Goal: Answer question/provide support

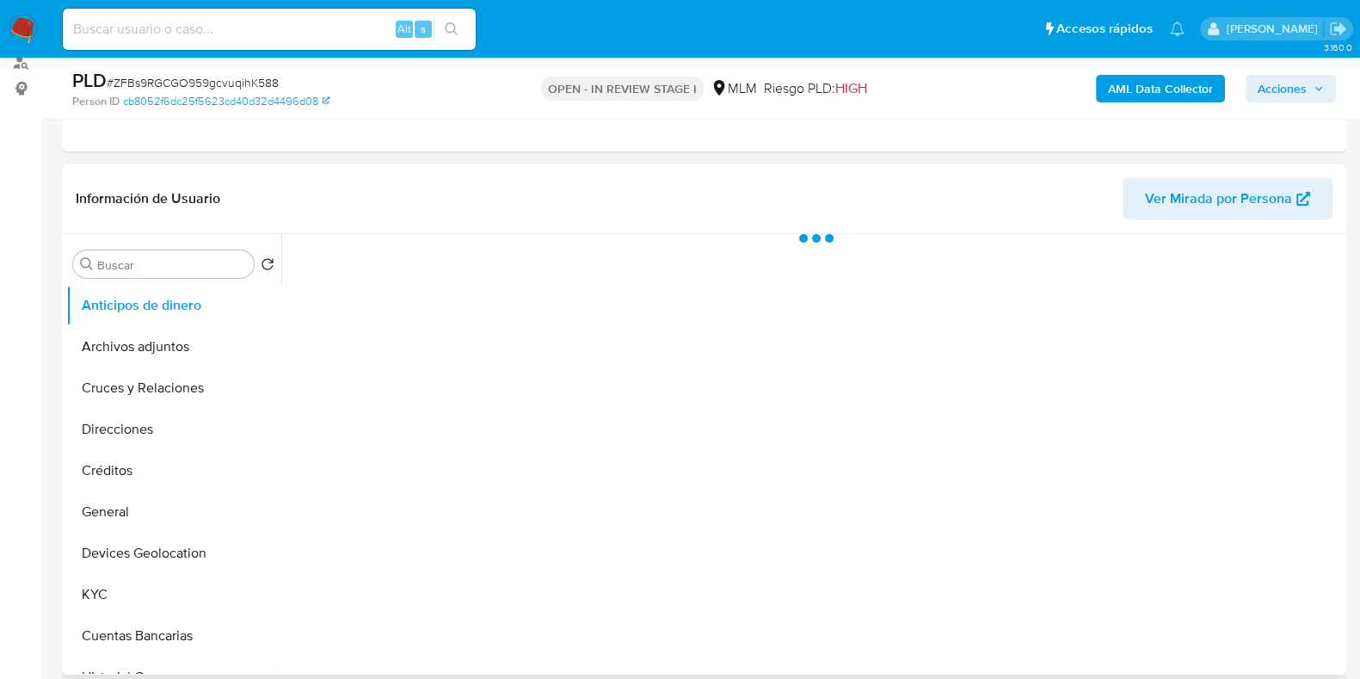
scroll to position [214, 0]
select select "10"
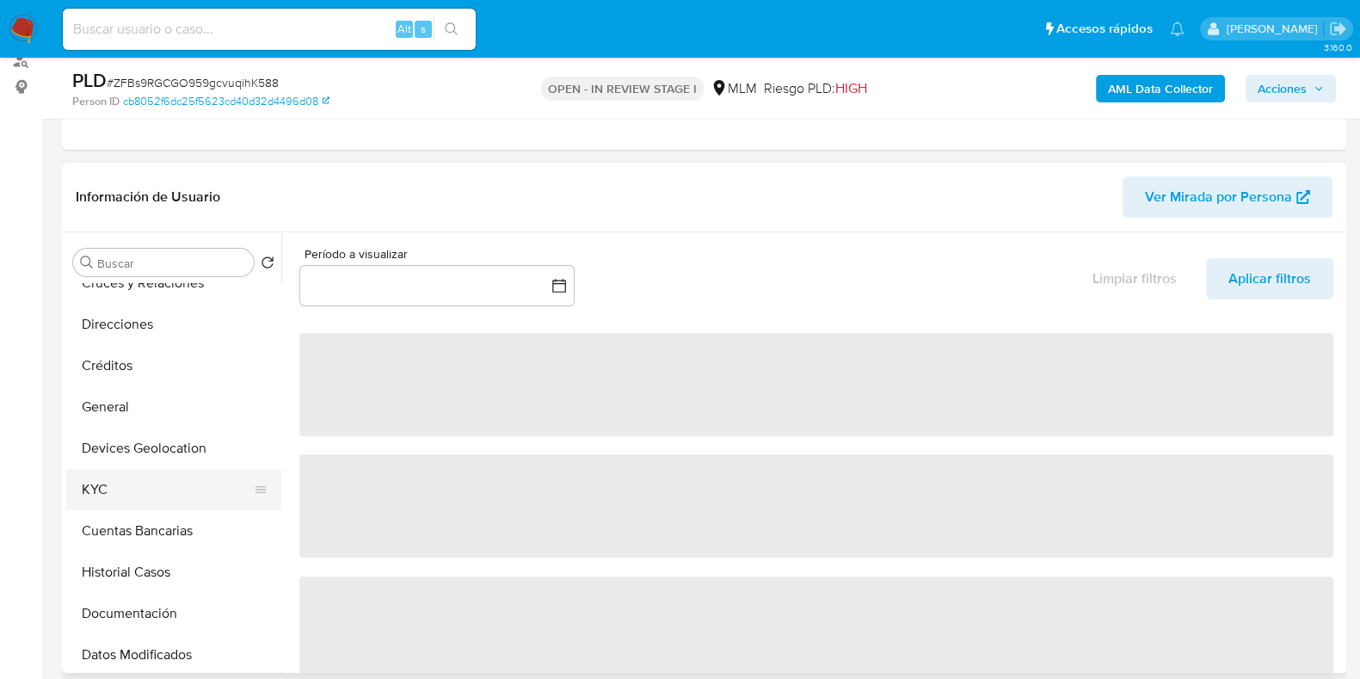
scroll to position [107, 0]
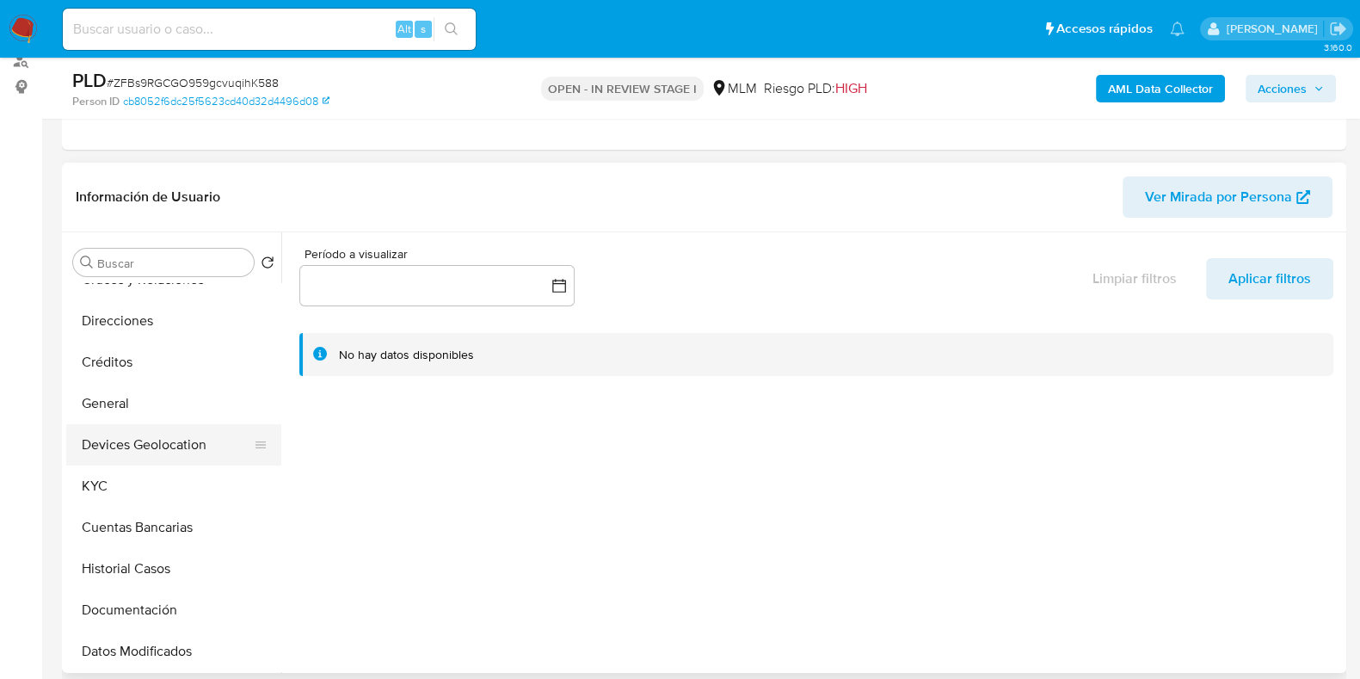
click at [148, 449] on button "Devices Geolocation" at bounding box center [166, 444] width 201 height 41
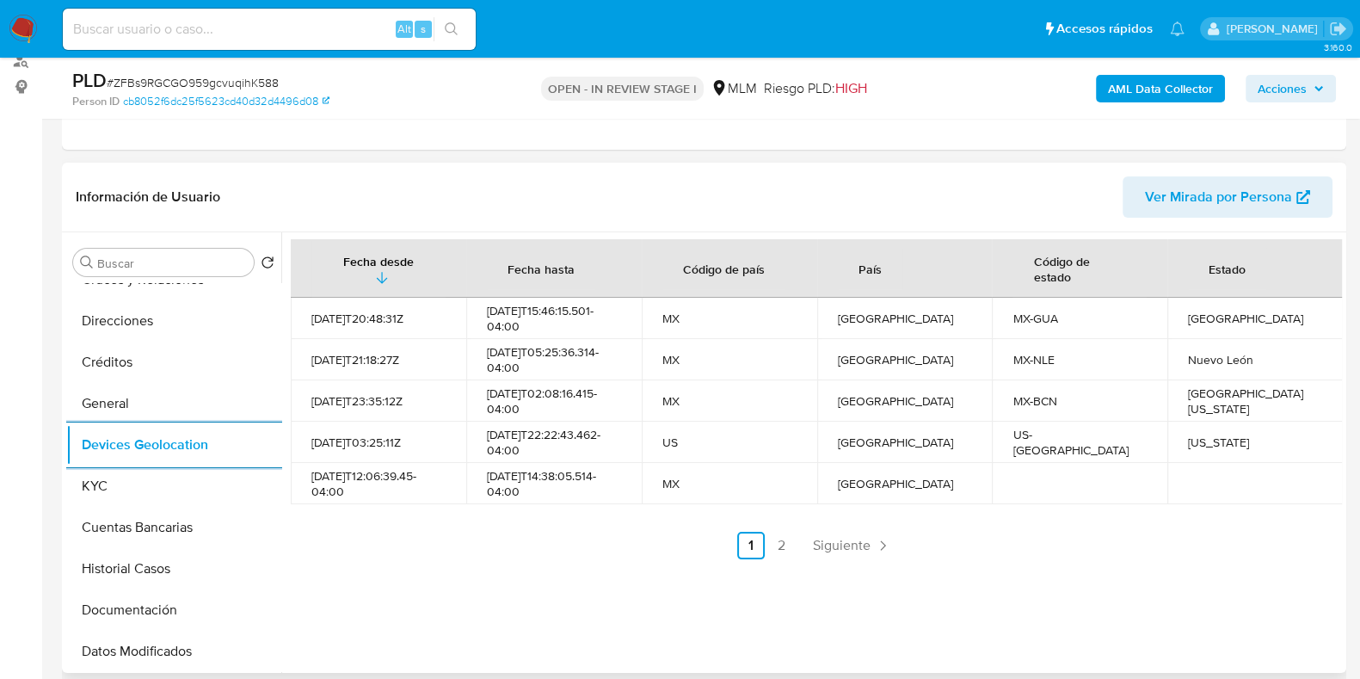
scroll to position [323, 0]
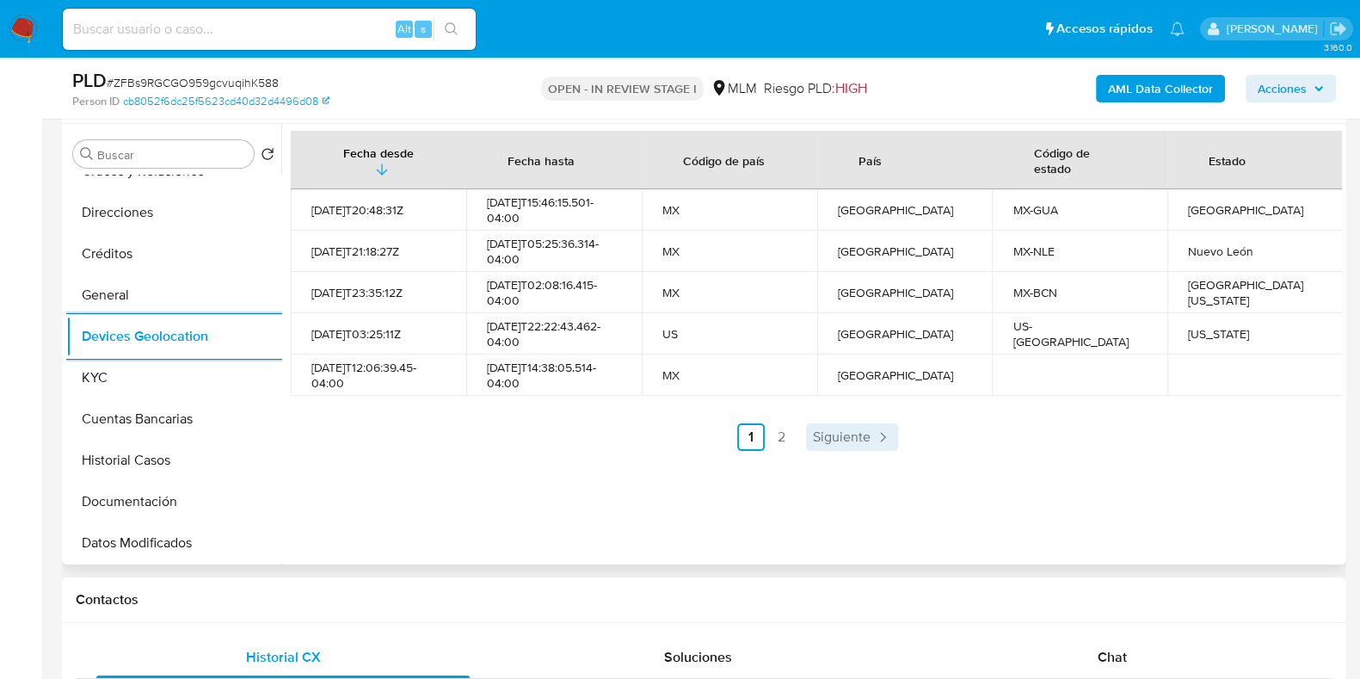
drag, startPoint x: 856, startPoint y: 422, endPoint x: 847, endPoint y: 428, distance: 10.5
click at [854, 422] on div "Fecha desde Fecha hasta Código de país País Código de estado Estado 2021-12-04T…" at bounding box center [816, 291] width 1051 height 320
click at [833, 434] on span "Siguiente" at bounding box center [842, 437] width 58 height 14
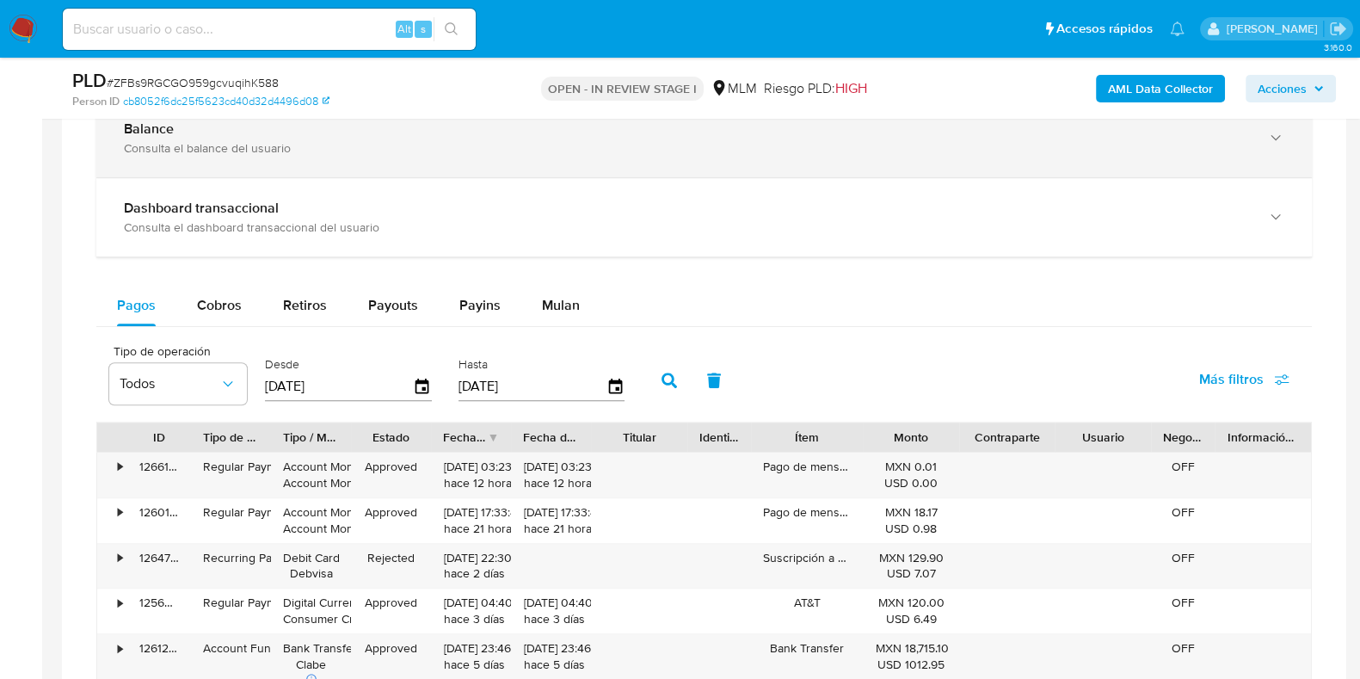
scroll to position [1183, 0]
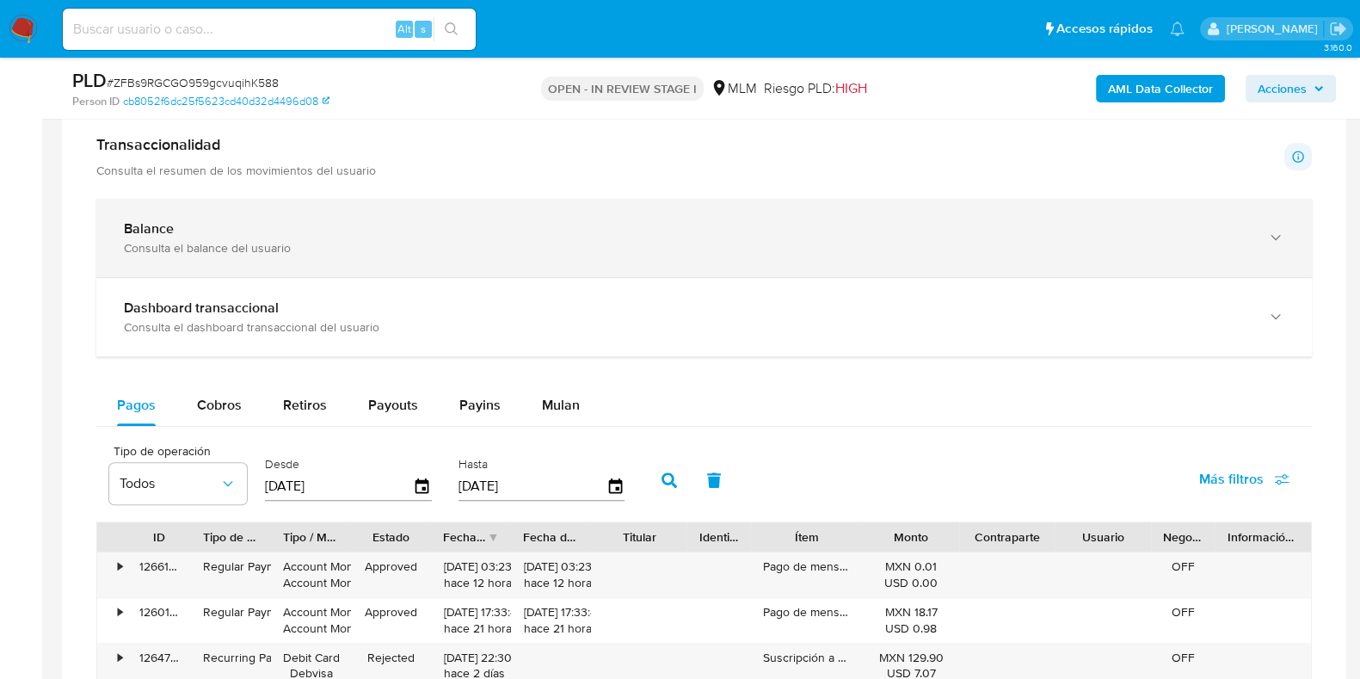
click at [500, 243] on div "Consulta el balance del usuario" at bounding box center [687, 247] width 1126 height 15
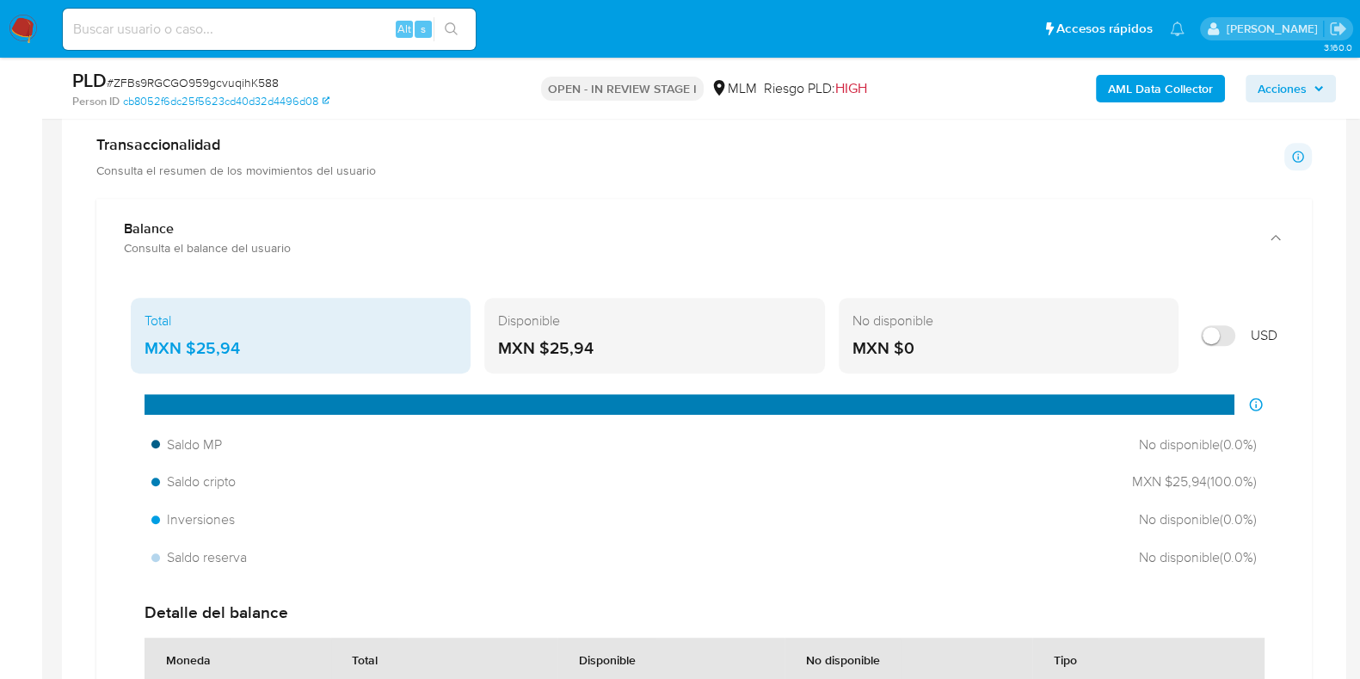
click at [219, 343] on div "MXN $25,94" at bounding box center [301, 348] width 312 height 22
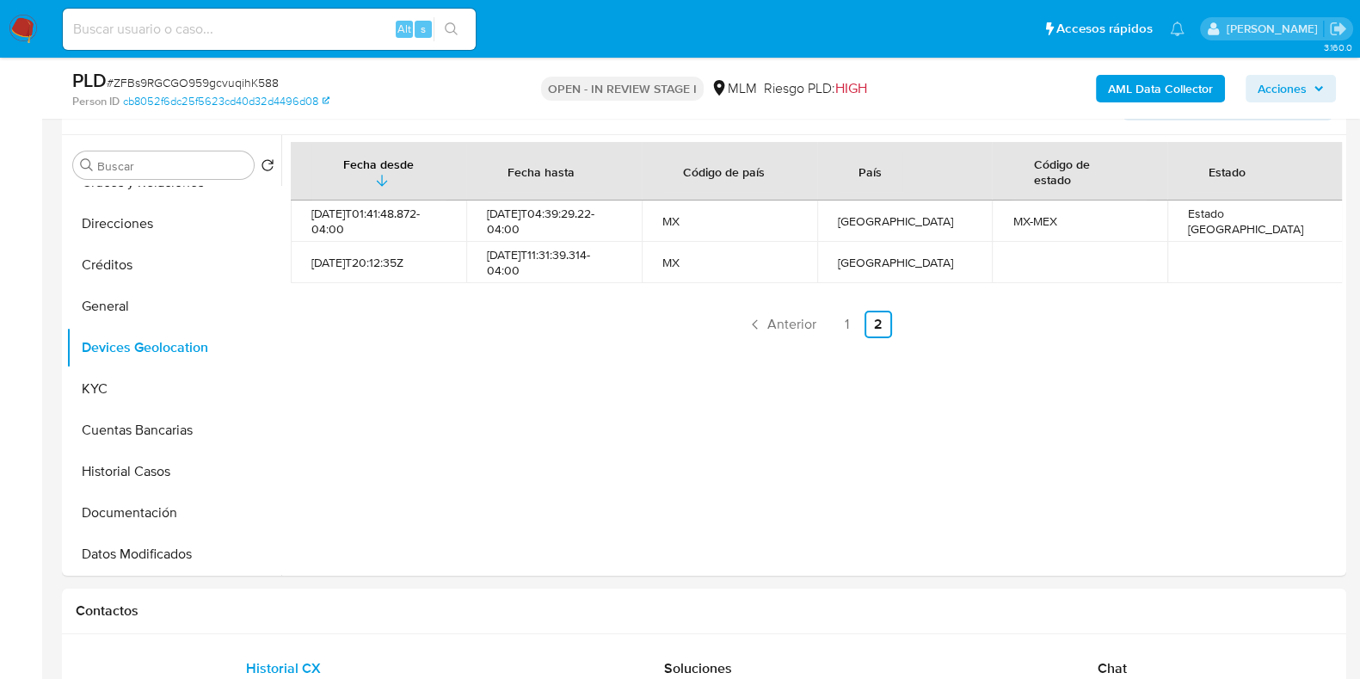
scroll to position [107, 0]
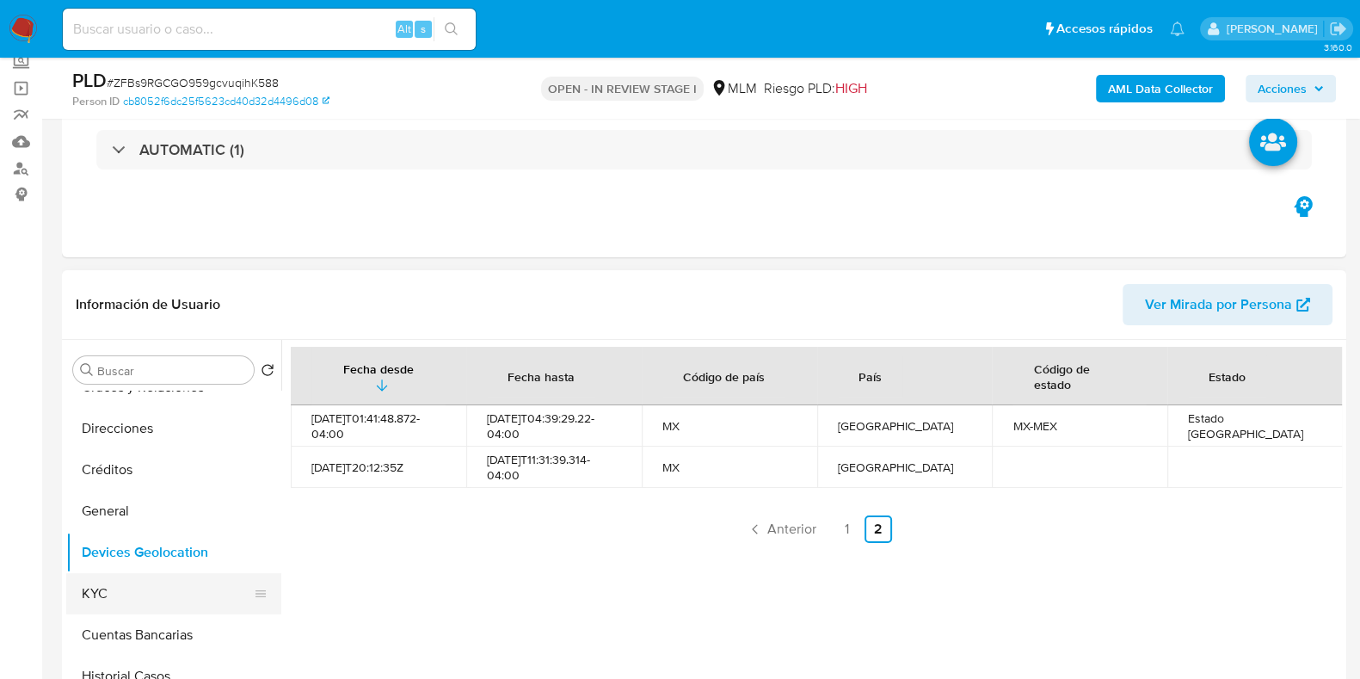
click at [97, 579] on button "KYC" at bounding box center [166, 593] width 201 height 41
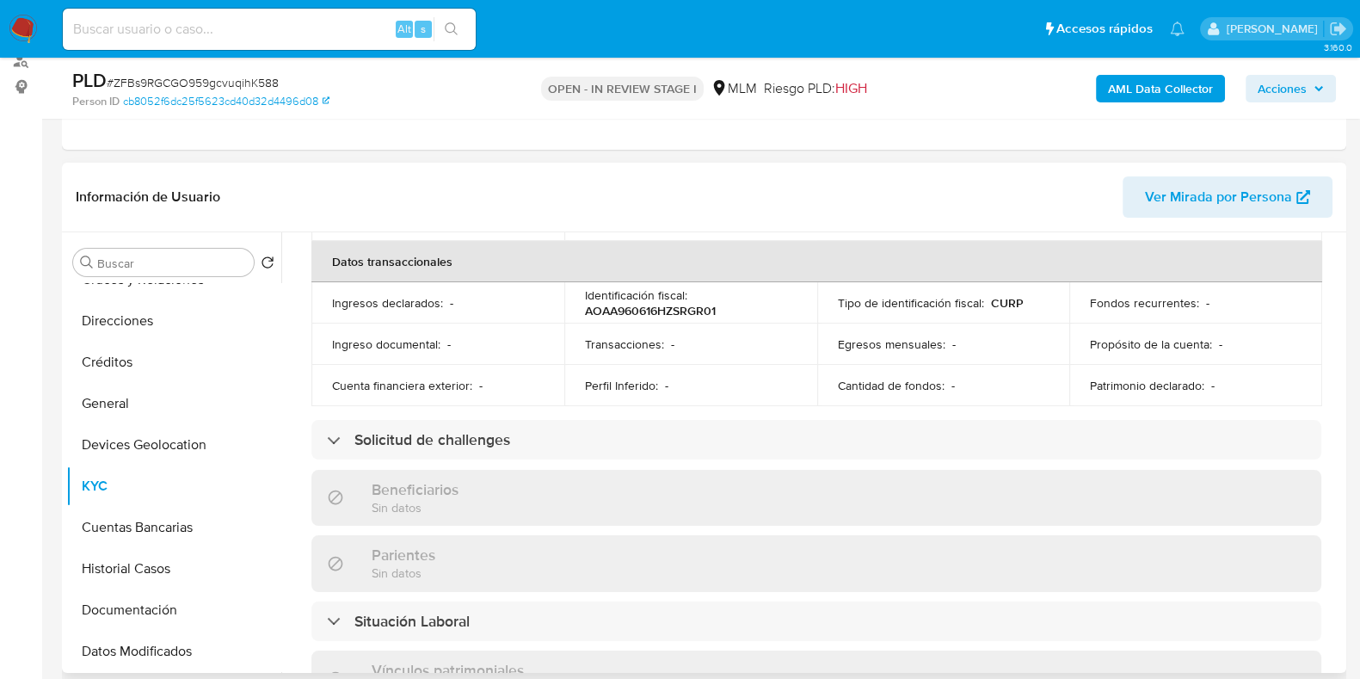
scroll to position [1064, 0]
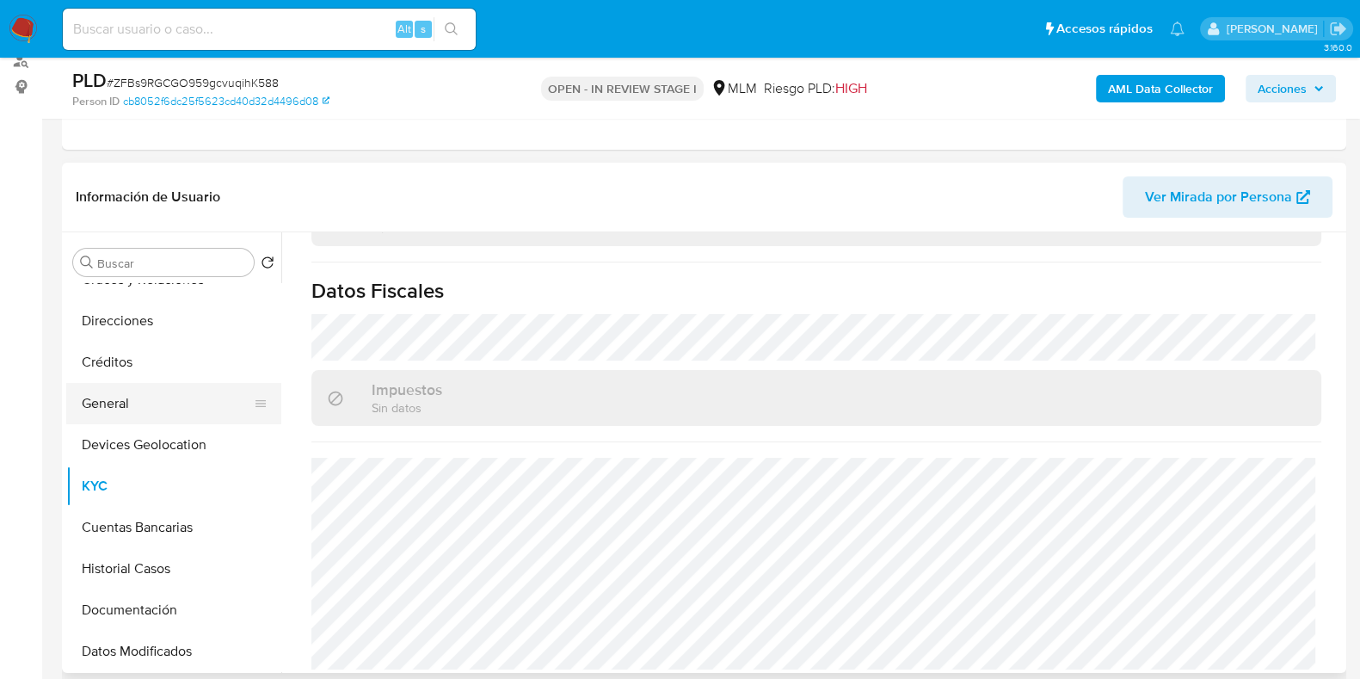
click at [92, 397] on button "General" at bounding box center [166, 403] width 201 height 41
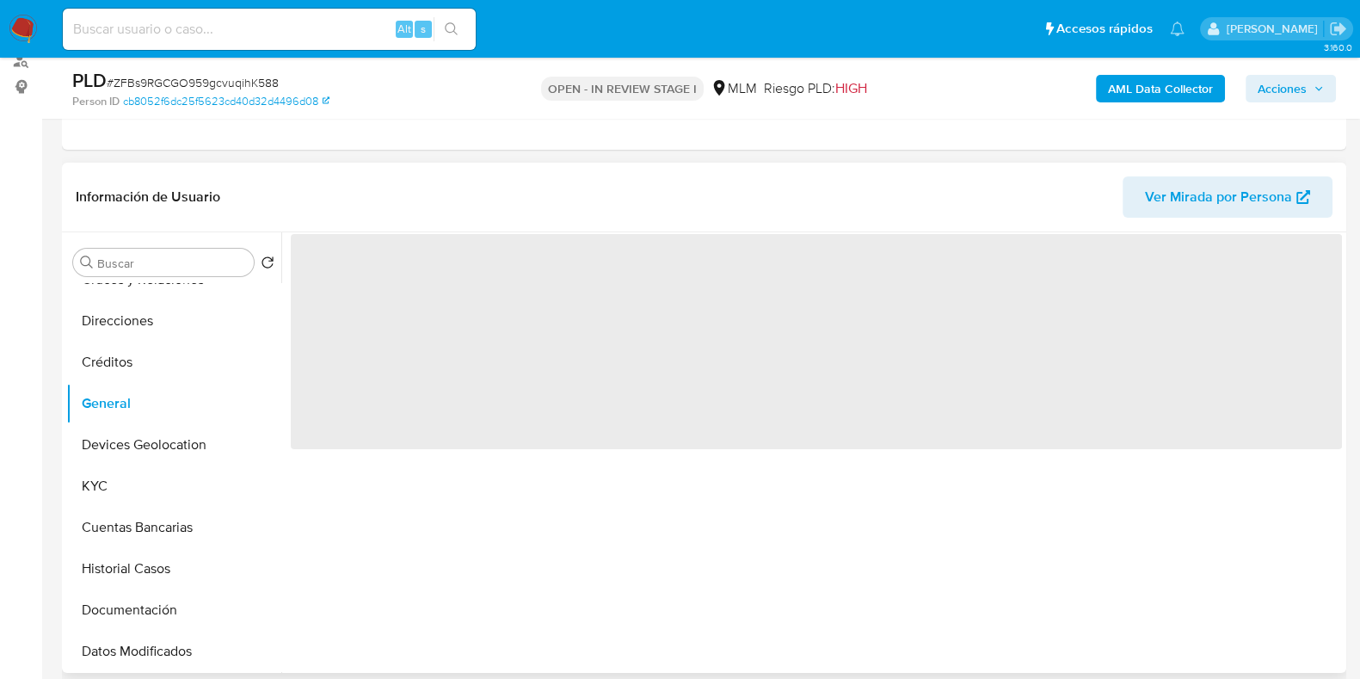
scroll to position [0, 0]
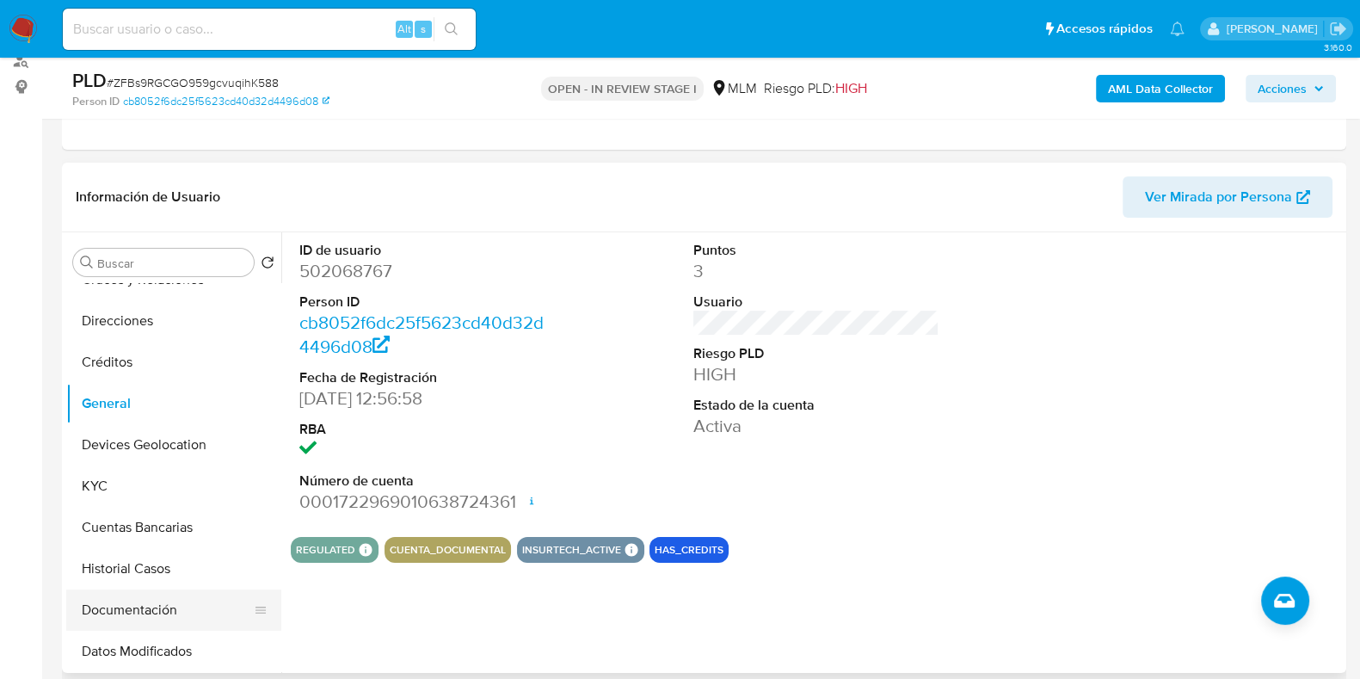
click at [136, 592] on button "Documentación" at bounding box center [166, 609] width 201 height 41
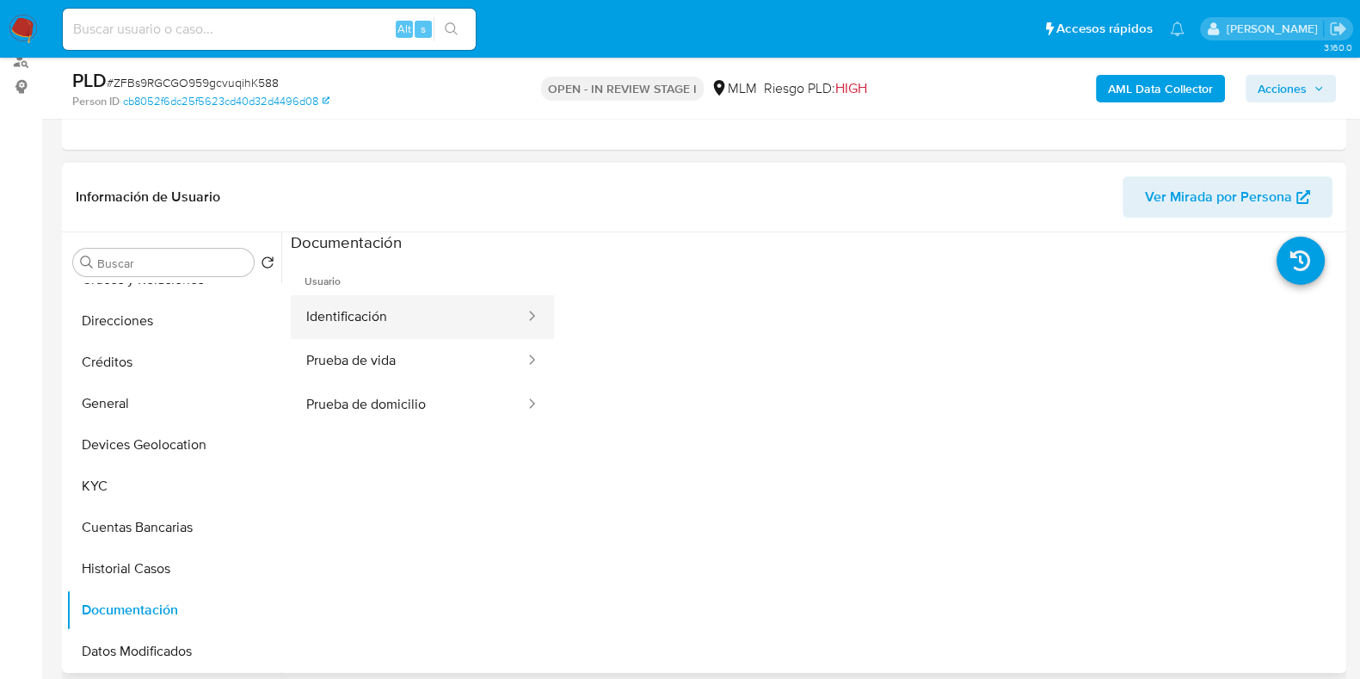
click at [352, 297] on button "Identificación" at bounding box center [409, 317] width 236 height 44
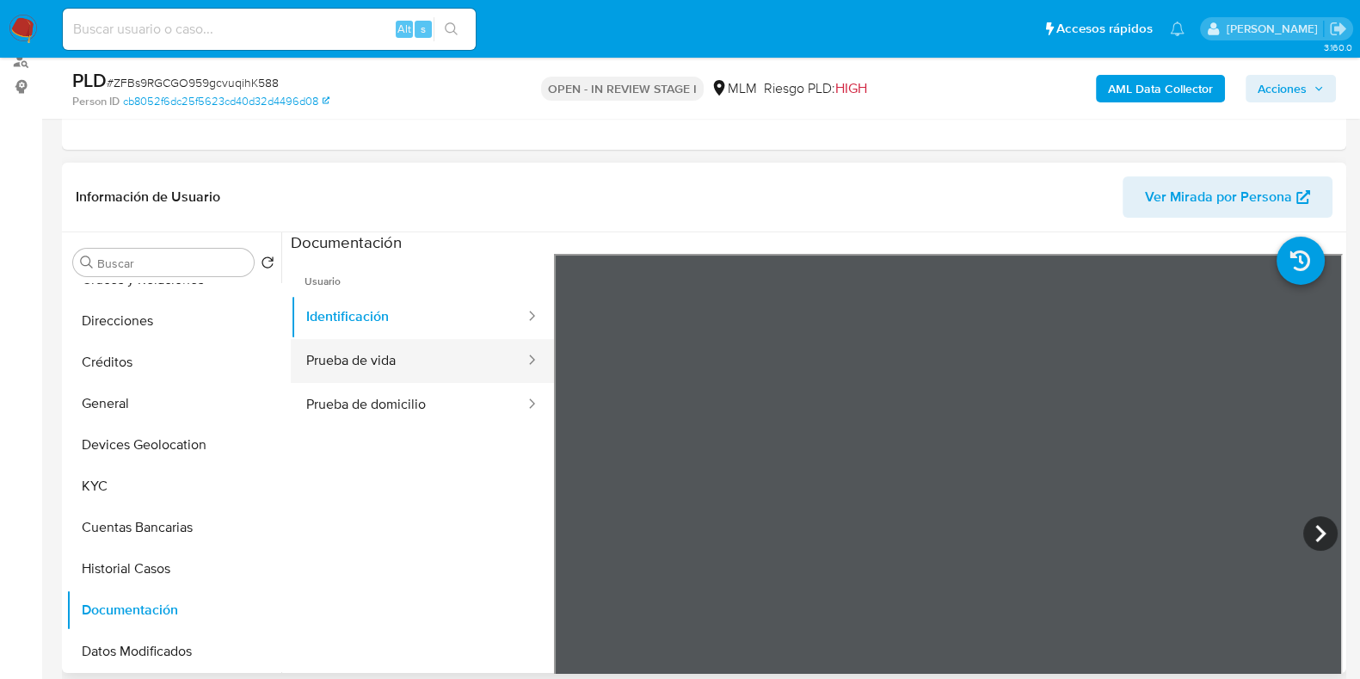
click at [335, 362] on button "Prueba de vida" at bounding box center [409, 361] width 236 height 44
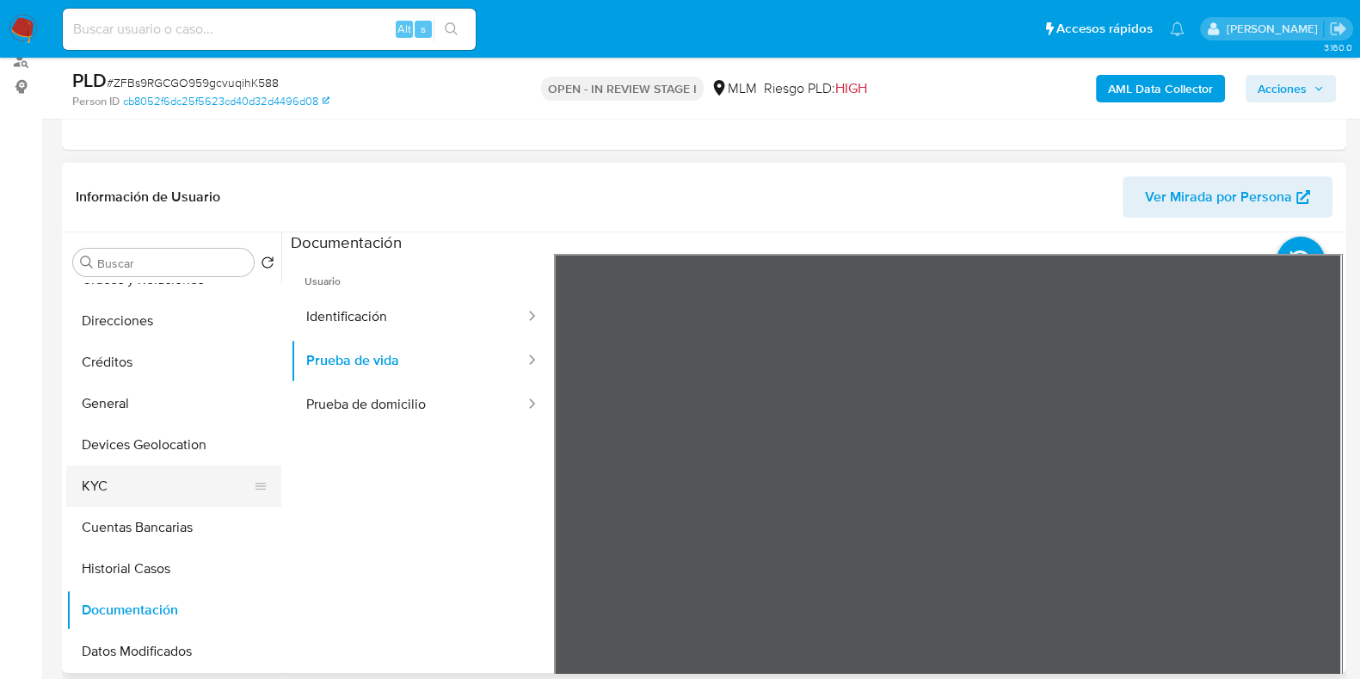
click at [87, 493] on button "KYC" at bounding box center [166, 485] width 201 height 41
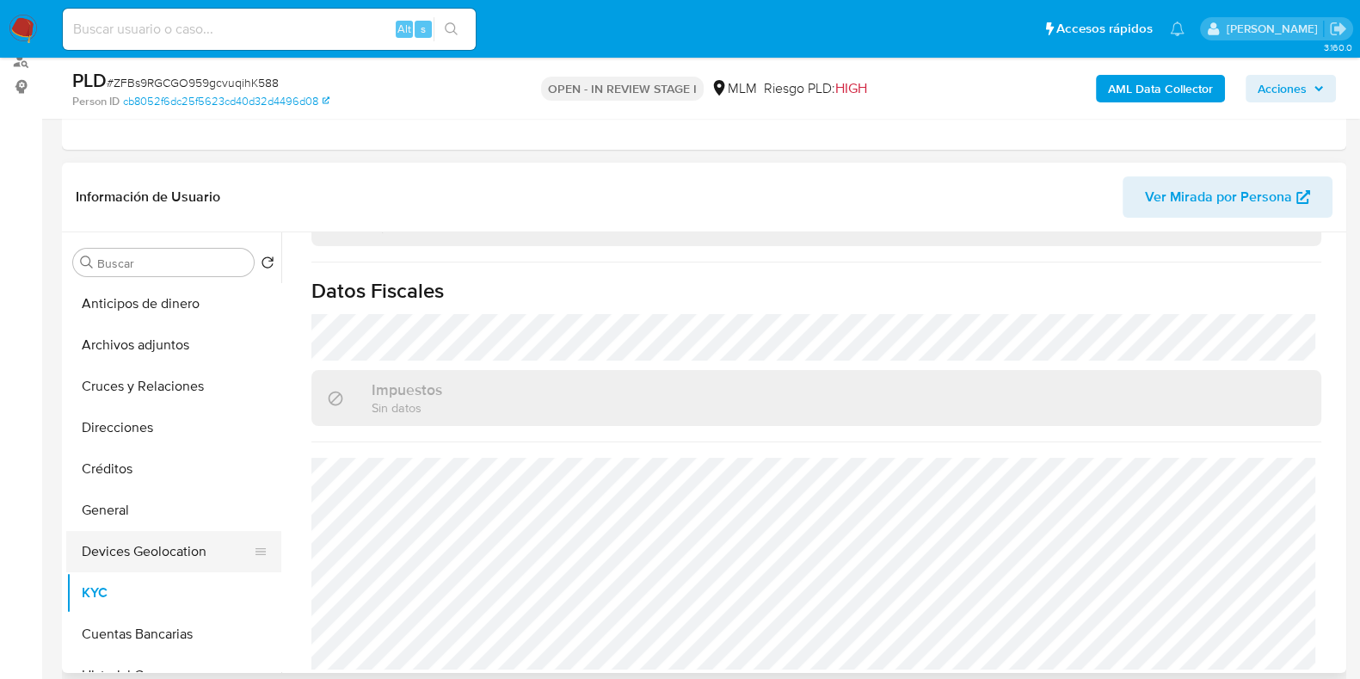
click at [152, 553] on button "Devices Geolocation" at bounding box center [166, 551] width 201 height 41
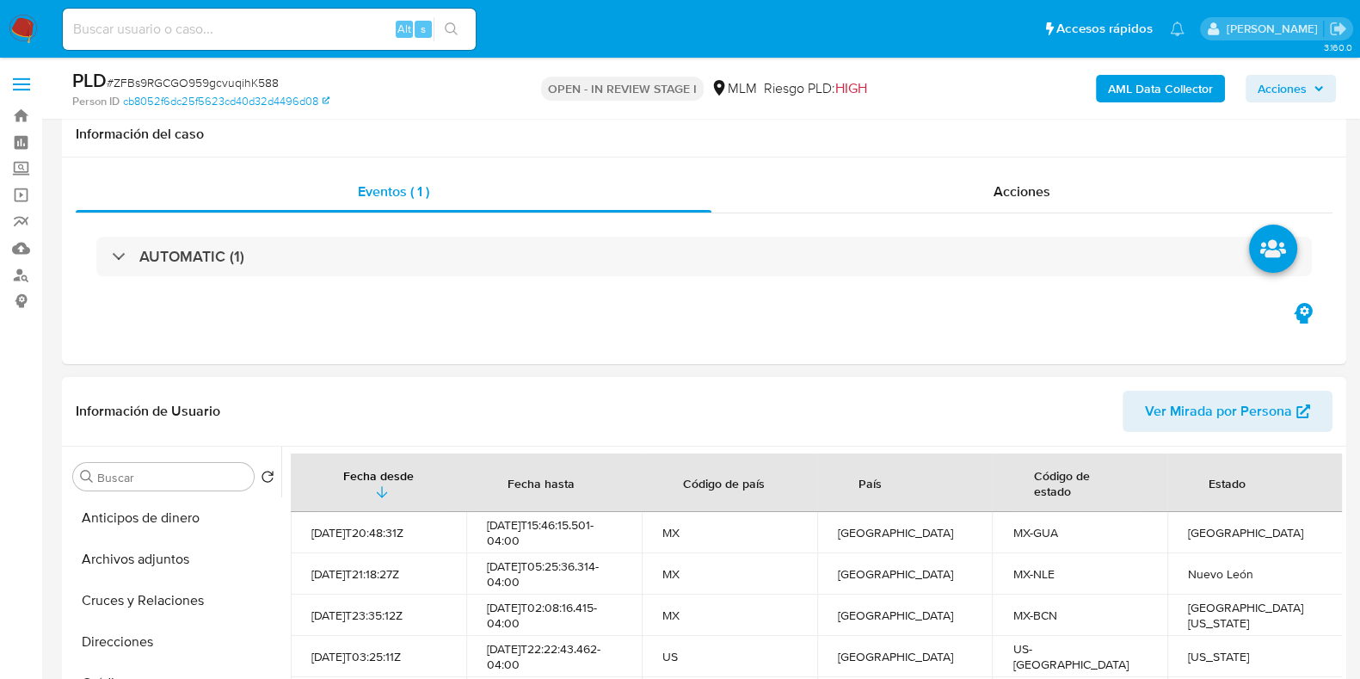
scroll to position [429, 0]
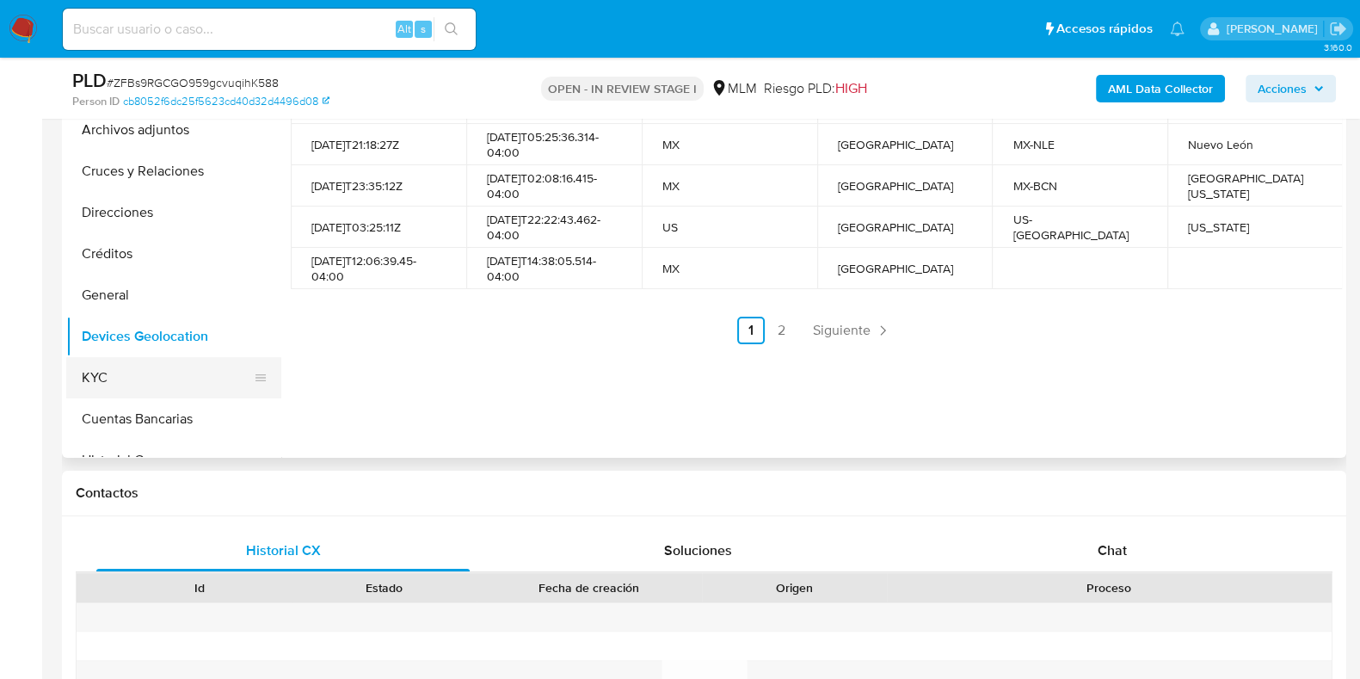
click at [94, 378] on button "KYC" at bounding box center [166, 377] width 201 height 41
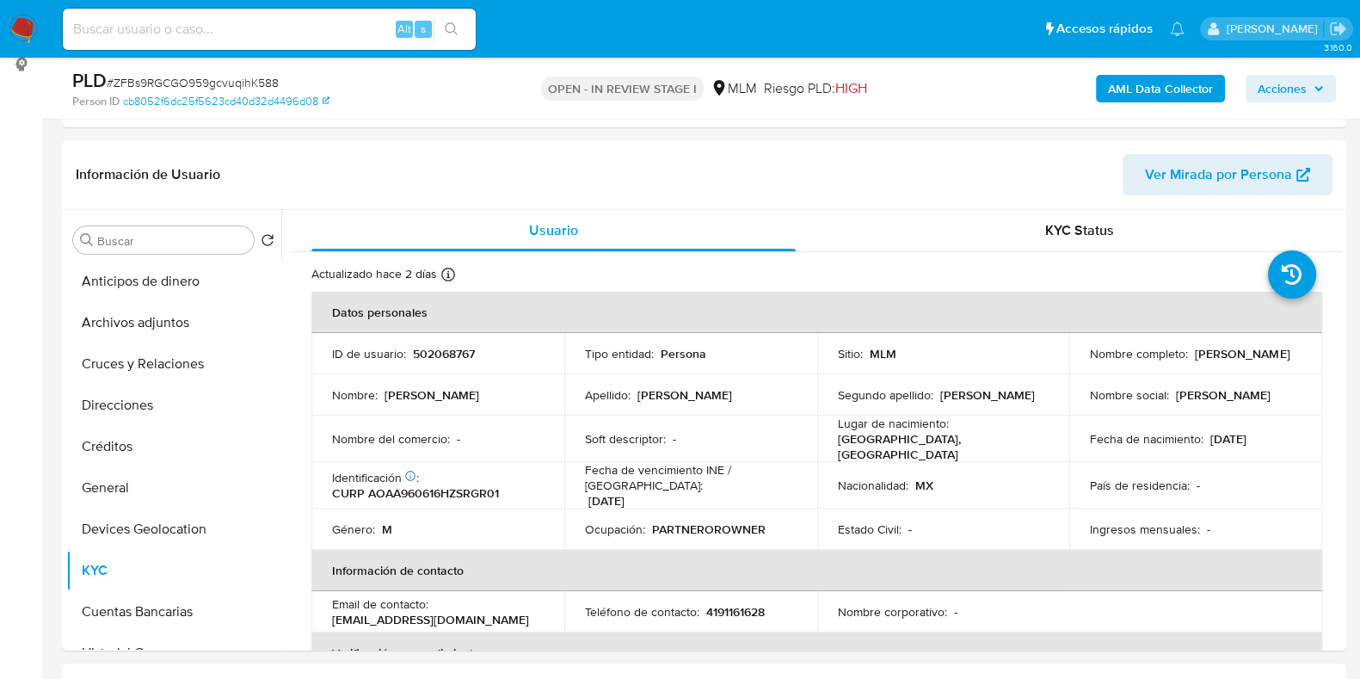
scroll to position [323, 0]
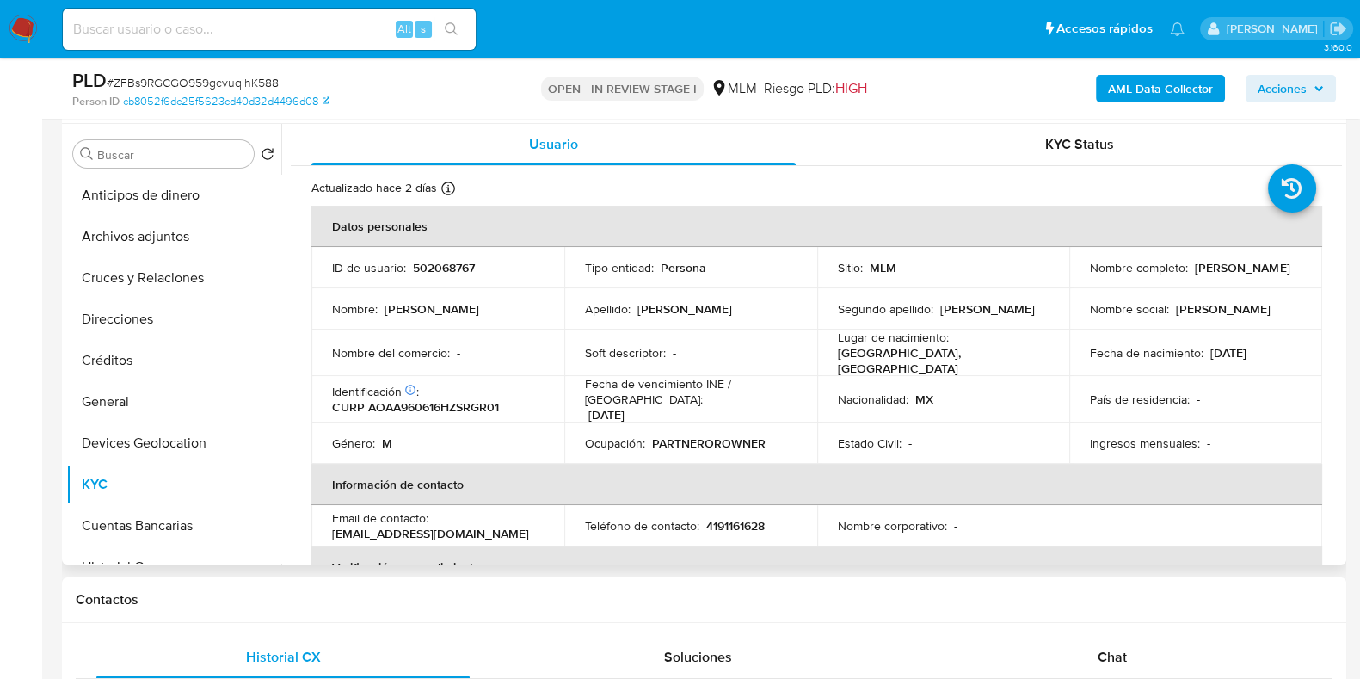
drag, startPoint x: 1193, startPoint y: 279, endPoint x: 1086, endPoint y: 274, distance: 107.7
click at [1195, 274] on p "Arturo Arjon Aguayo" at bounding box center [1242, 267] width 95 height 15
copy p "Arturo Arjon Aguayo"
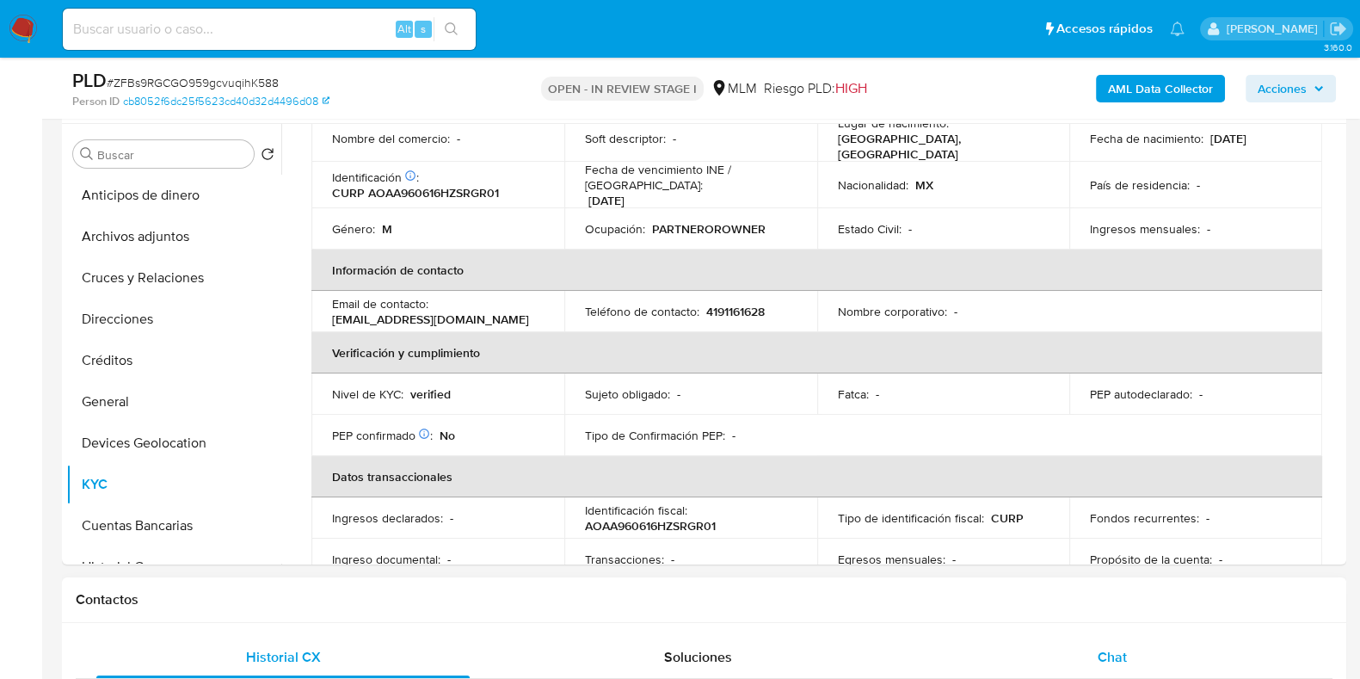
click at [1118, 647] on span "Chat" at bounding box center [1112, 657] width 29 height 20
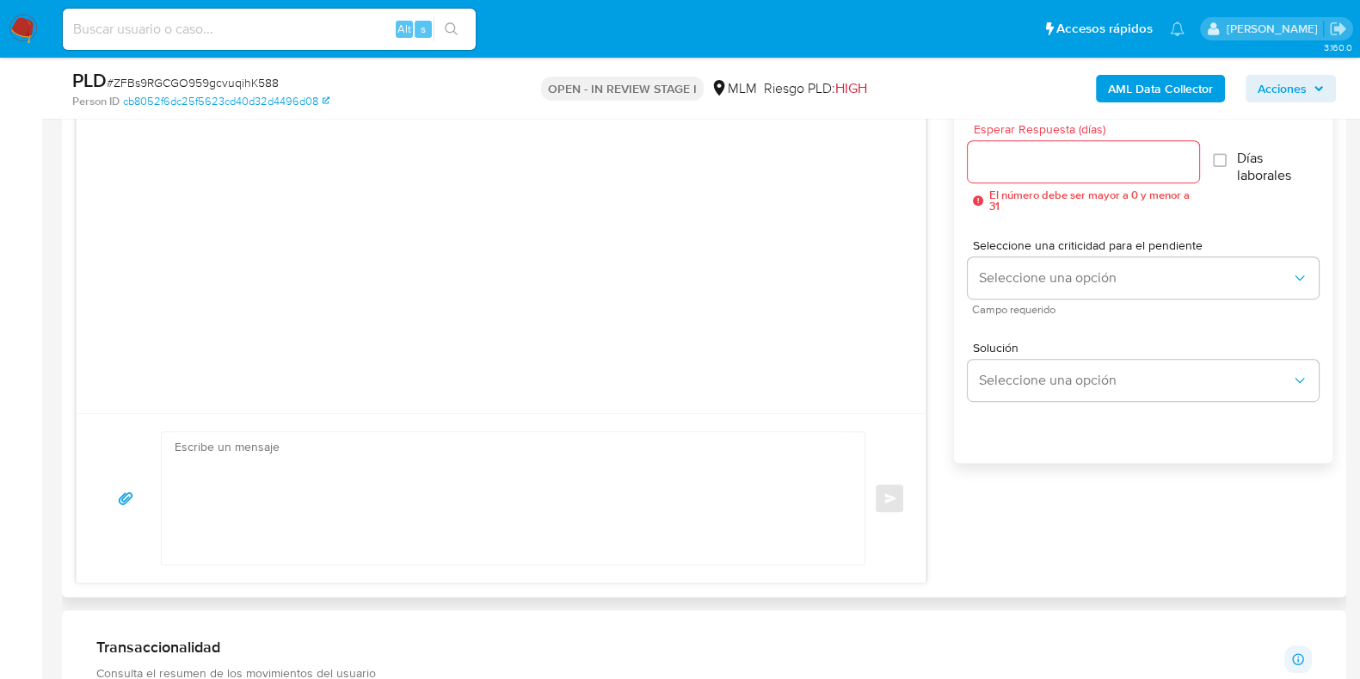
scroll to position [859, 0]
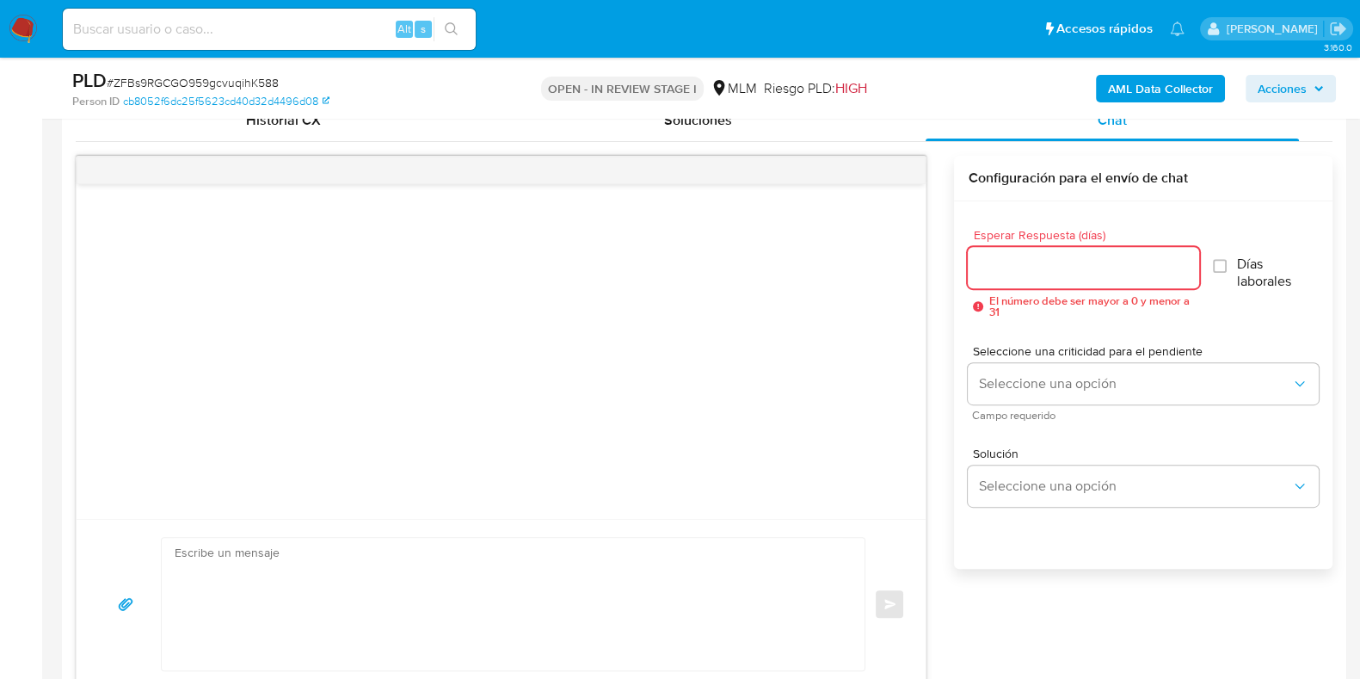
click at [1062, 274] on input "Esperar Respuesta (días)" at bounding box center [1083, 267] width 231 height 22
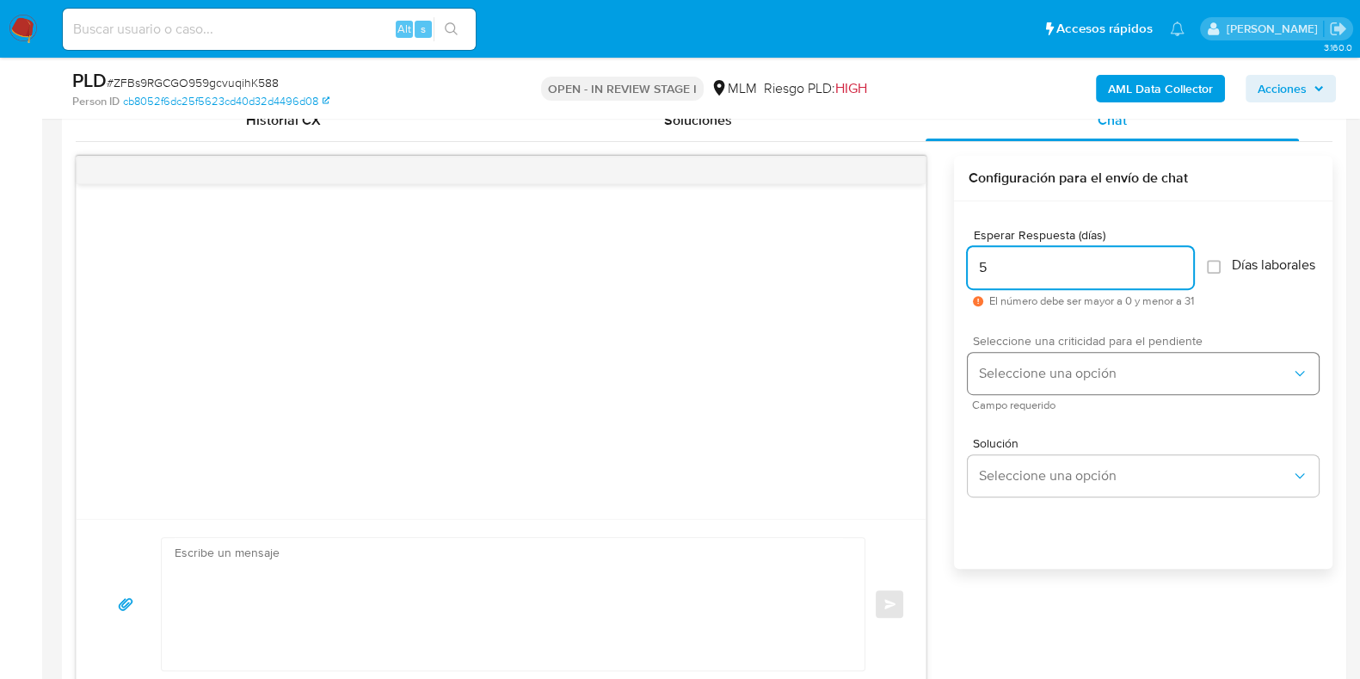
type input "5"
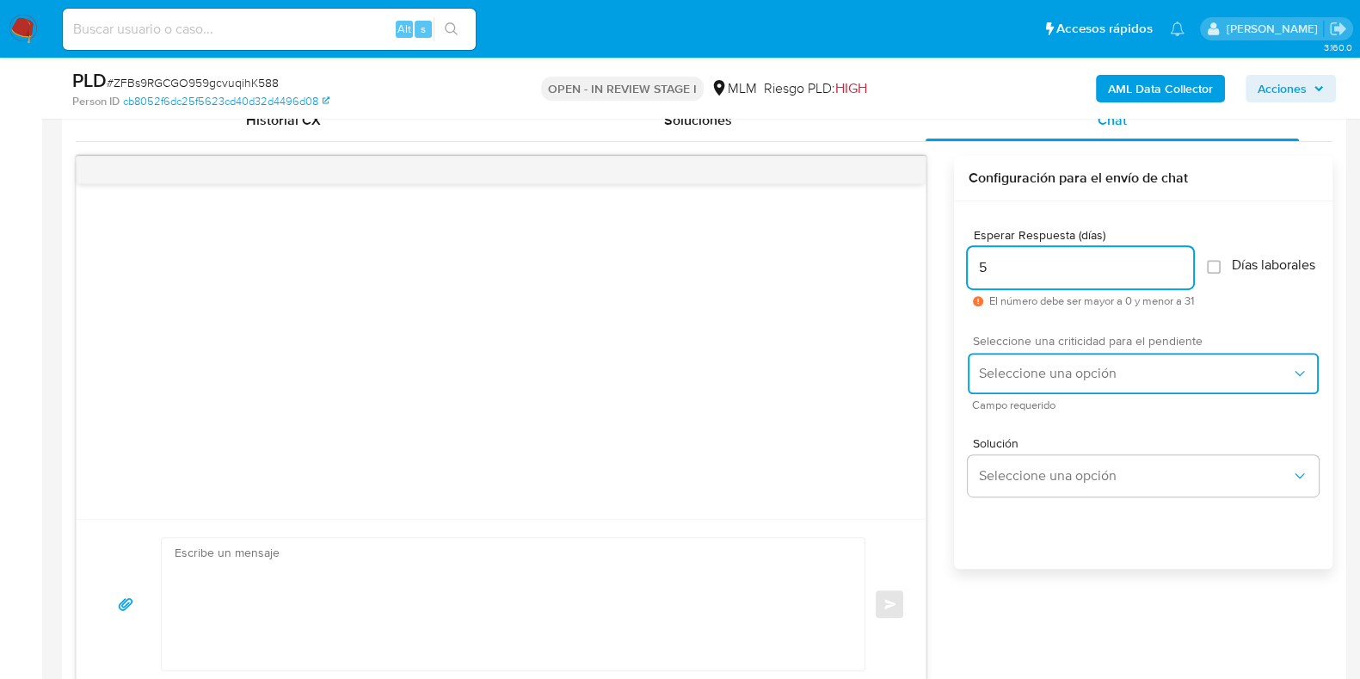
click at [1032, 382] on span "Seleccione una opción" at bounding box center [1134, 373] width 313 height 17
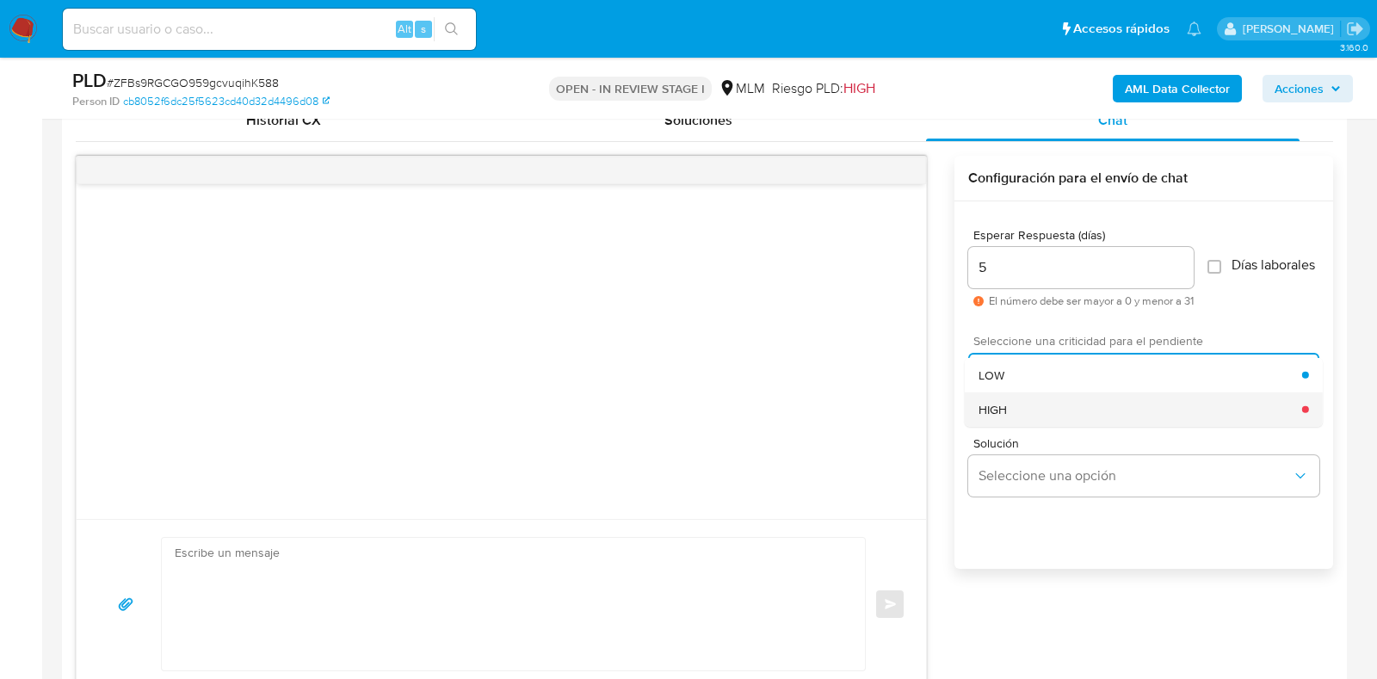
click at [1025, 410] on div "HIGH" at bounding box center [1139, 408] width 323 height 34
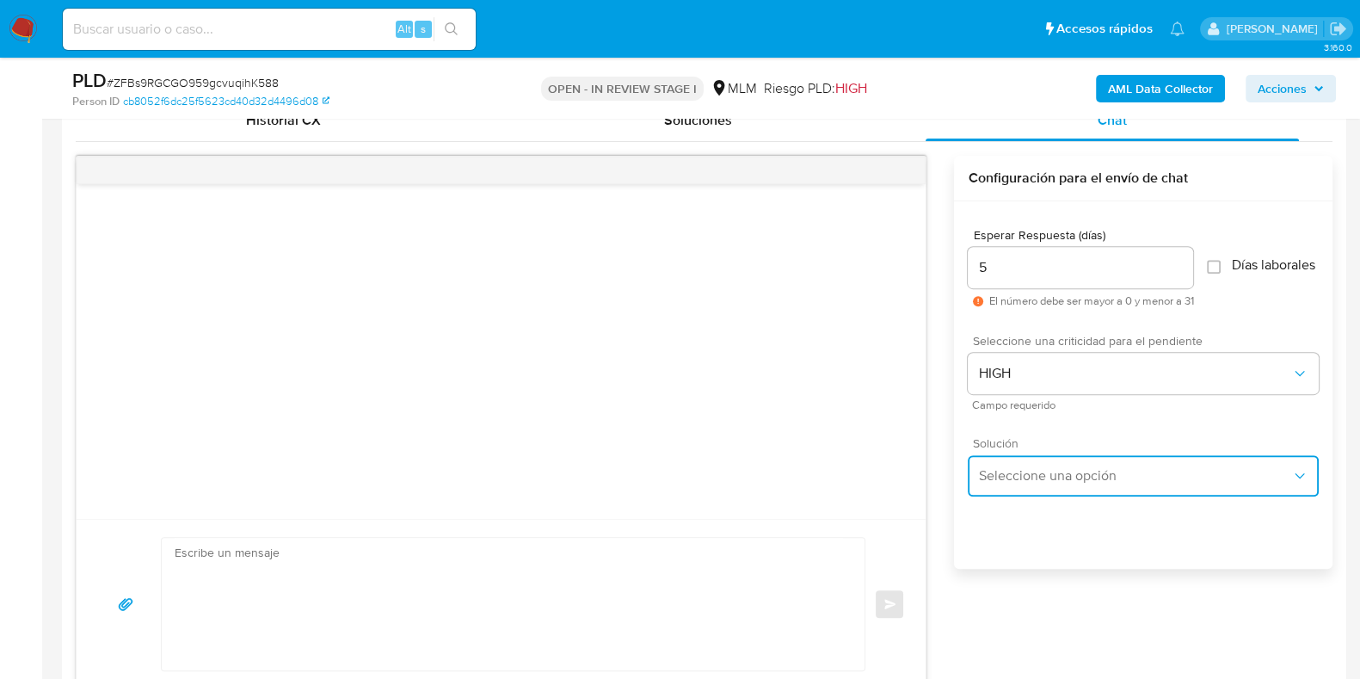
click at [1032, 471] on button "Seleccione una opción" at bounding box center [1143, 475] width 351 height 41
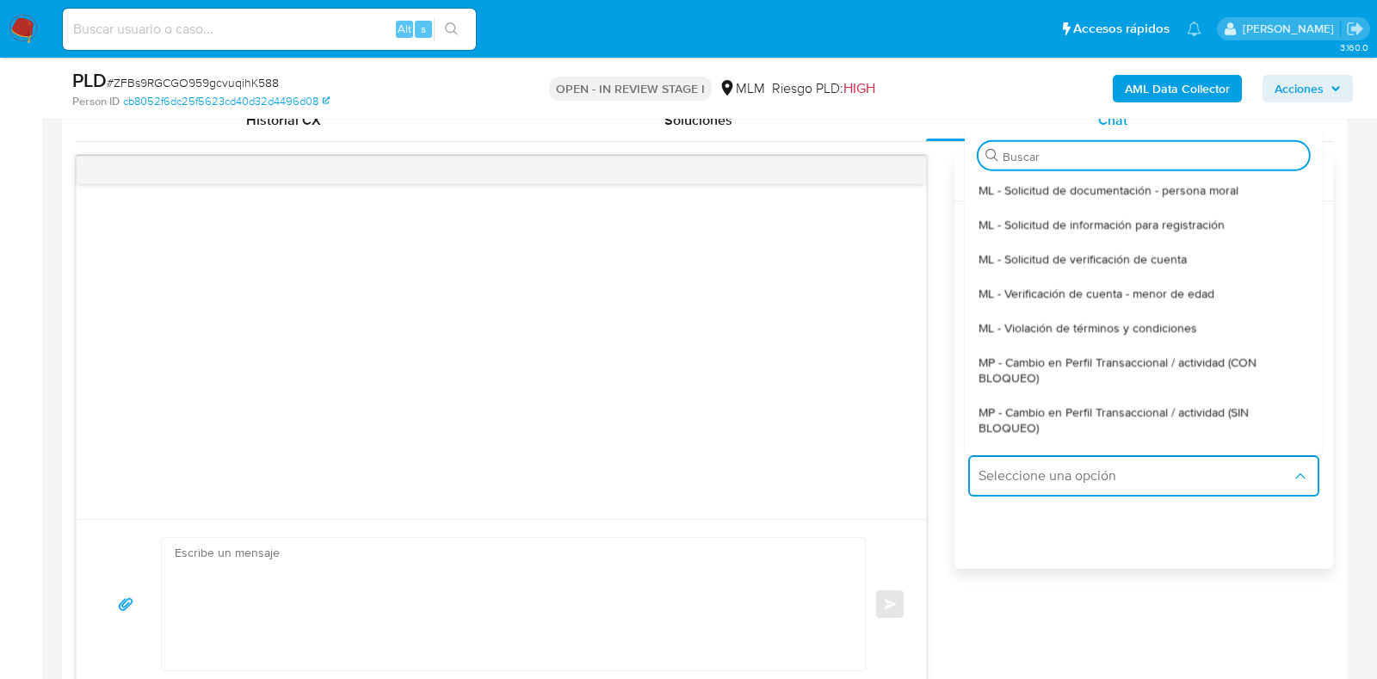
click at [760, 398] on div at bounding box center [501, 351] width 849 height 335
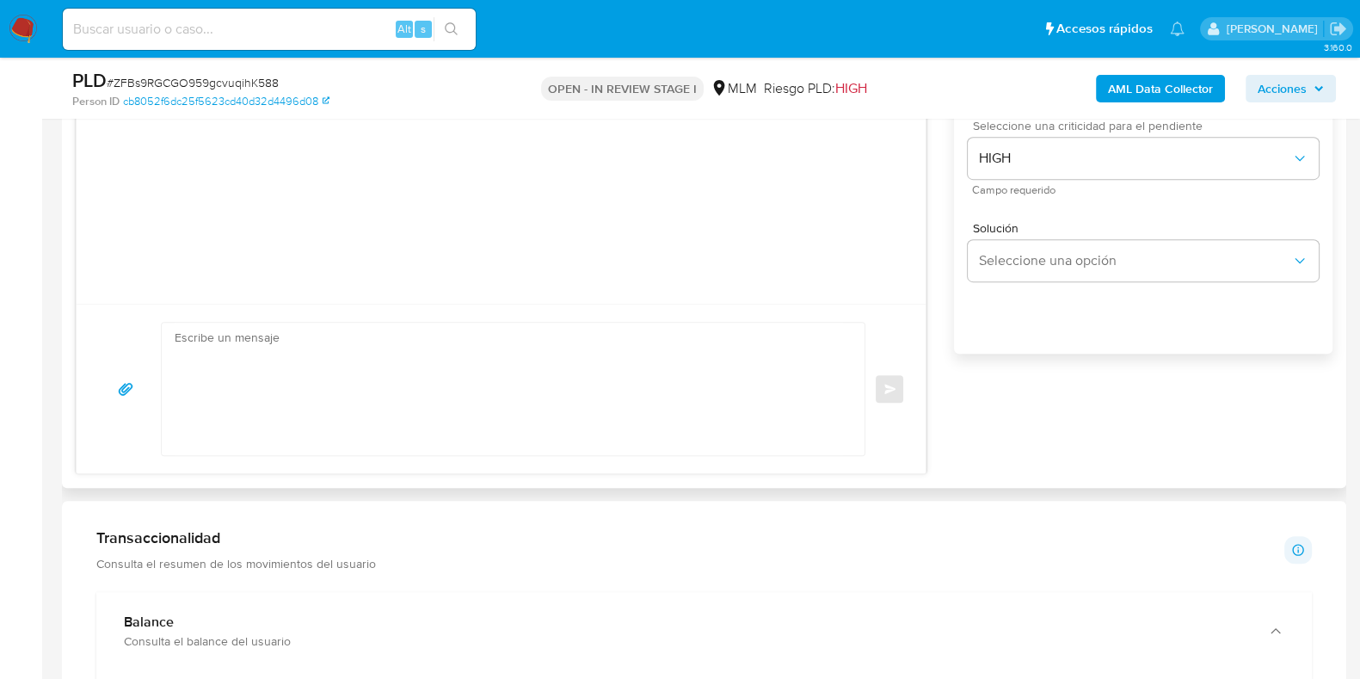
scroll to position [1075, 0]
click at [422, 397] on textarea at bounding box center [509, 388] width 668 height 132
paste textarea "Apreciable cliente: Te comentamos que debemos llevar a cabo un proceso de verif…"
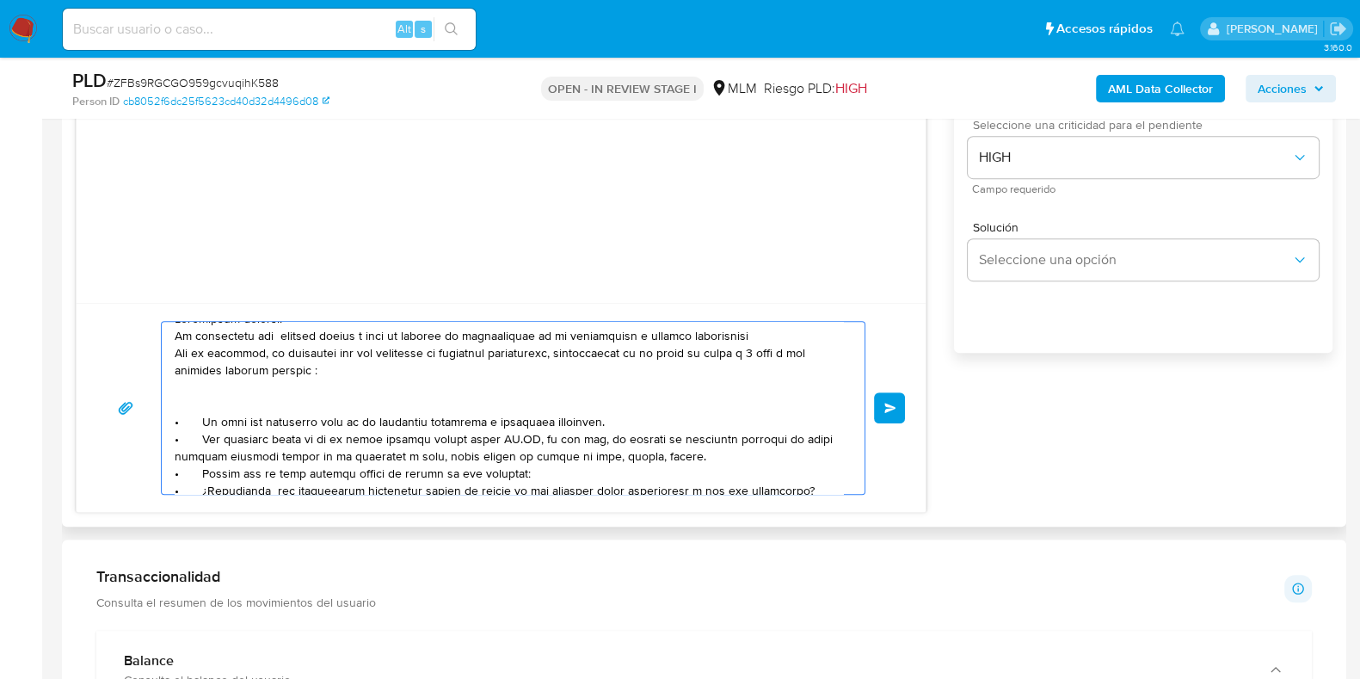
scroll to position [0, 0]
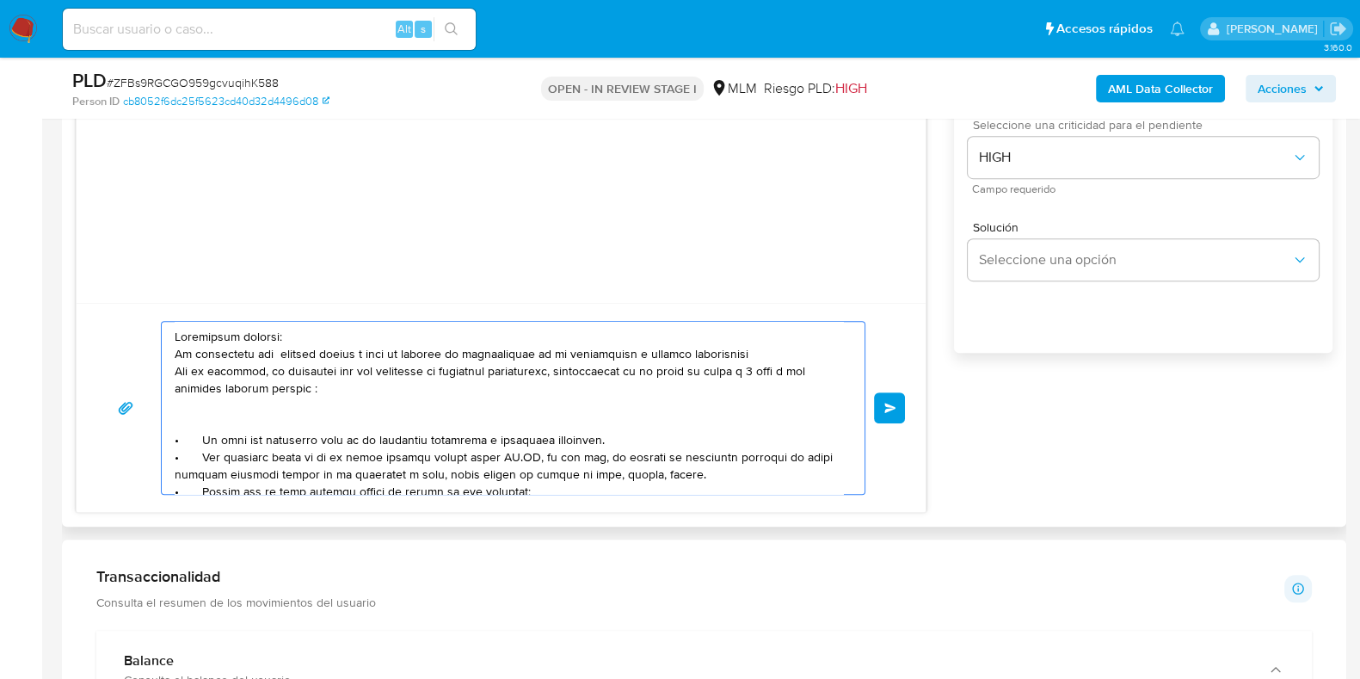
click at [655, 353] on textarea at bounding box center [509, 408] width 668 height 172
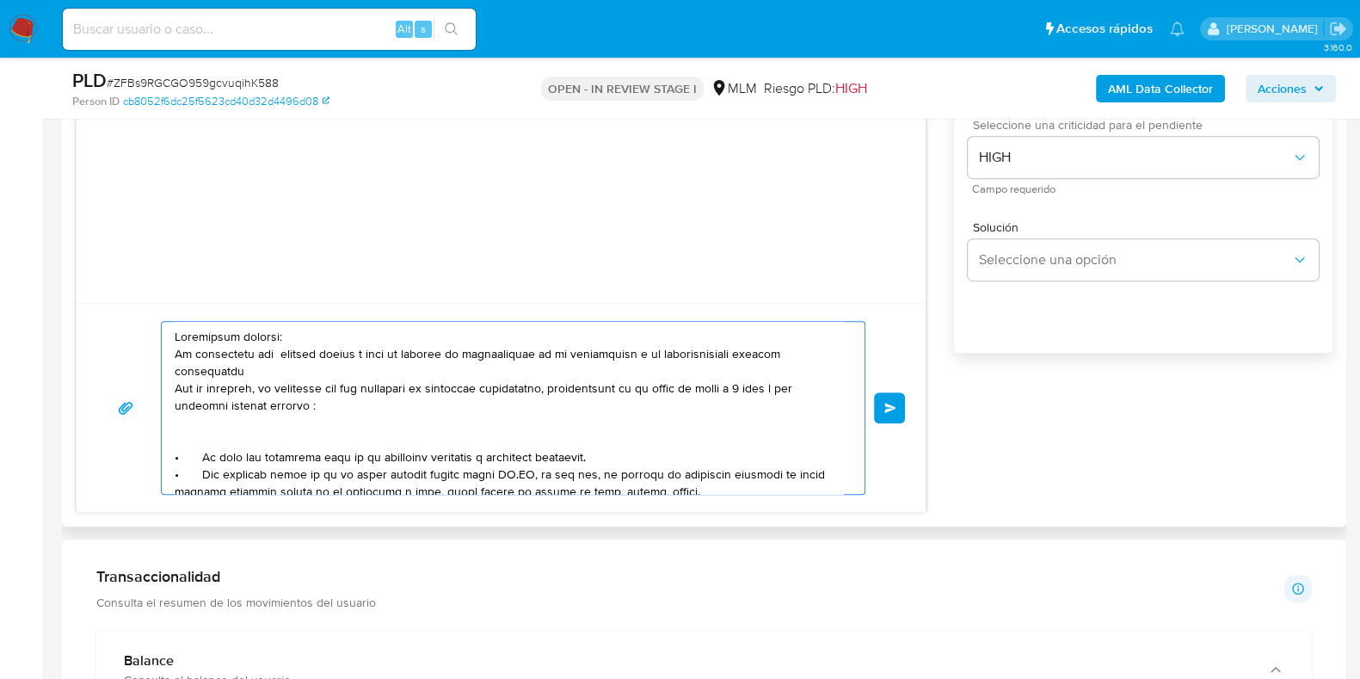
scroll to position [107, 0]
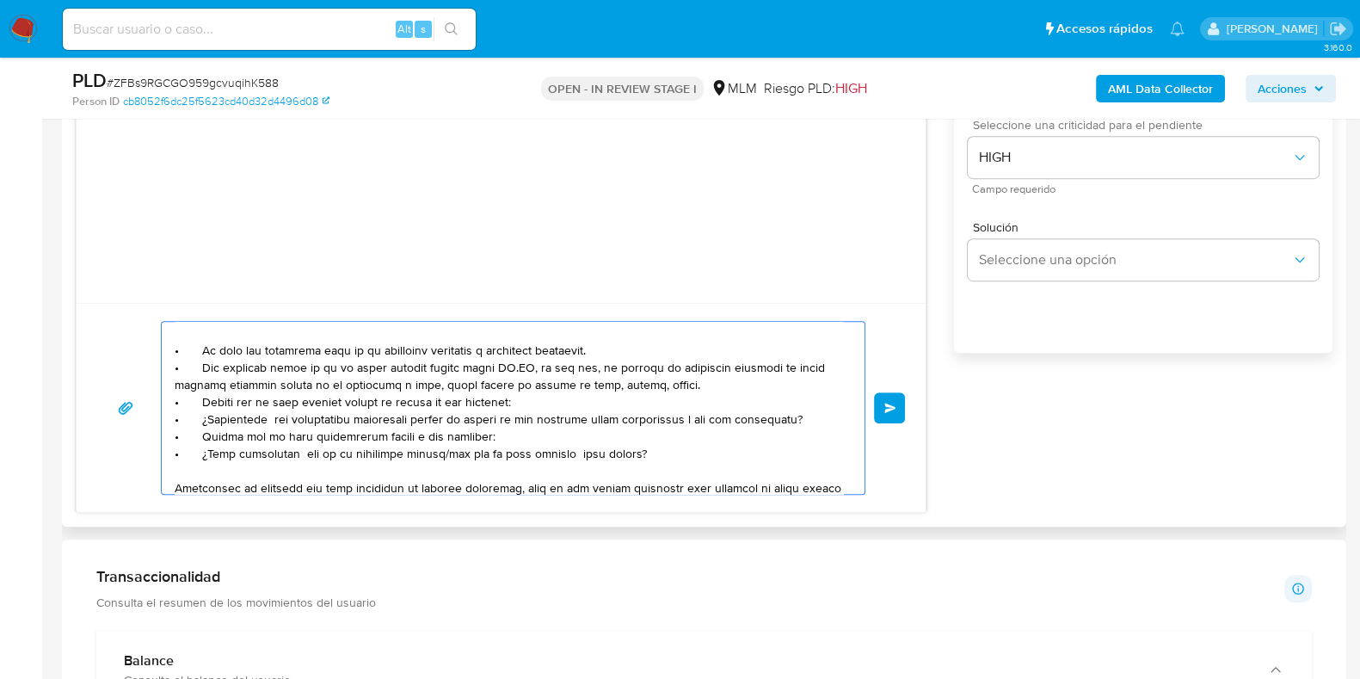
drag, startPoint x: 199, startPoint y: 403, endPoint x: 632, endPoint y: 462, distance: 437.5
click at [632, 462] on textarea at bounding box center [509, 408] width 668 height 172
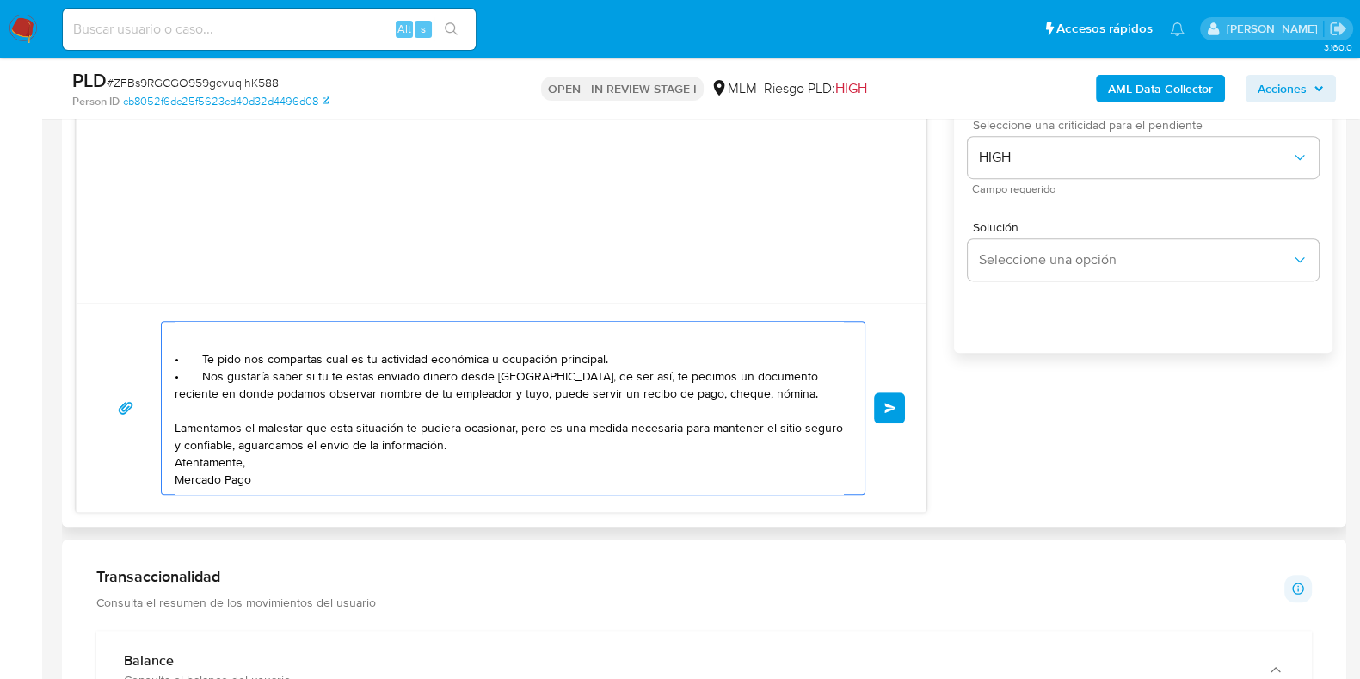
type textarea "Apreciable cliente: Te comentamos que debemos llevar a cabo un proceso de verif…"
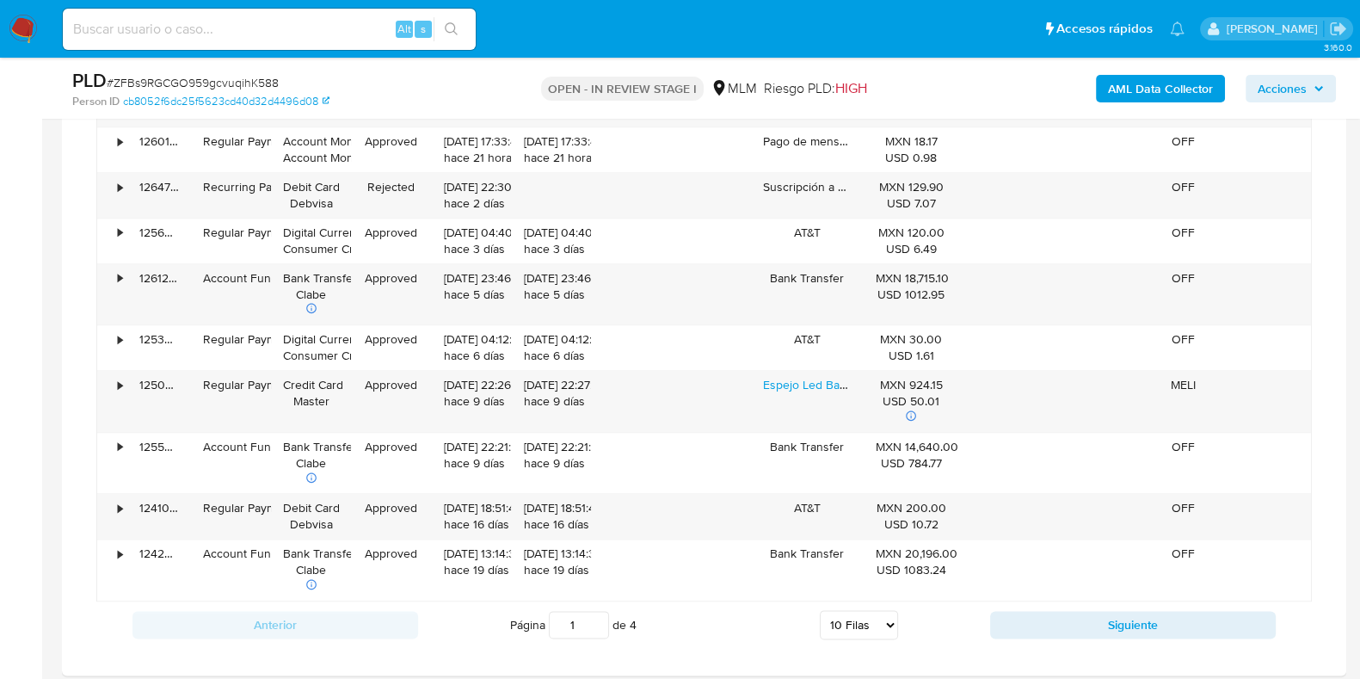
scroll to position [2473, 0]
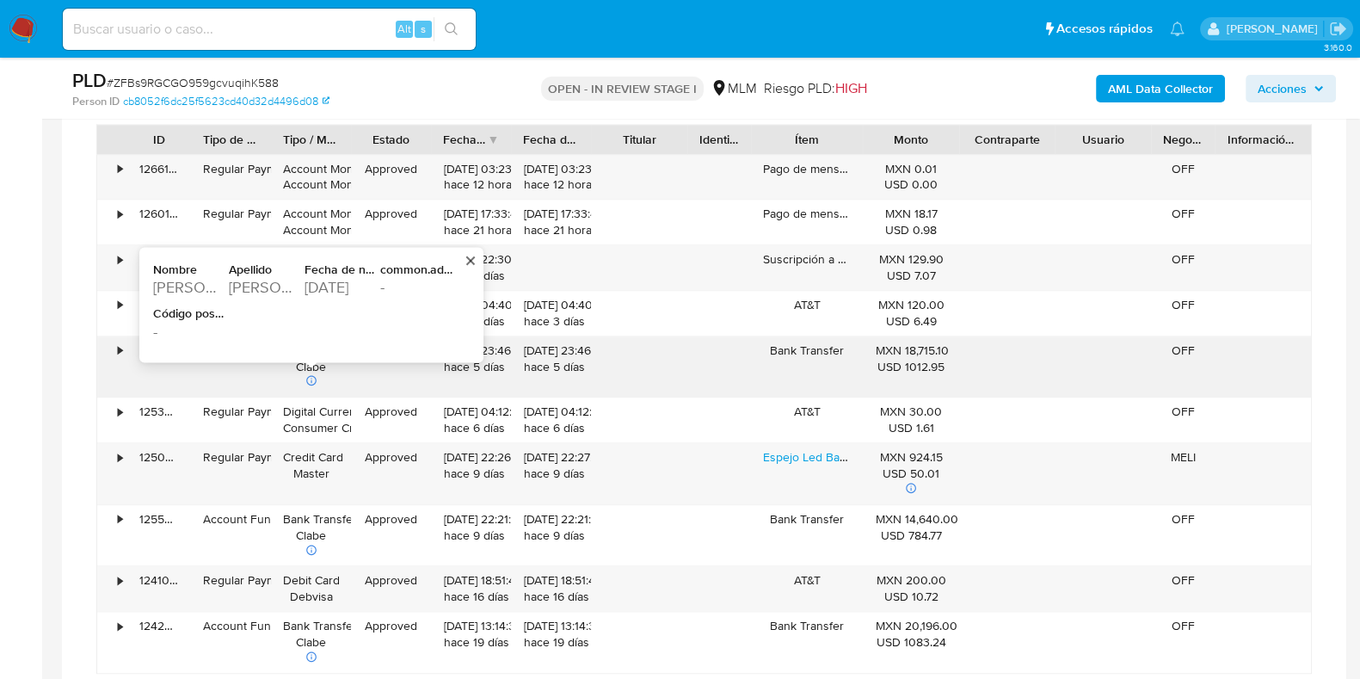
click at [261, 282] on div "Arjon Aguayo" at bounding box center [265, 287] width 72 height 21
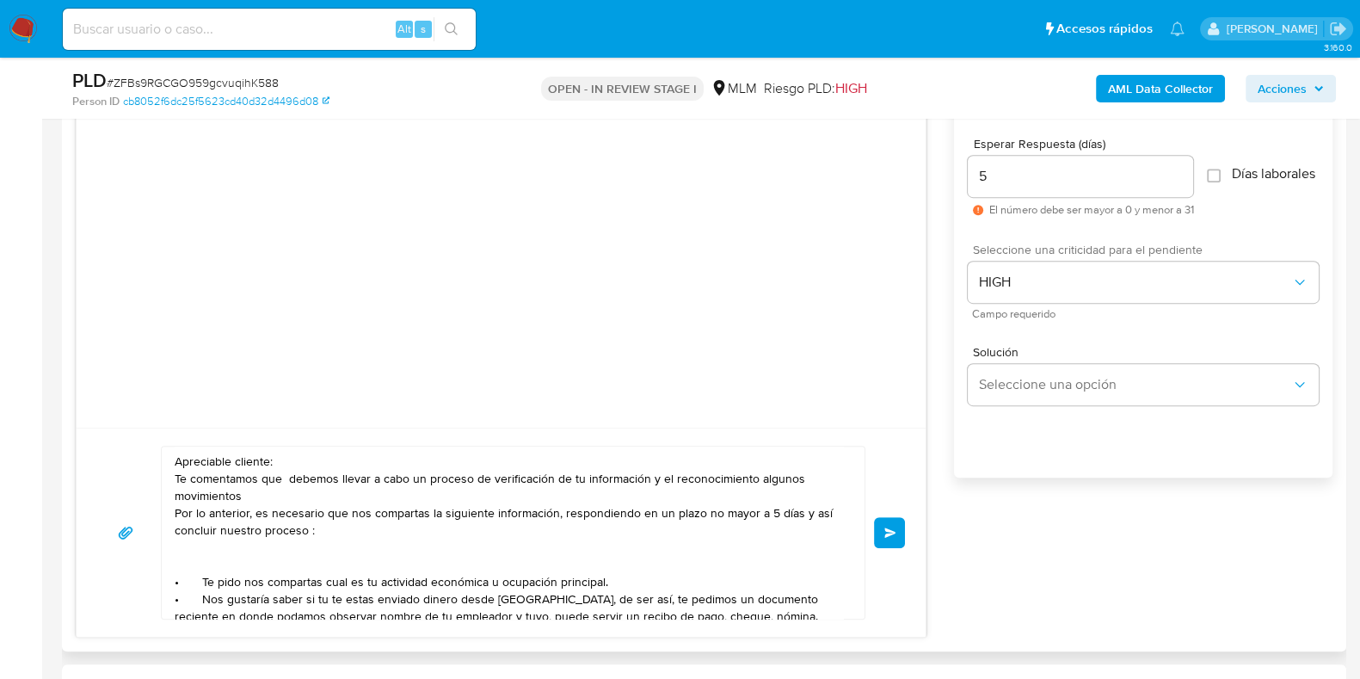
scroll to position [1183, 0]
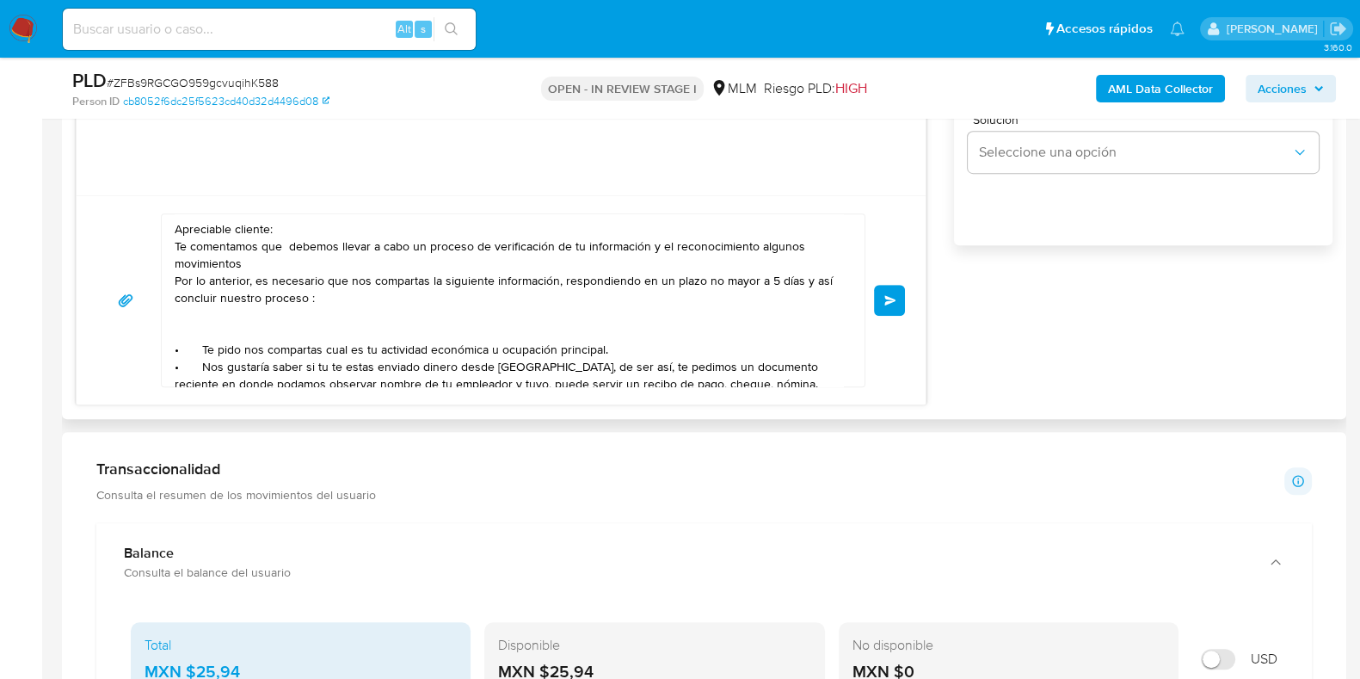
drag, startPoint x: 889, startPoint y: 298, endPoint x: 721, endPoint y: 294, distance: 167.8
click at [721, 294] on div "Apreciable cliente: Te comentamos que debemos llevar a cabo un proceso de verif…" at bounding box center [501, 300] width 808 height 174
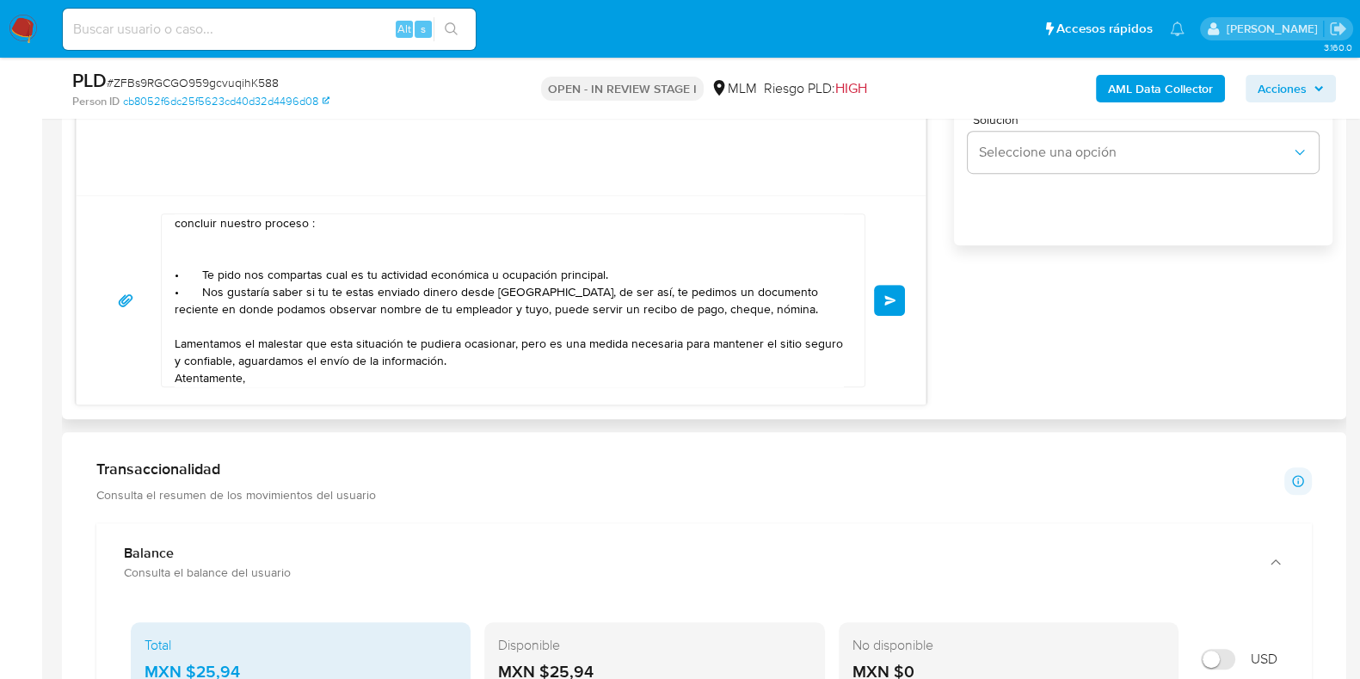
scroll to position [107, 0]
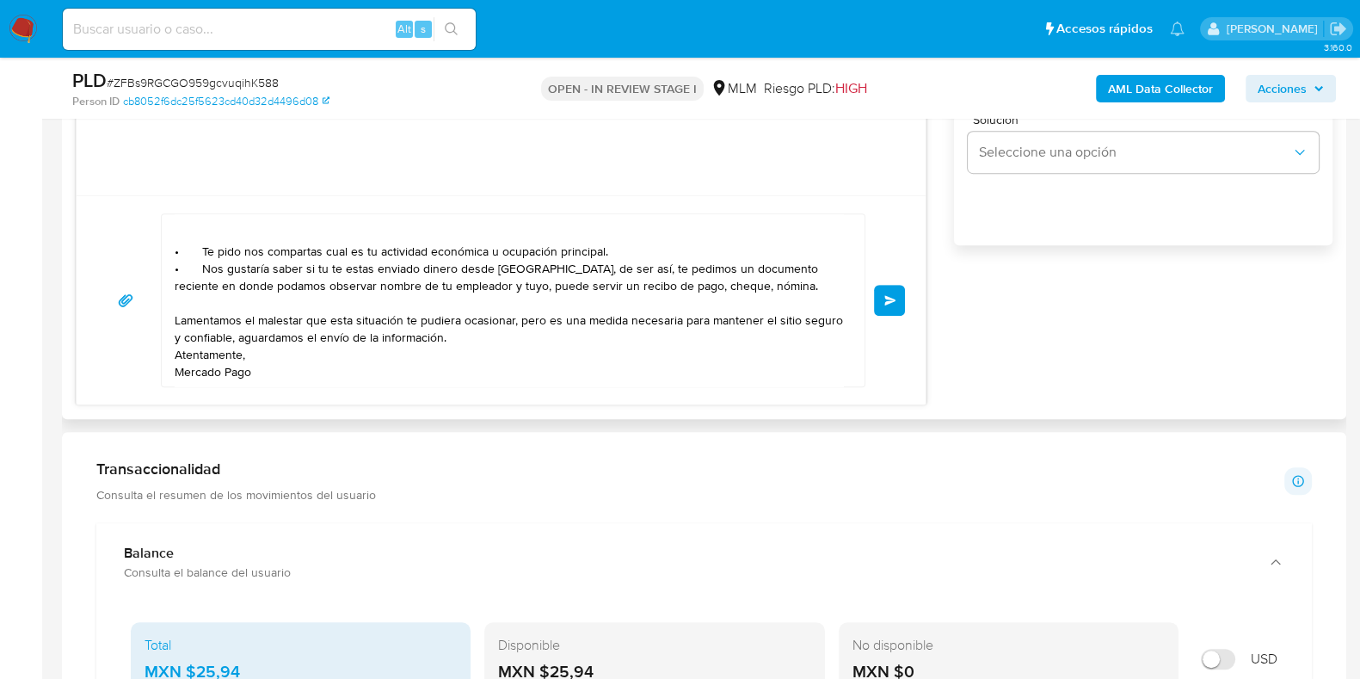
click at [889, 297] on span "Enviar" at bounding box center [890, 300] width 12 height 10
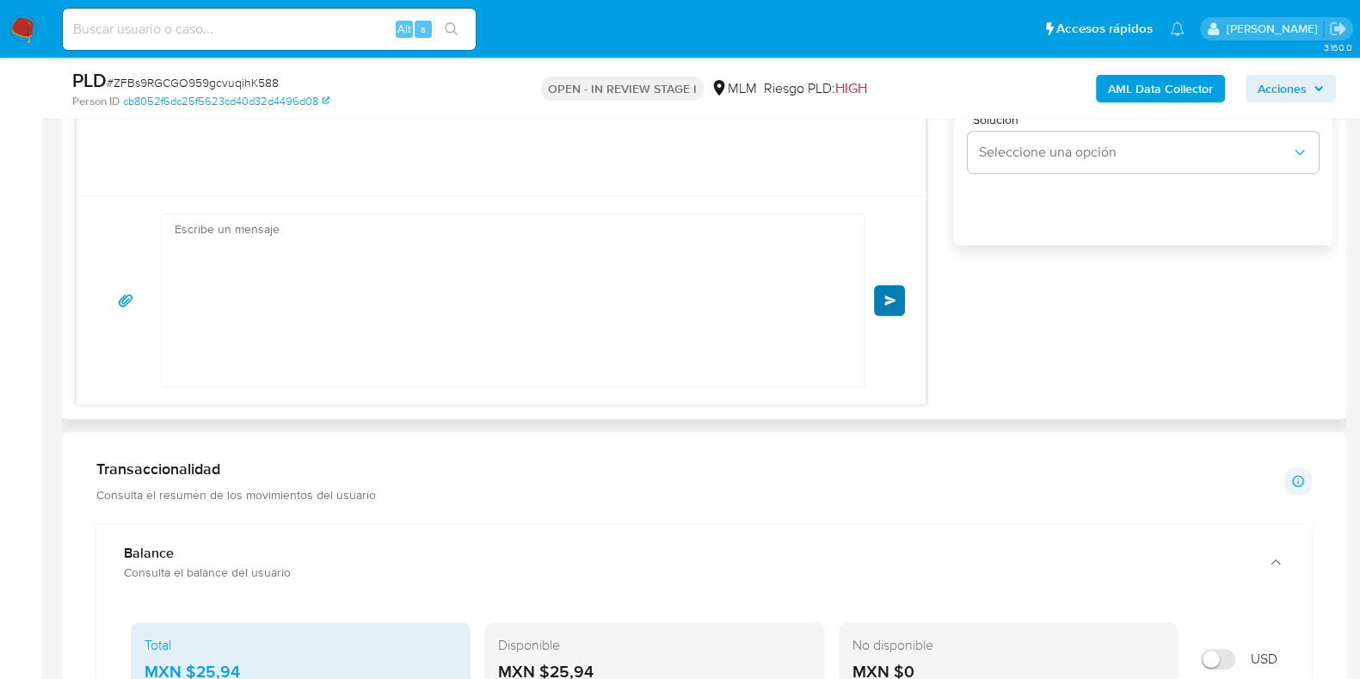
scroll to position [76, 0]
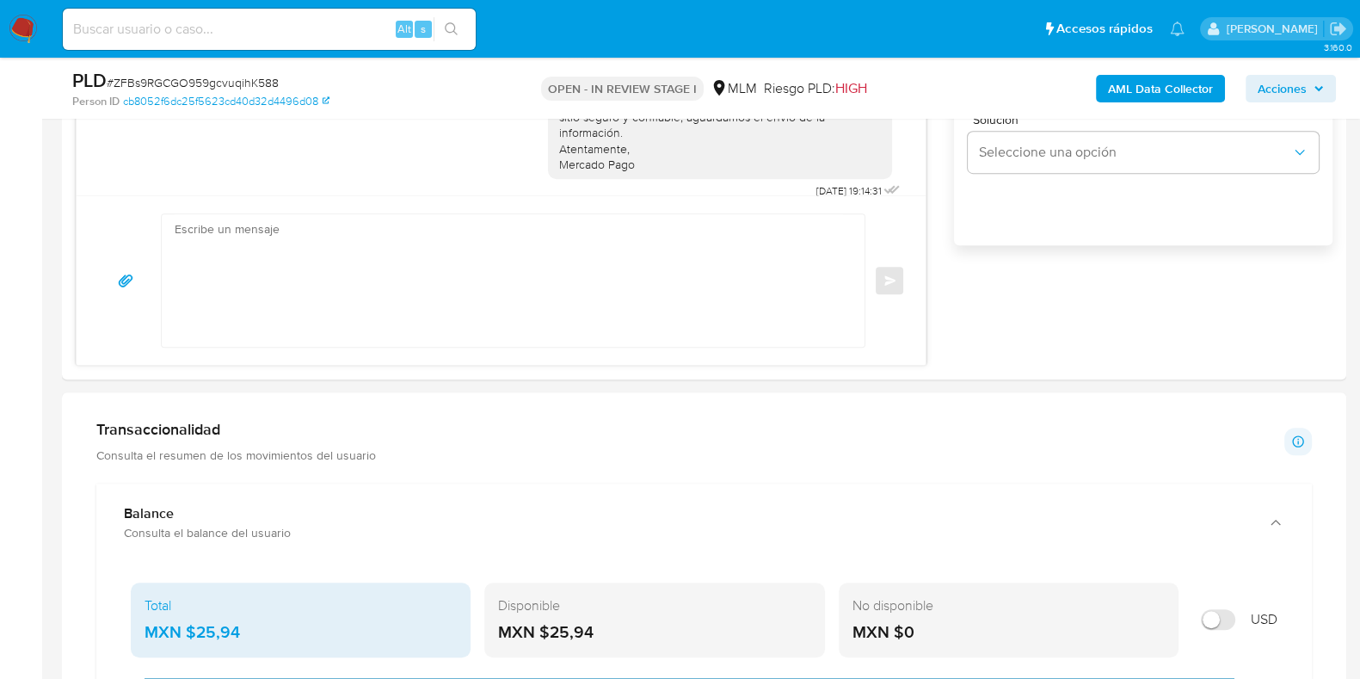
click at [247, 83] on span "# ZFBs9RGCGO959gcvuqihK588" at bounding box center [193, 82] width 172 height 17
copy span "ZFBs9RGCGO959gcvuqihK588"
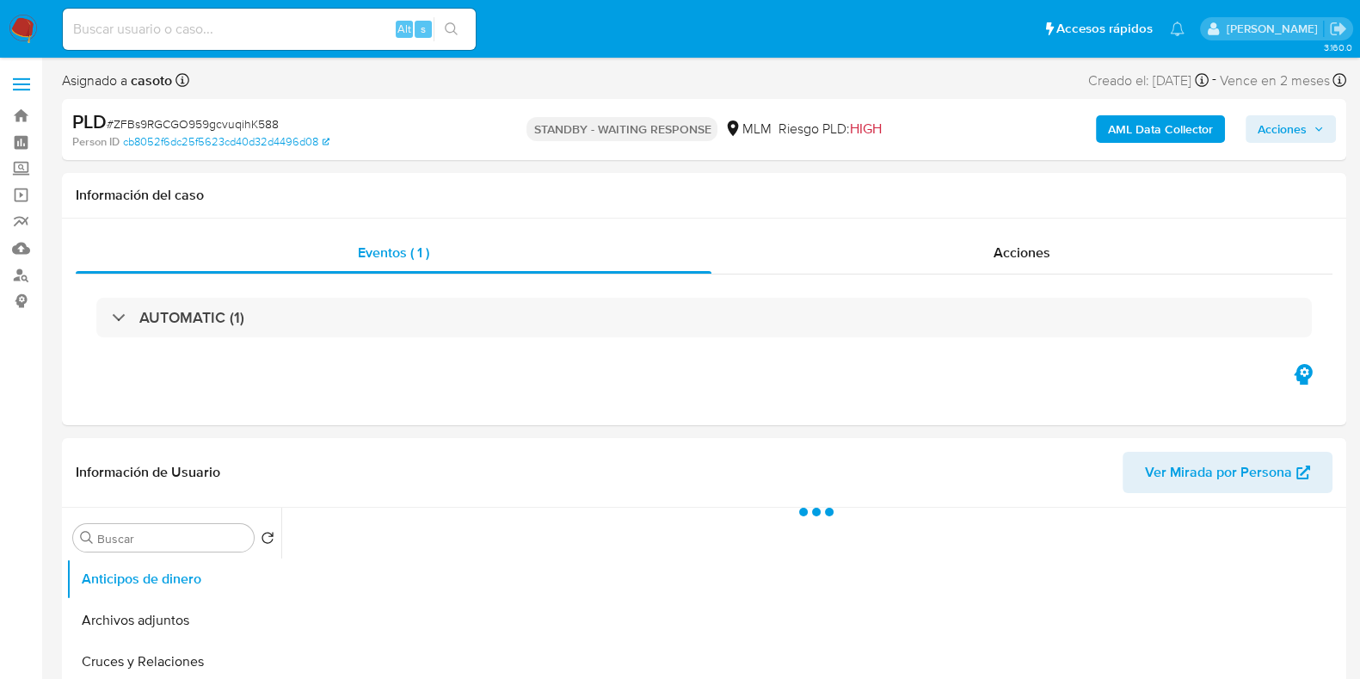
select select "10"
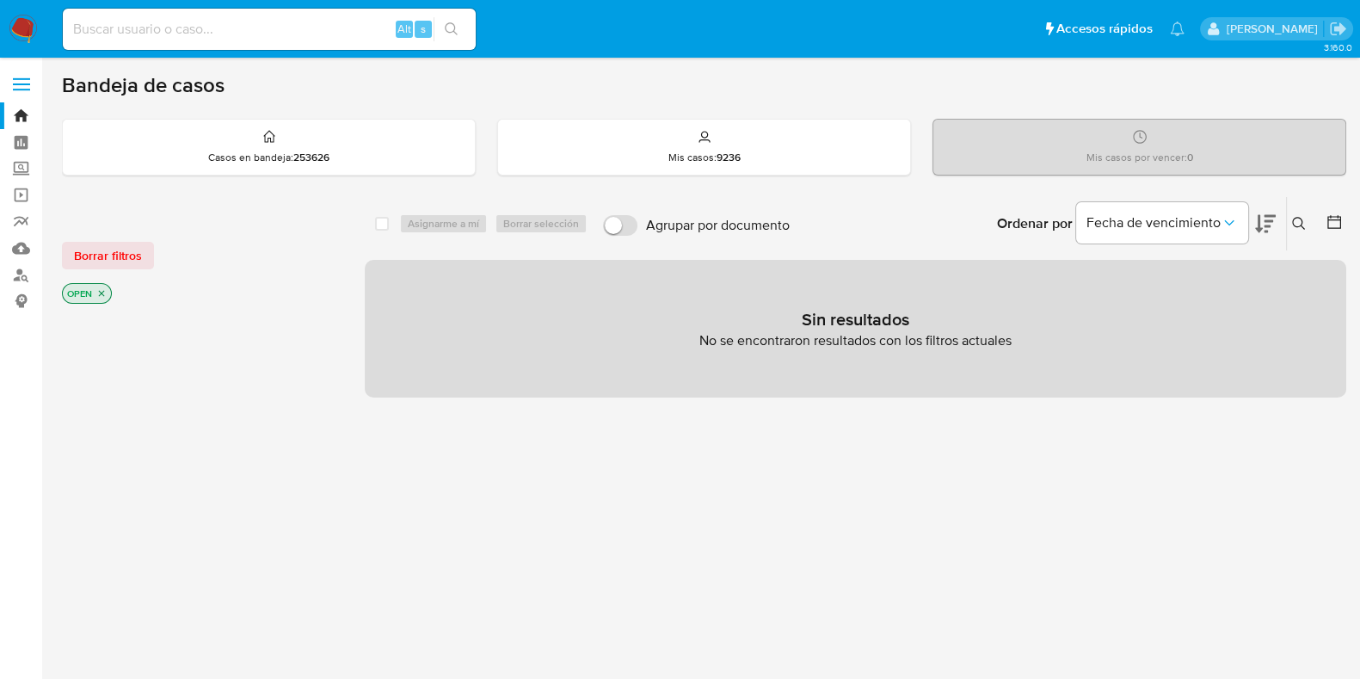
click at [1303, 224] on icon at bounding box center [1299, 224] width 14 height 14
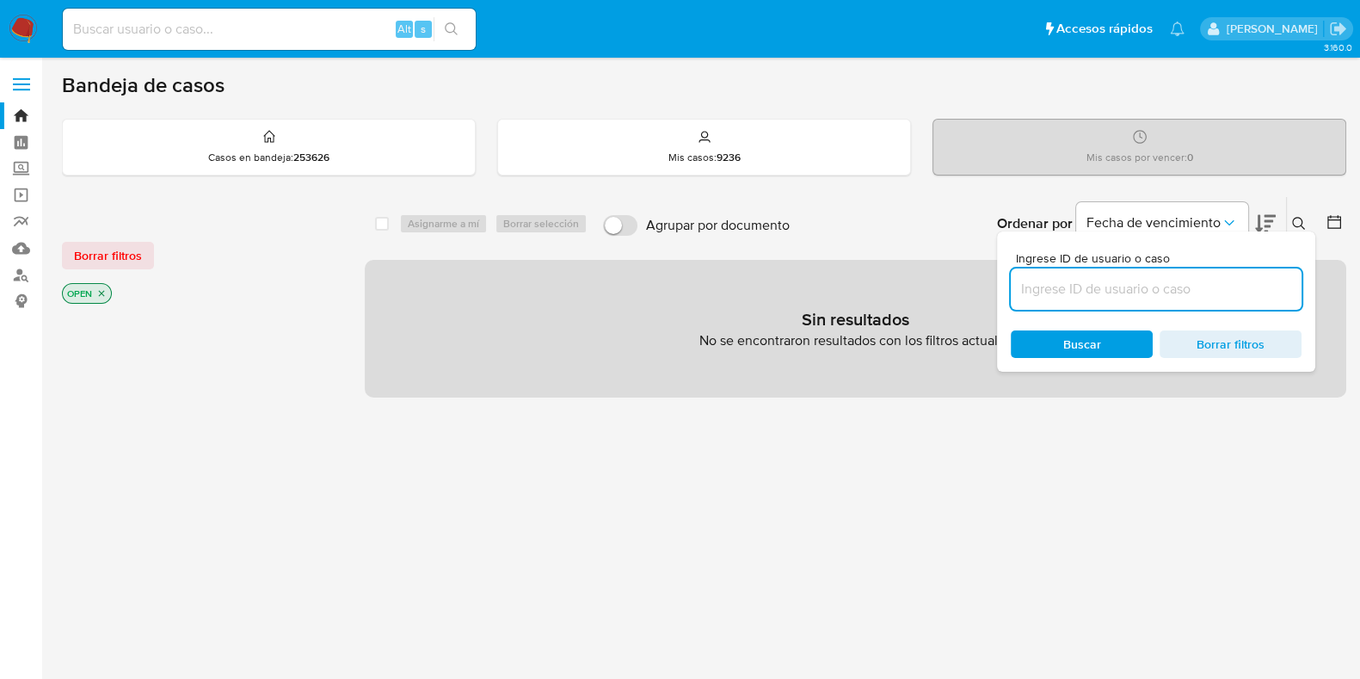
click at [1216, 288] on input at bounding box center [1156, 289] width 291 height 22
type input "451864071"
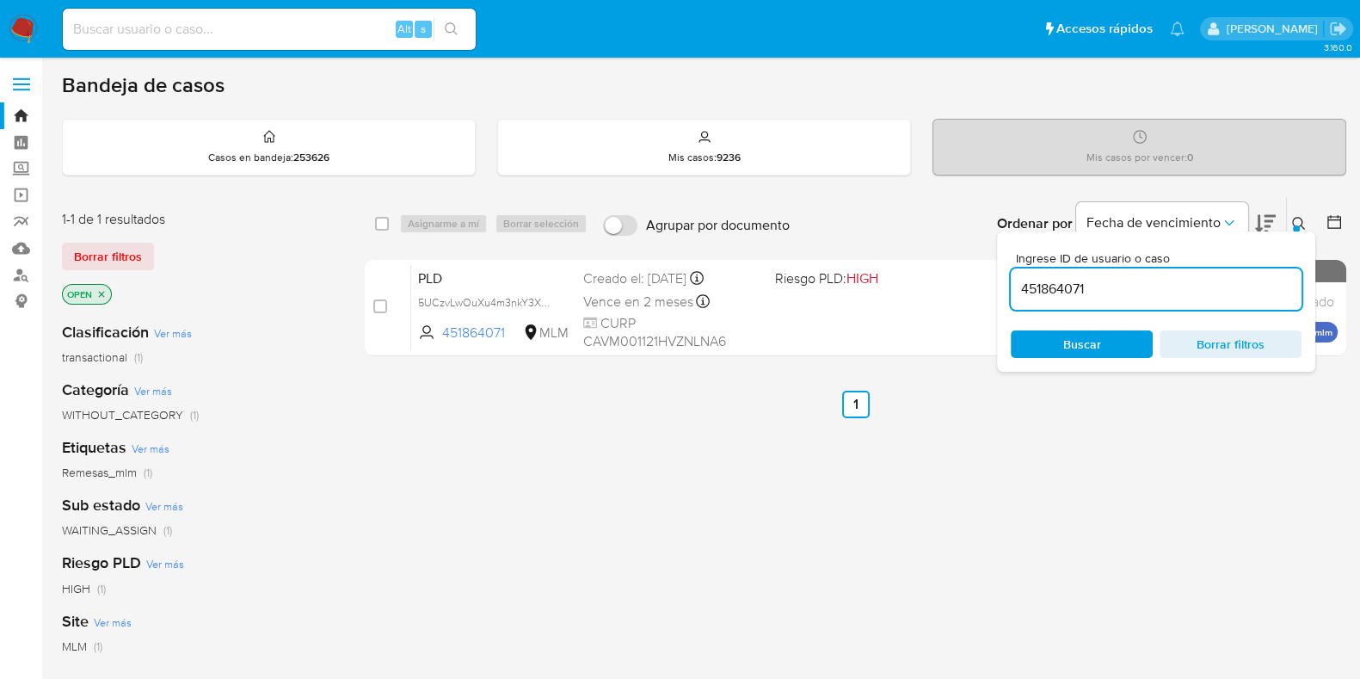
click at [1292, 223] on icon at bounding box center [1299, 224] width 14 height 14
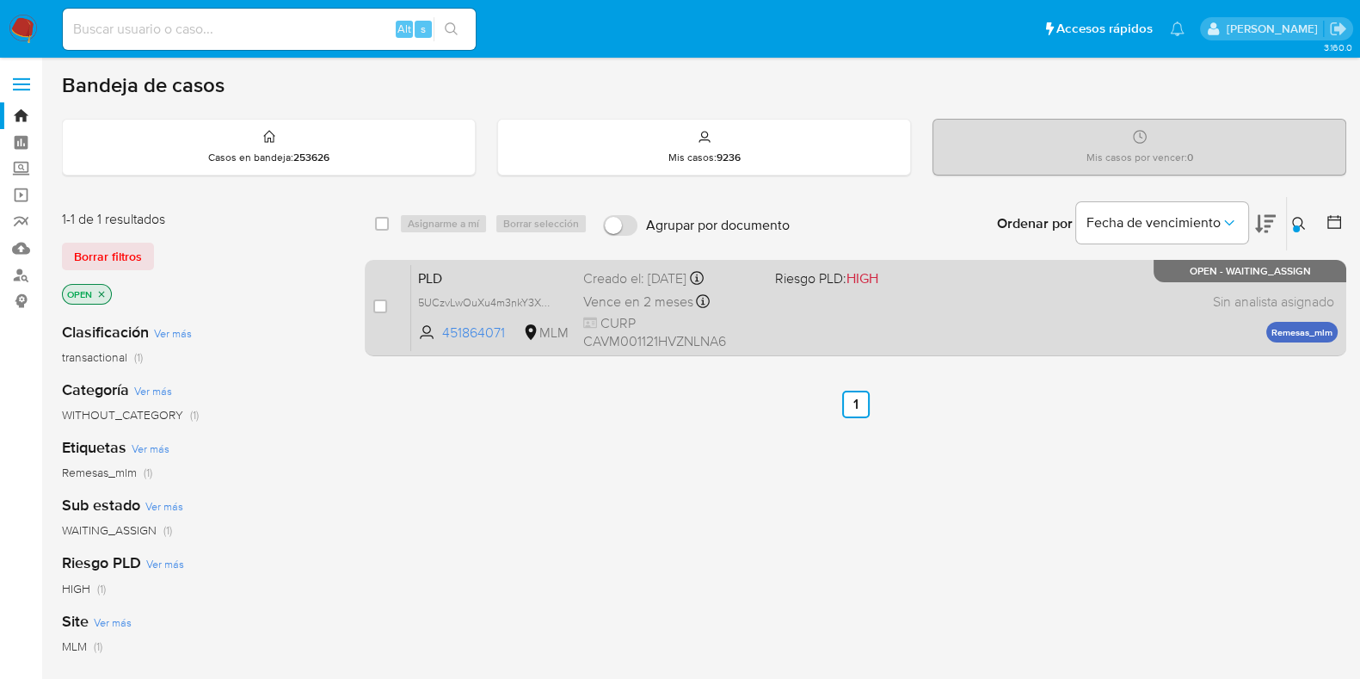
click at [1047, 313] on div "PLD 5UCzvLwOuXu4m3nkY3XuHbyq 451864071 MLM Riesgo PLD: HIGH Creado el: 12/09/20…" at bounding box center [874, 307] width 927 height 87
drag, startPoint x: 383, startPoint y: 307, endPoint x: 381, endPoint y: 285, distance: 22.4
click at [383, 307] on input "checkbox" at bounding box center [380, 306] width 14 height 14
checkbox input "true"
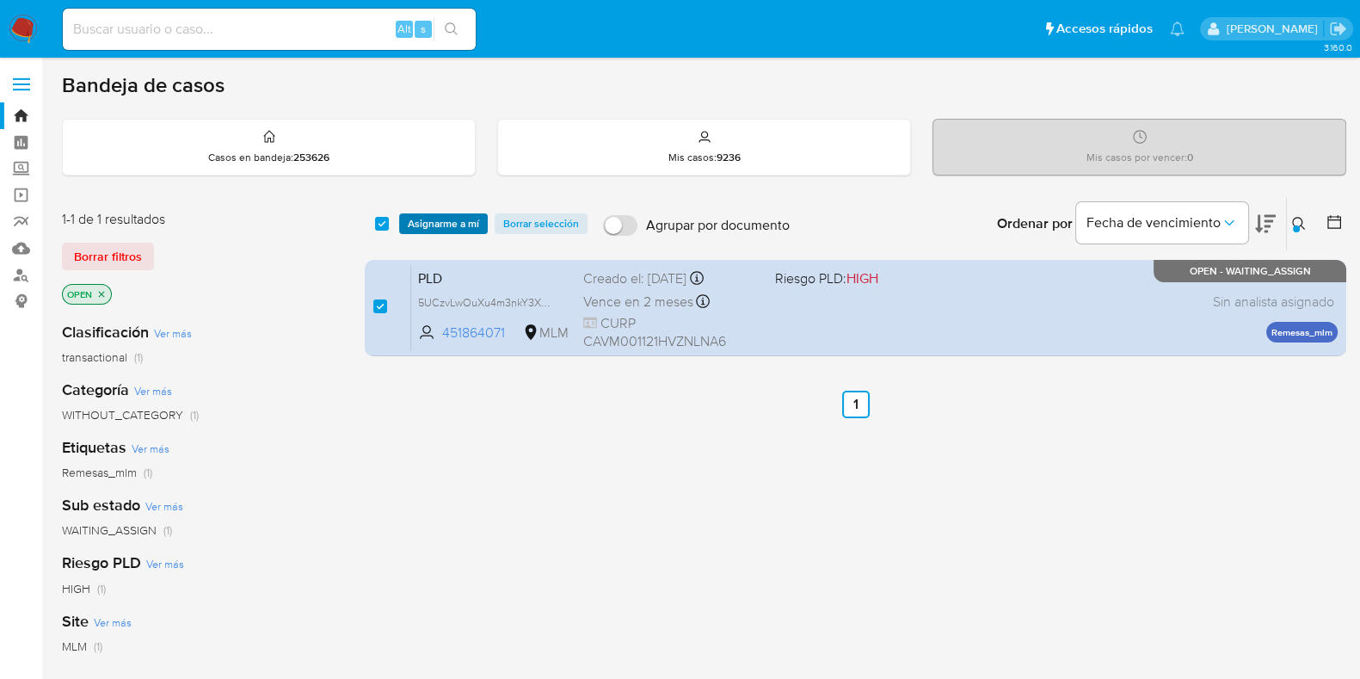
click at [415, 226] on span "Asignarme a mí" at bounding box center [443, 223] width 71 height 17
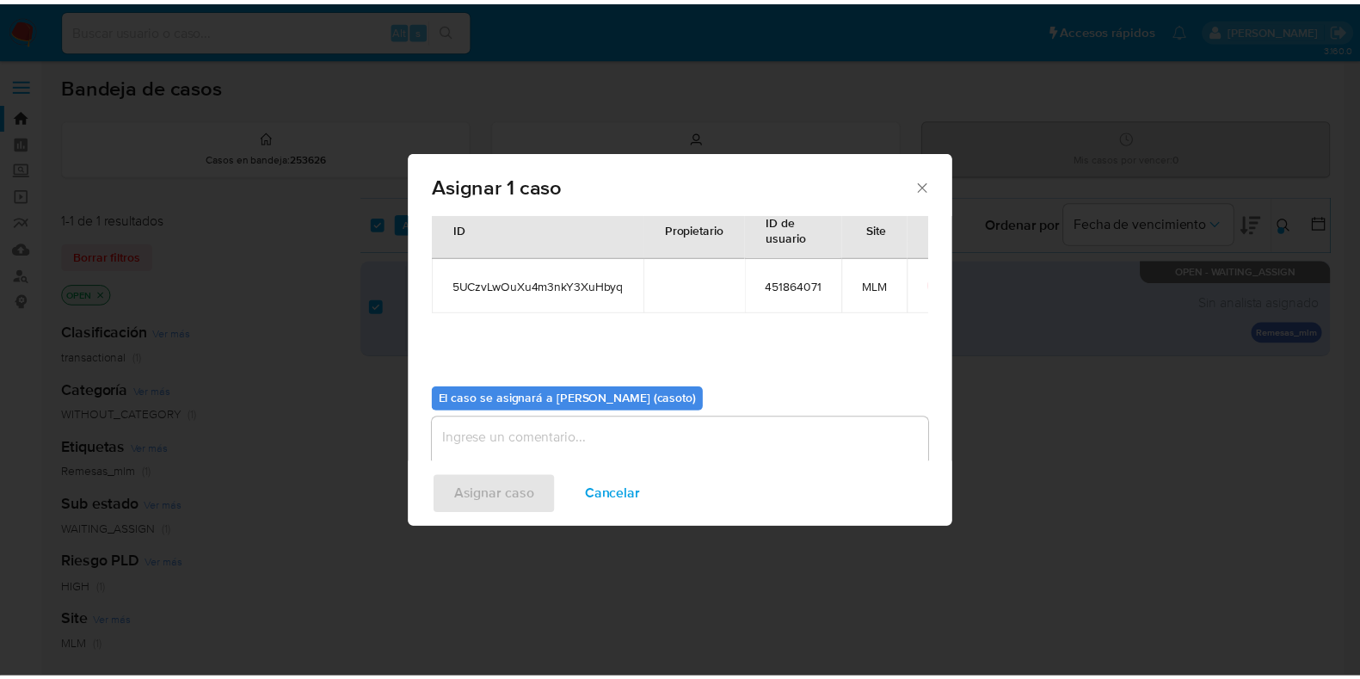
scroll to position [89, 0]
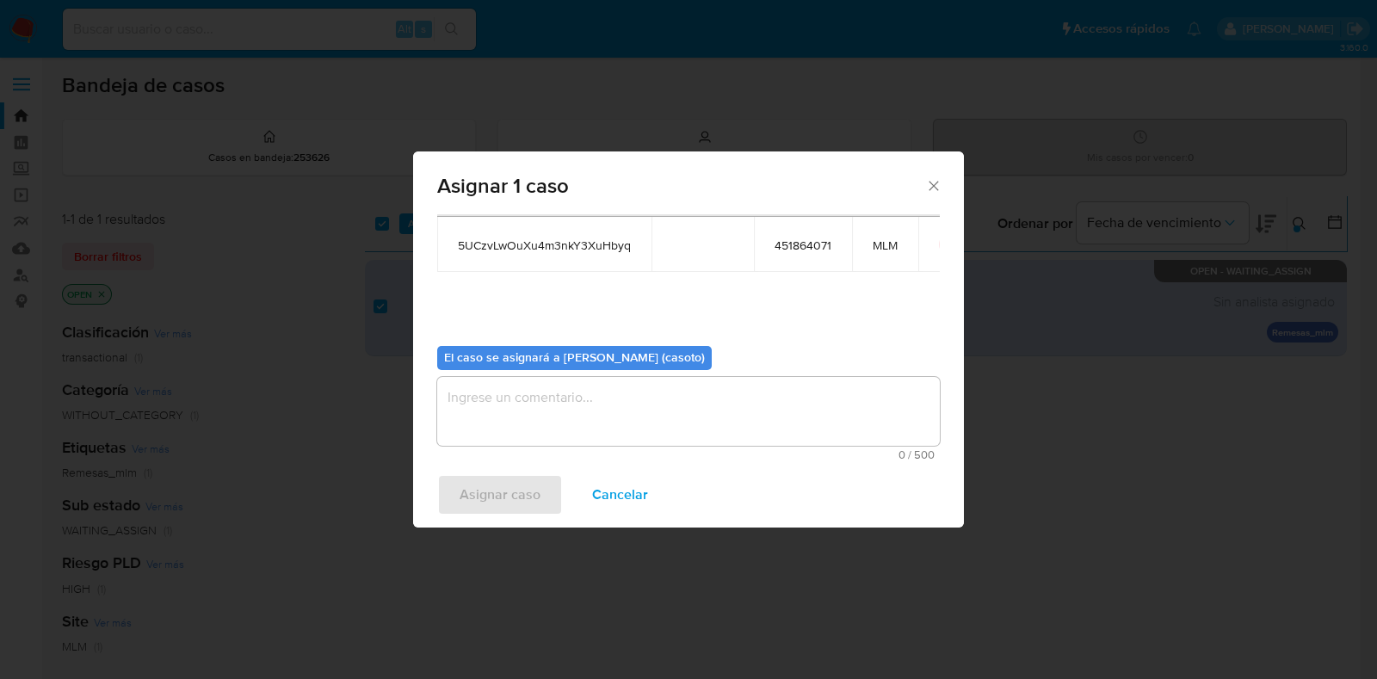
click at [767, 427] on textarea "assign-modal" at bounding box center [688, 411] width 502 height 69
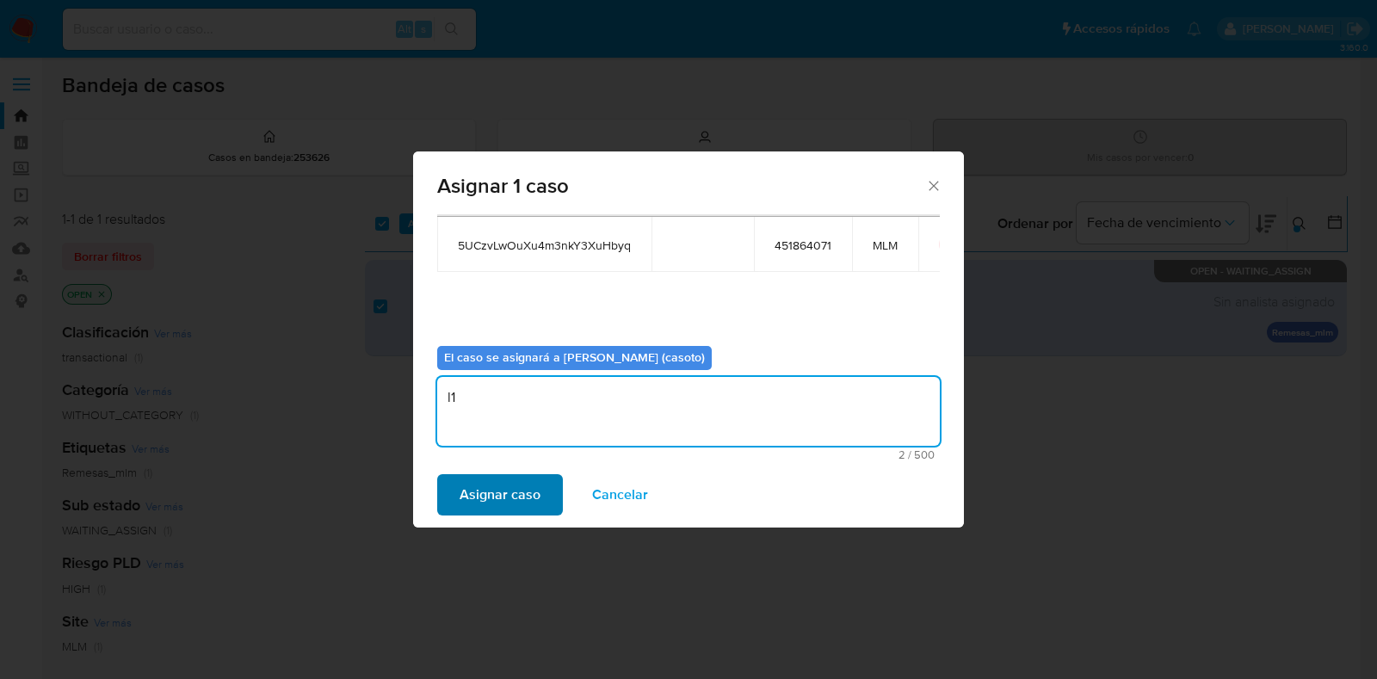
type textarea "l1"
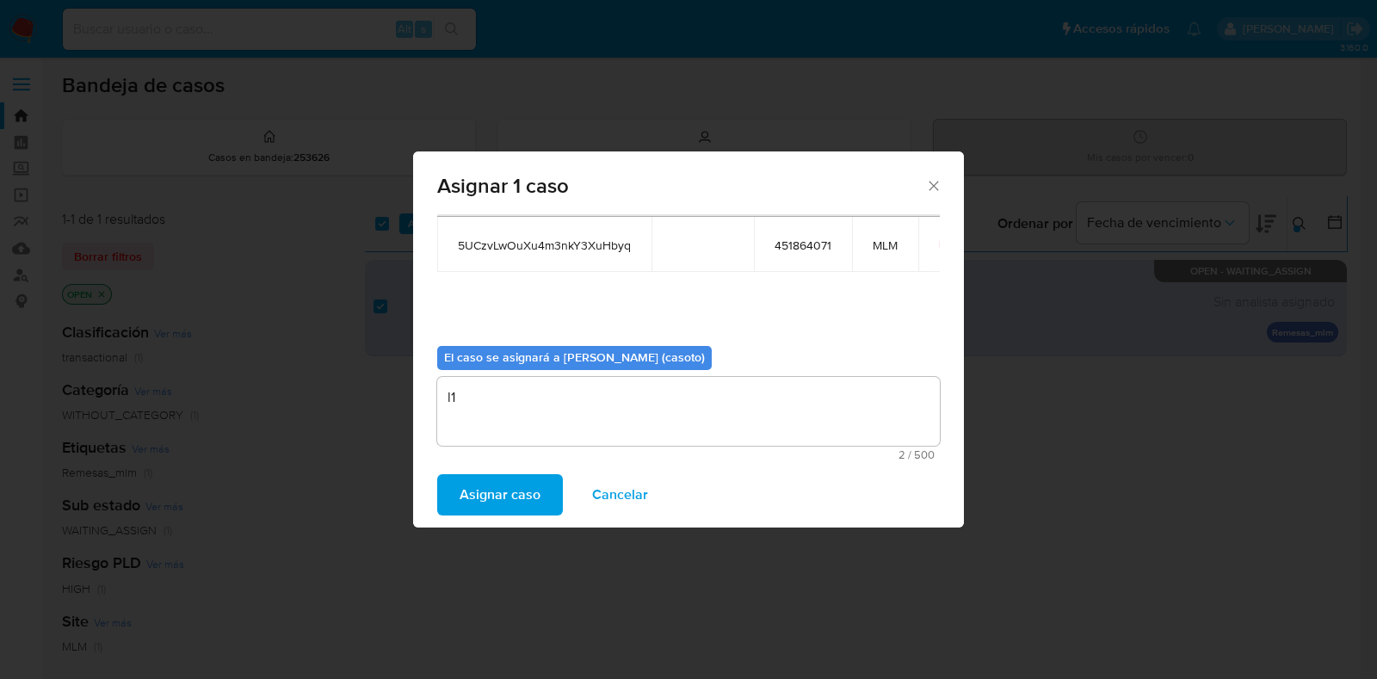
click at [512, 500] on span "Asignar caso" at bounding box center [499, 495] width 81 height 38
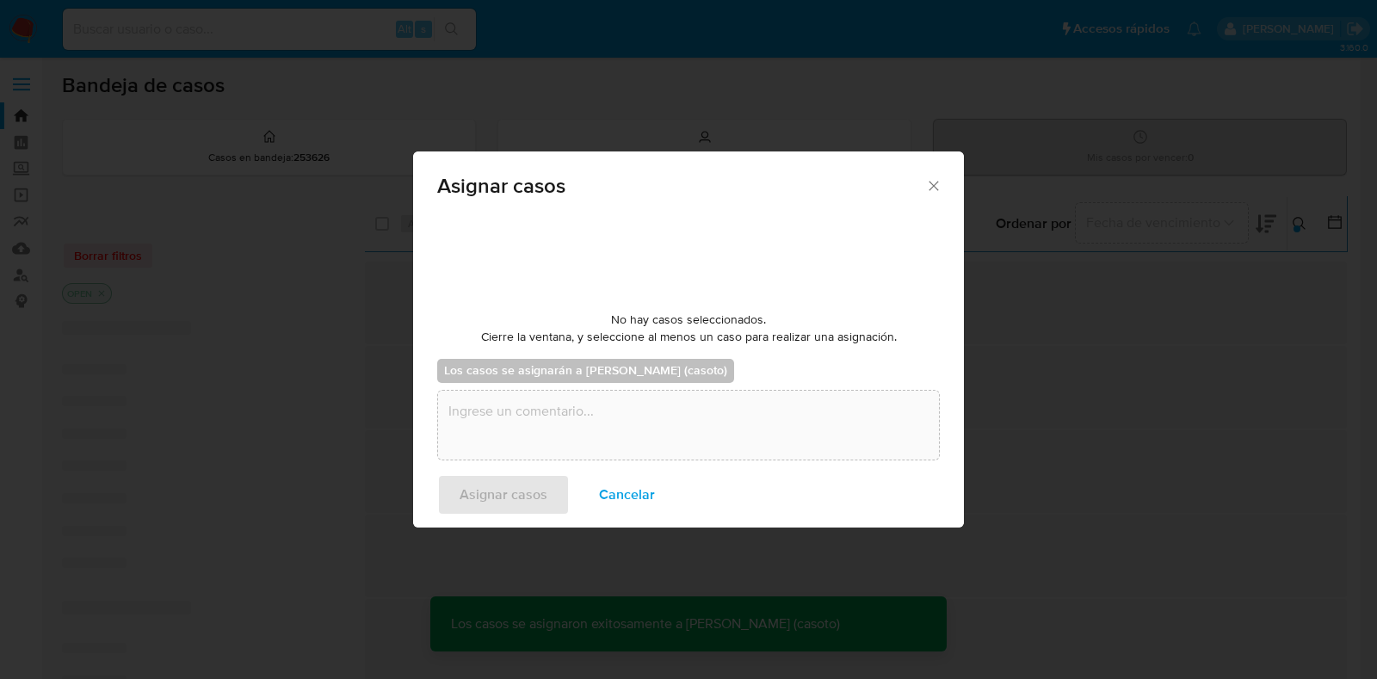
checkbox input "false"
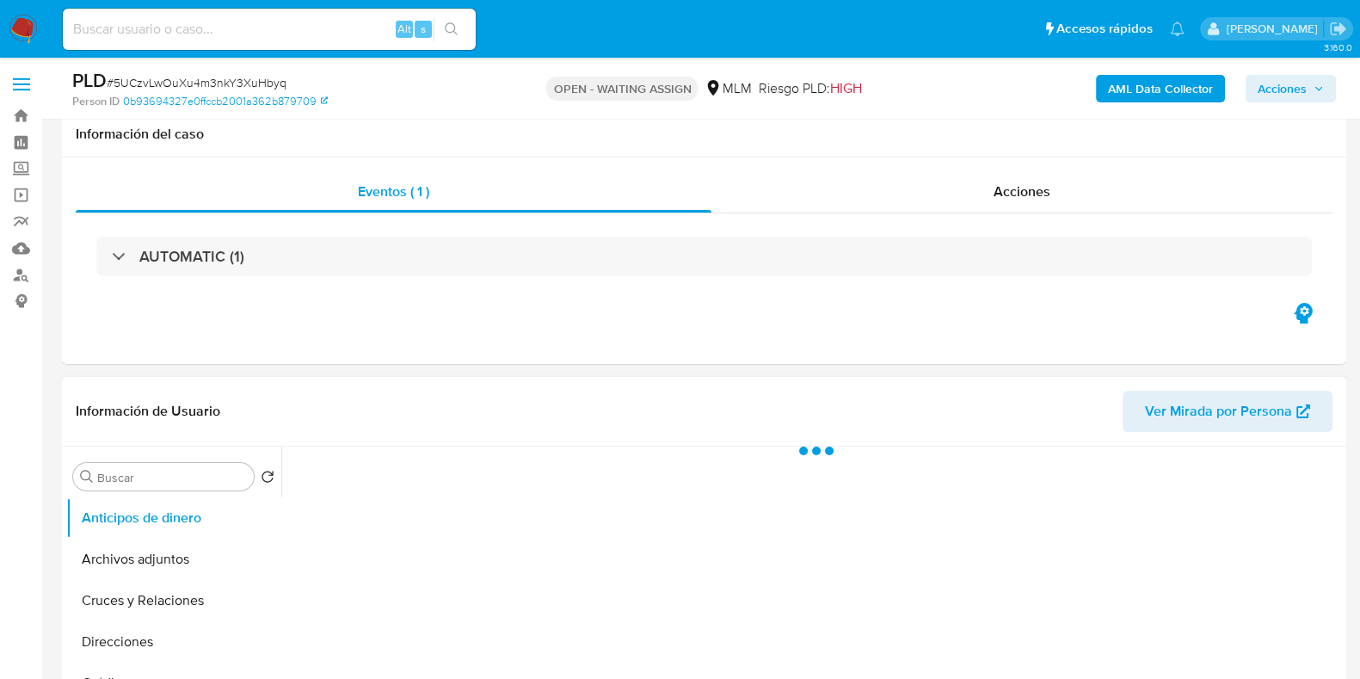
scroll to position [214, 0]
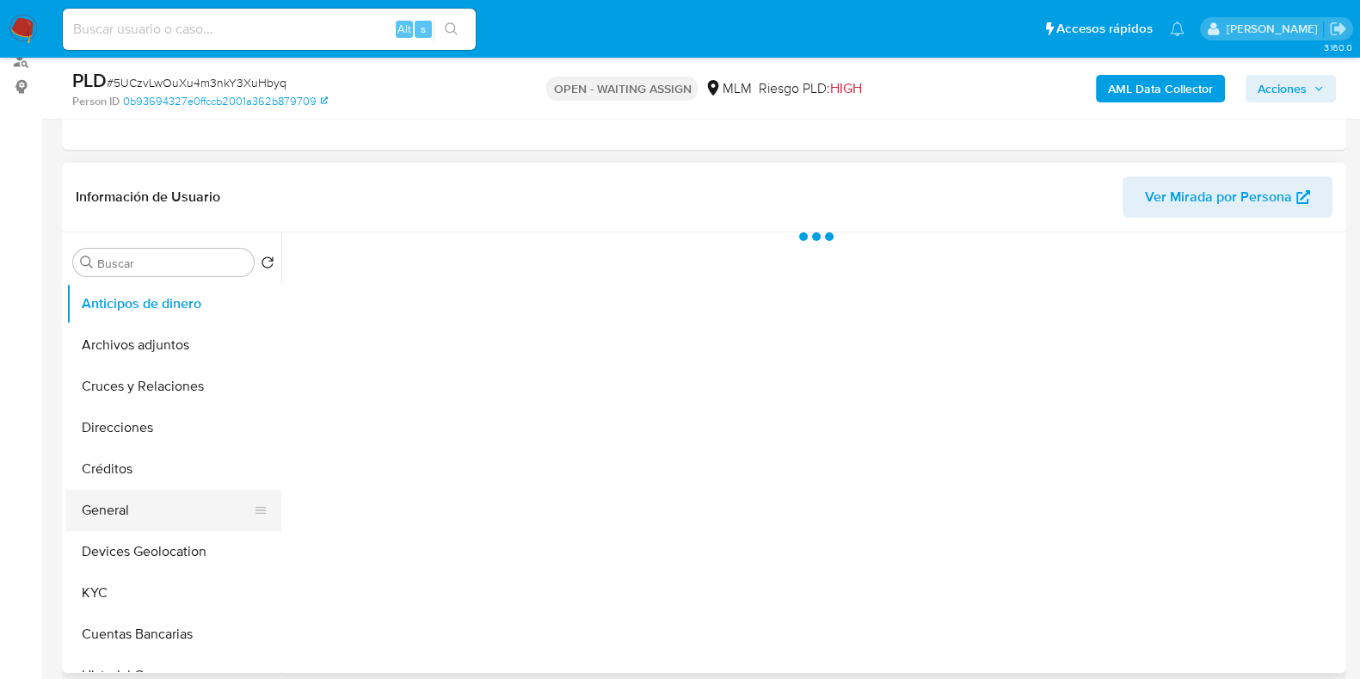
select select "10"
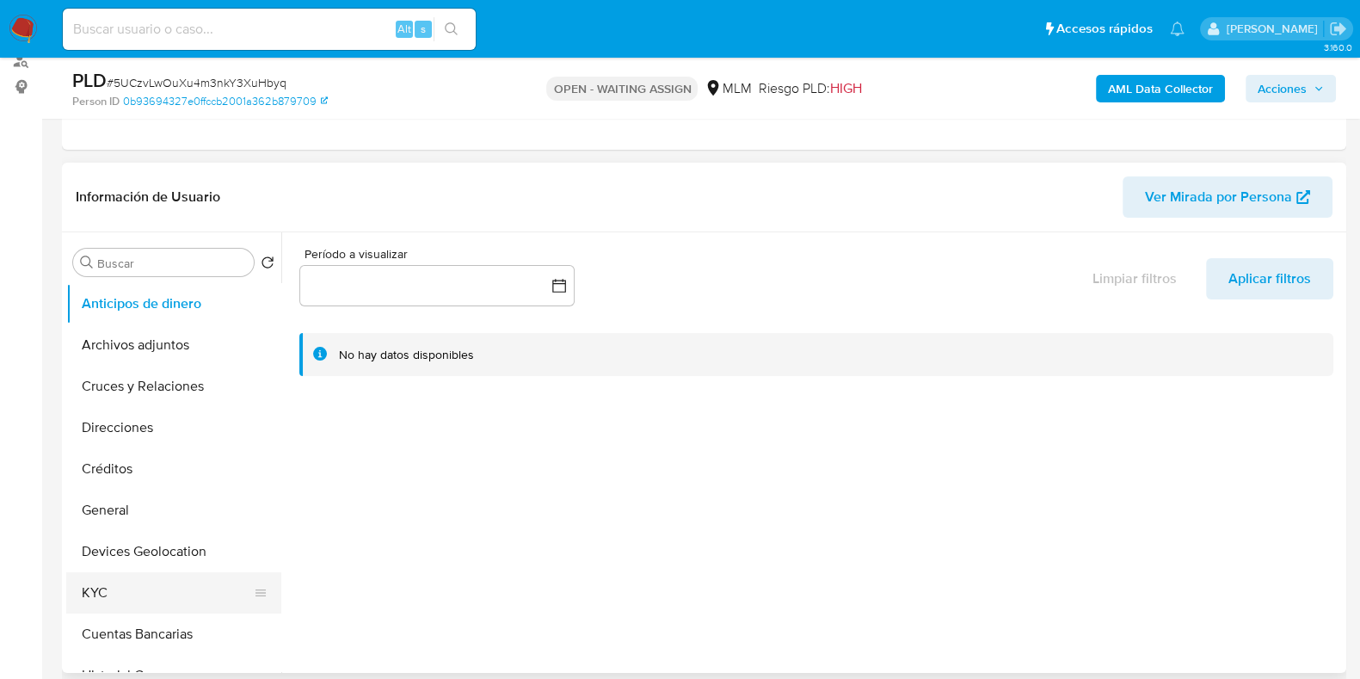
click at [115, 578] on button "KYC" at bounding box center [166, 592] width 201 height 41
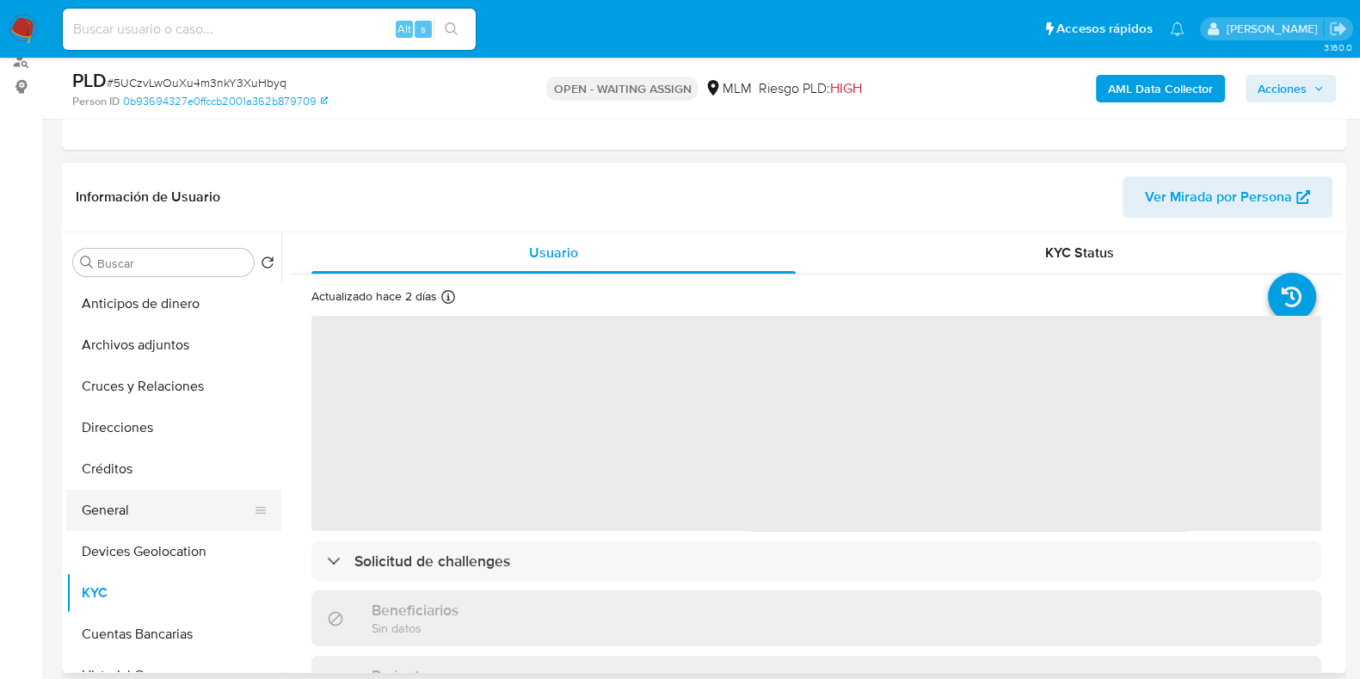
click at [142, 513] on button "General" at bounding box center [166, 510] width 201 height 41
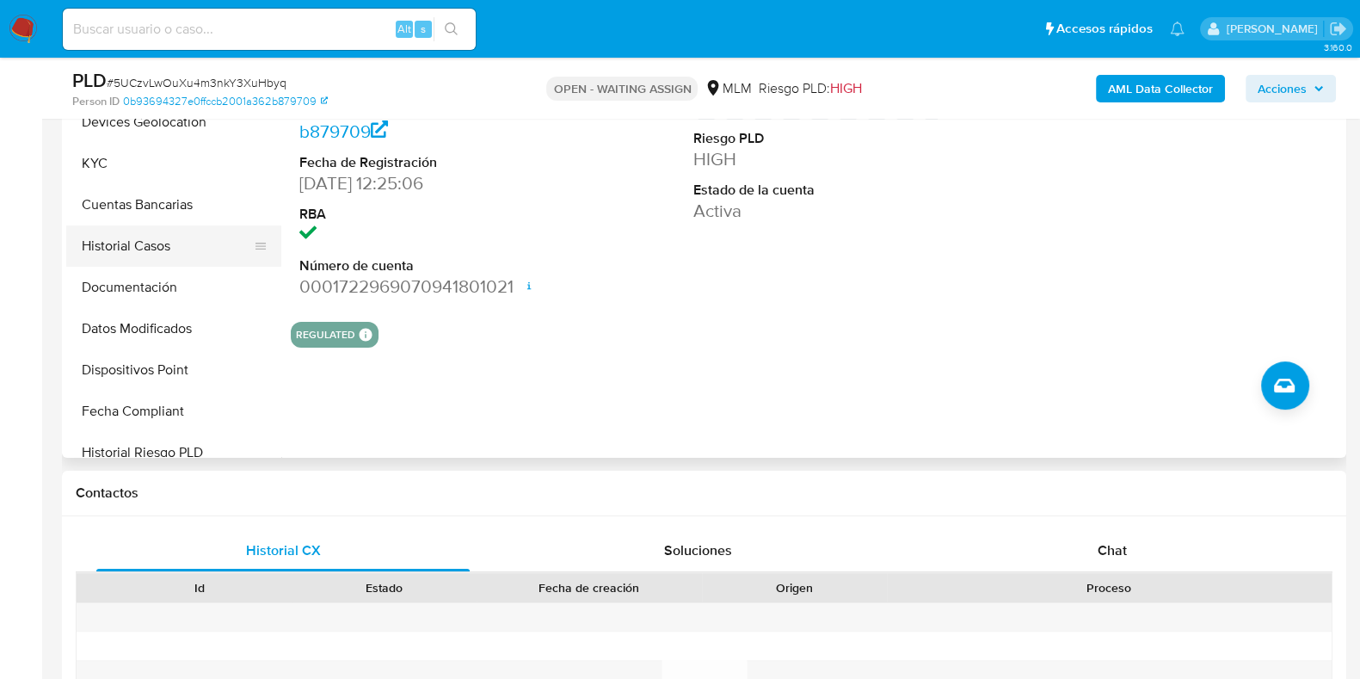
click at [146, 250] on button "Historial Casos" at bounding box center [166, 245] width 201 height 41
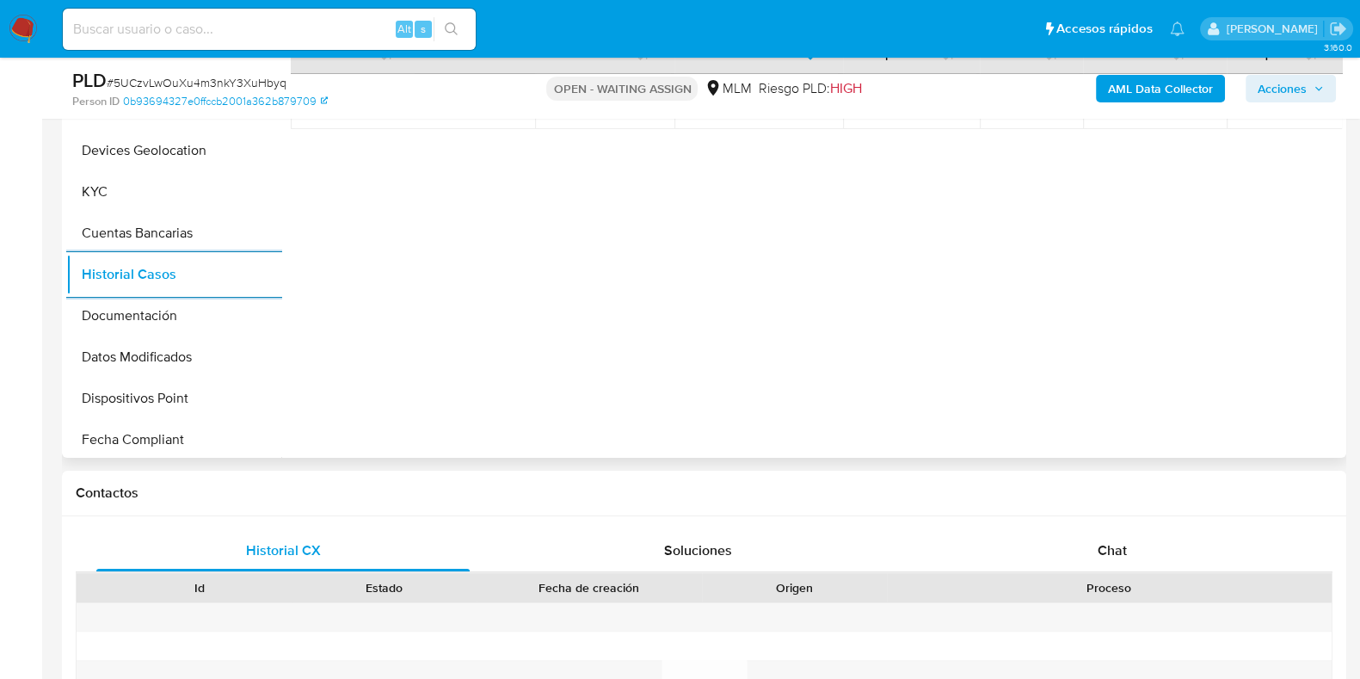
scroll to position [82, 0]
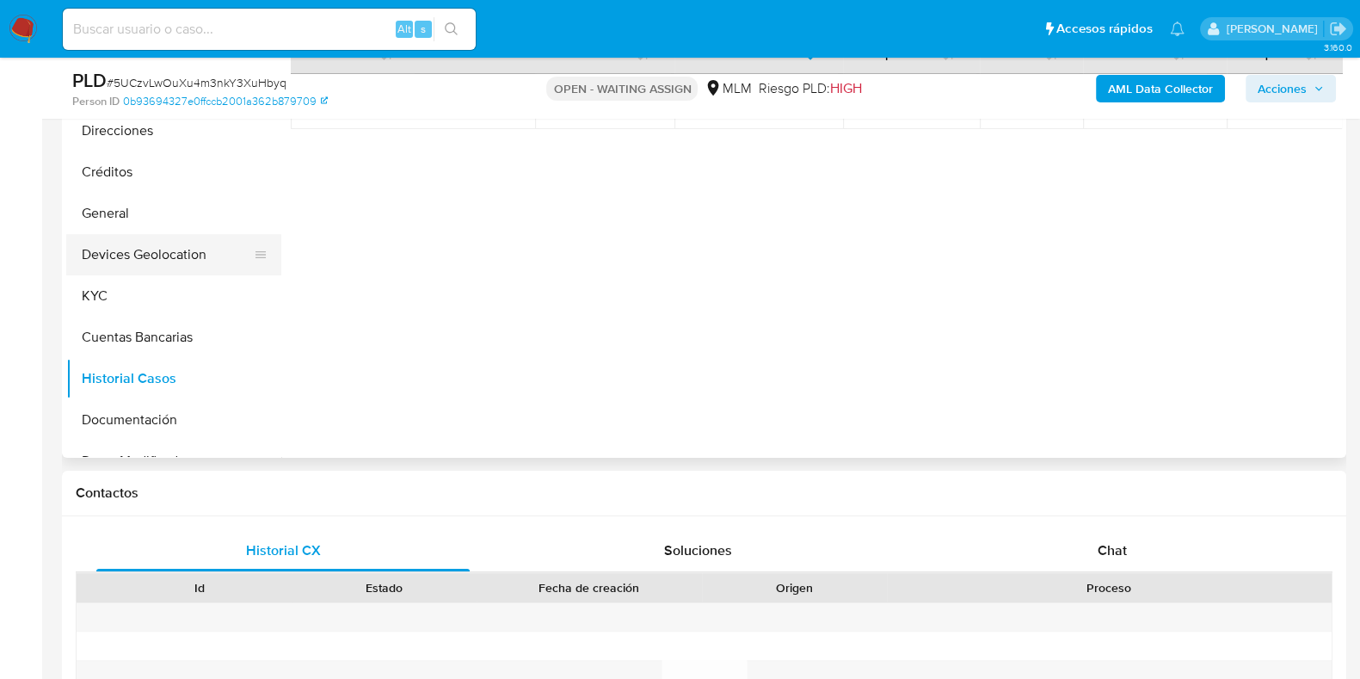
click at [145, 256] on button "Devices Geolocation" at bounding box center [166, 254] width 201 height 41
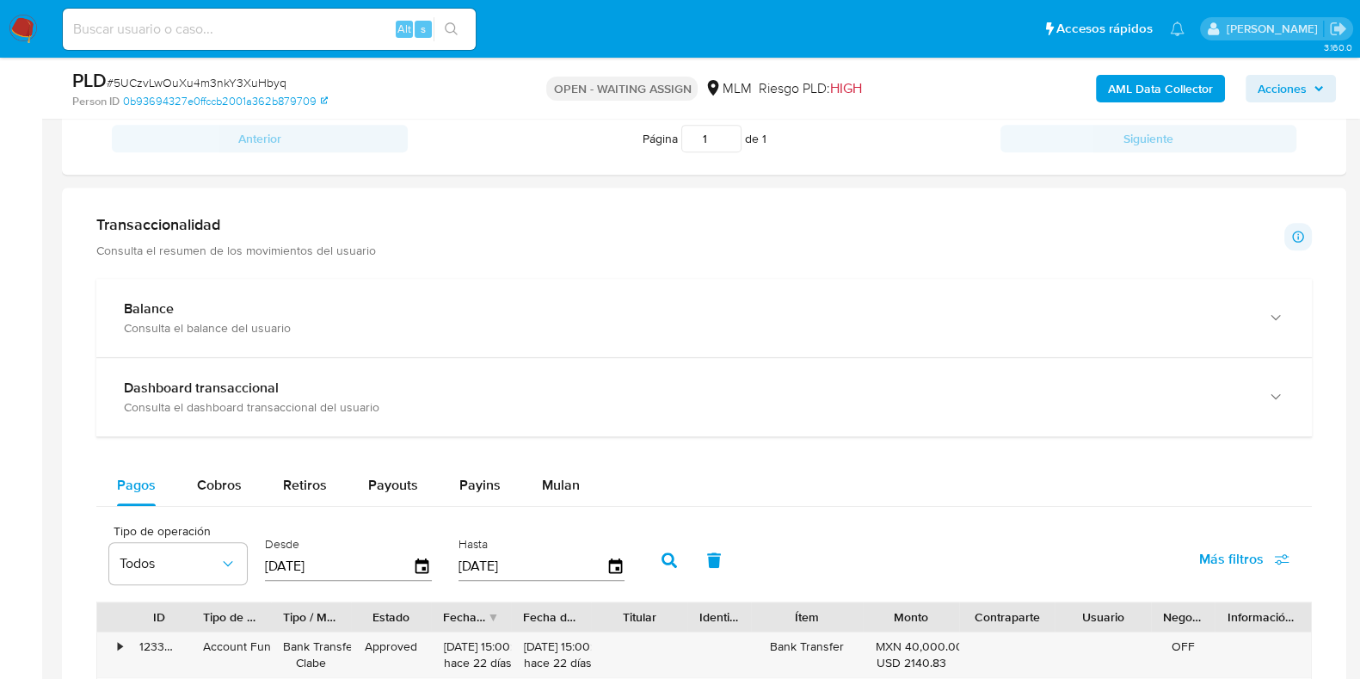
scroll to position [968, 0]
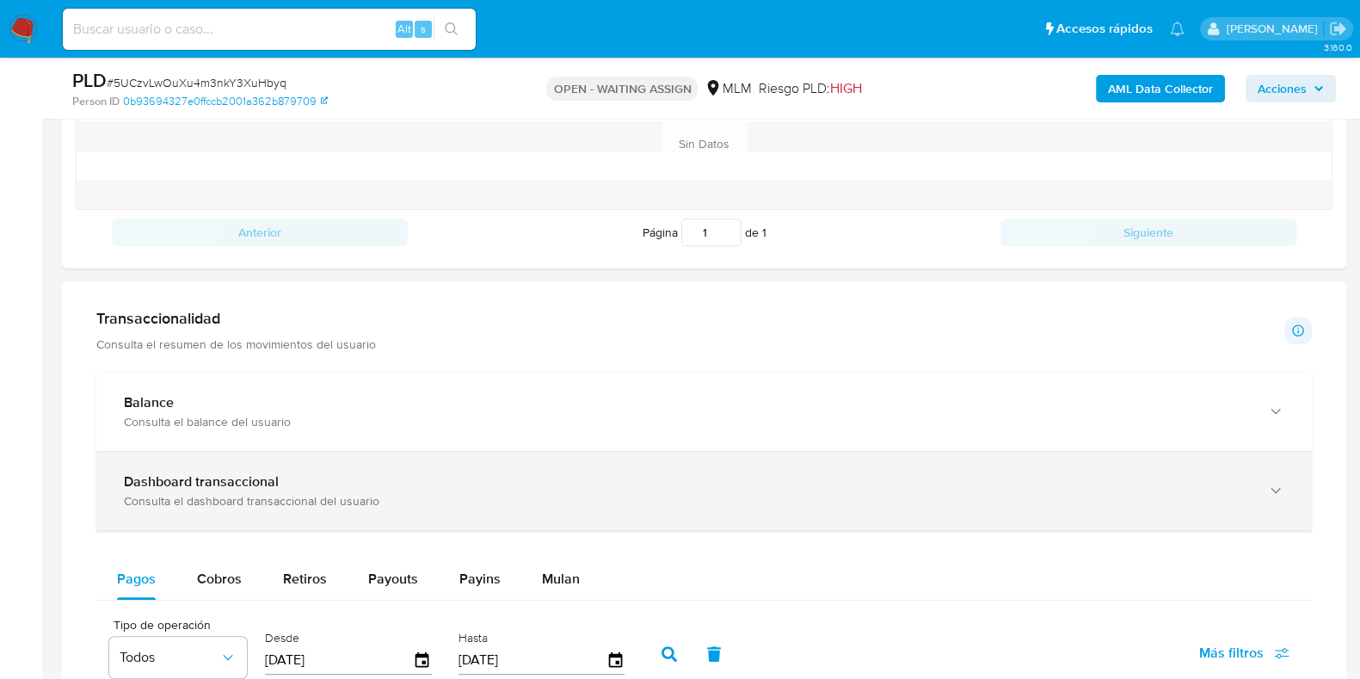
click at [290, 502] on div "Consulta el dashboard transaccional del usuario" at bounding box center [687, 500] width 1126 height 15
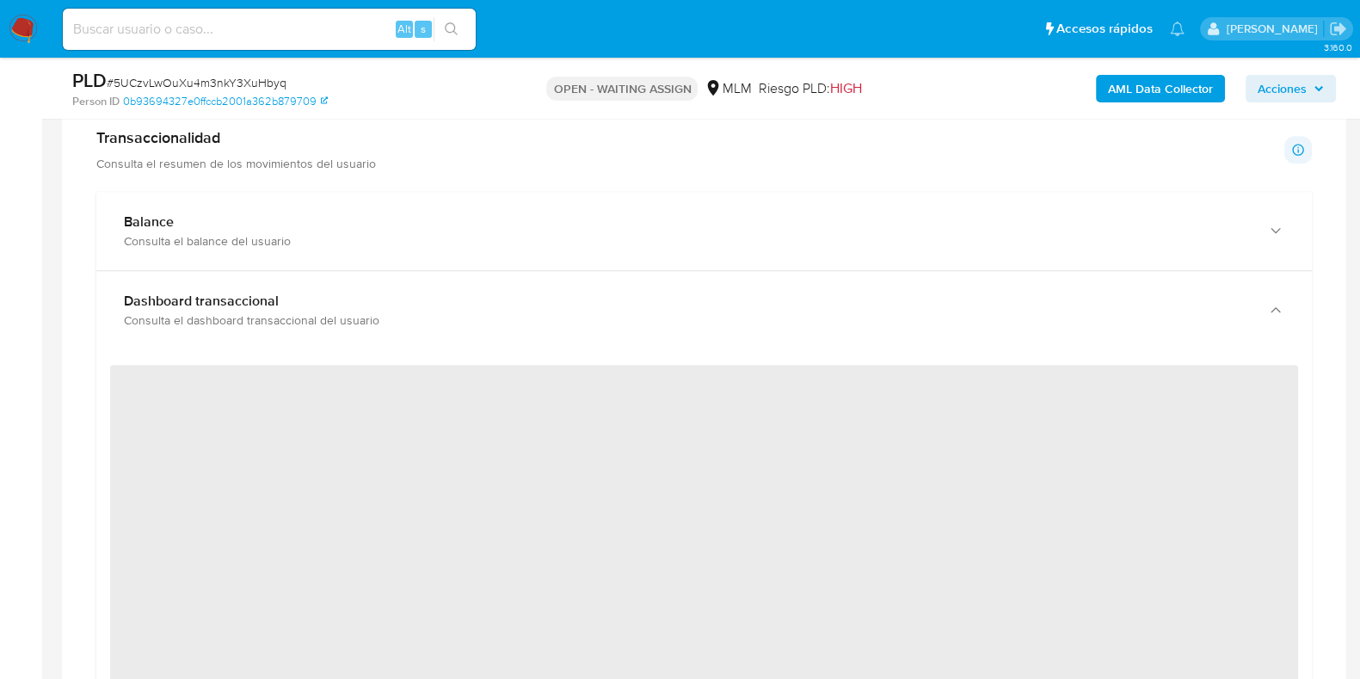
scroll to position [1183, 0]
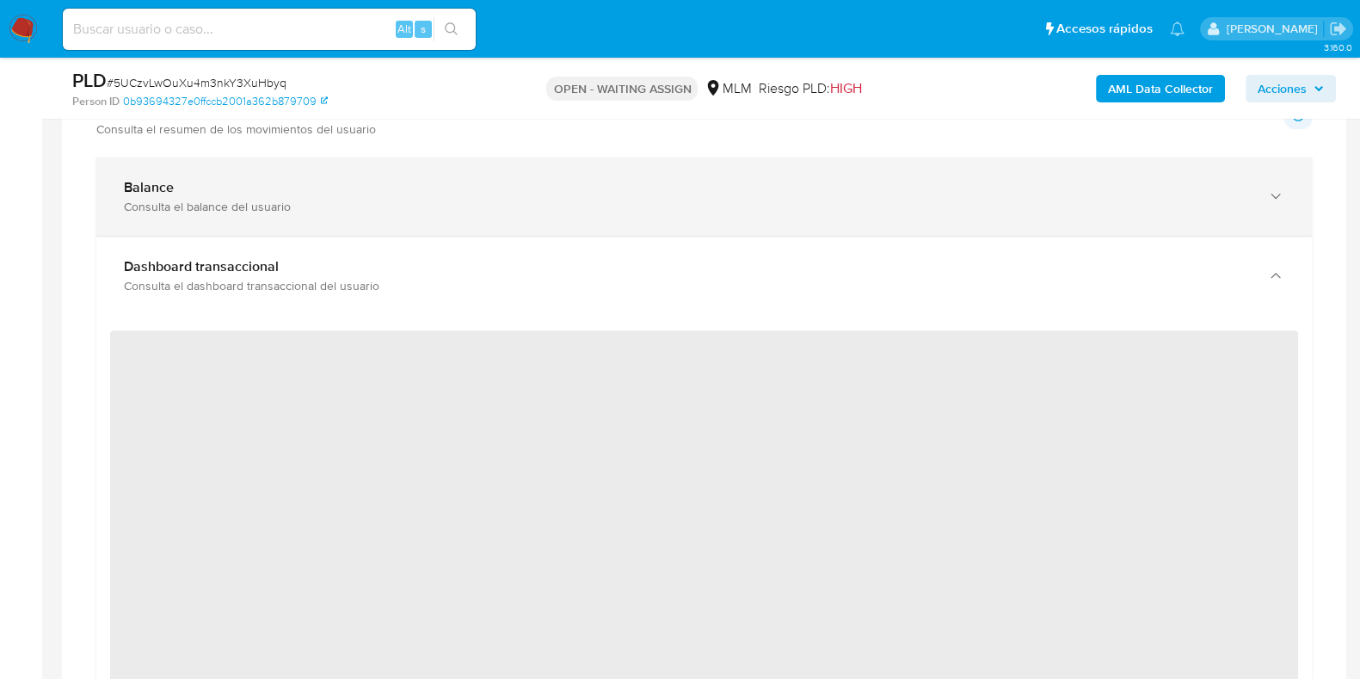
click at [327, 219] on div "Balance Consulta el balance del usuario" at bounding box center [704, 196] width 1216 height 78
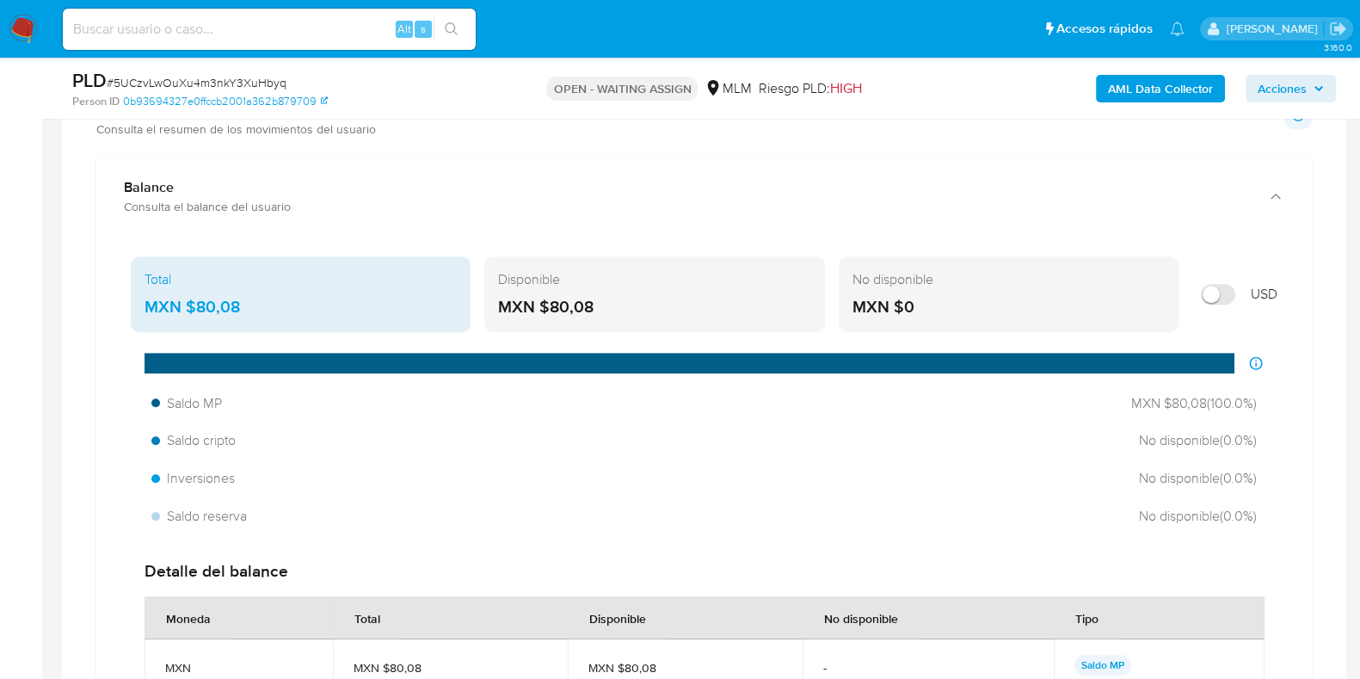
click at [230, 299] on div "MXN $80,08" at bounding box center [301, 307] width 312 height 22
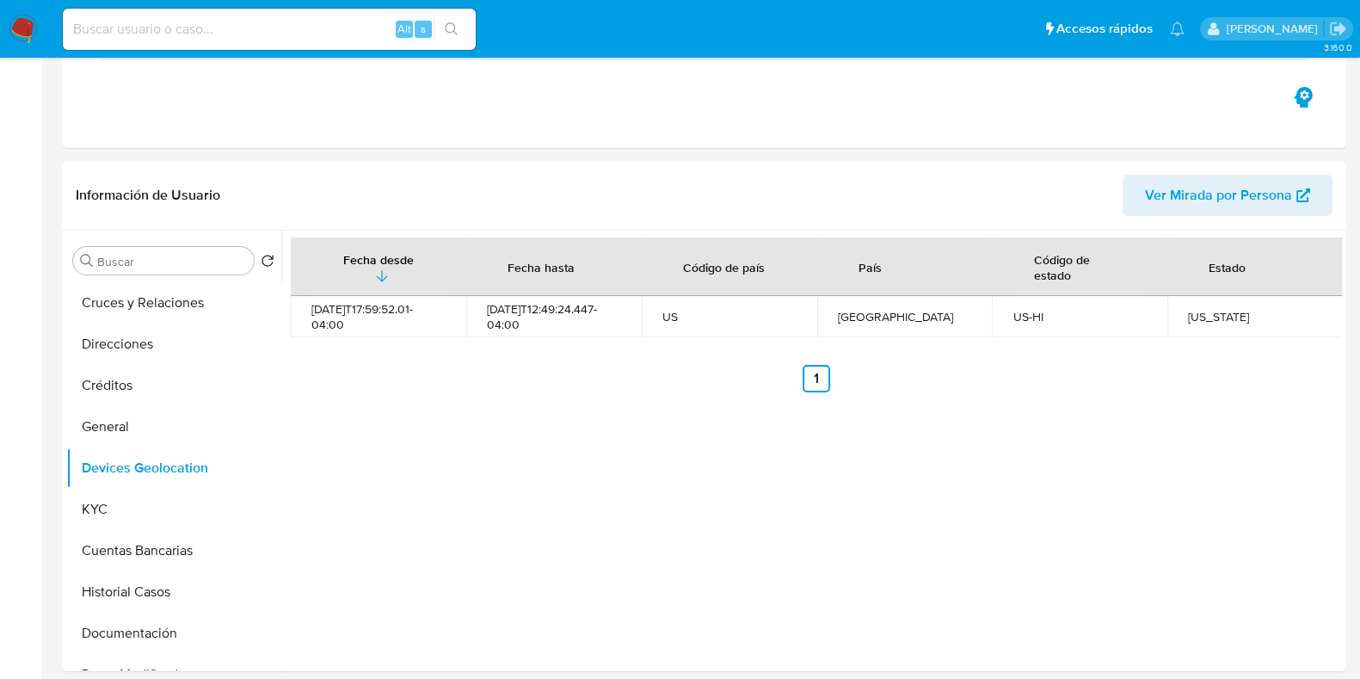
scroll to position [429, 0]
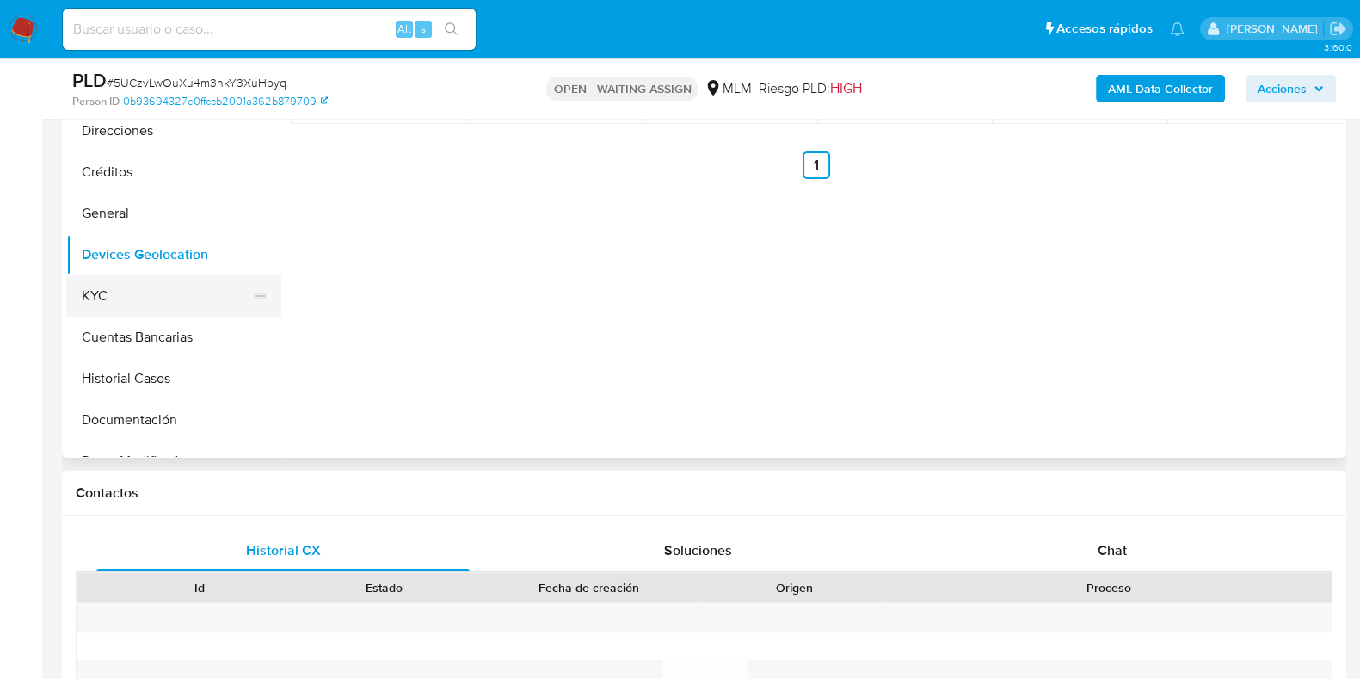
click at [77, 286] on button "KYC" at bounding box center [166, 295] width 201 height 41
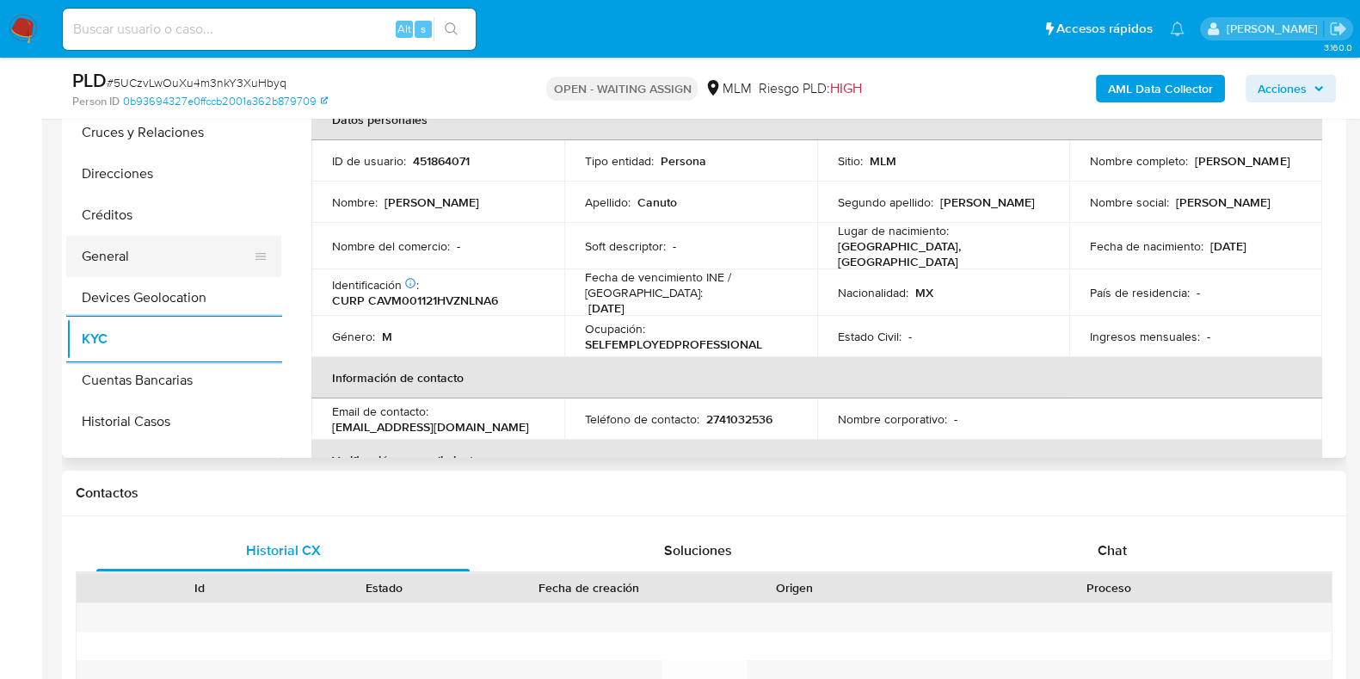
scroll to position [0, 0]
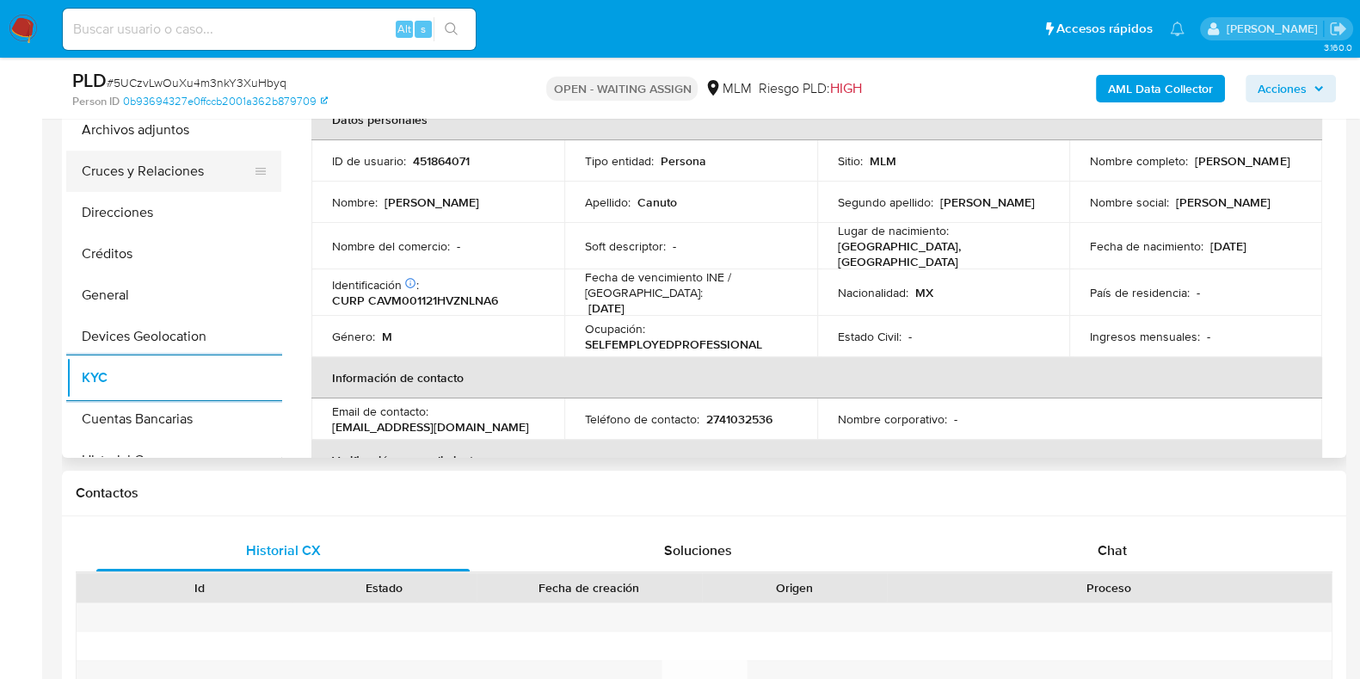
click at [173, 182] on button "Cruces y Relaciones" at bounding box center [166, 171] width 201 height 41
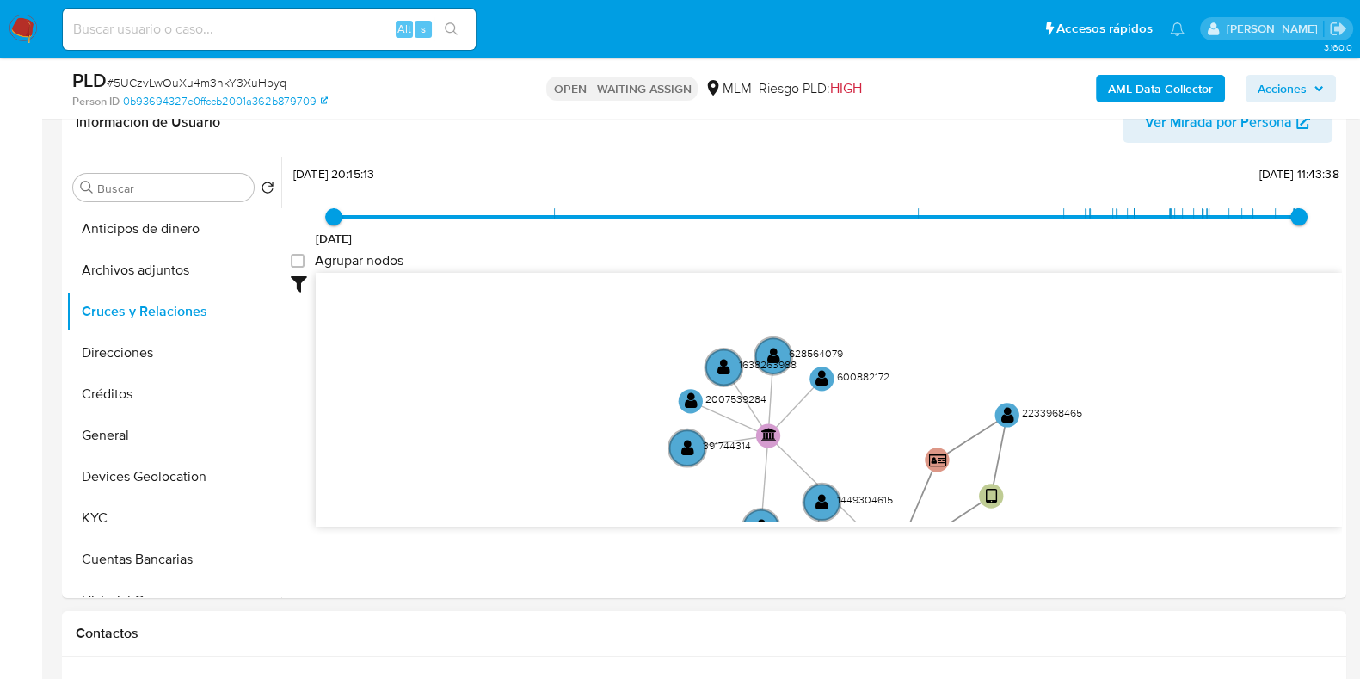
scroll to position [292, 0]
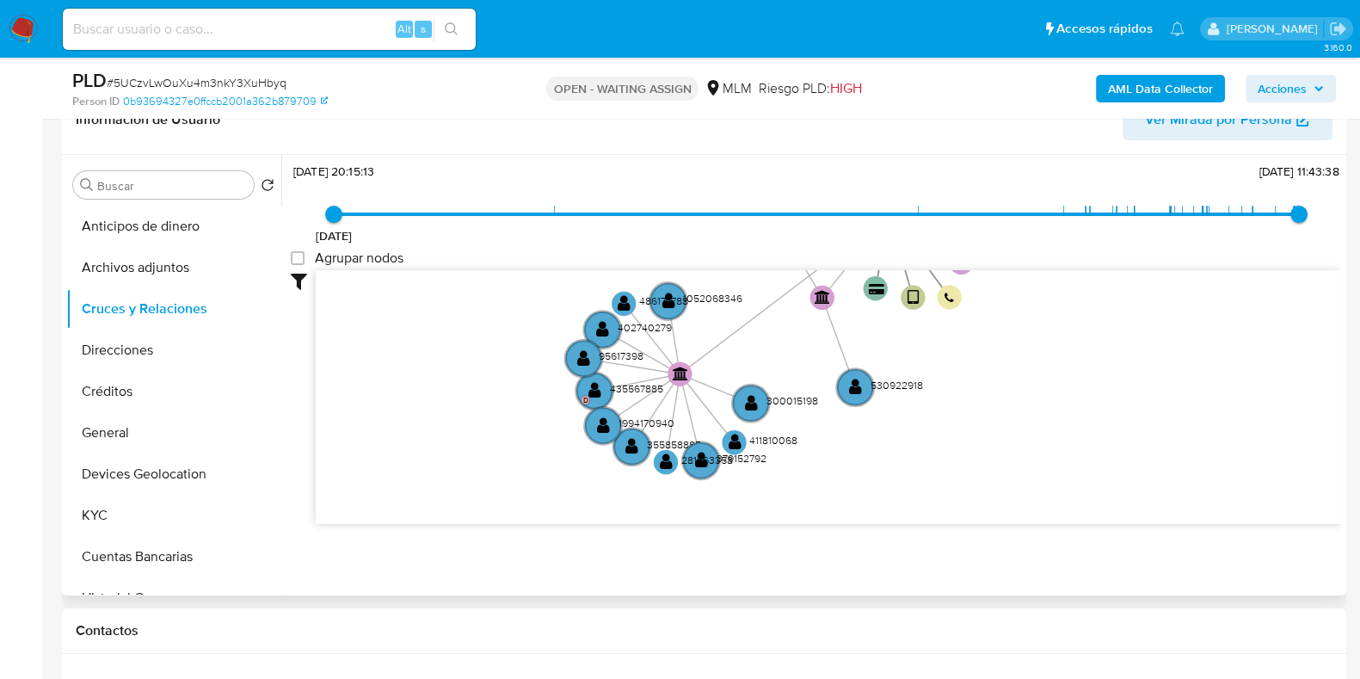
drag, startPoint x: 1088, startPoint y: 486, endPoint x: 1088, endPoint y: 317, distance: 168.6
click at [1088, 317] on icon "device-6797f7c2e4f2c2f7dd05576a  user-451864071  451864071 user-2233968465  …" at bounding box center [829, 394] width 1026 height 249
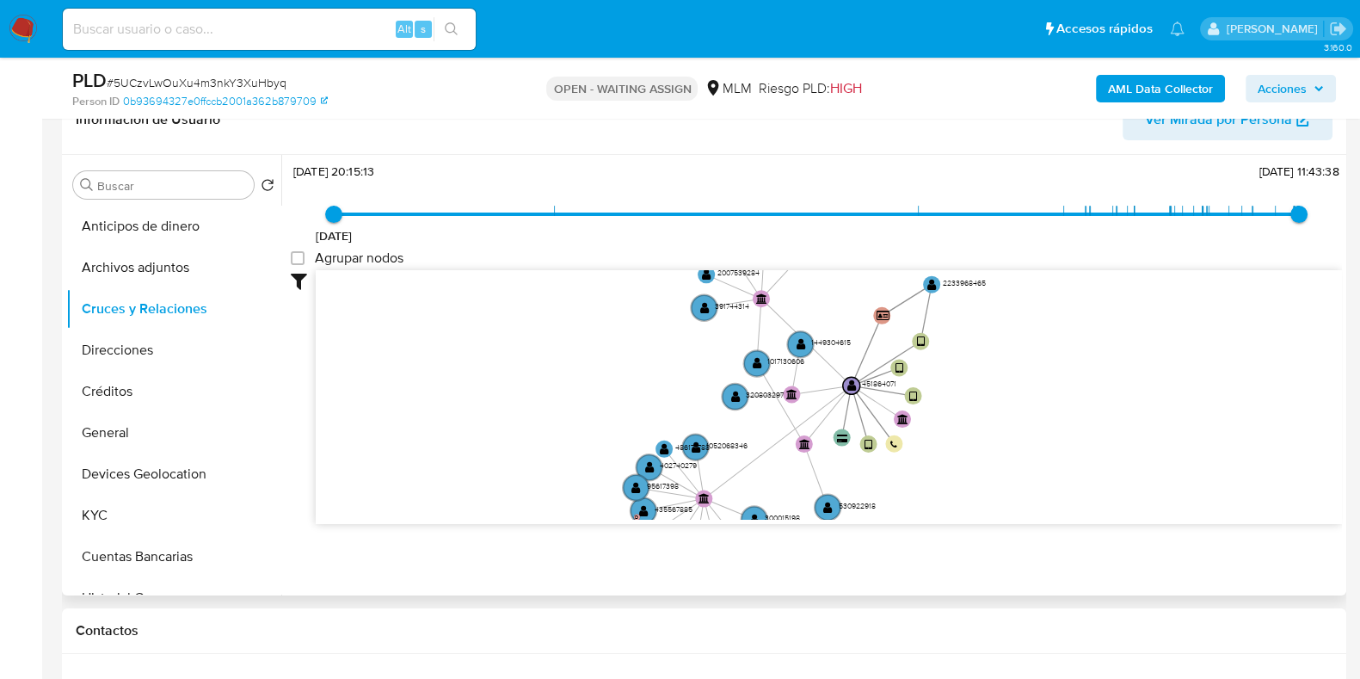
drag, startPoint x: 1118, startPoint y: 370, endPoint x: 1044, endPoint y: 456, distance: 114.0
click at [1044, 456] on icon "device-6797f7c2e4f2c2f7dd05576a  user-451864071  451864071 user-2233968465  …" at bounding box center [829, 394] width 1026 height 249
click at [760, 370] on circle at bounding box center [757, 363] width 30 height 30
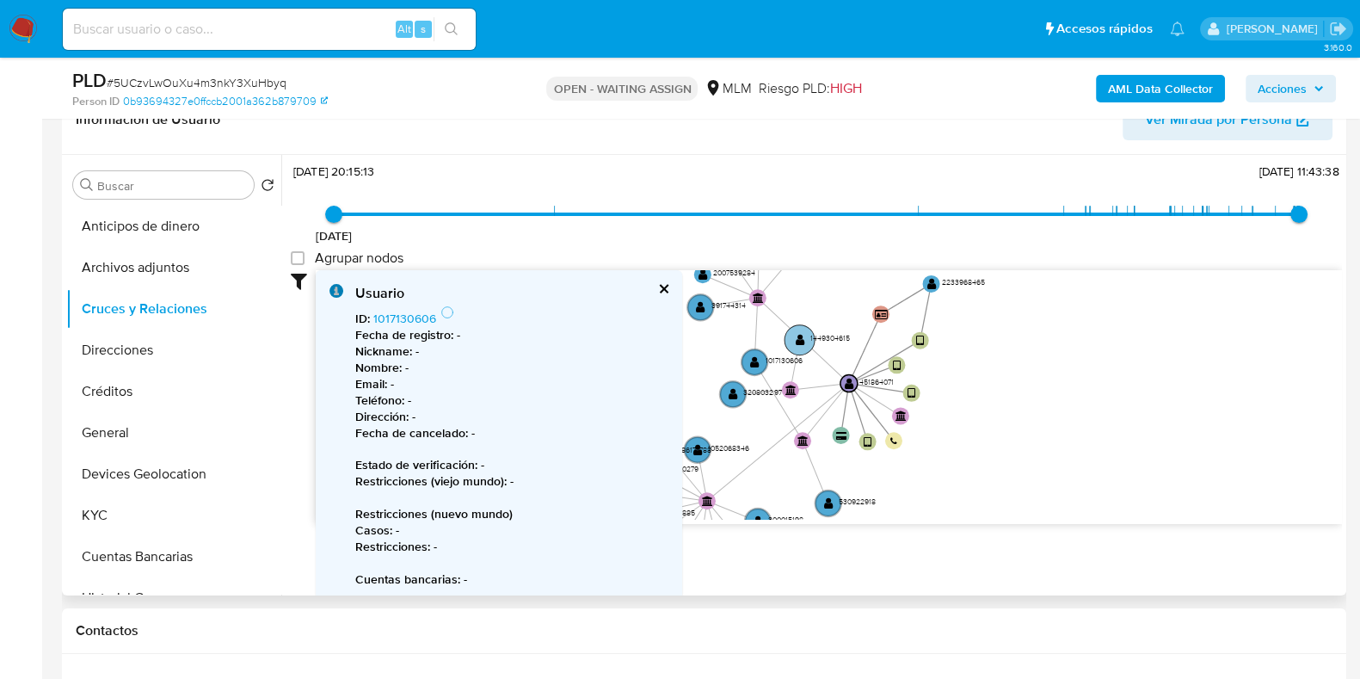
click at [787, 336] on circle at bounding box center [800, 339] width 30 height 30
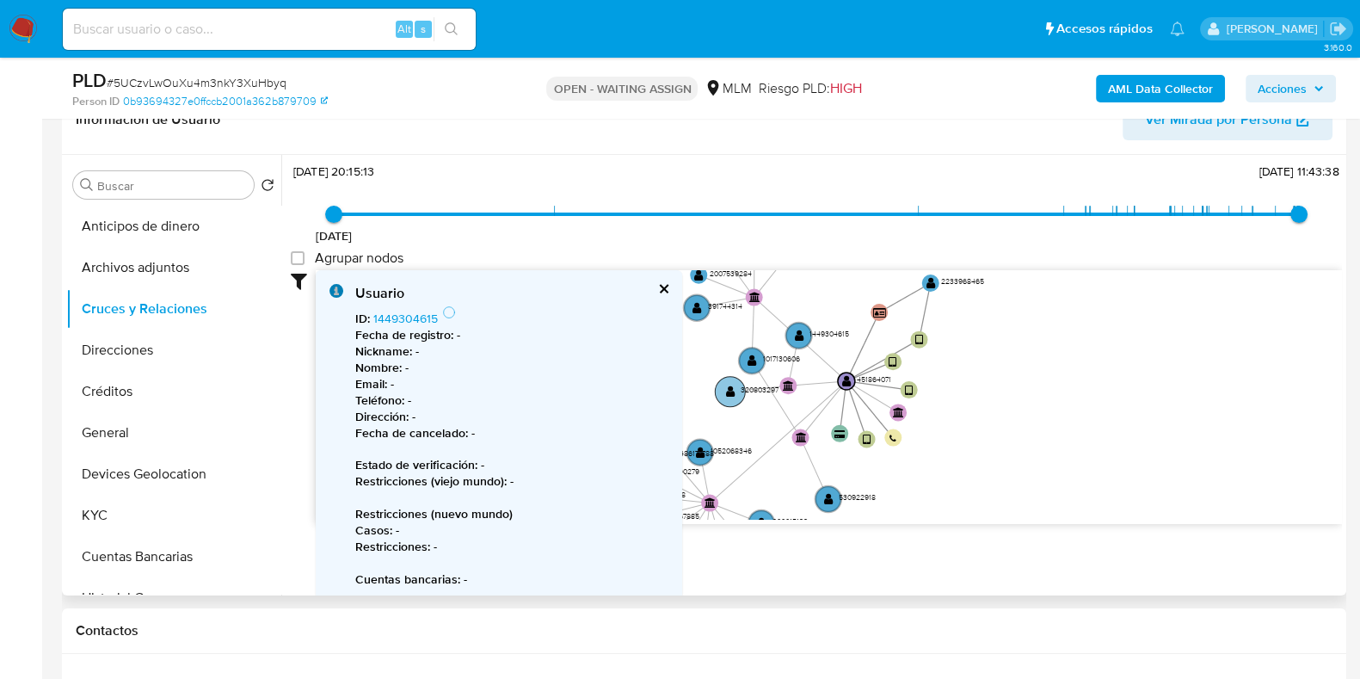
click at [722, 396] on circle at bounding box center [730, 391] width 30 height 30
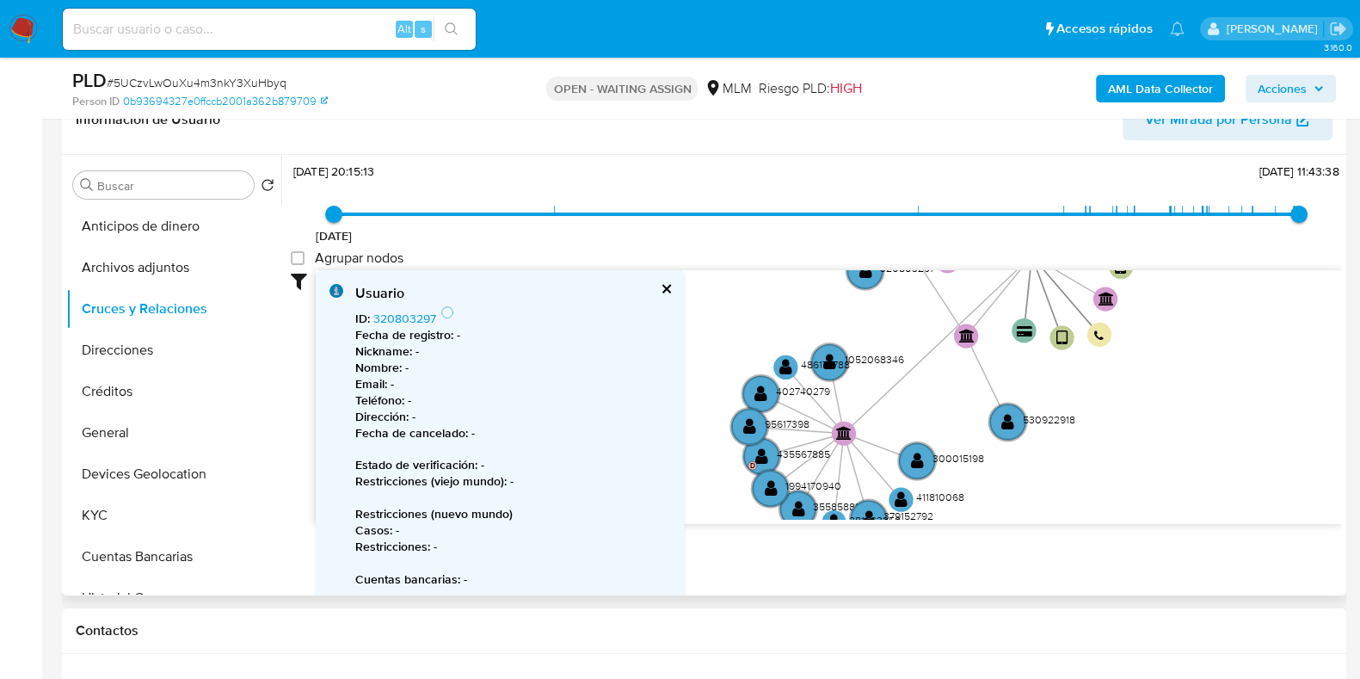
drag, startPoint x: 1121, startPoint y: 420, endPoint x: 1290, endPoint y: 328, distance: 192.9
click at [1290, 328] on icon "device-6797f7c2e4f2c2f7dd05576a  user-451864071  451864071 user-2233968465  …" at bounding box center [829, 394] width 1026 height 249
drag, startPoint x: 992, startPoint y: 438, endPoint x: 1002, endPoint y: 429, distance: 13.4
click at [995, 435] on icon "device-6797f7c2e4f2c2f7dd05576a  user-451864071  451864071 user-2233968465  …" at bounding box center [829, 394] width 1026 height 249
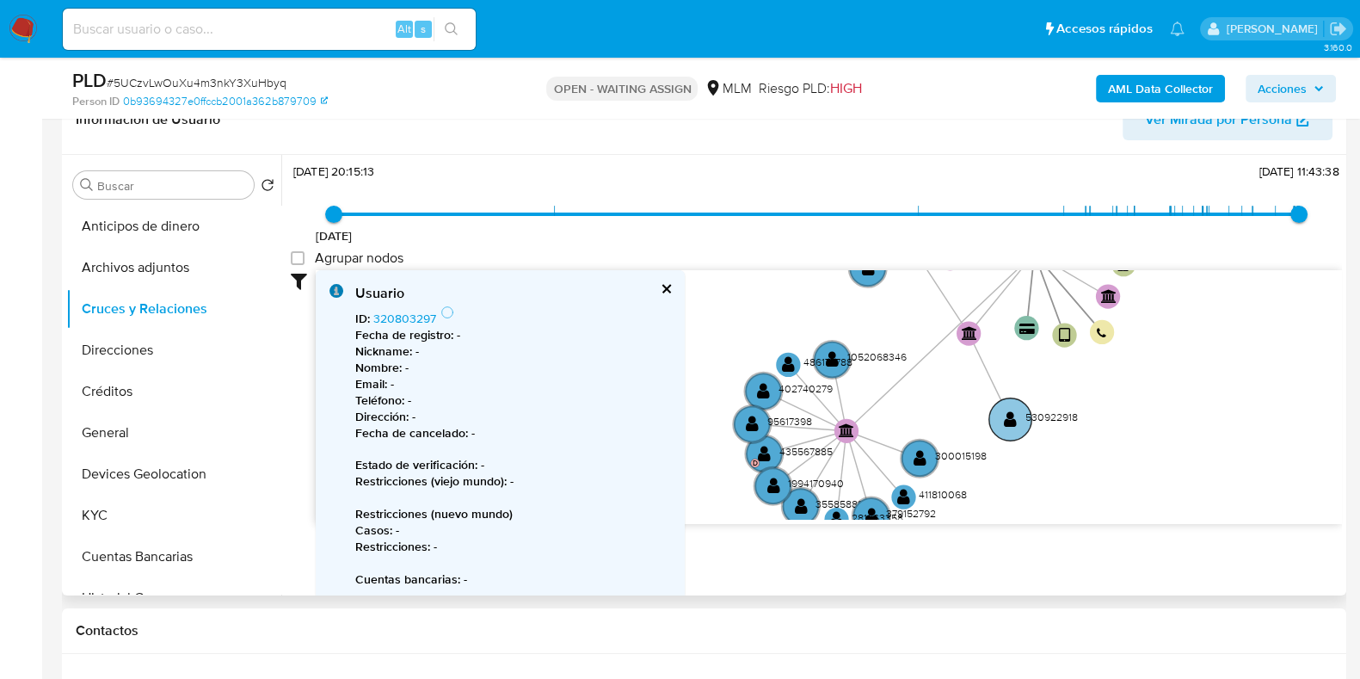
click at [1002, 429] on circle at bounding box center [1010, 418] width 42 height 42
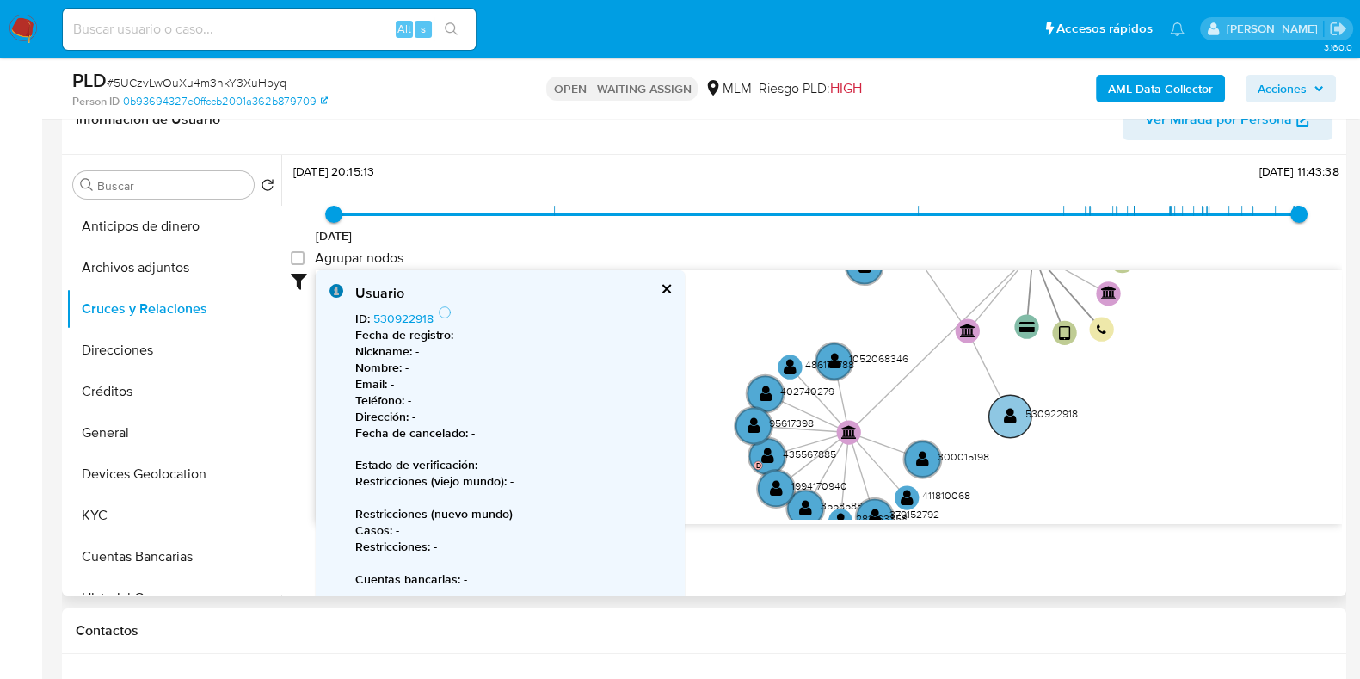
click at [1016, 411] on circle at bounding box center [1010, 416] width 42 height 42
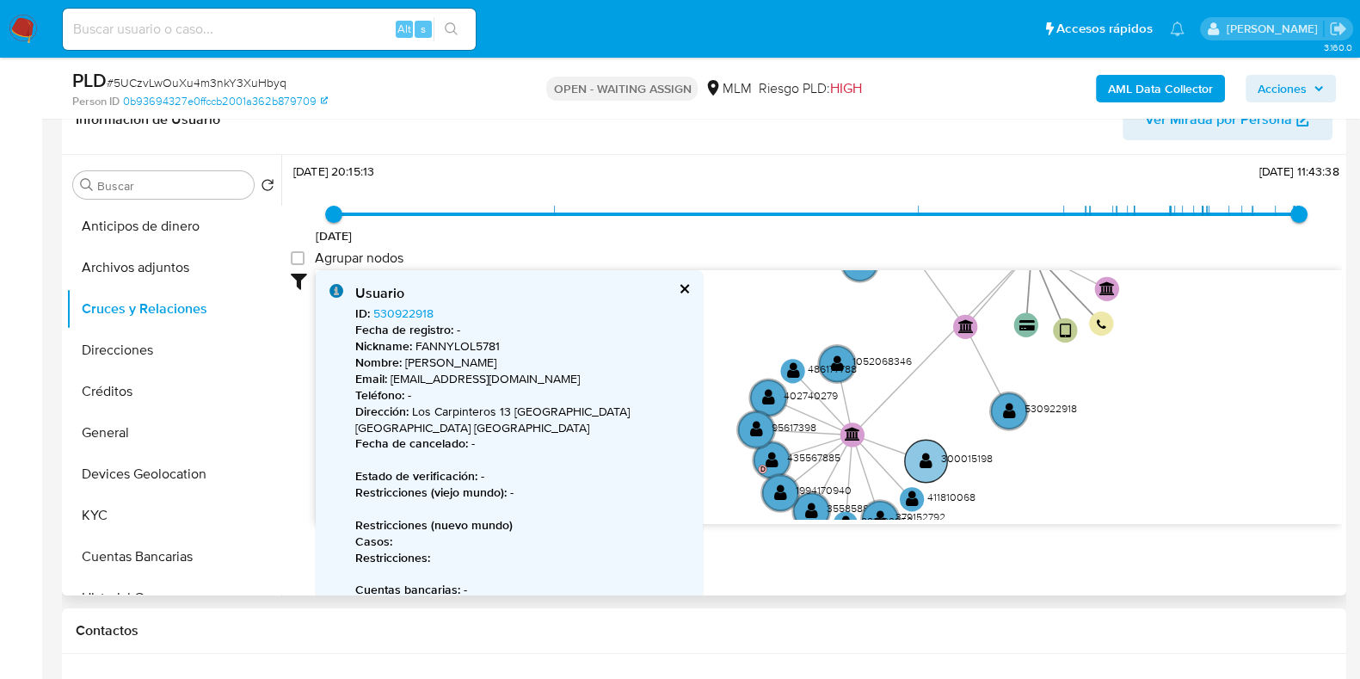
click at [921, 459] on text "" at bounding box center [926, 461] width 13 height 17
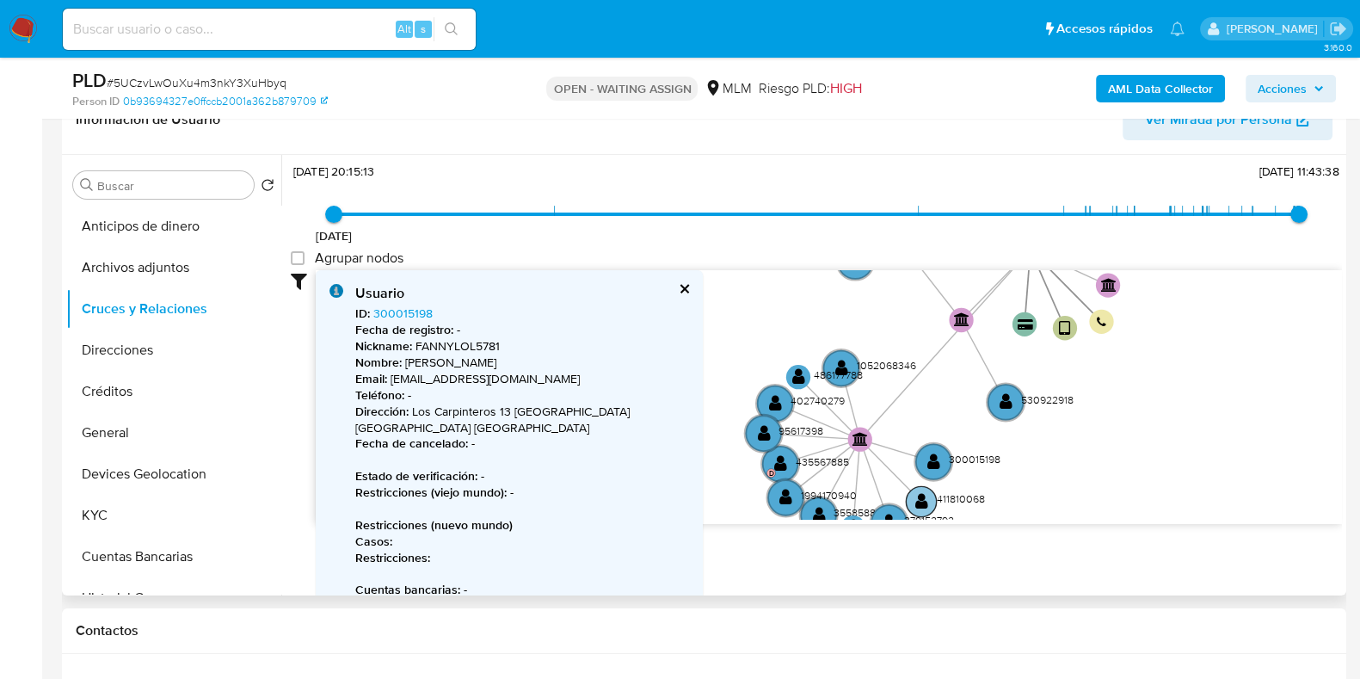
click at [916, 502] on text "" at bounding box center [921, 501] width 13 height 17
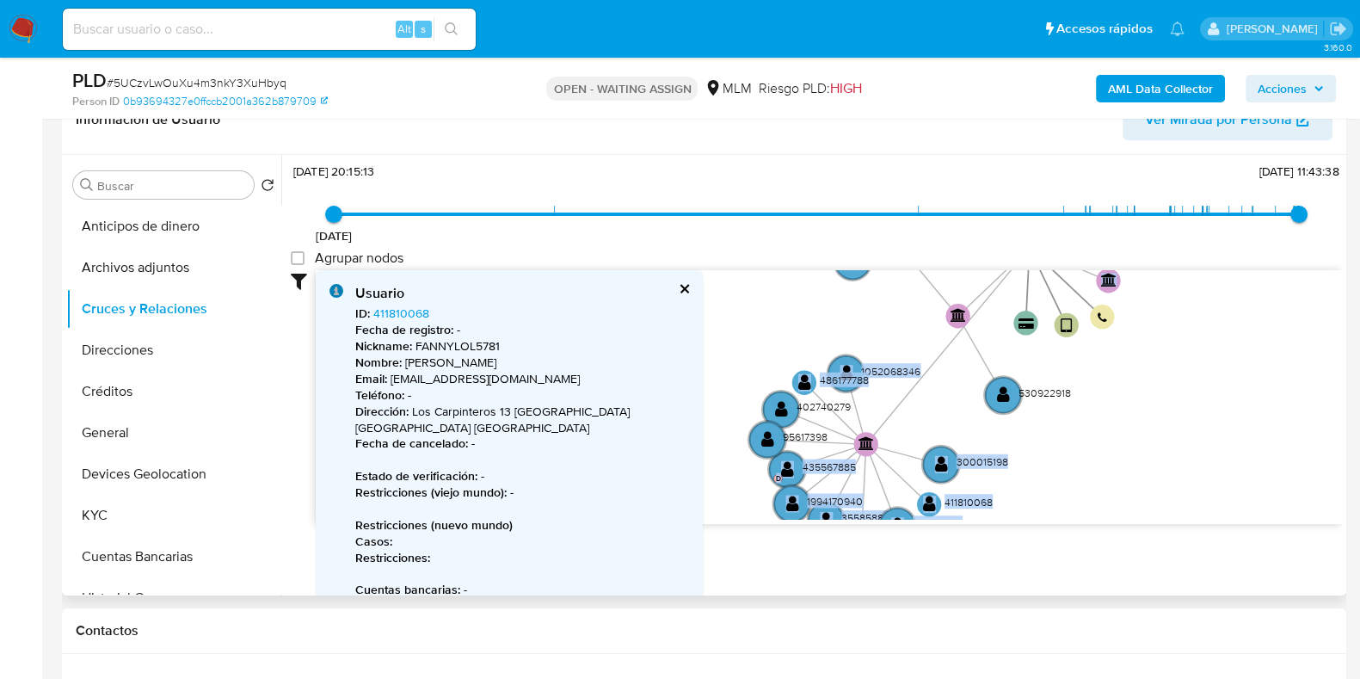
drag, startPoint x: 1053, startPoint y: 527, endPoint x: 1069, endPoint y: 440, distance: 89.3
click at [1069, 440] on div "Filtros Confianza alta Device Tarjeta Persona validada Teléfono validado Confia…" at bounding box center [816, 428] width 1051 height 317
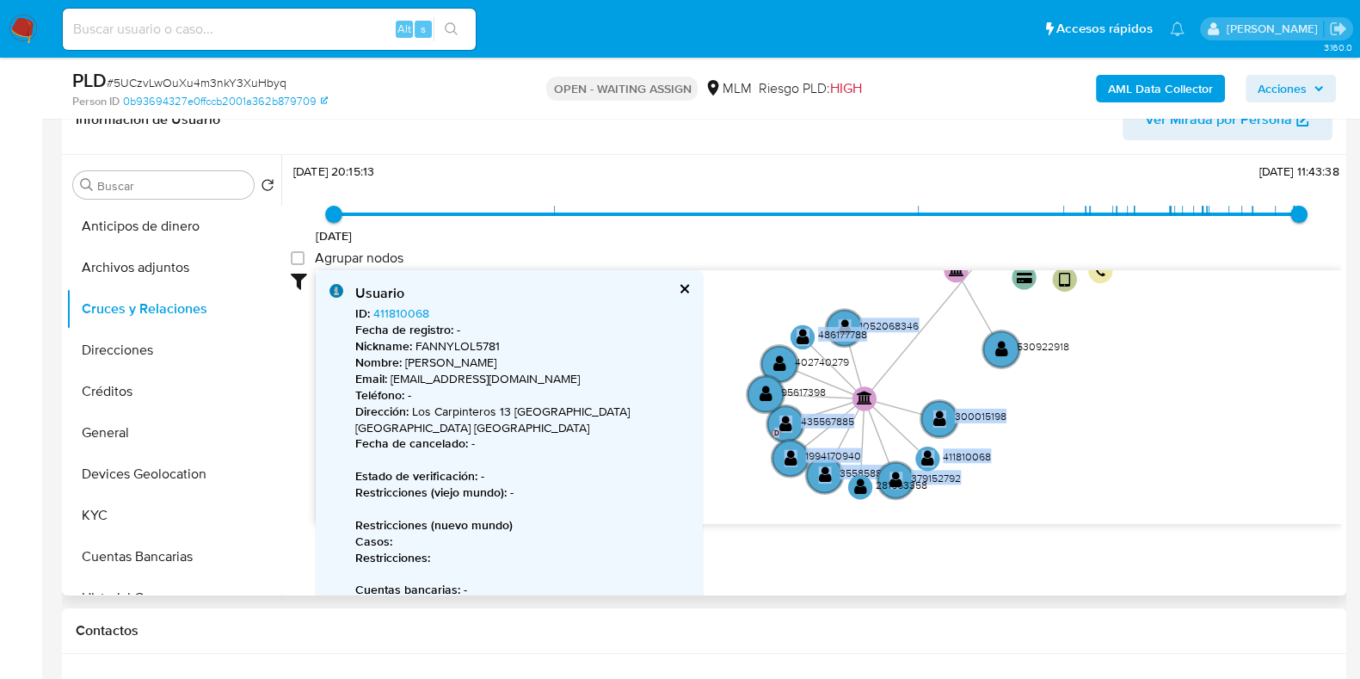
drag, startPoint x: 1098, startPoint y: 450, endPoint x: 1078, endPoint y: 423, distance: 33.2
click at [1098, 416] on icon "device-6797f7c2e4f2c2f7dd05576a  user-451864071  451864071 user-2233968465  …" at bounding box center [829, 394] width 1026 height 249
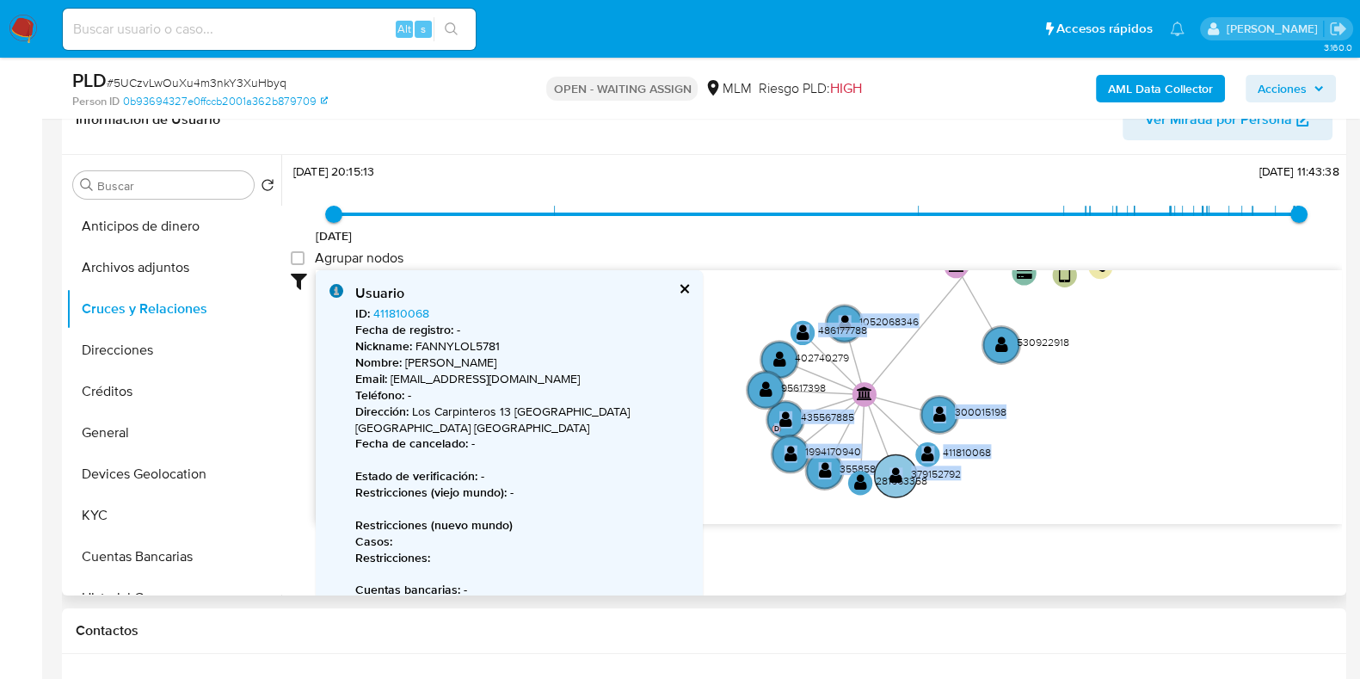
click at [897, 459] on circle at bounding box center [896, 475] width 42 height 42
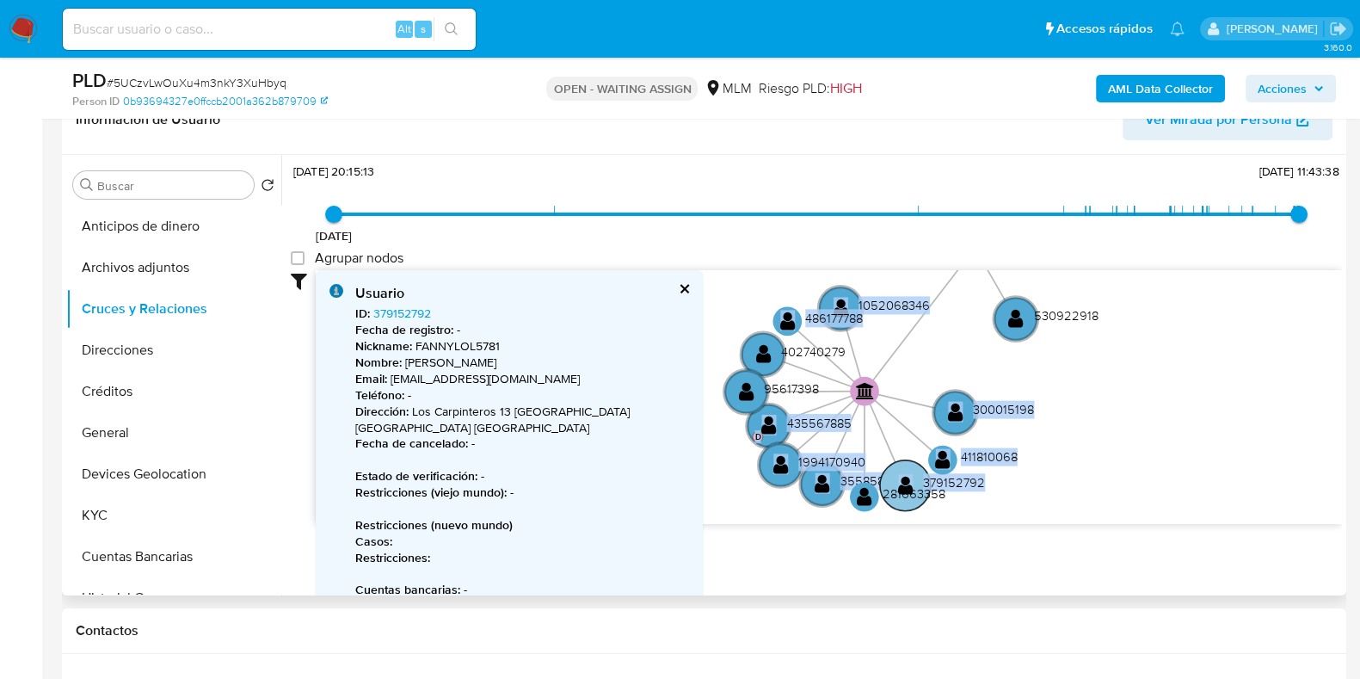
click at [895, 470] on circle at bounding box center [905, 484] width 51 height 51
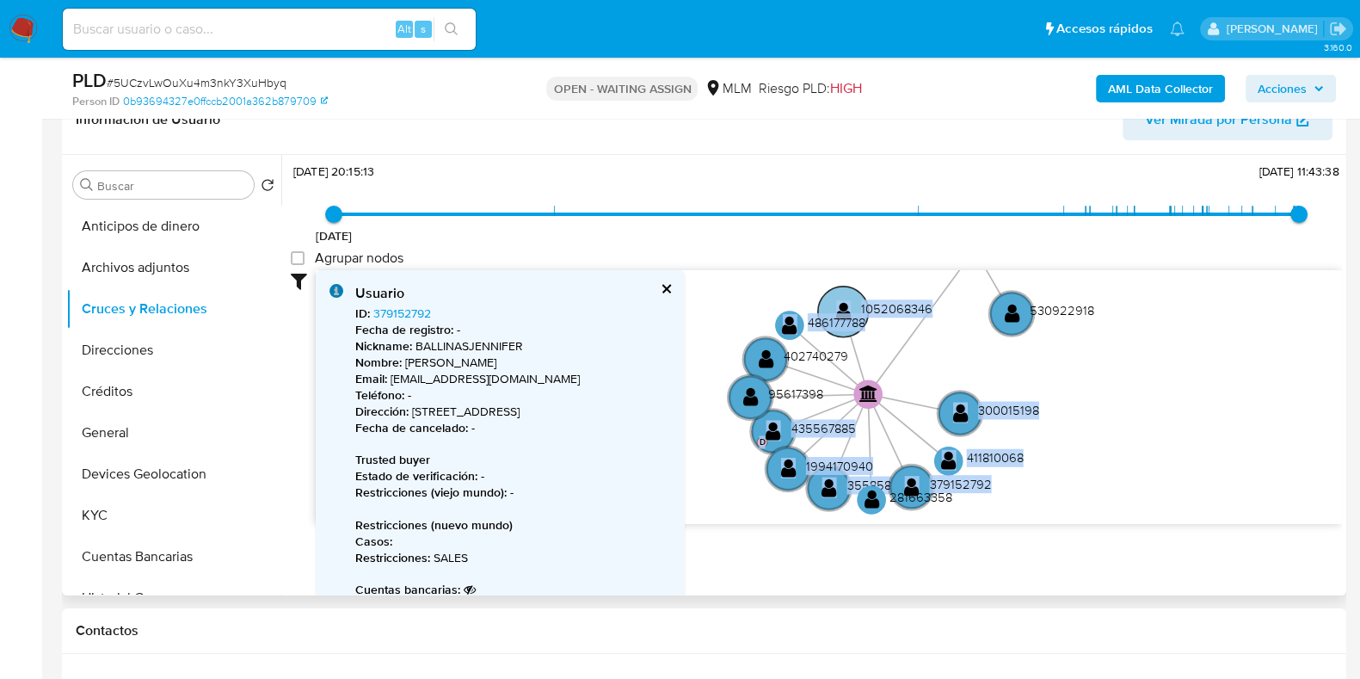
click at [847, 290] on circle at bounding box center [843, 311] width 51 height 51
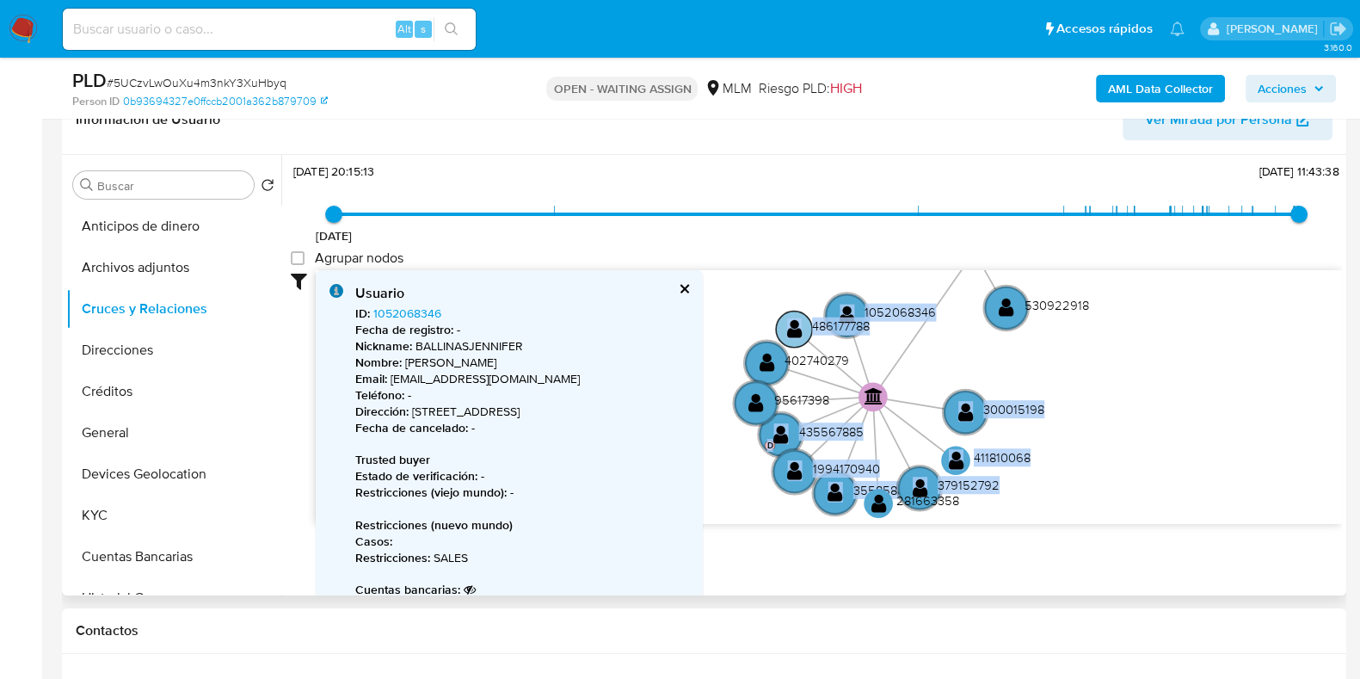
click at [794, 323] on text "" at bounding box center [794, 328] width 15 height 21
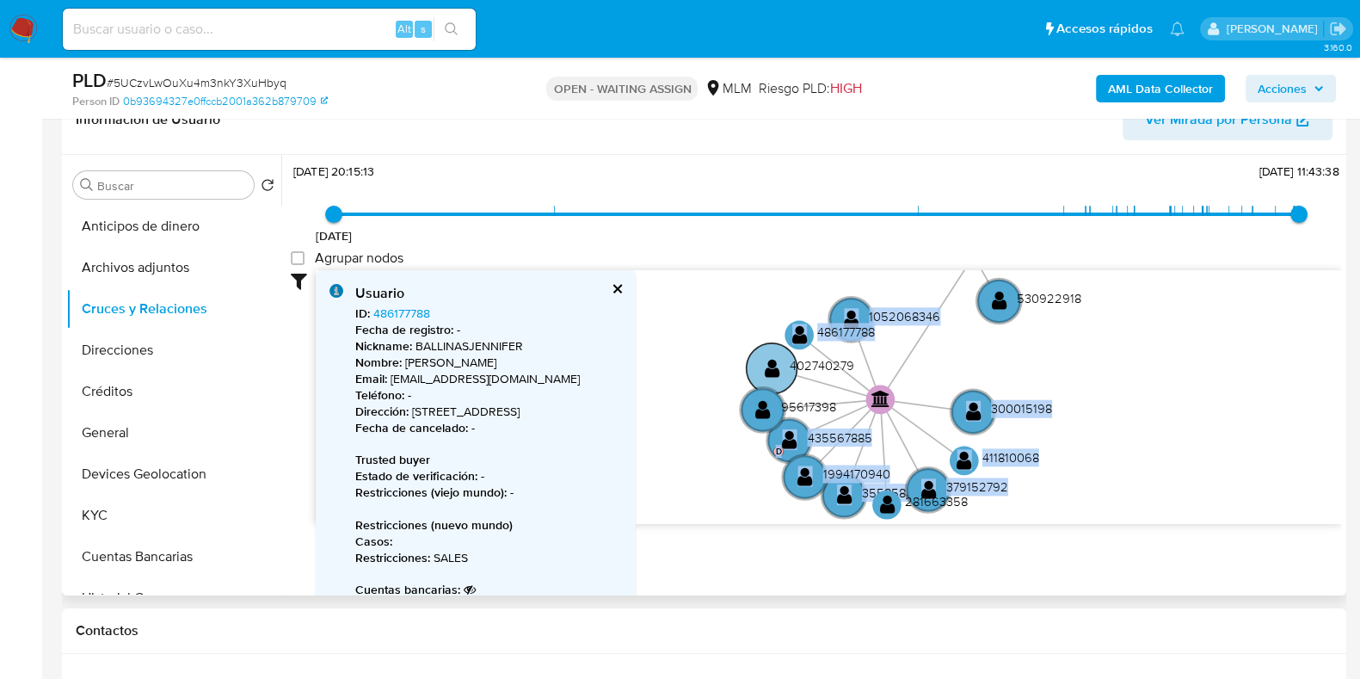
click at [759, 376] on circle at bounding box center [772, 367] width 51 height 51
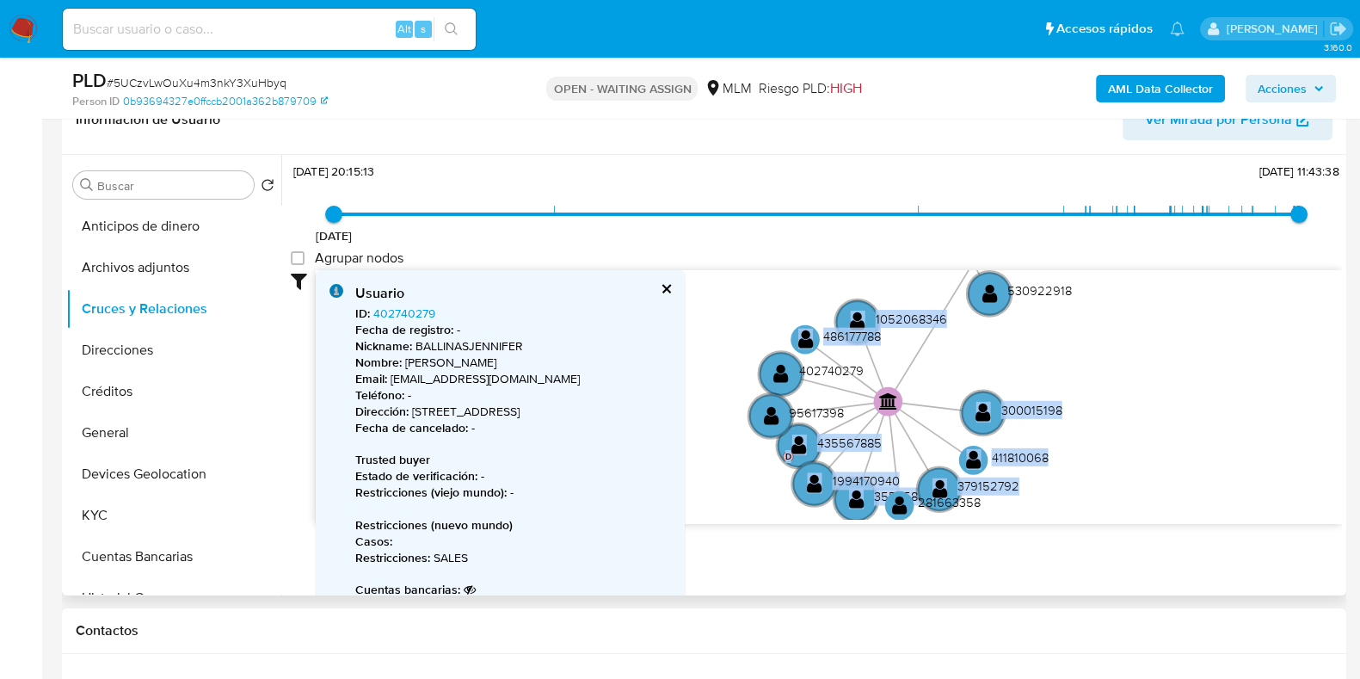
click at [664, 291] on button "cerrar" at bounding box center [665, 288] width 11 height 11
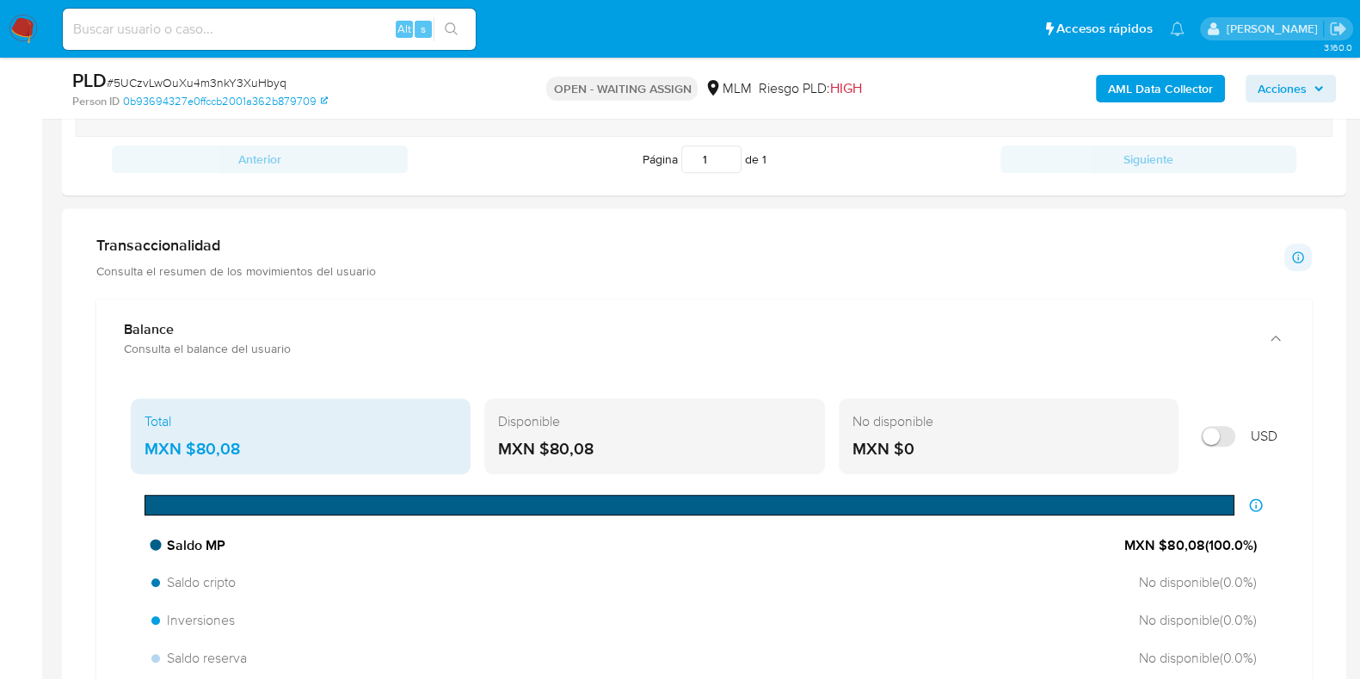
drag, startPoint x: 1106, startPoint y: 424, endPoint x: 982, endPoint y: 261, distance: 204.6
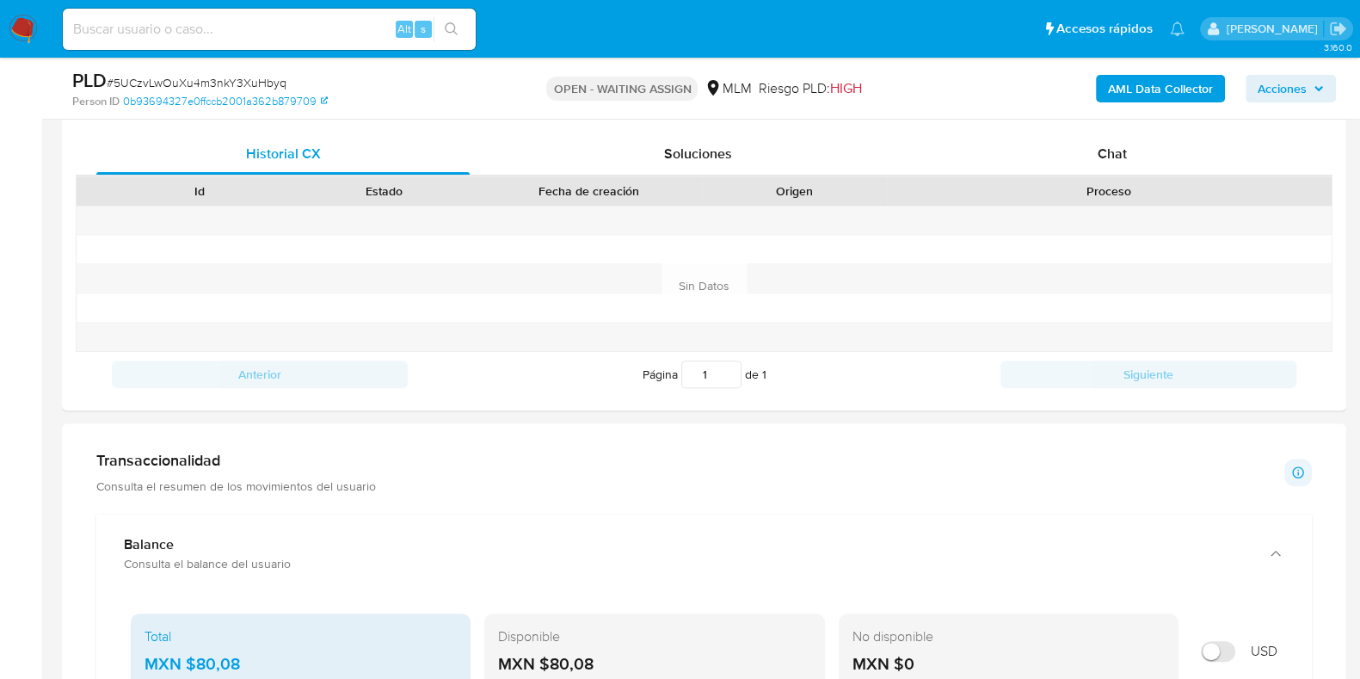
scroll to position [288, 0]
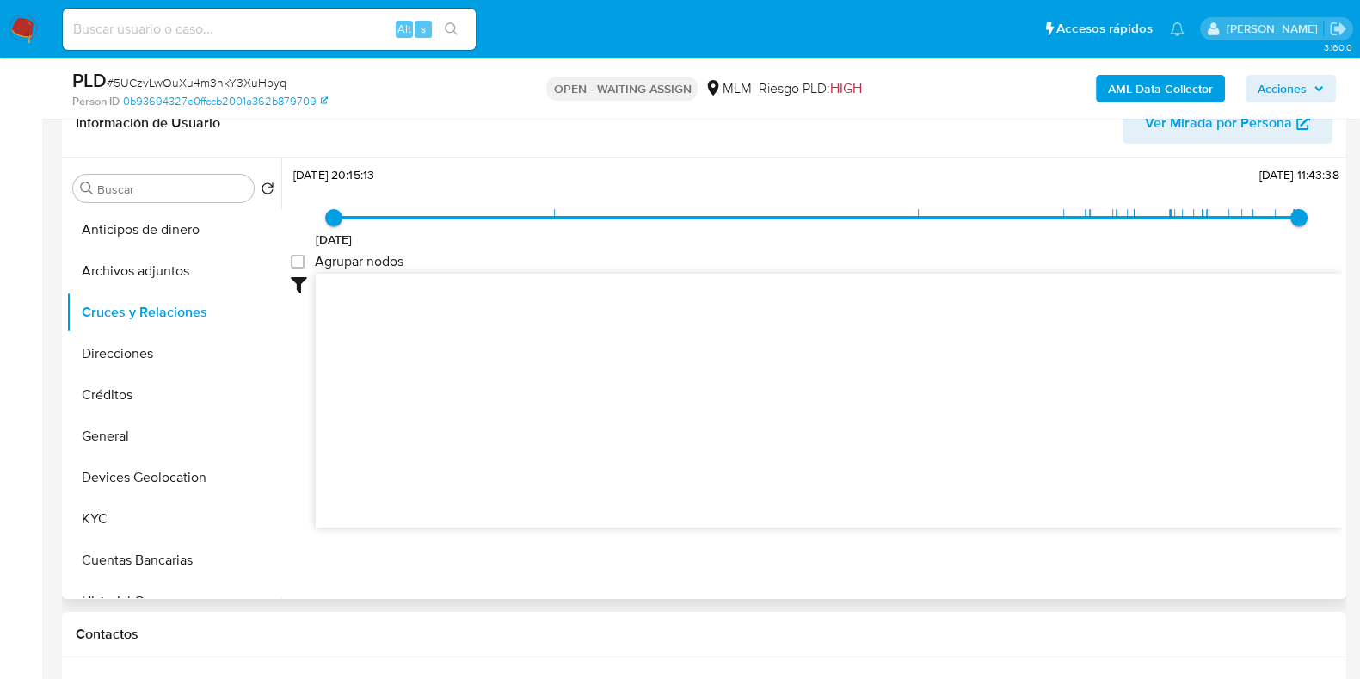
click at [1047, 410] on icon "device-6797f7c2e4f2c2f7dd05576a  user-451864071  451864071 user-2233968465  …" at bounding box center [829, 398] width 1026 height 249
click at [122, 401] on button "Créditos" at bounding box center [166, 394] width 201 height 41
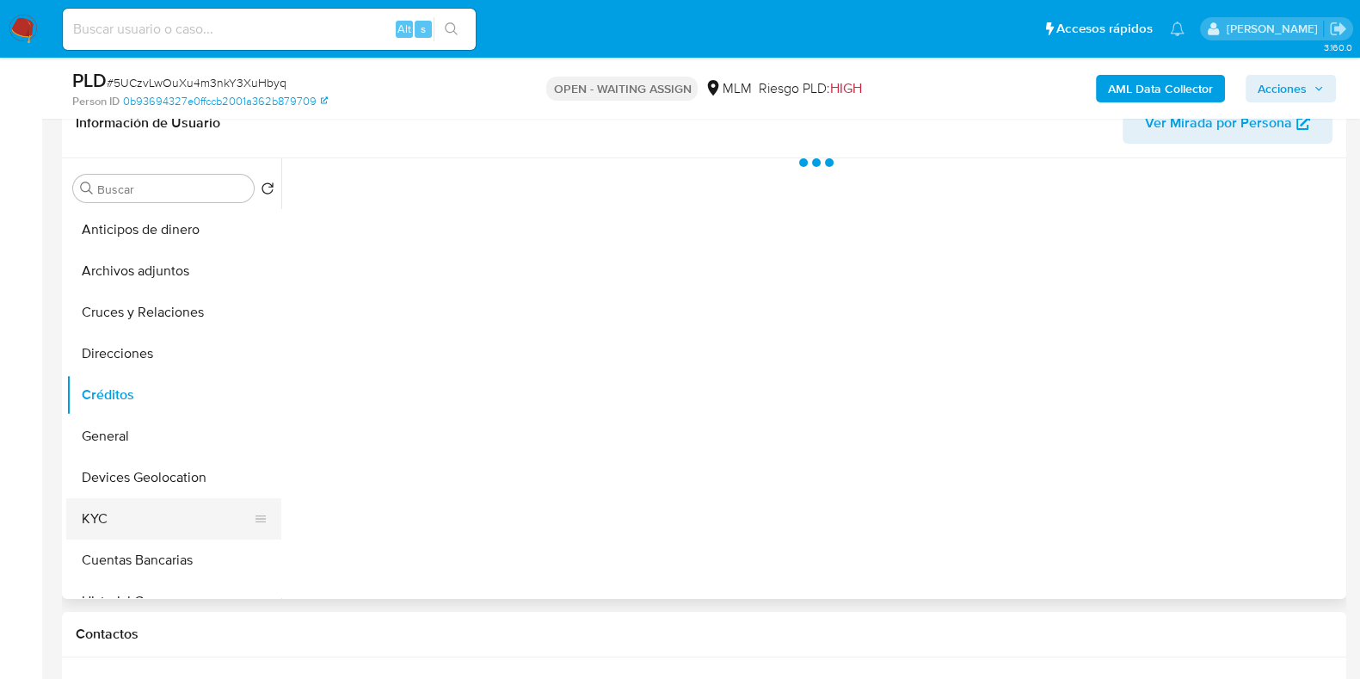
click at [104, 523] on button "KYC" at bounding box center [166, 518] width 201 height 41
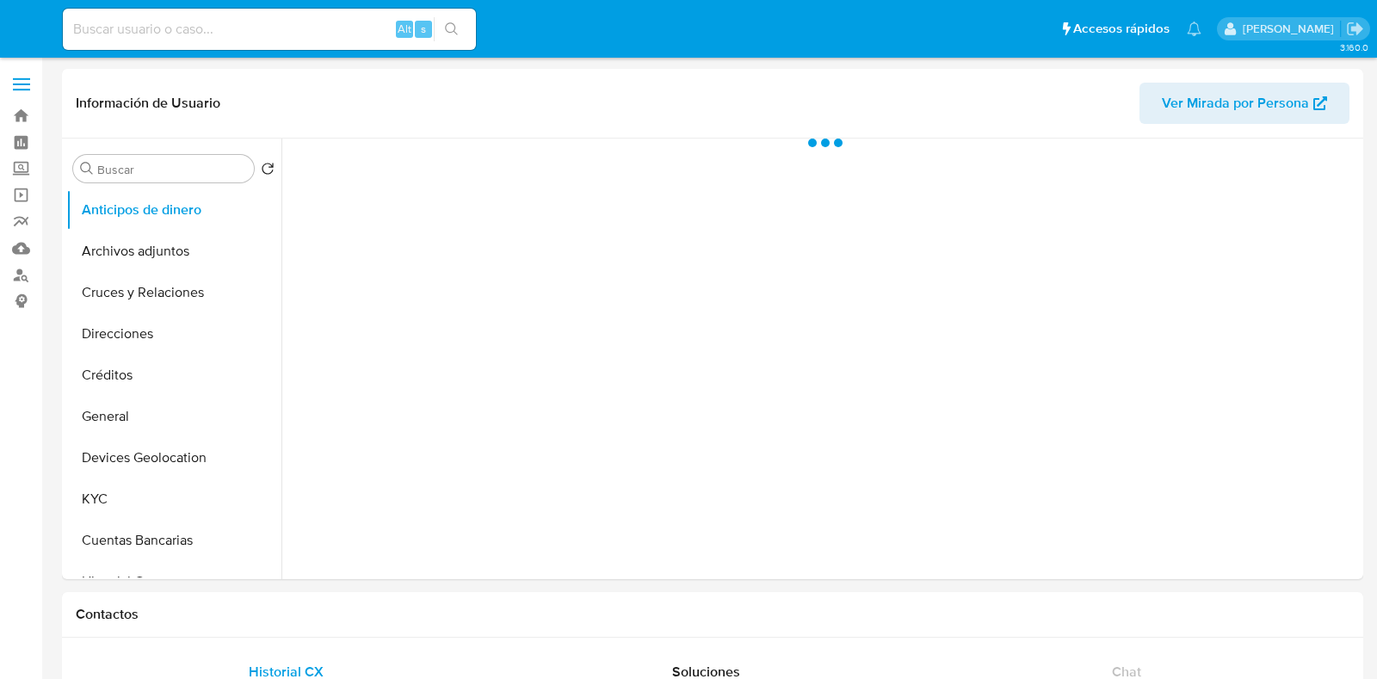
select select "10"
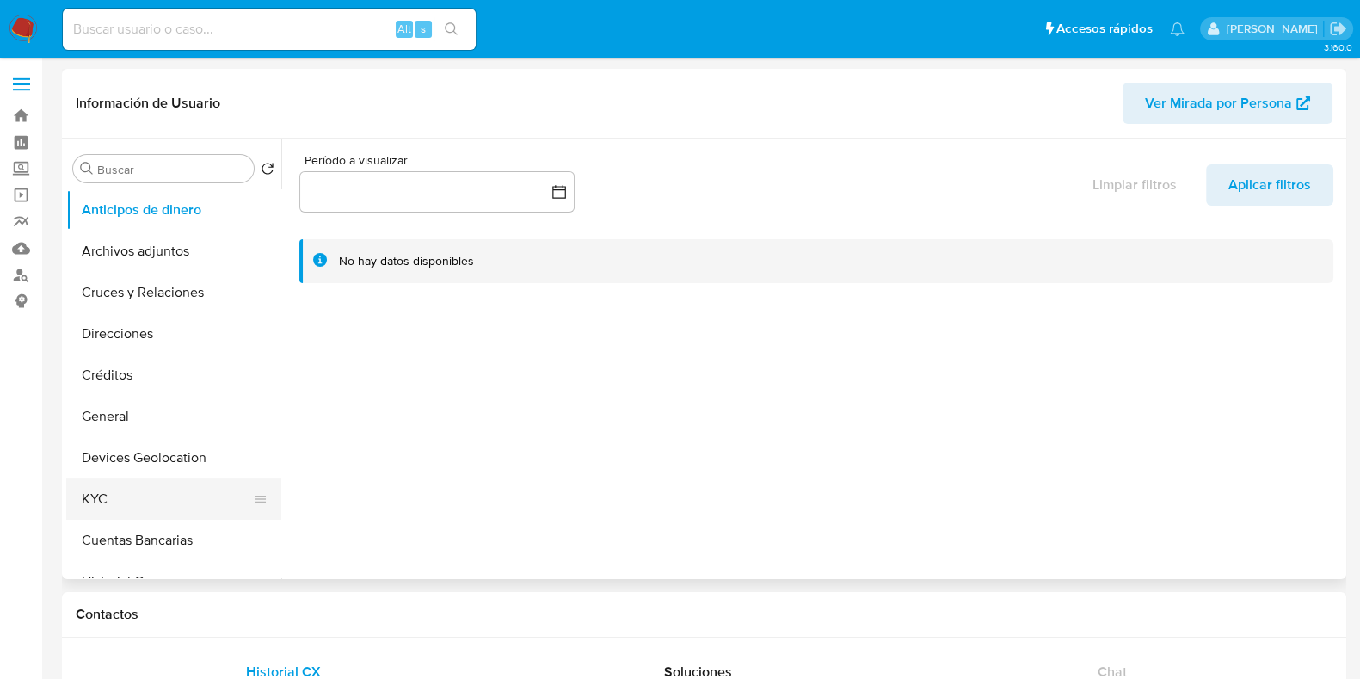
click at [156, 505] on button "KYC" at bounding box center [166, 498] width 201 height 41
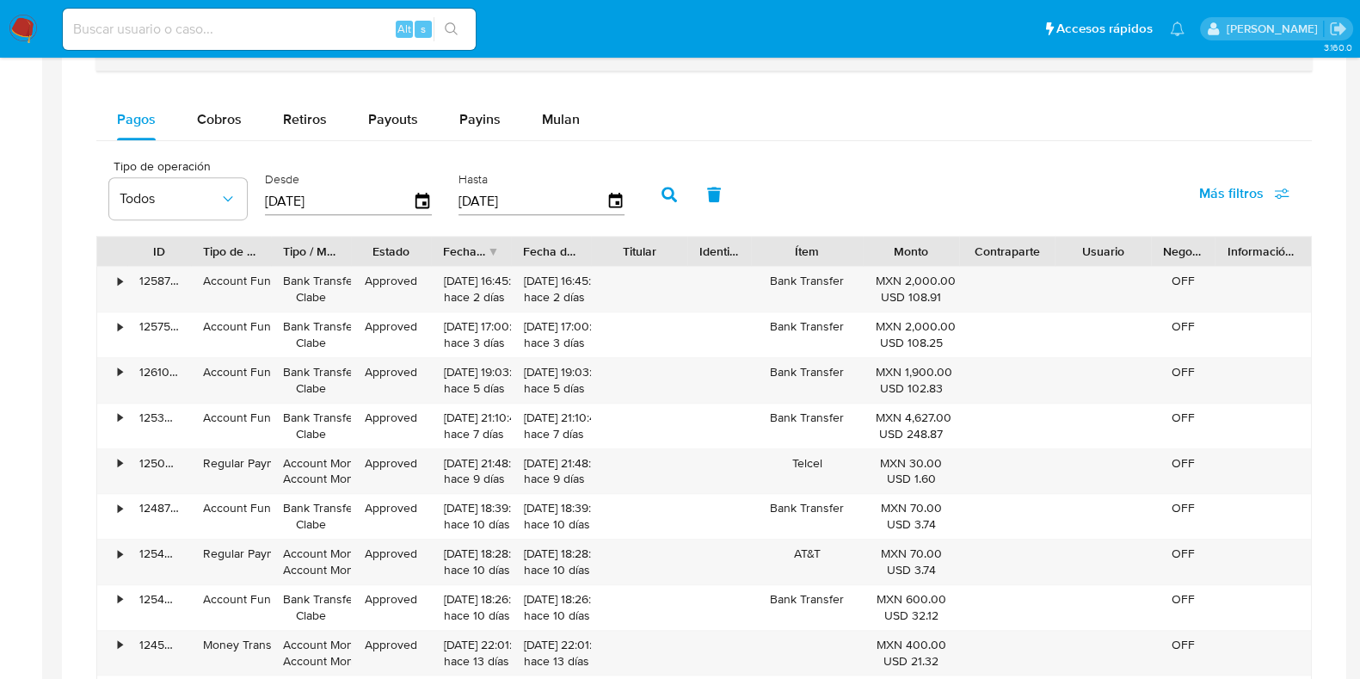
scroll to position [859, 0]
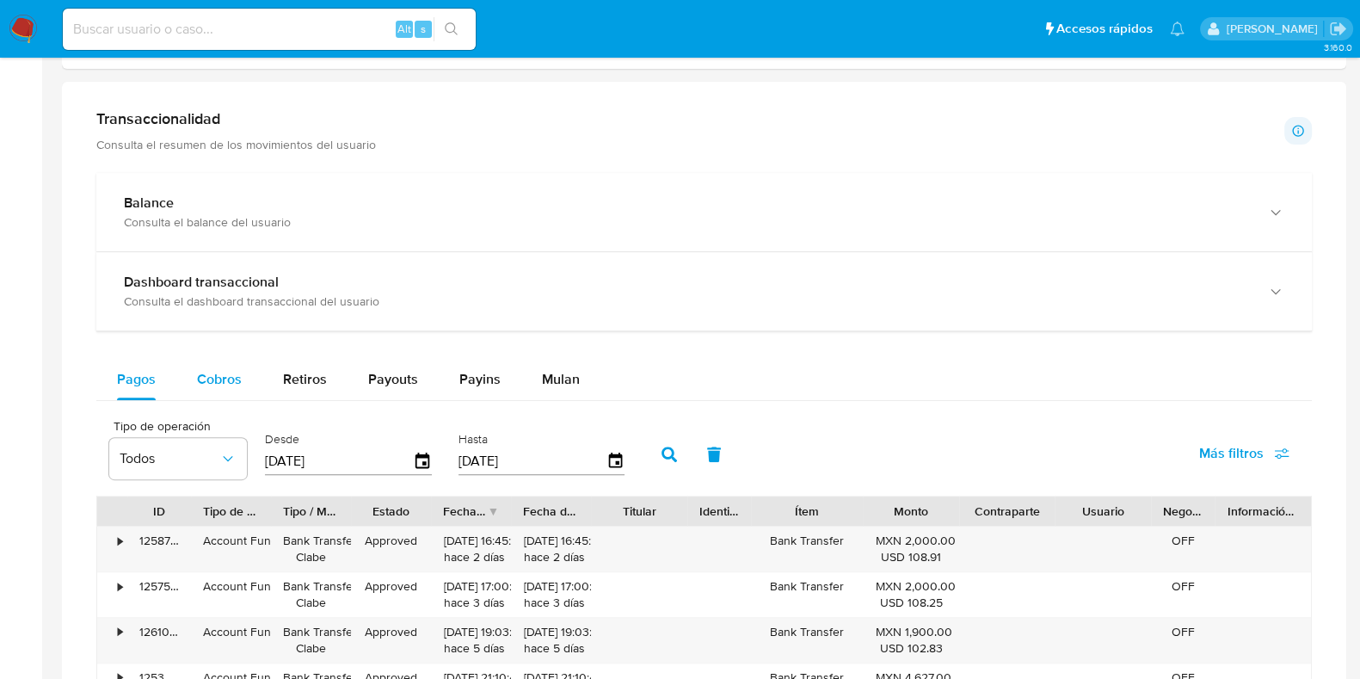
click at [225, 369] on span "Cobros" at bounding box center [219, 379] width 45 height 20
select select "10"
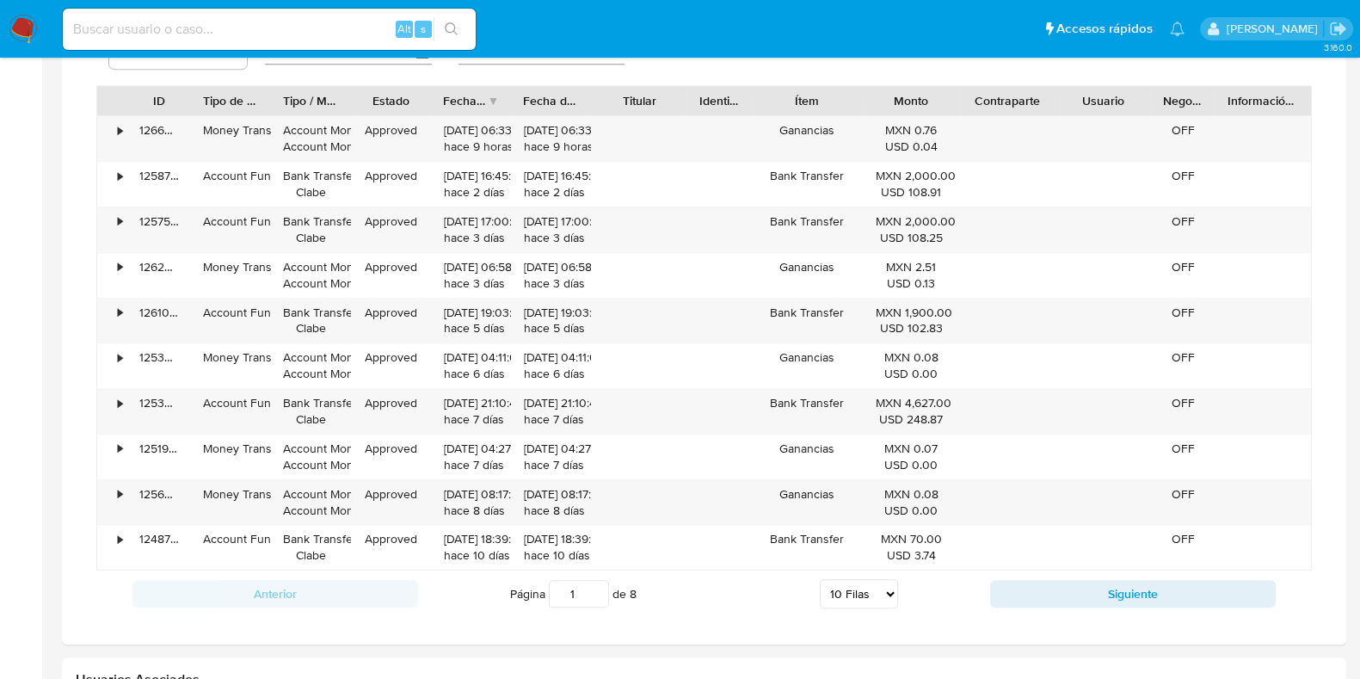
scroll to position [1290, 0]
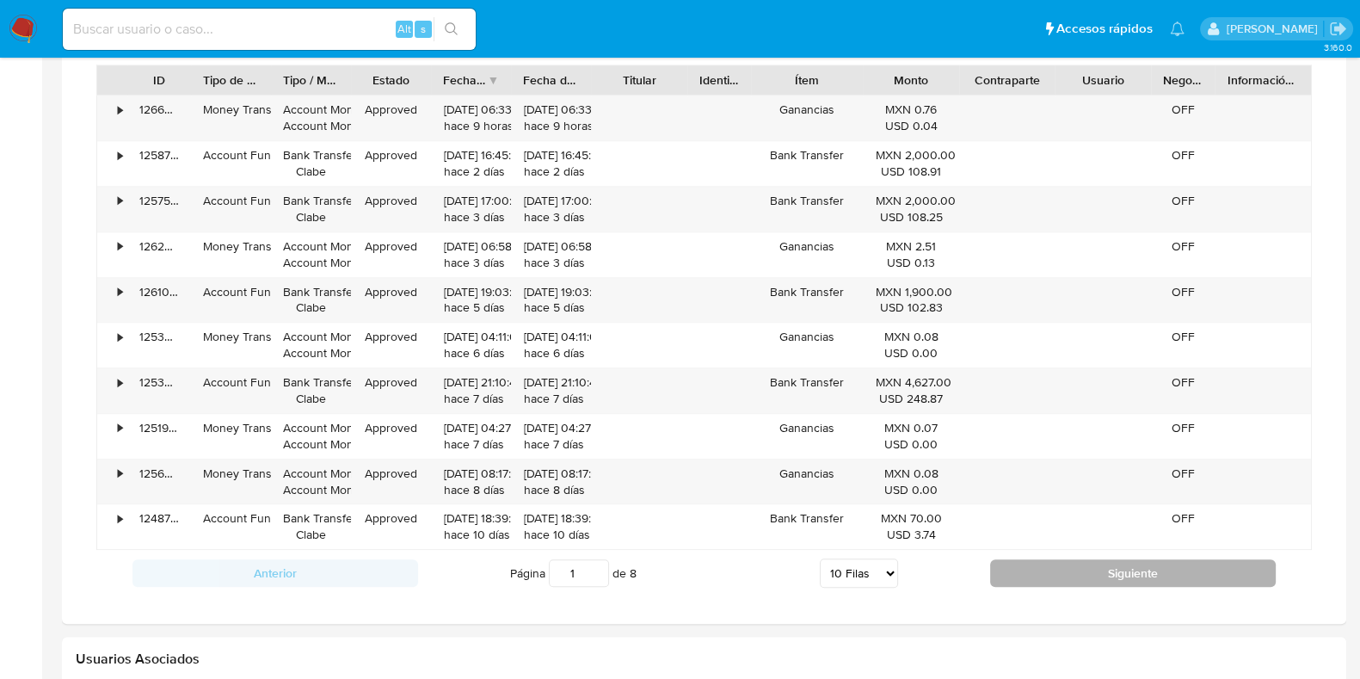
click at [1094, 569] on button "Siguiente" at bounding box center [1133, 573] width 286 height 28
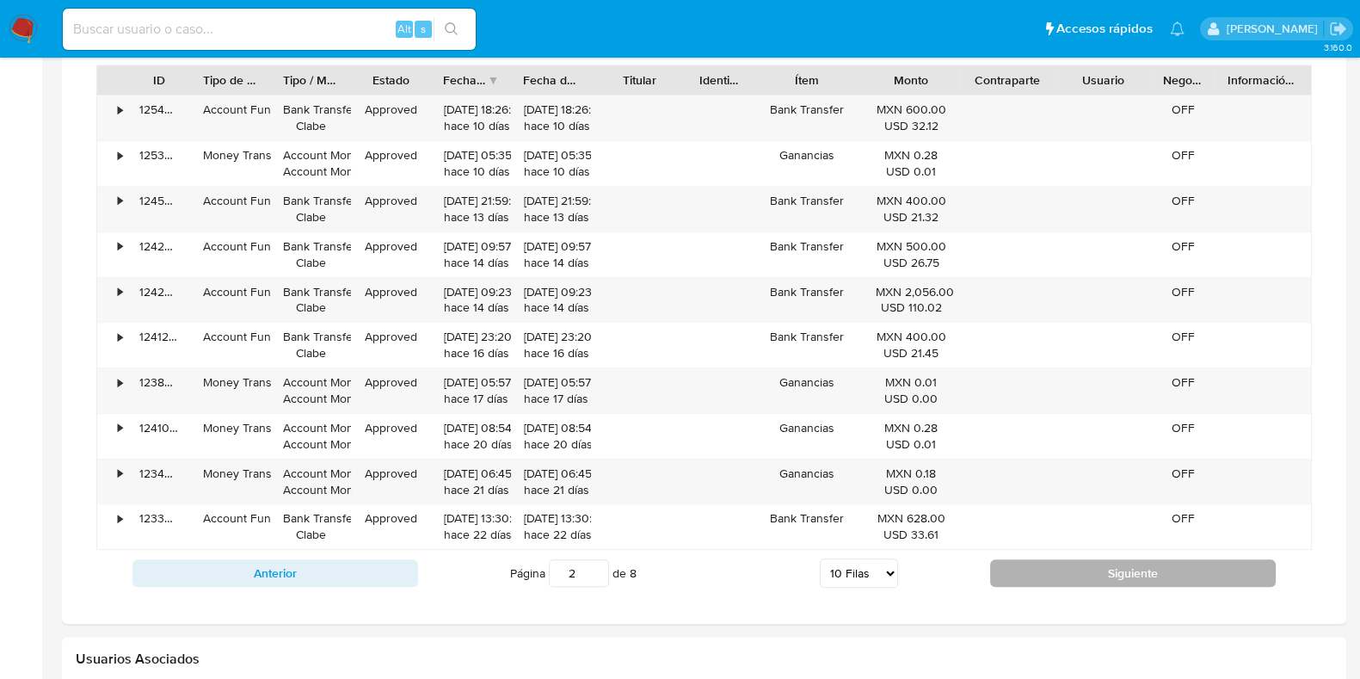
click at [1094, 569] on button "Siguiente" at bounding box center [1133, 573] width 286 height 28
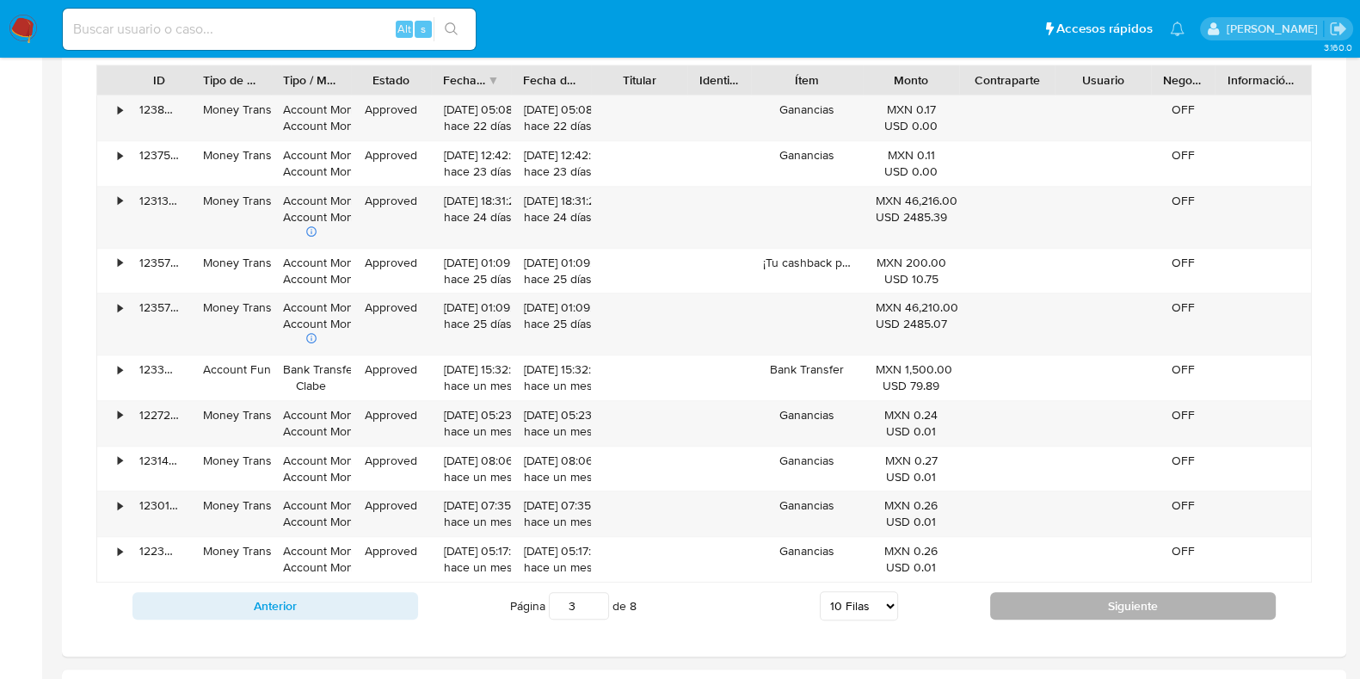
click at [1112, 592] on button "Siguiente" at bounding box center [1133, 606] width 286 height 28
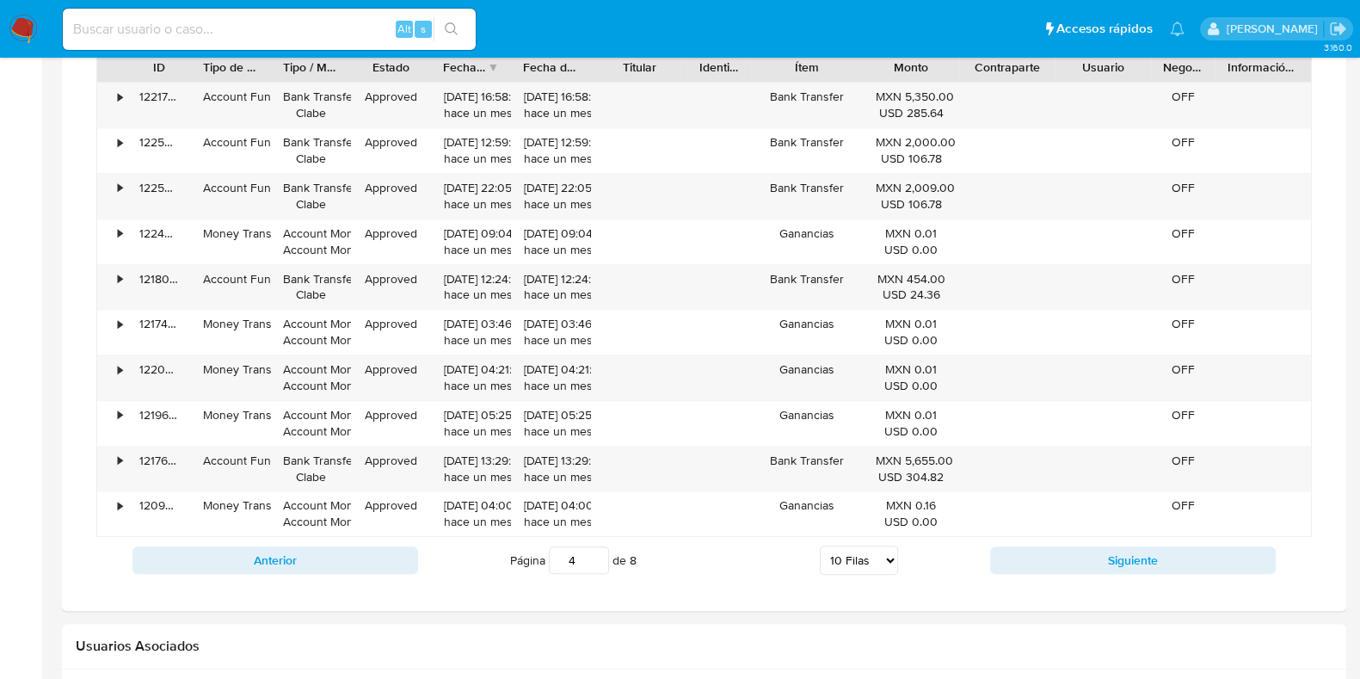
scroll to position [1397, 0]
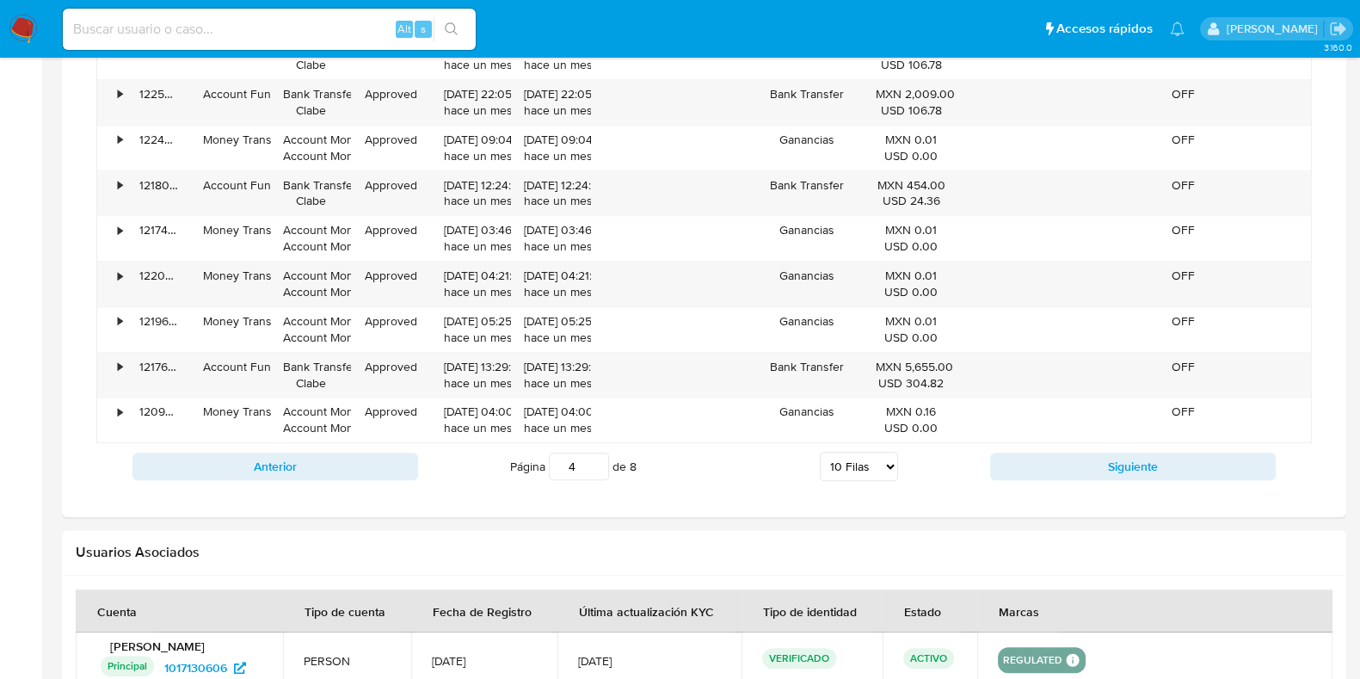
click at [1062, 476] on div "Anterior Página 4 de 8 5 Filas 10 Filas 20 Filas 25 Filas 50 Filas 100 Filas Si…" at bounding box center [704, 466] width 1216 height 46
click at [1056, 466] on button "Siguiente" at bounding box center [1133, 467] width 286 height 28
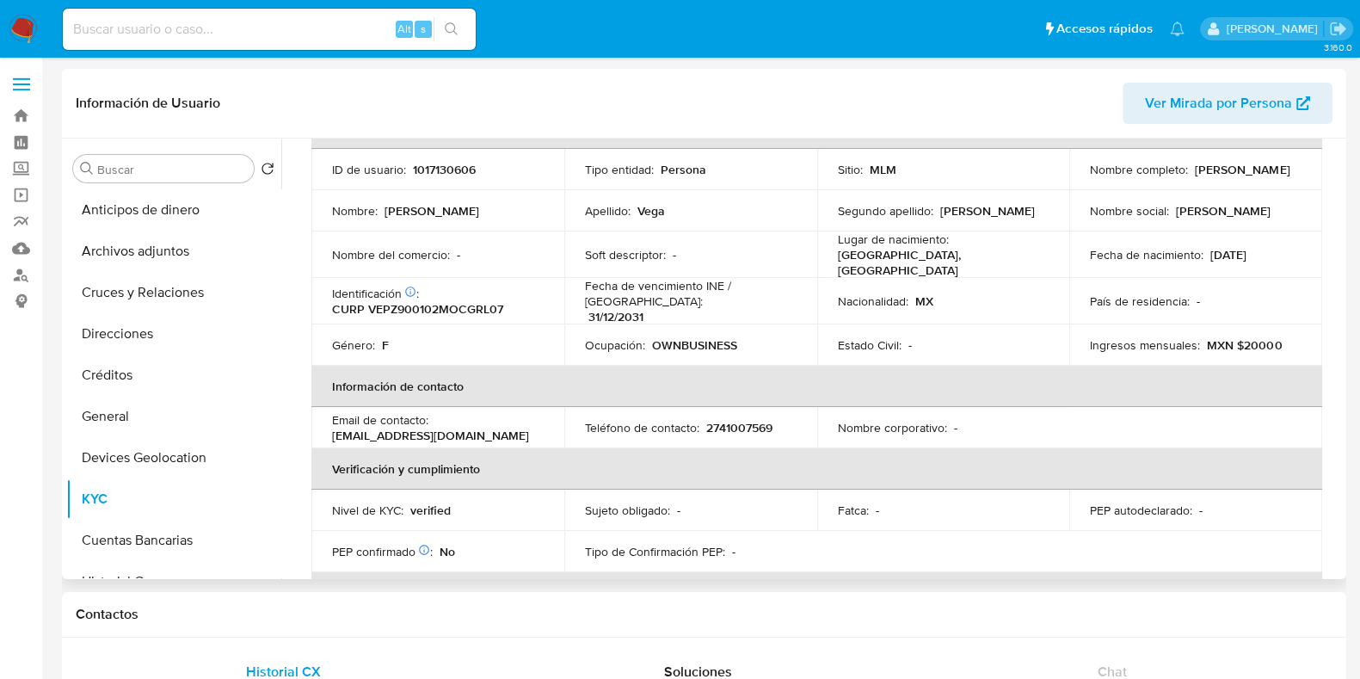
scroll to position [80, 0]
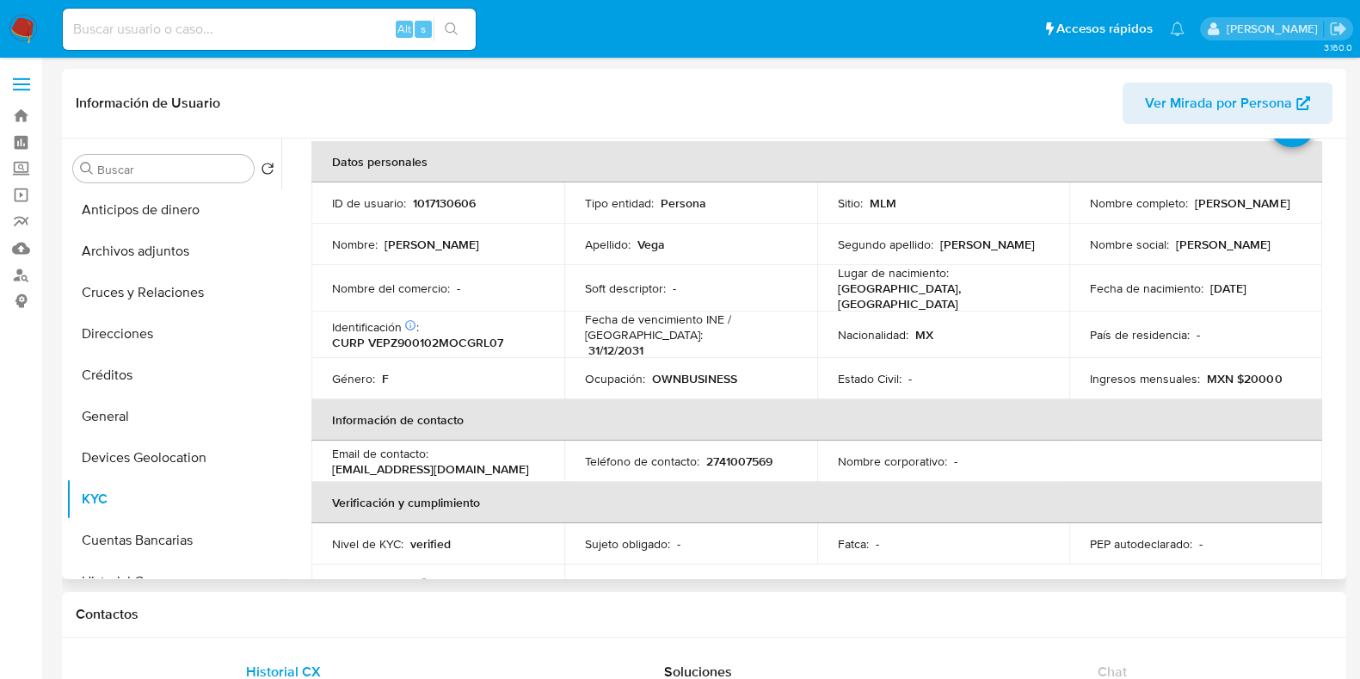
drag, startPoint x: 1197, startPoint y: 214, endPoint x: 1079, endPoint y: 215, distance: 117.9
click at [1079, 215] on td "Nombre completo : [PERSON_NAME]" at bounding box center [1195, 202] width 253 height 41
copy p "[PERSON_NAME]"
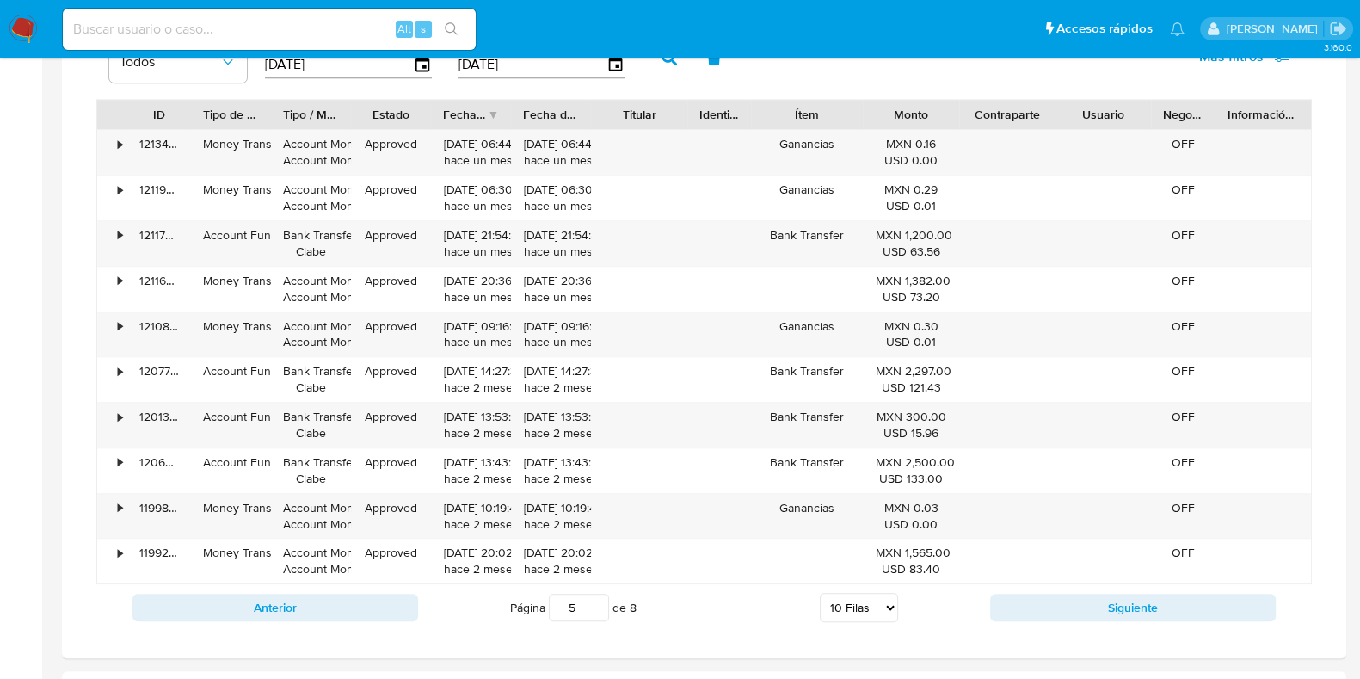
scroll to position [1290, 0]
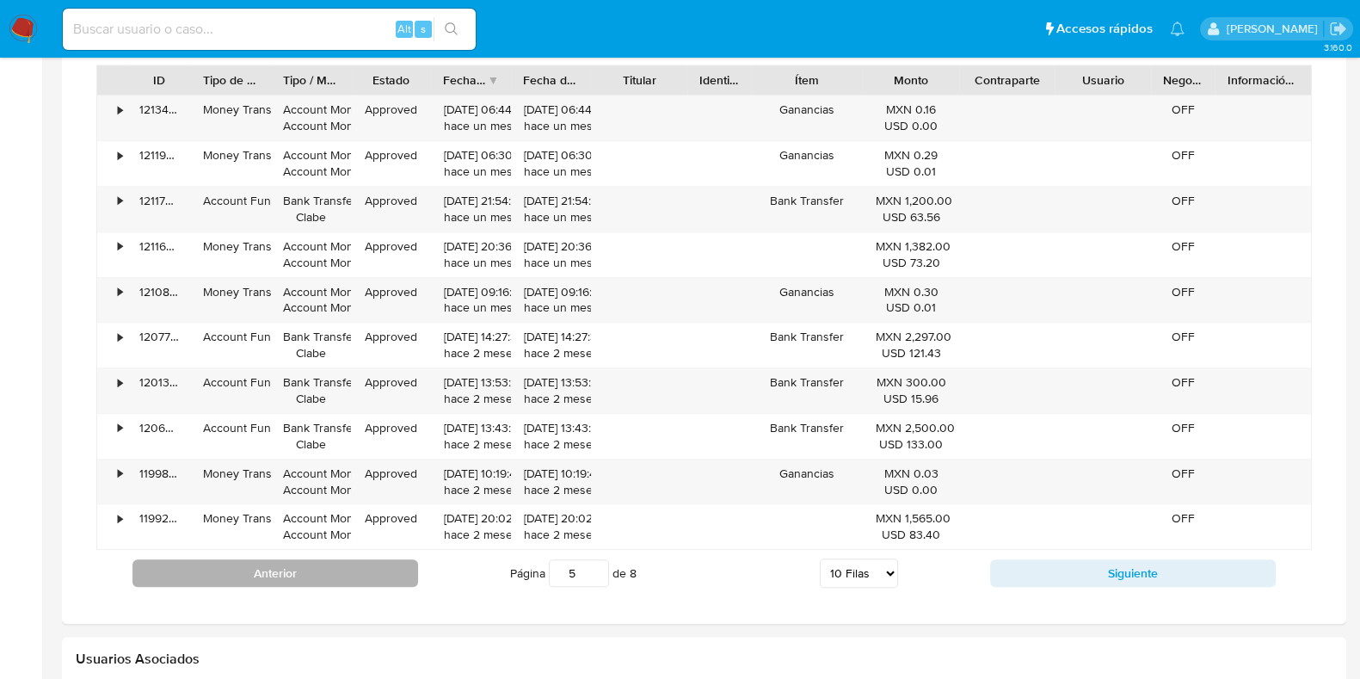
click at [379, 570] on button "Anterior" at bounding box center [275, 573] width 286 height 28
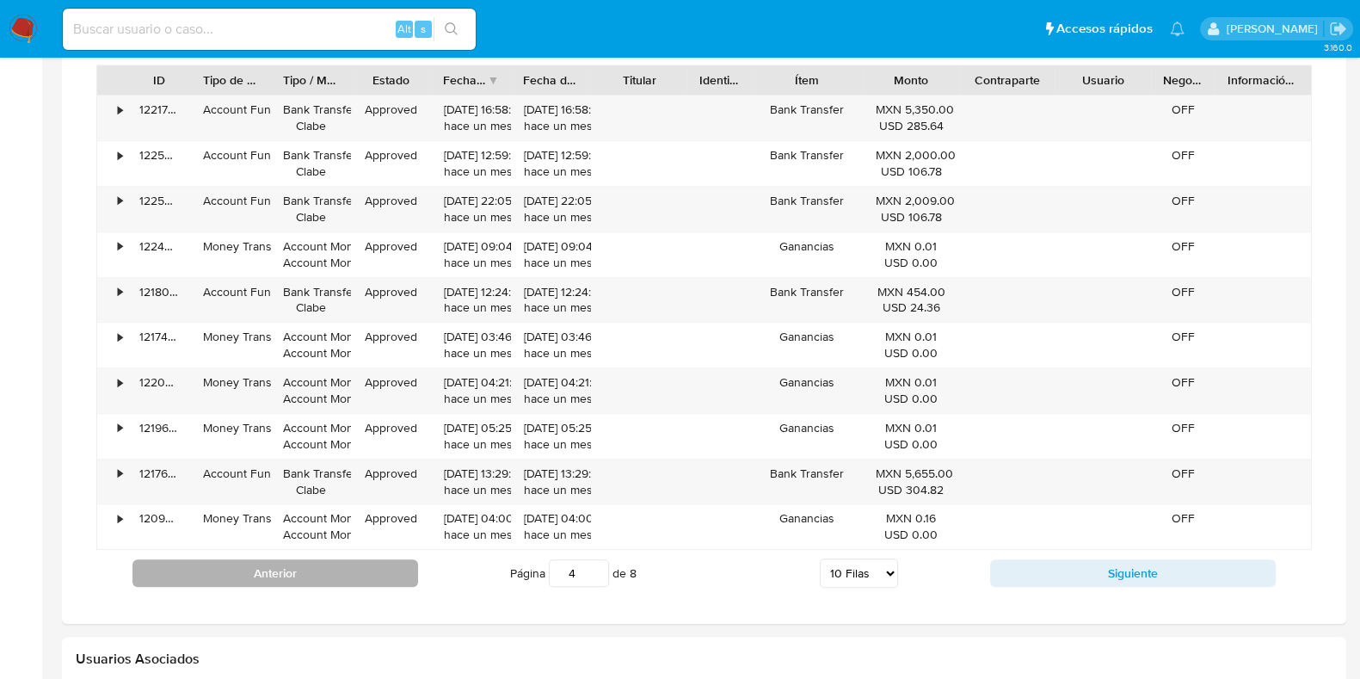
click at [352, 570] on button "Anterior" at bounding box center [275, 573] width 286 height 28
type input "3"
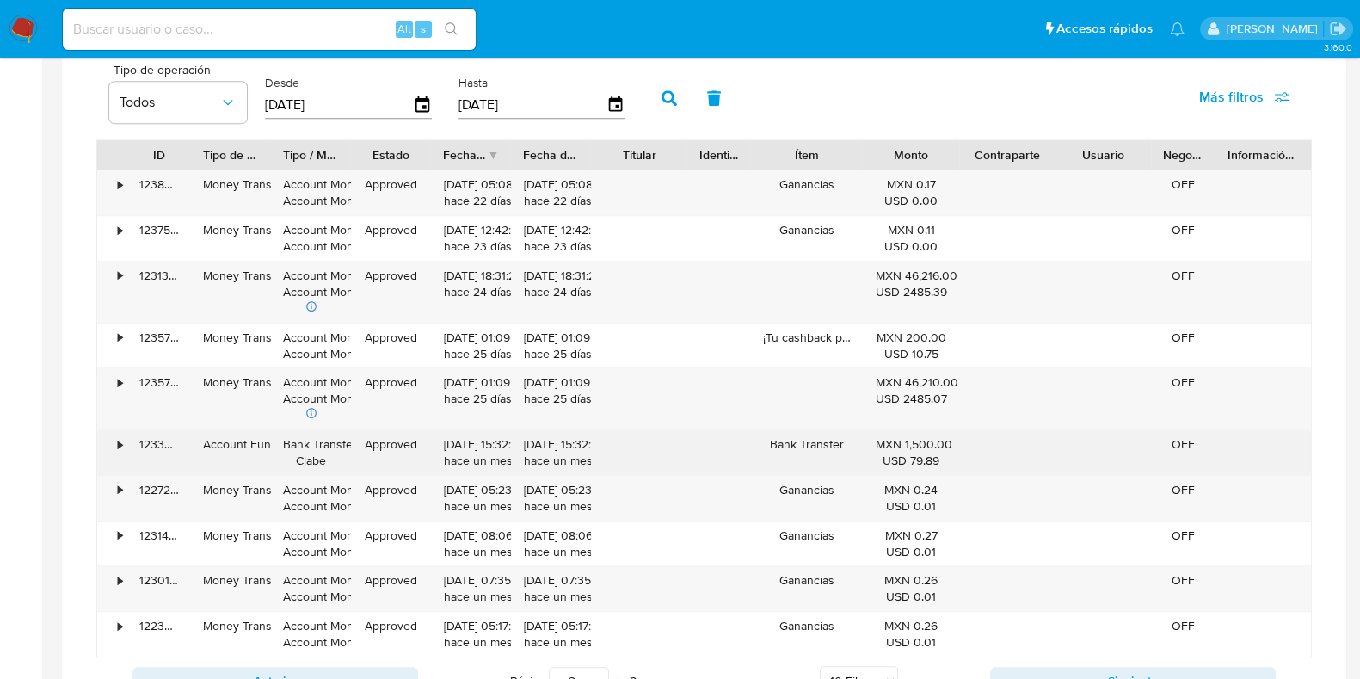
scroll to position [1183, 0]
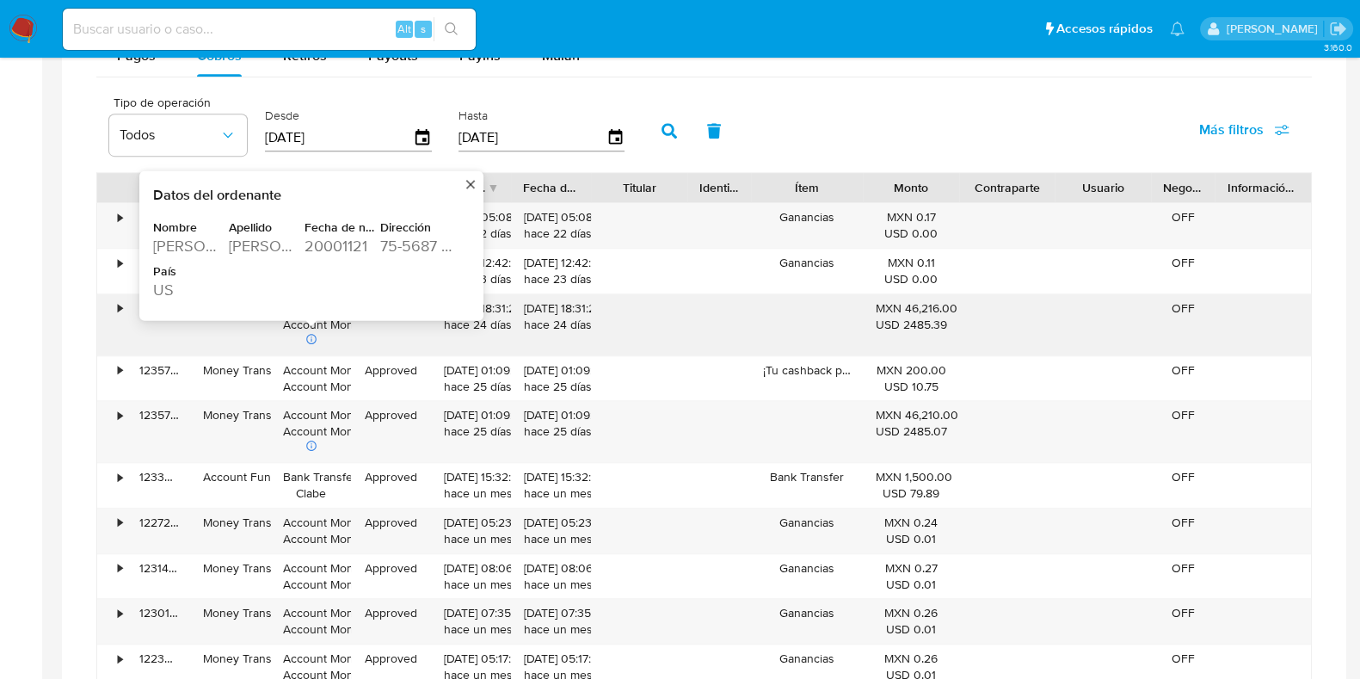
click at [254, 241] on div "CANUTO VELASCO" at bounding box center [265, 245] width 72 height 21
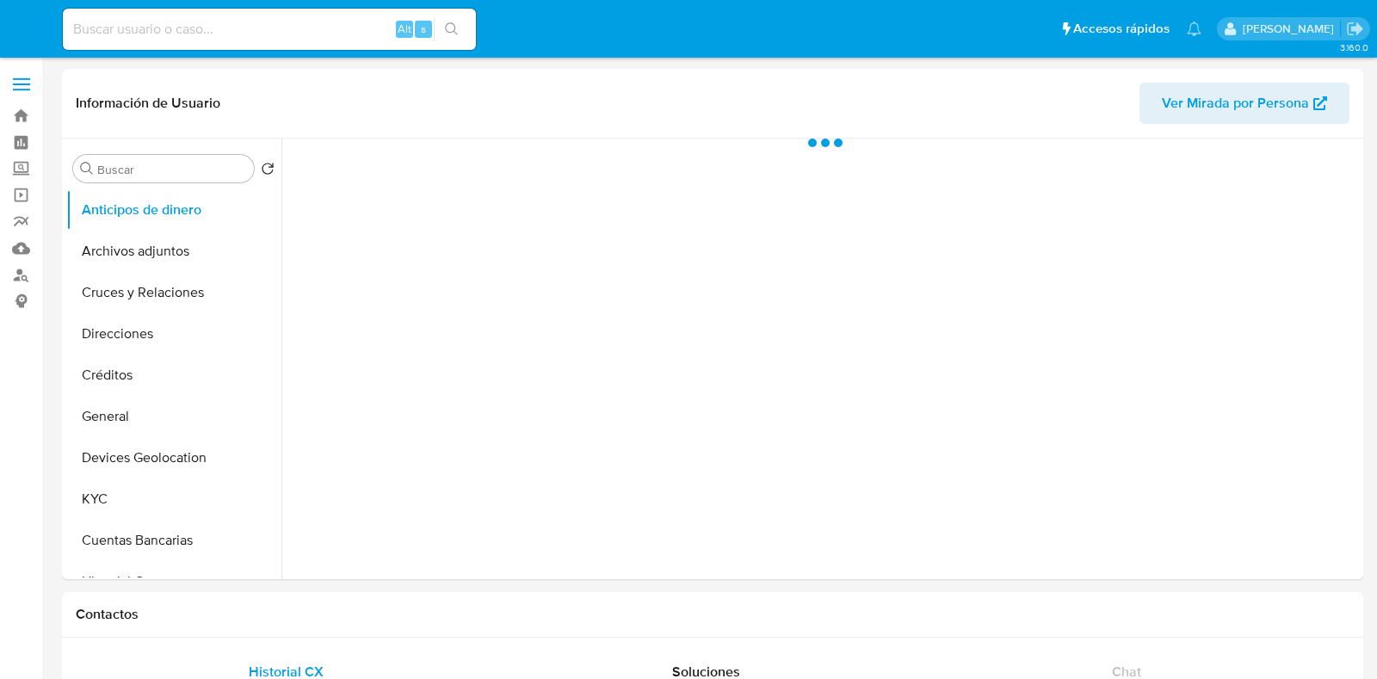
select select "10"
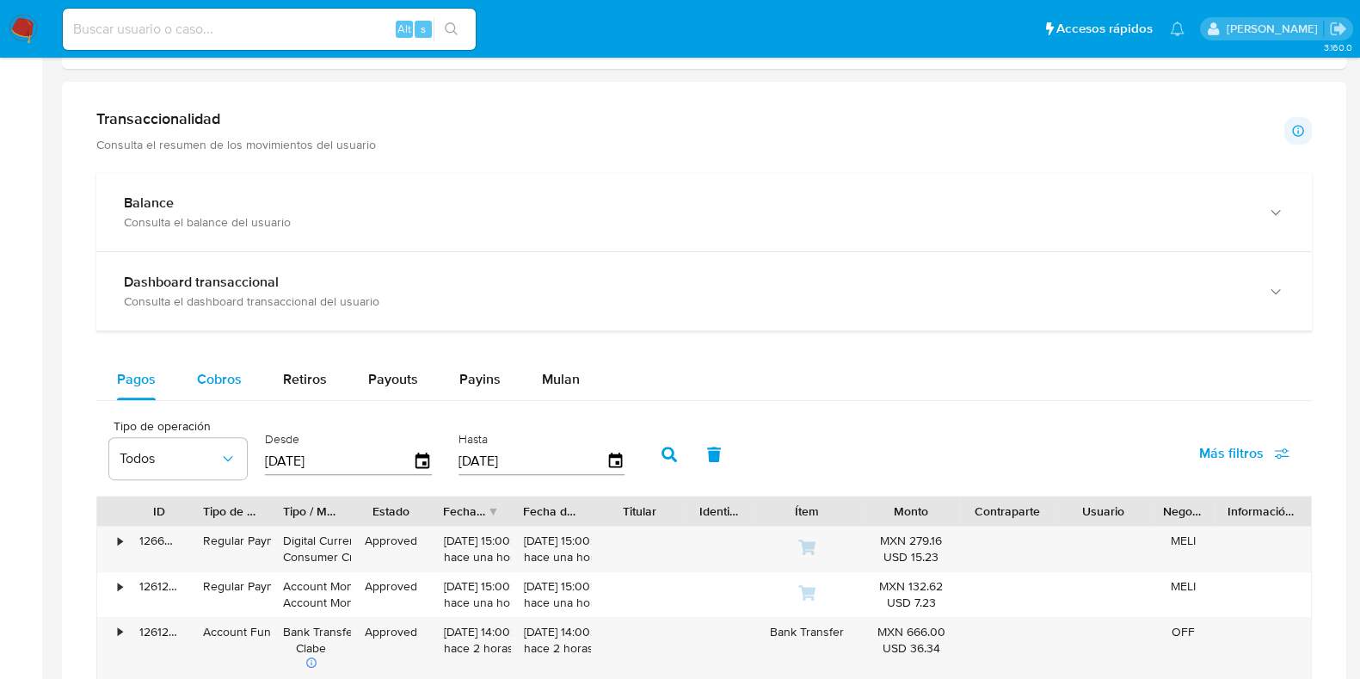
click at [225, 385] on span "Cobros" at bounding box center [219, 379] width 45 height 20
select select "10"
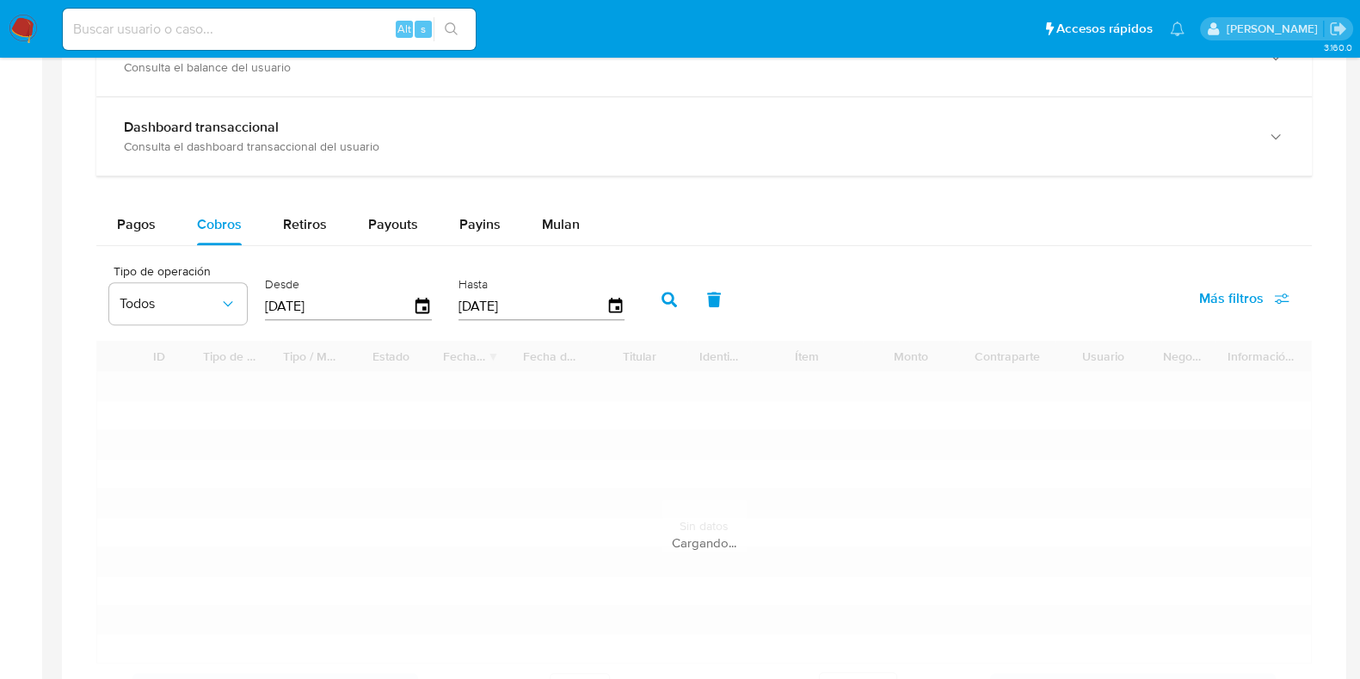
scroll to position [1183, 0]
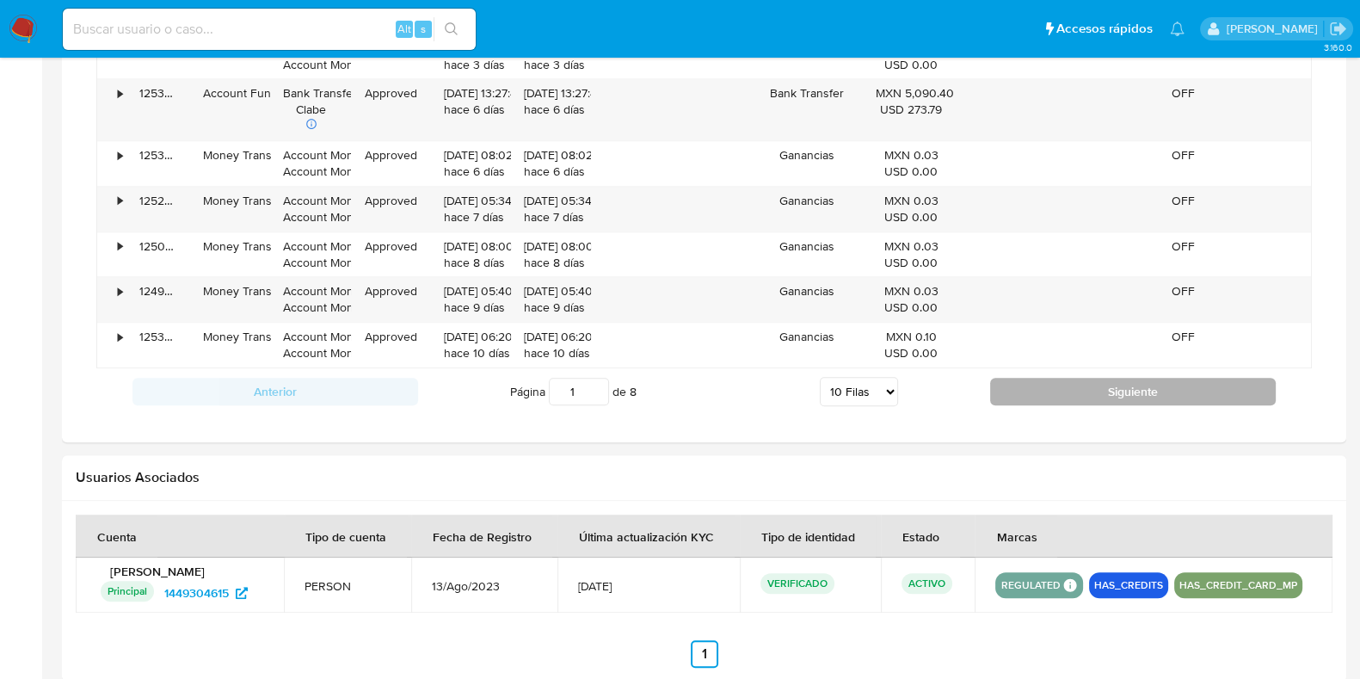
click at [1062, 387] on button "Siguiente" at bounding box center [1133, 392] width 286 height 28
type input "2"
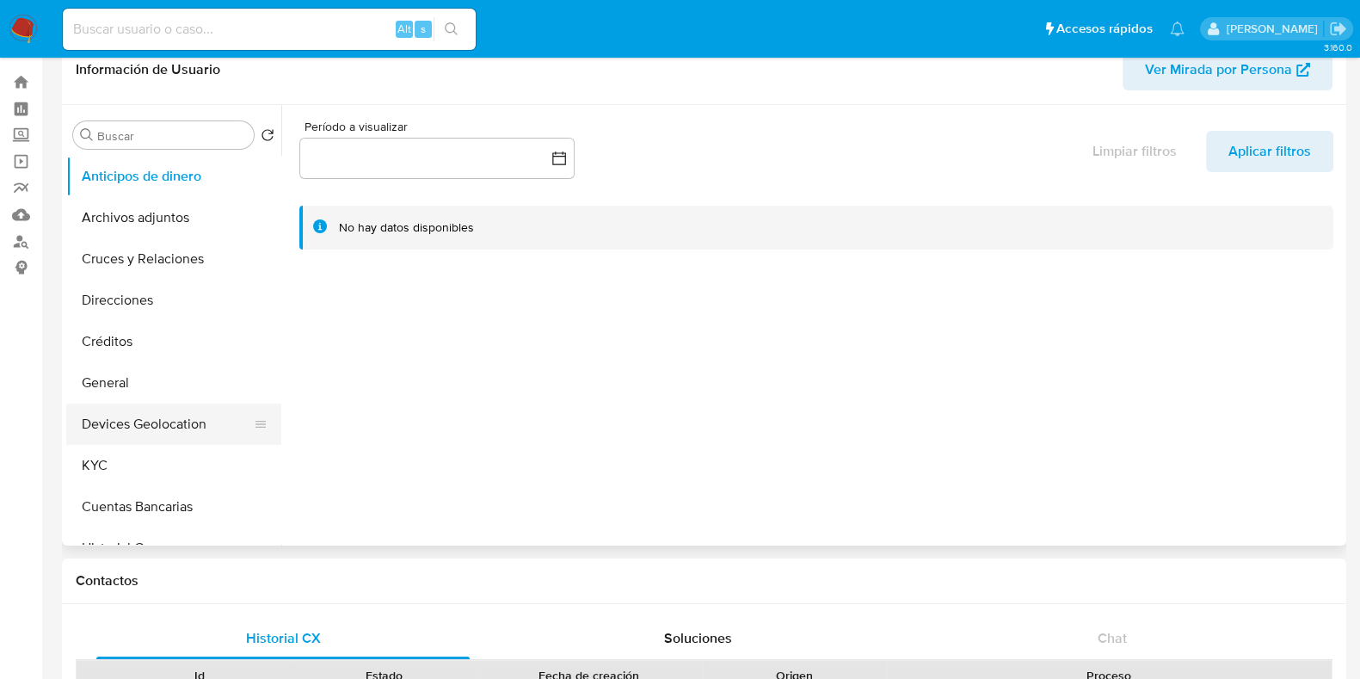
scroll to position [0, 0]
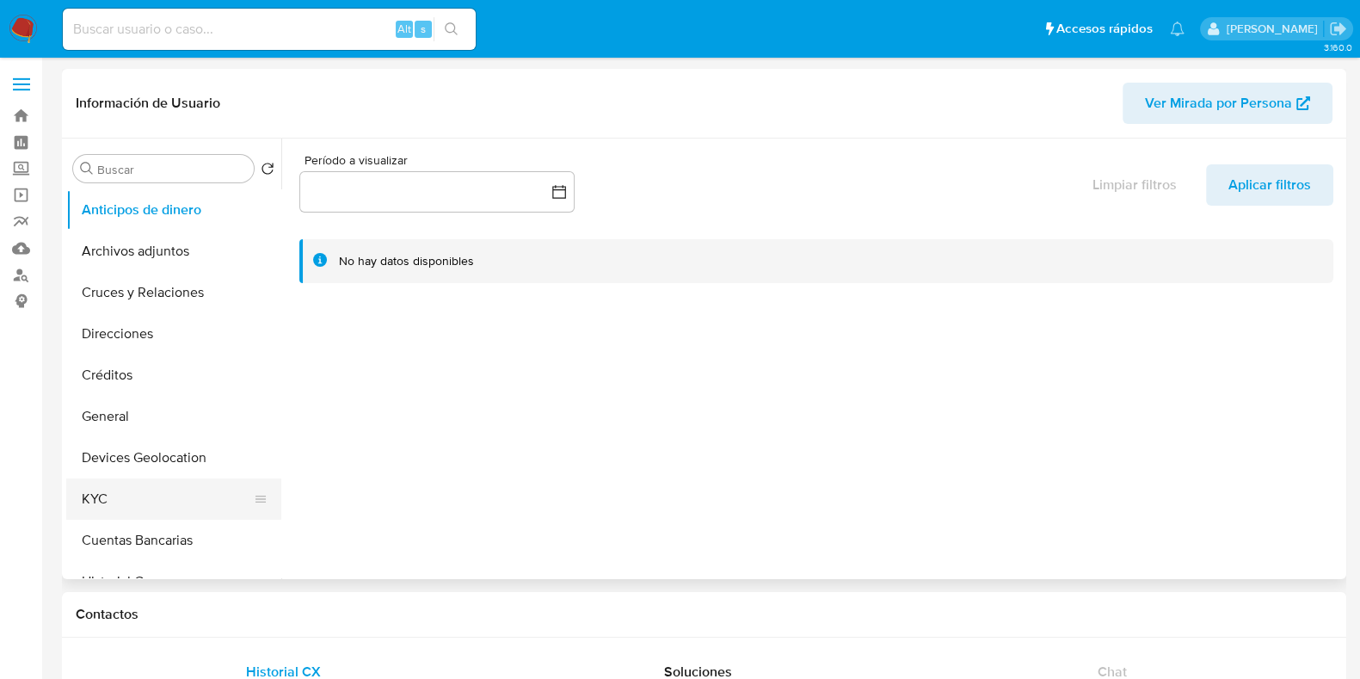
click at [125, 489] on button "KYC" at bounding box center [166, 498] width 201 height 41
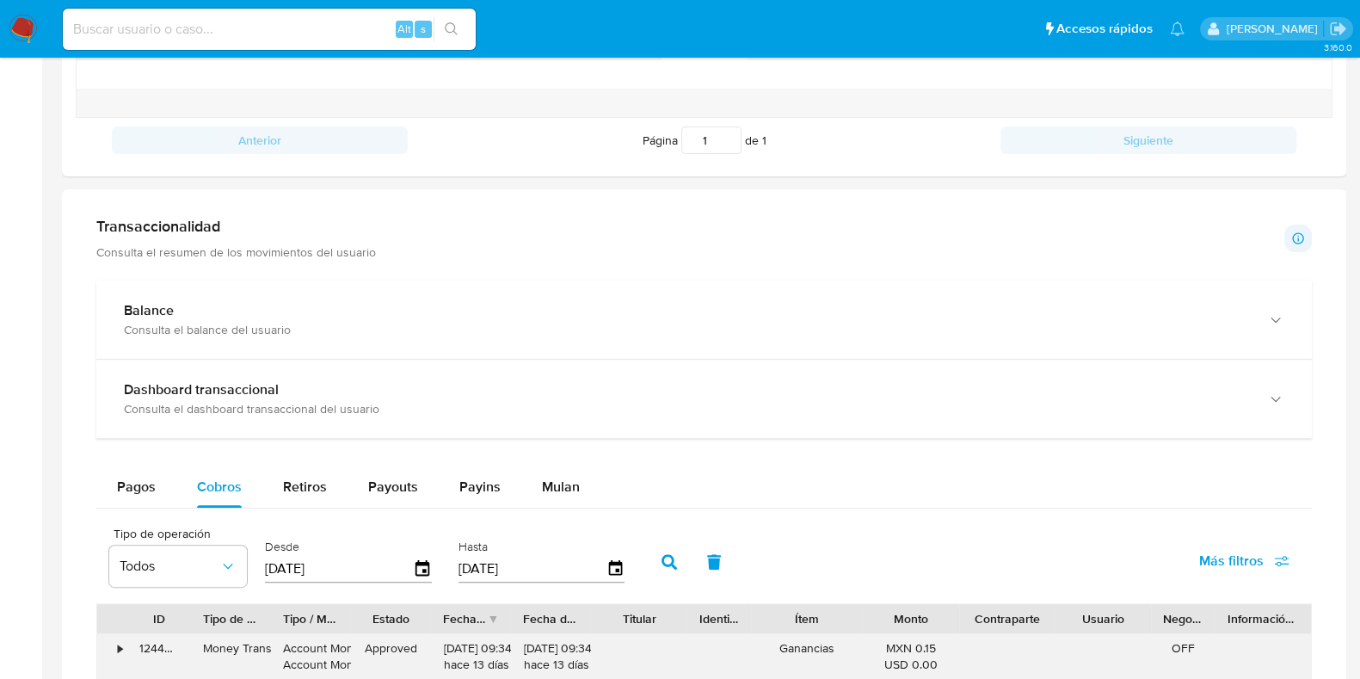
scroll to position [968, 0]
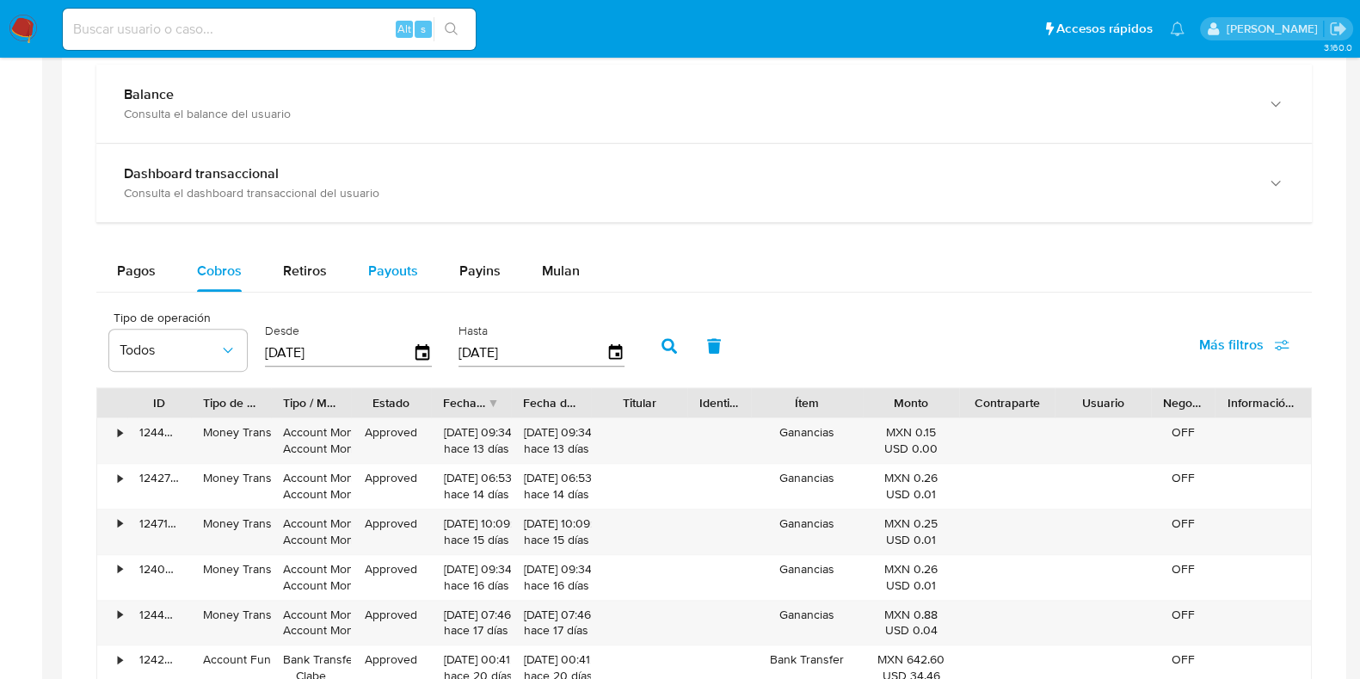
click at [387, 278] on span "Payouts" at bounding box center [393, 271] width 50 height 20
select select "10"
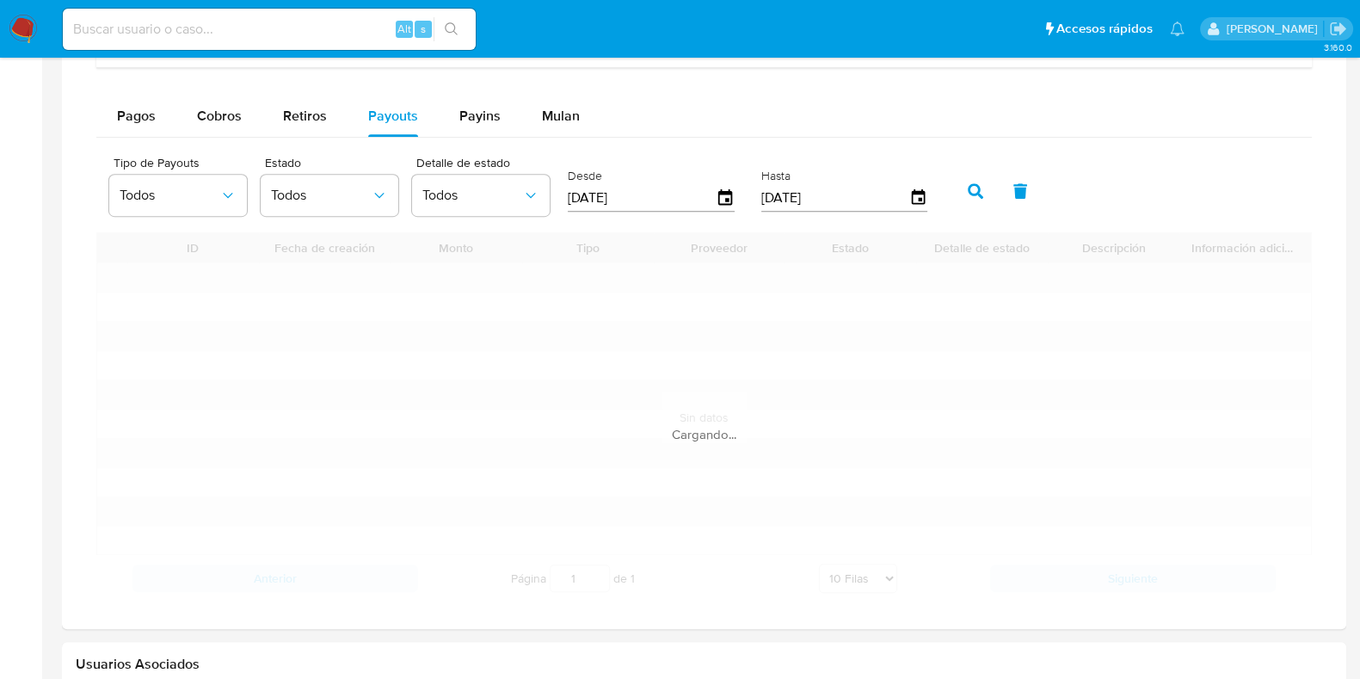
scroll to position [1290, 0]
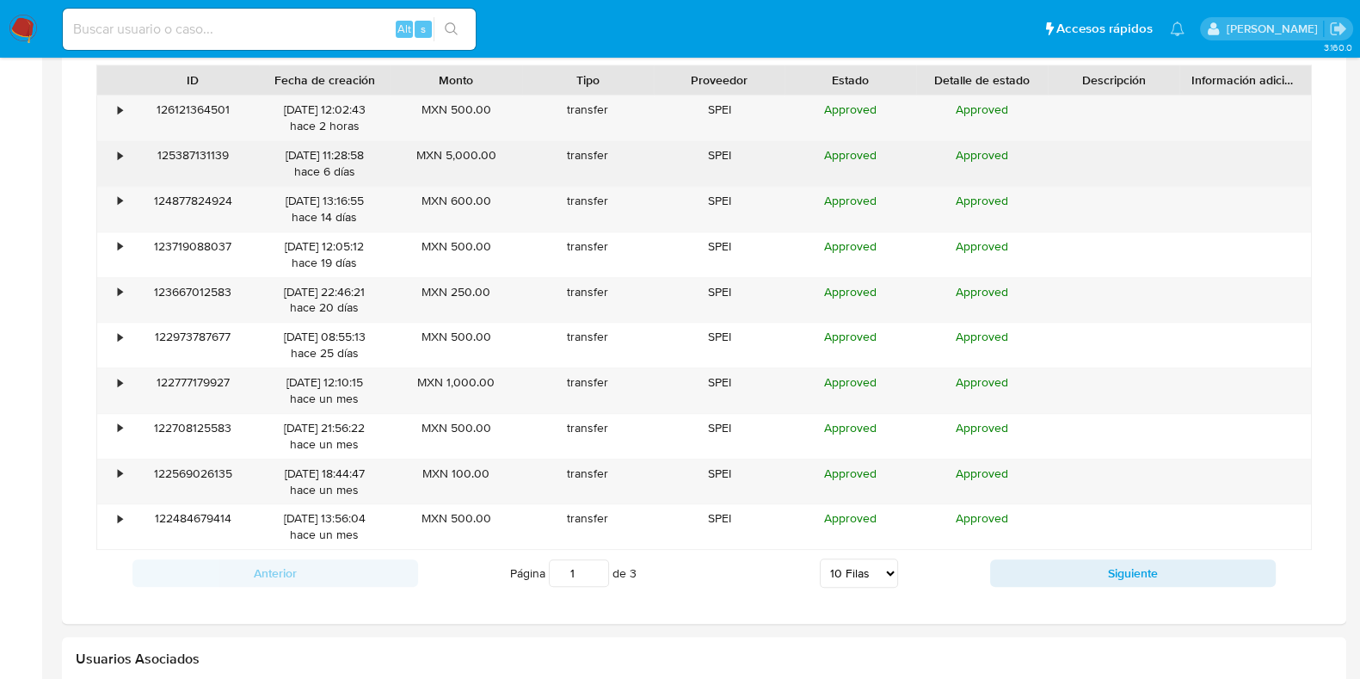
click at [108, 150] on div "•" at bounding box center [112, 163] width 30 height 45
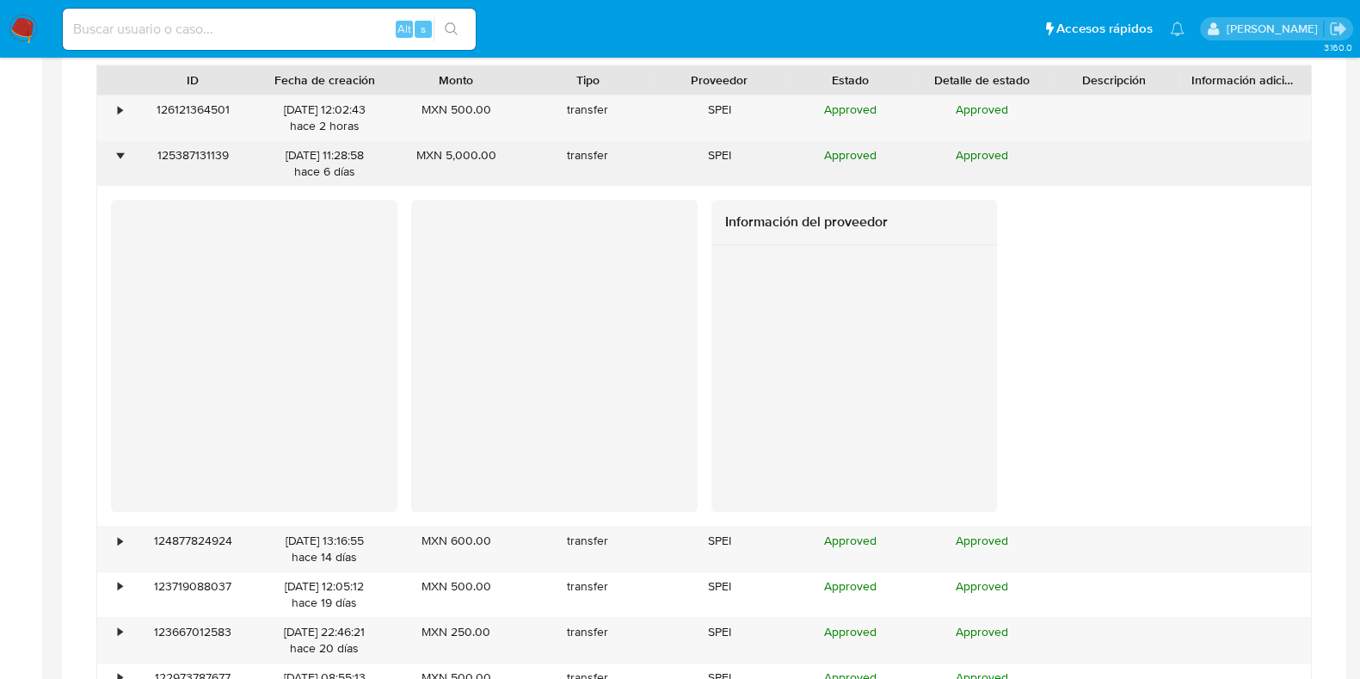
click at [108, 150] on div "•" at bounding box center [112, 163] width 30 height 45
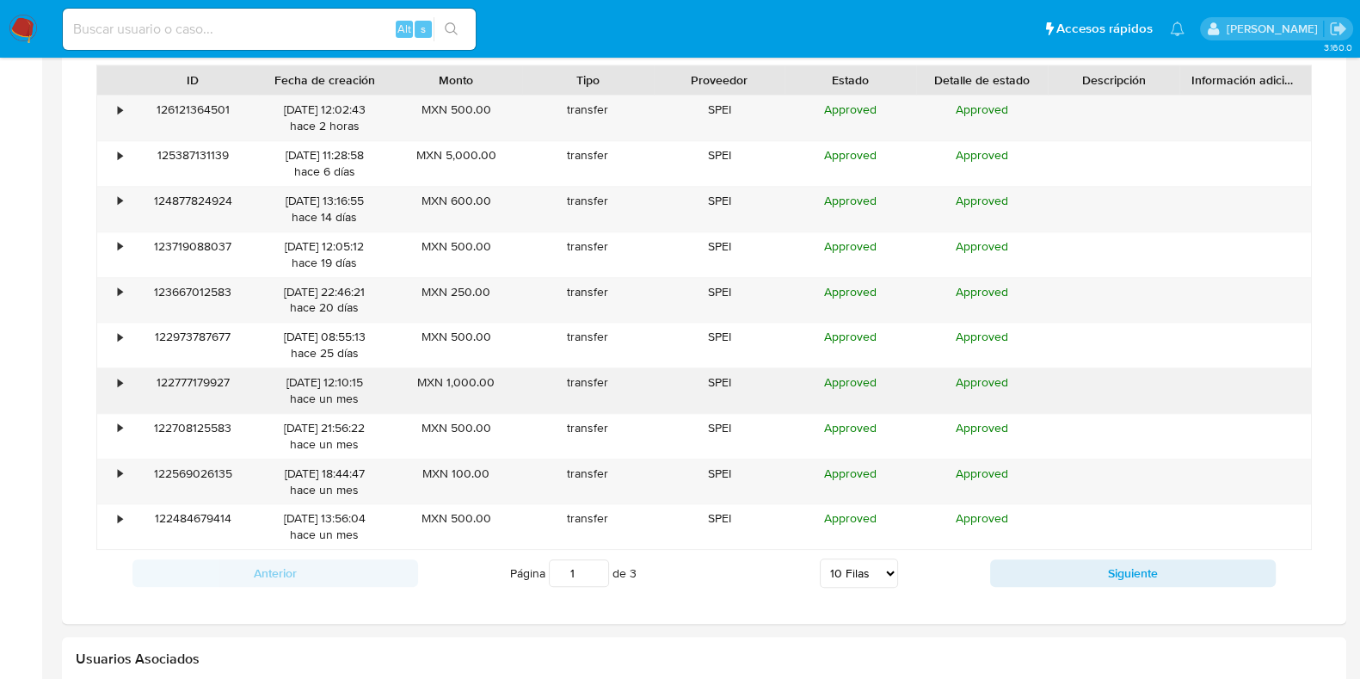
click at [123, 382] on div "•" at bounding box center [112, 390] width 30 height 45
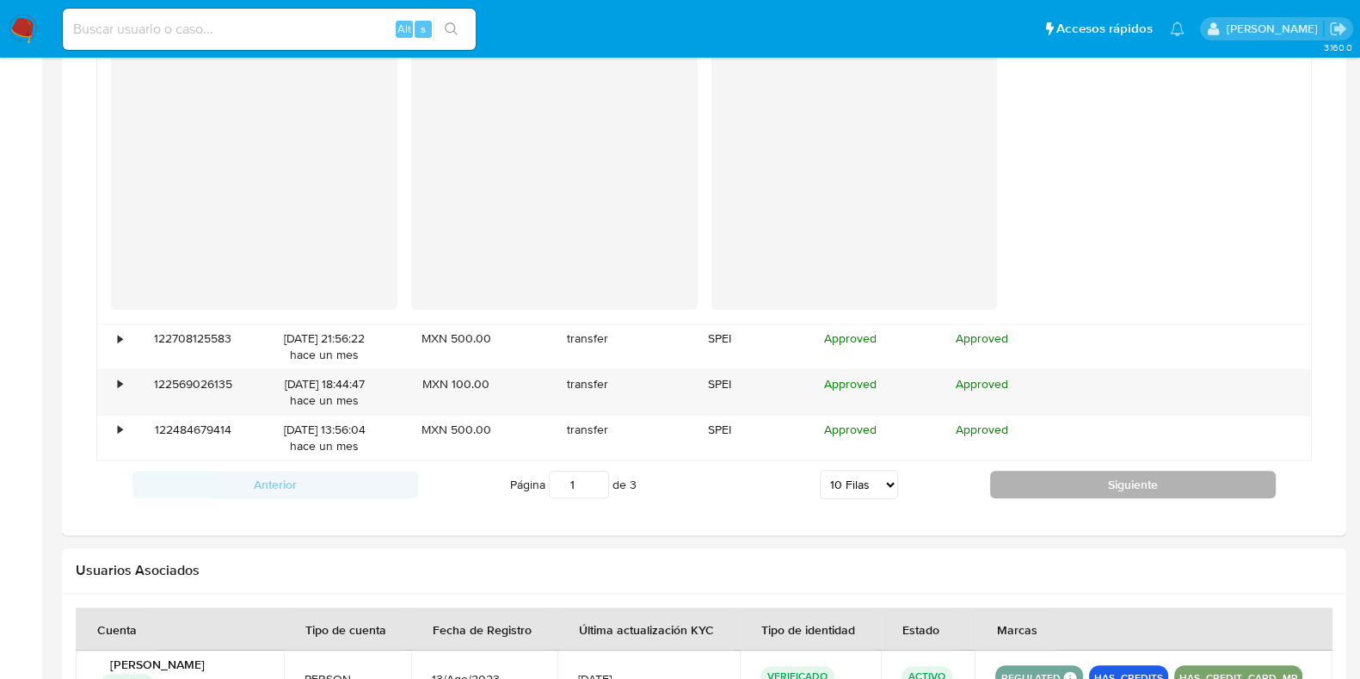
click at [1083, 489] on button "Siguiente" at bounding box center [1133, 485] width 286 height 28
type input "2"
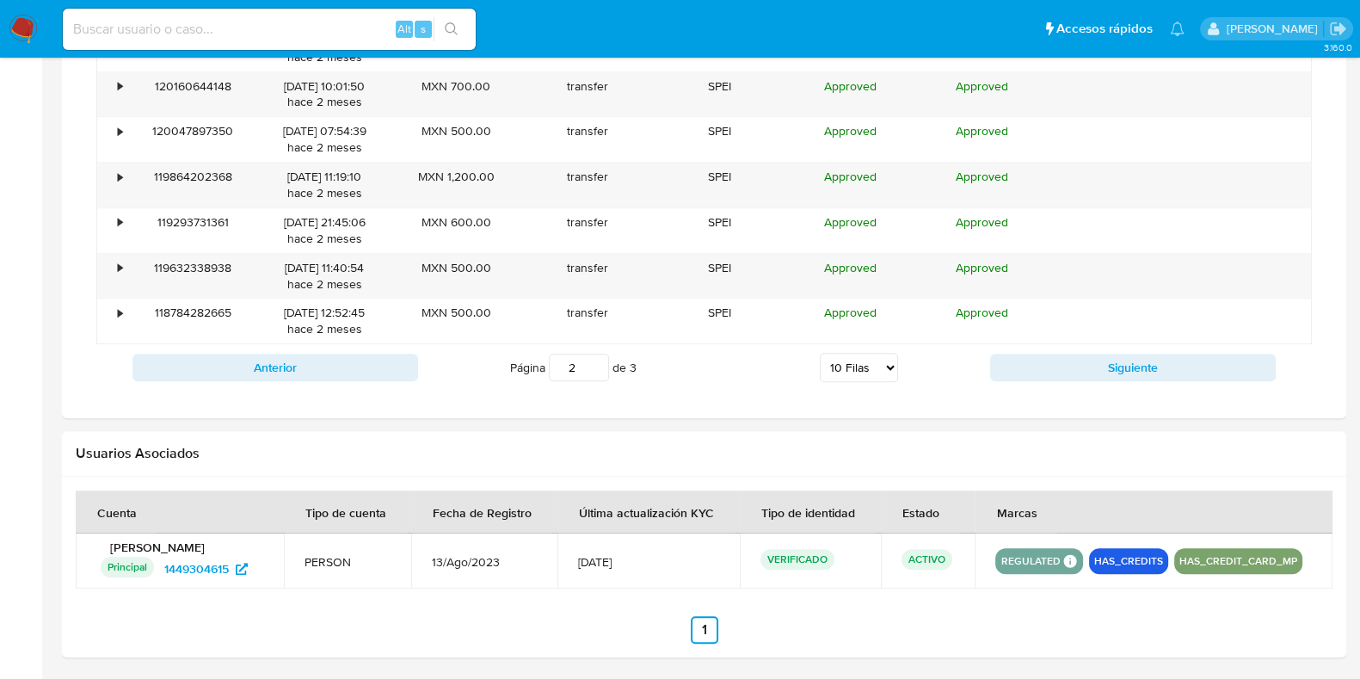
scroll to position [1464, 0]
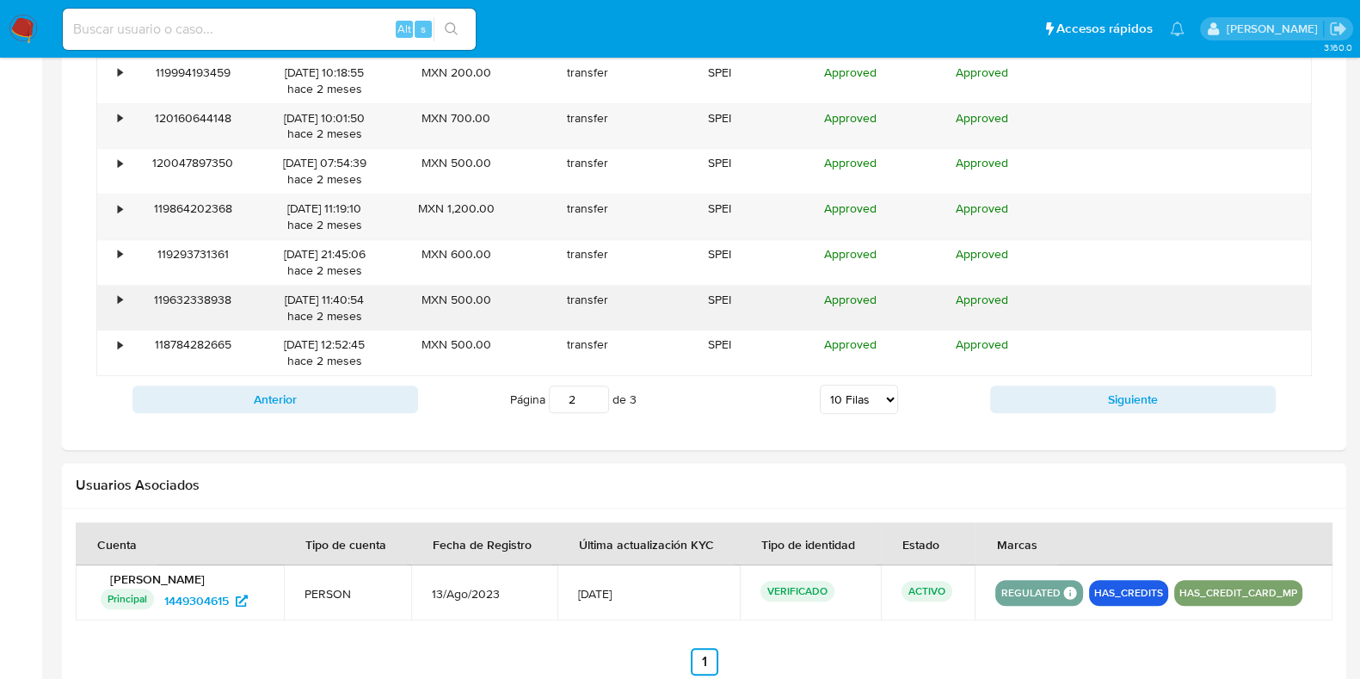
click at [116, 293] on div "•" at bounding box center [112, 308] width 30 height 45
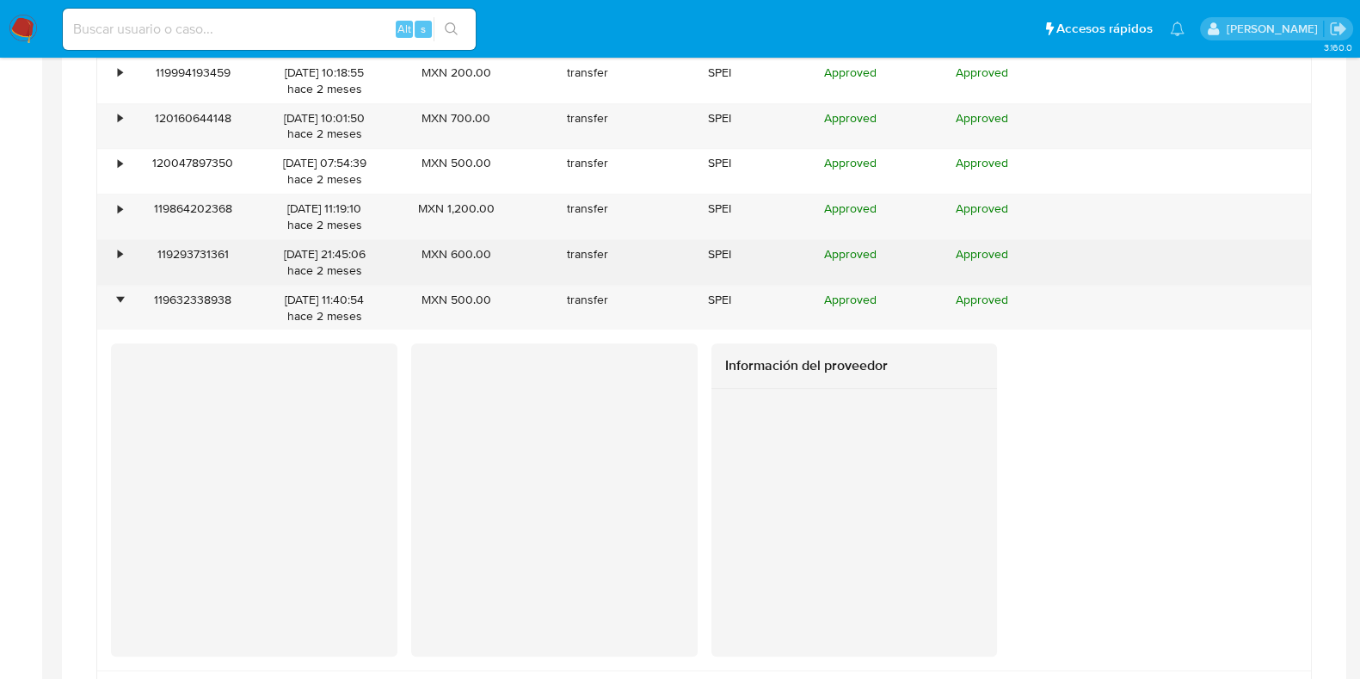
click at [114, 249] on div "•" at bounding box center [112, 262] width 30 height 45
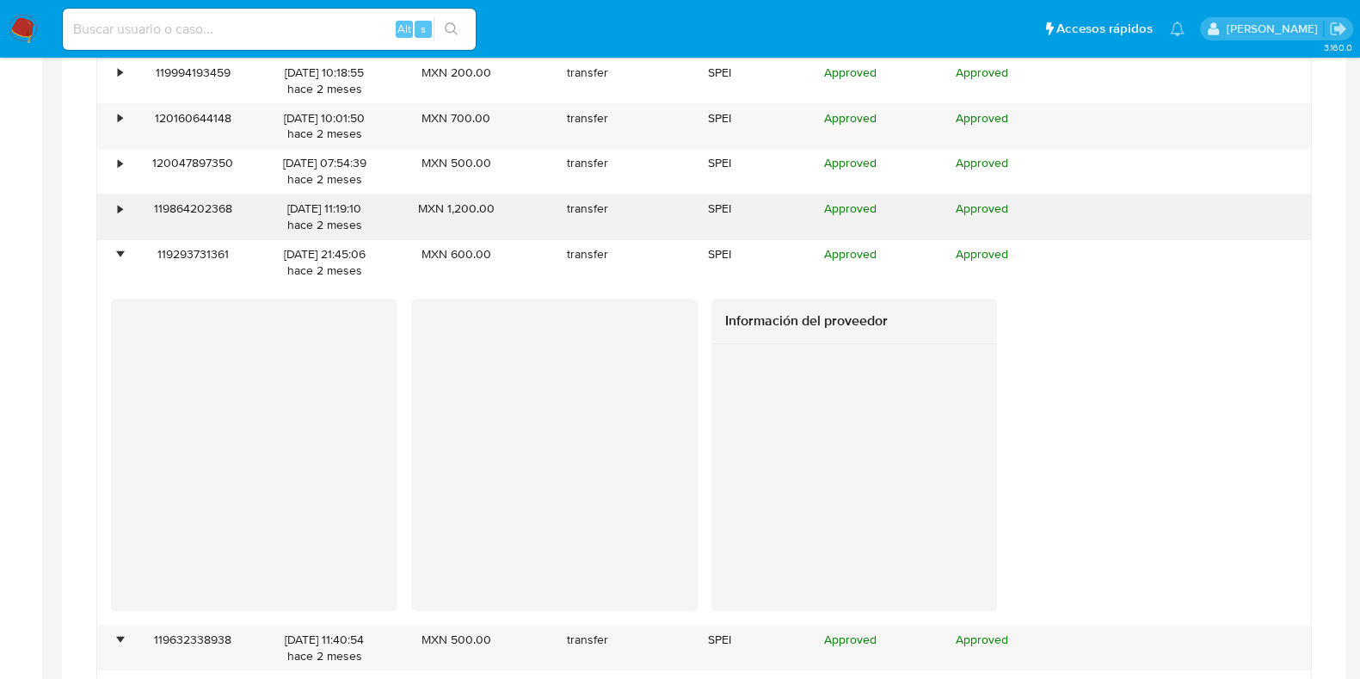
click at [111, 220] on div "•" at bounding box center [112, 216] width 30 height 45
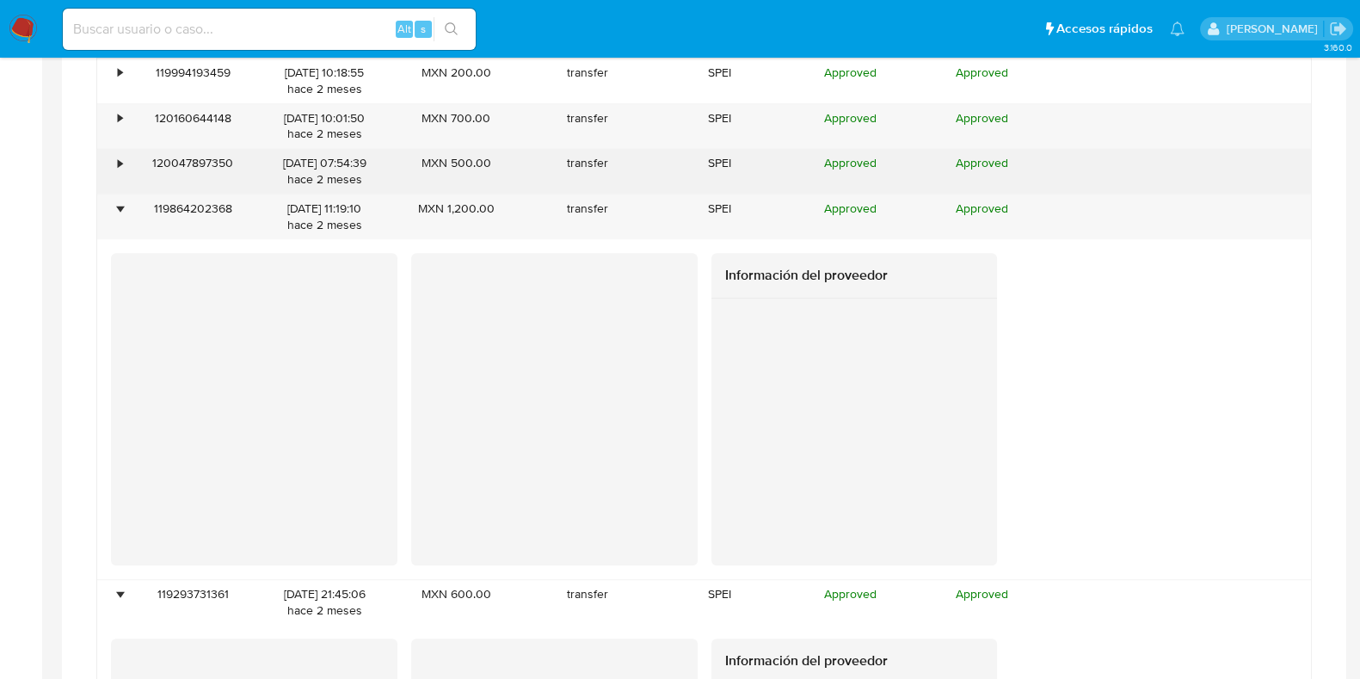
click at [112, 170] on div "•" at bounding box center [112, 171] width 30 height 45
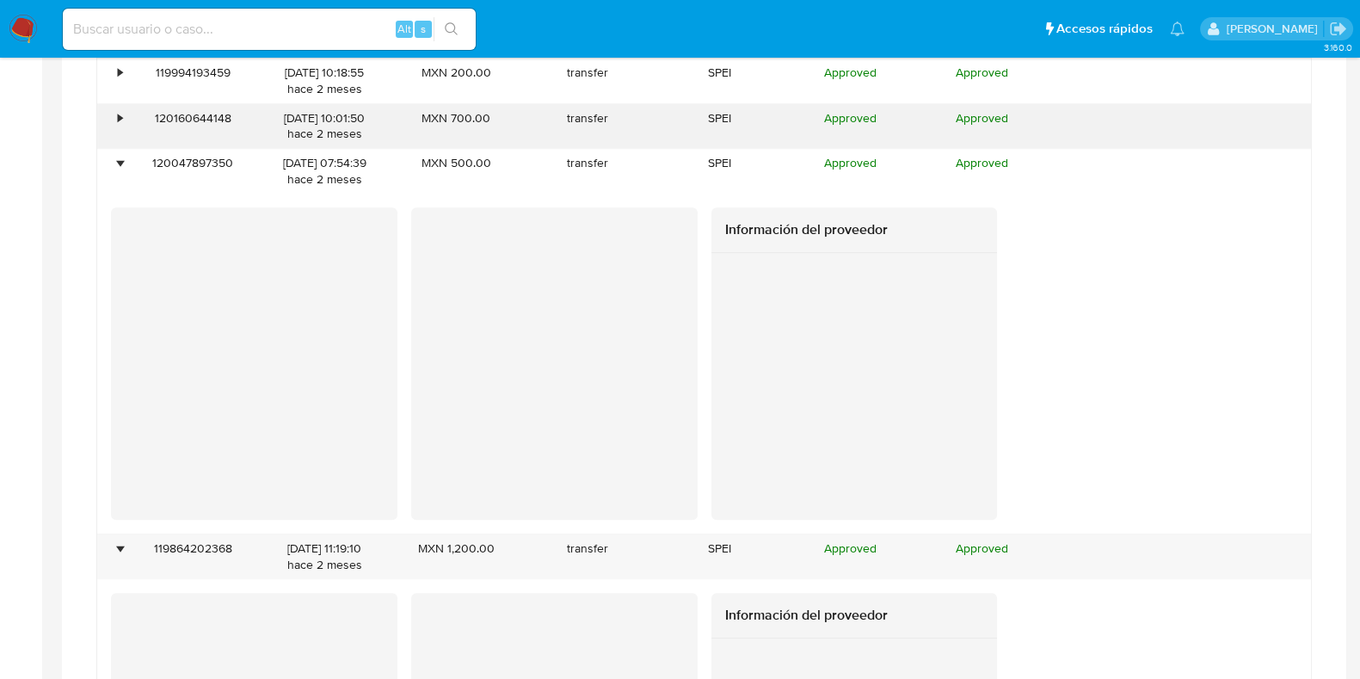
click at [112, 130] on div "•" at bounding box center [112, 126] width 30 height 45
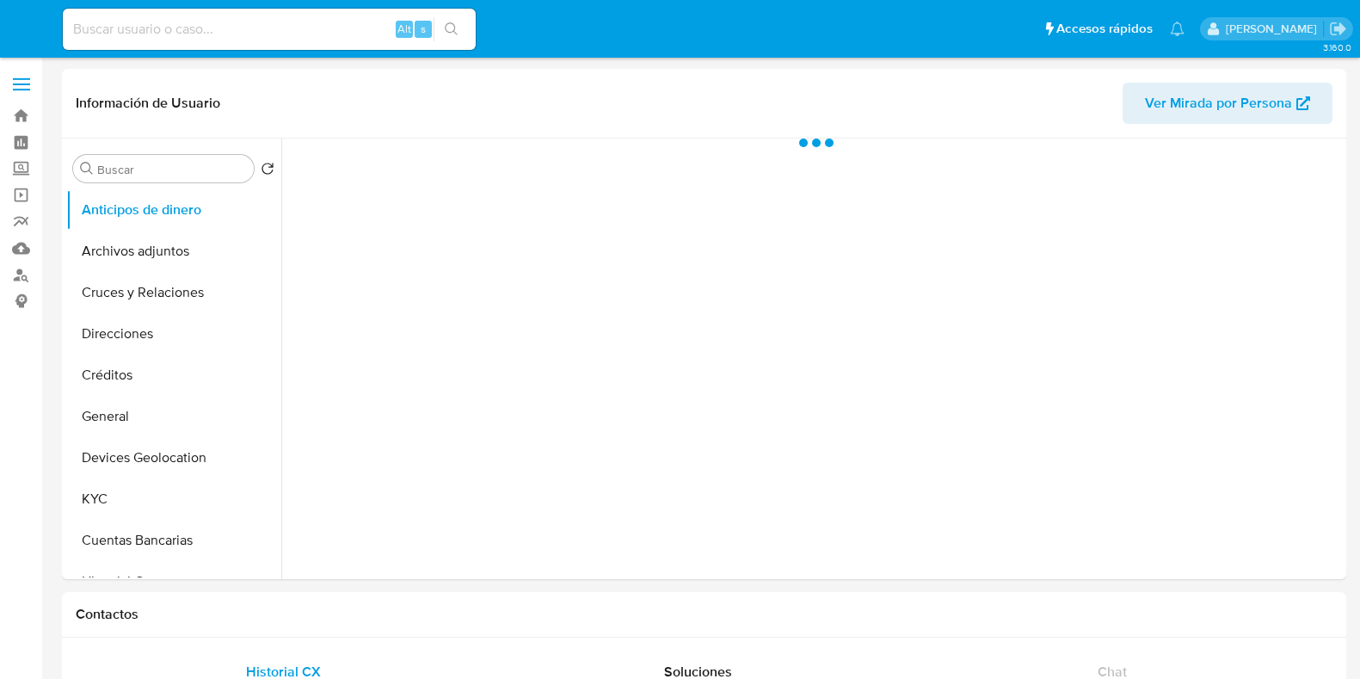
select select "10"
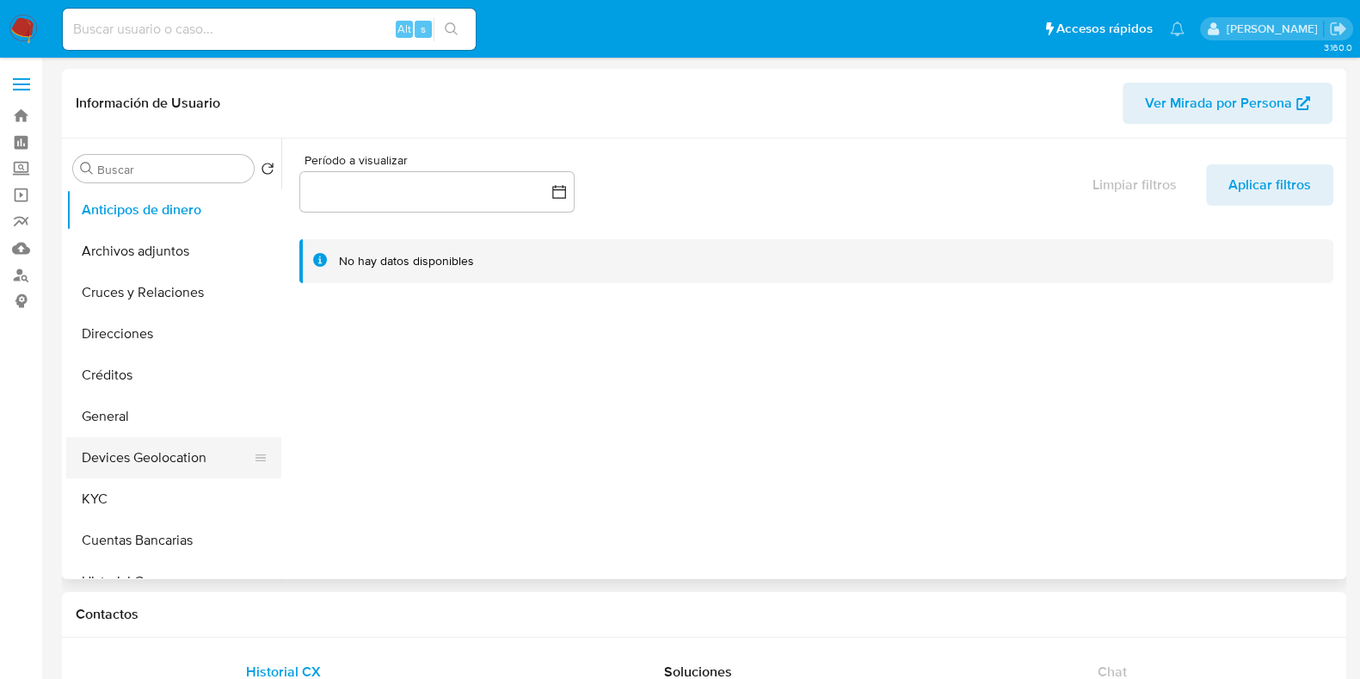
drag, startPoint x: 110, startPoint y: 503, endPoint x: 274, endPoint y: 450, distance: 172.8
click at [111, 503] on button "KYC" at bounding box center [173, 498] width 215 height 41
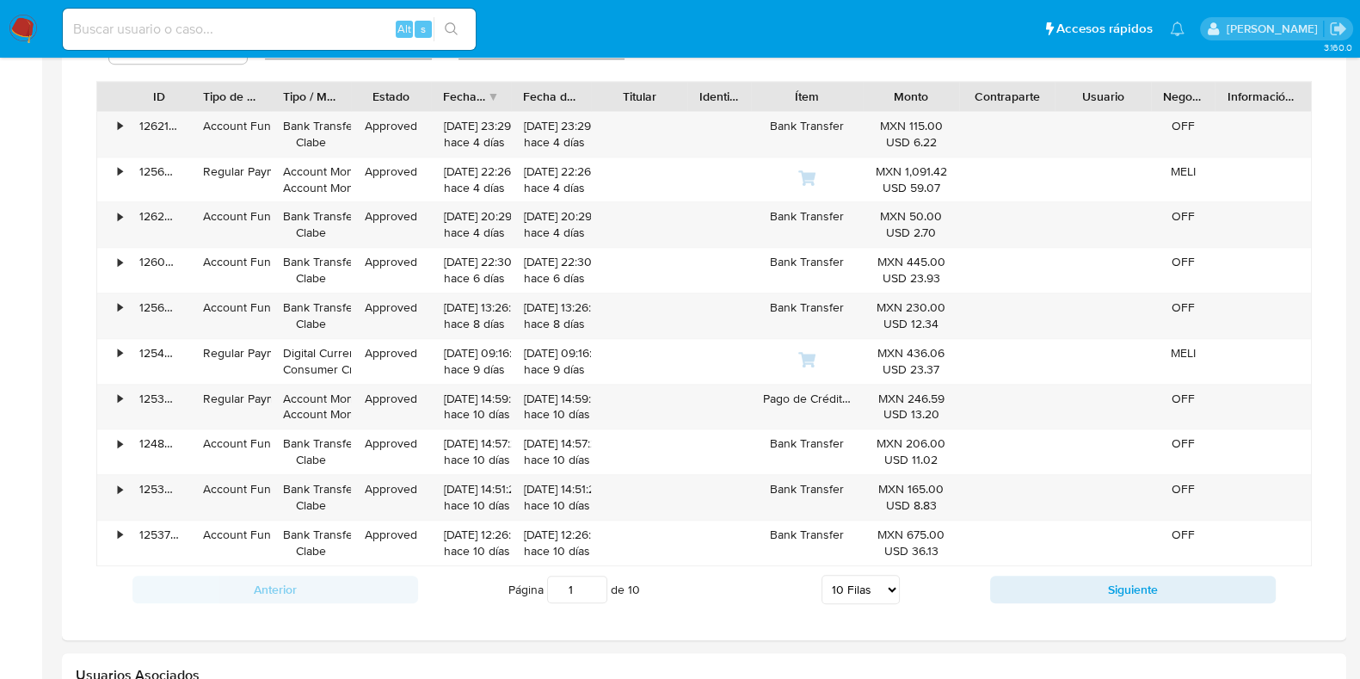
scroll to position [1009, 0]
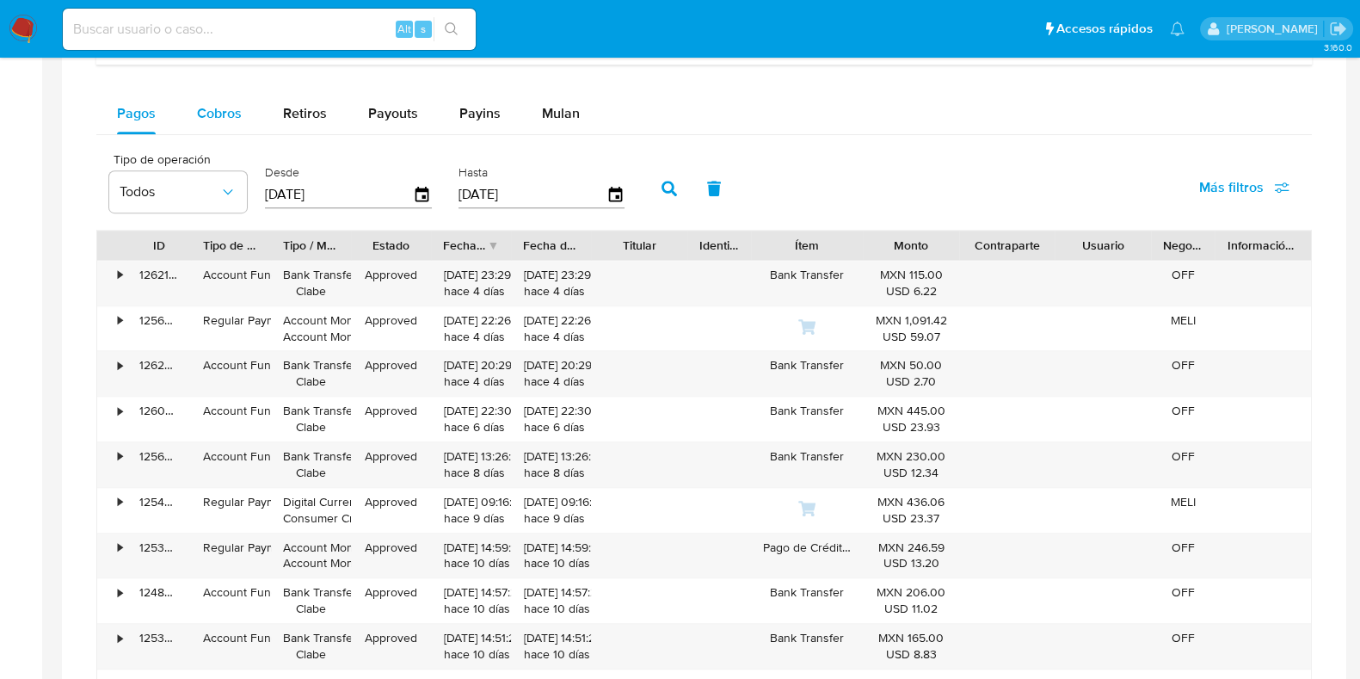
click at [231, 111] on span "Cobros" at bounding box center [219, 113] width 45 height 20
select select "10"
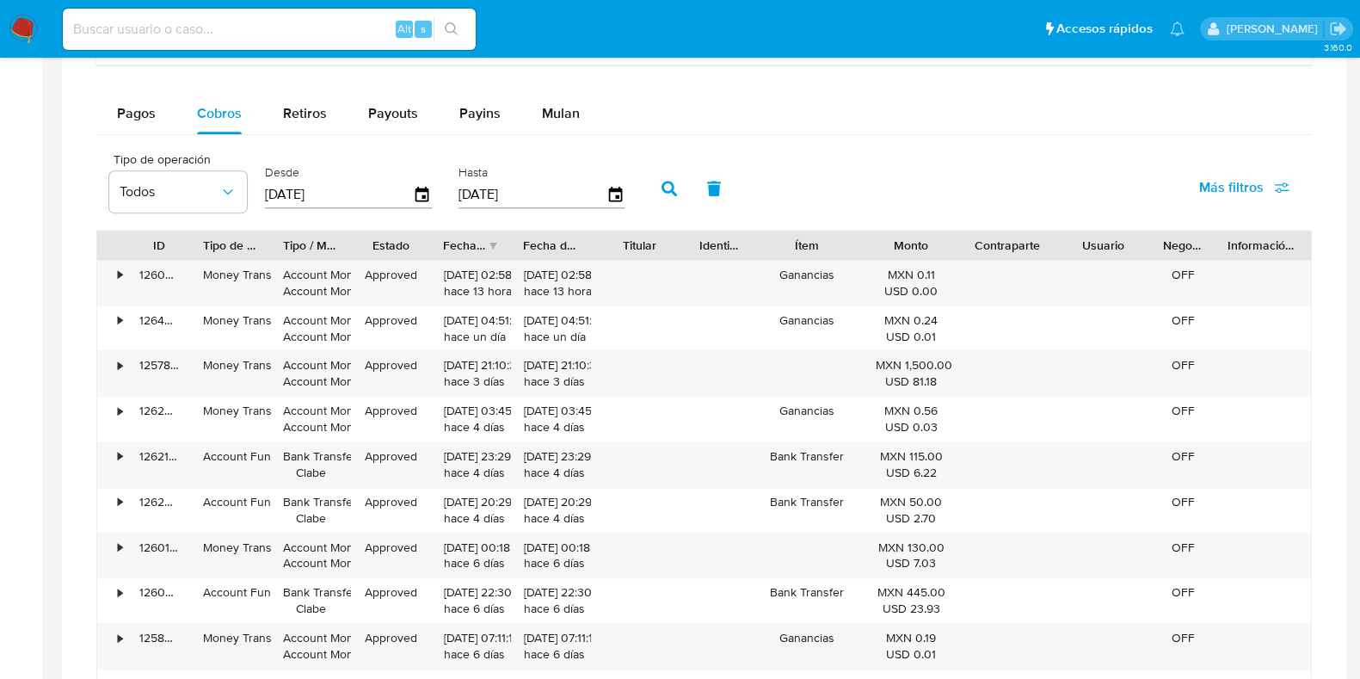
scroll to position [1117, 0]
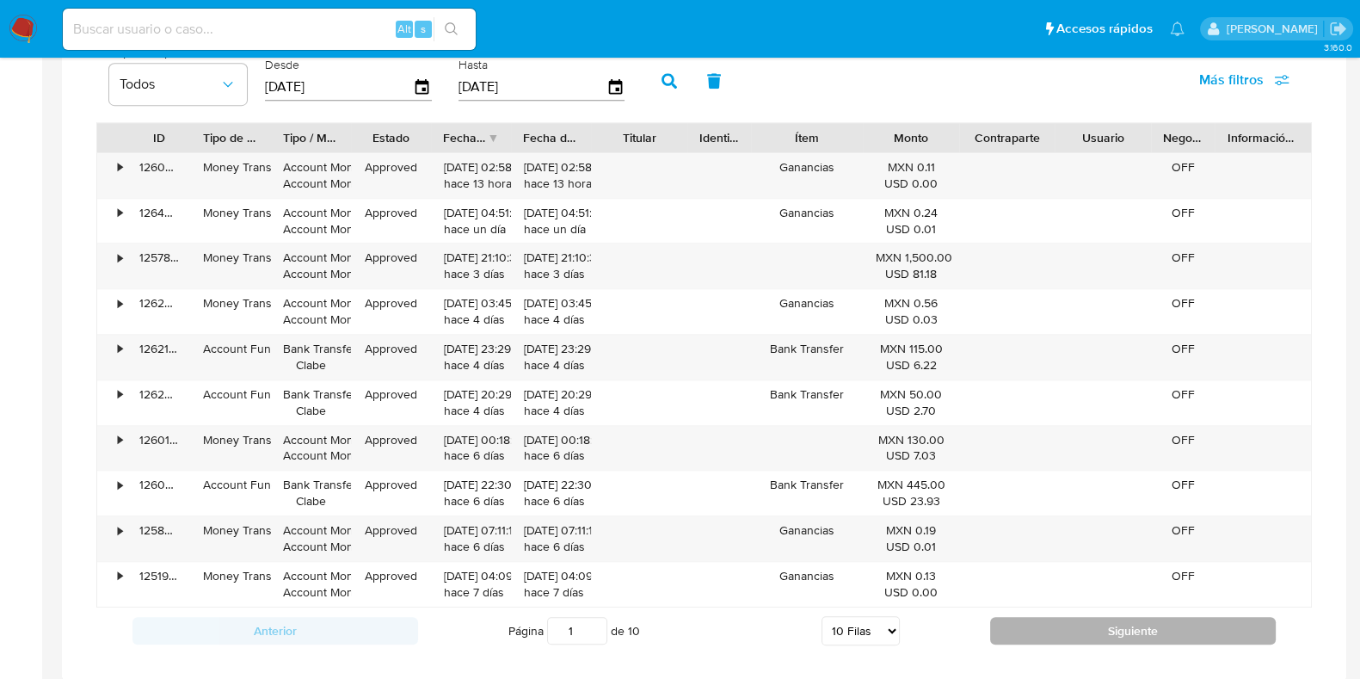
click at [1111, 626] on button "Siguiente" at bounding box center [1133, 631] width 286 height 28
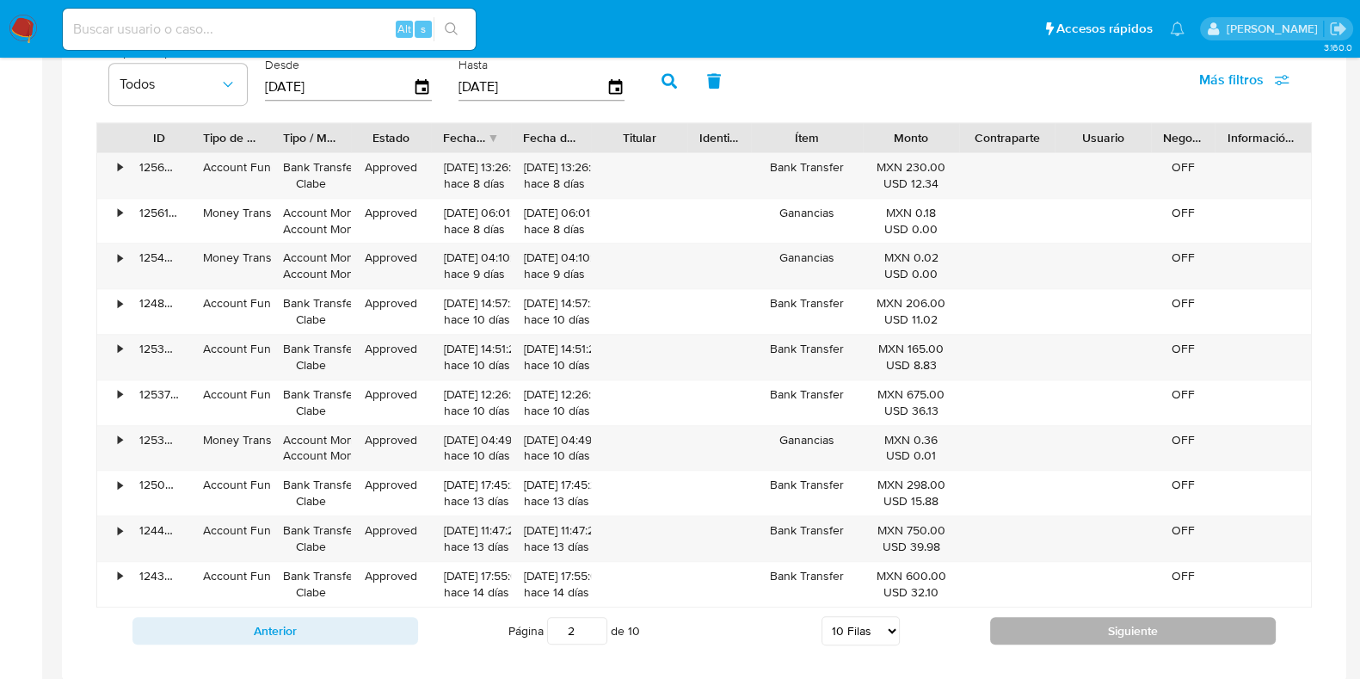
click at [1111, 626] on button "Siguiente" at bounding box center [1133, 631] width 286 height 28
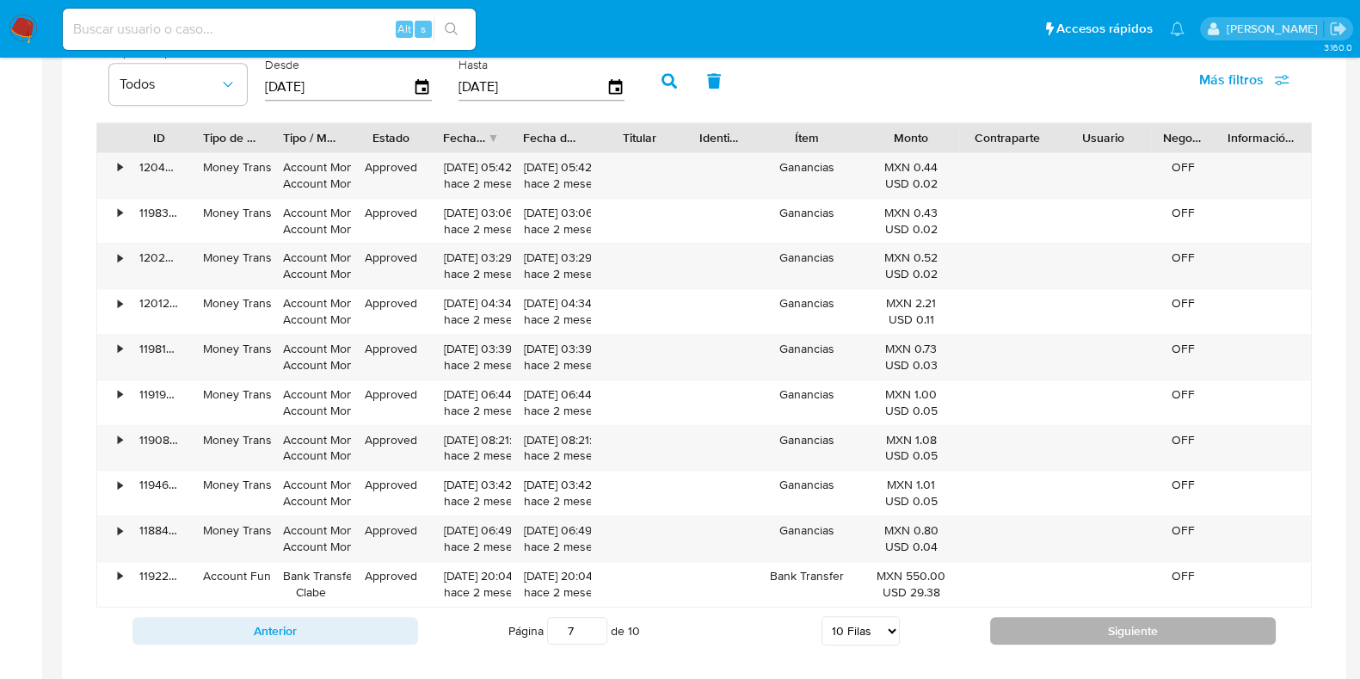
click at [1111, 626] on button "Siguiente" at bounding box center [1133, 631] width 286 height 28
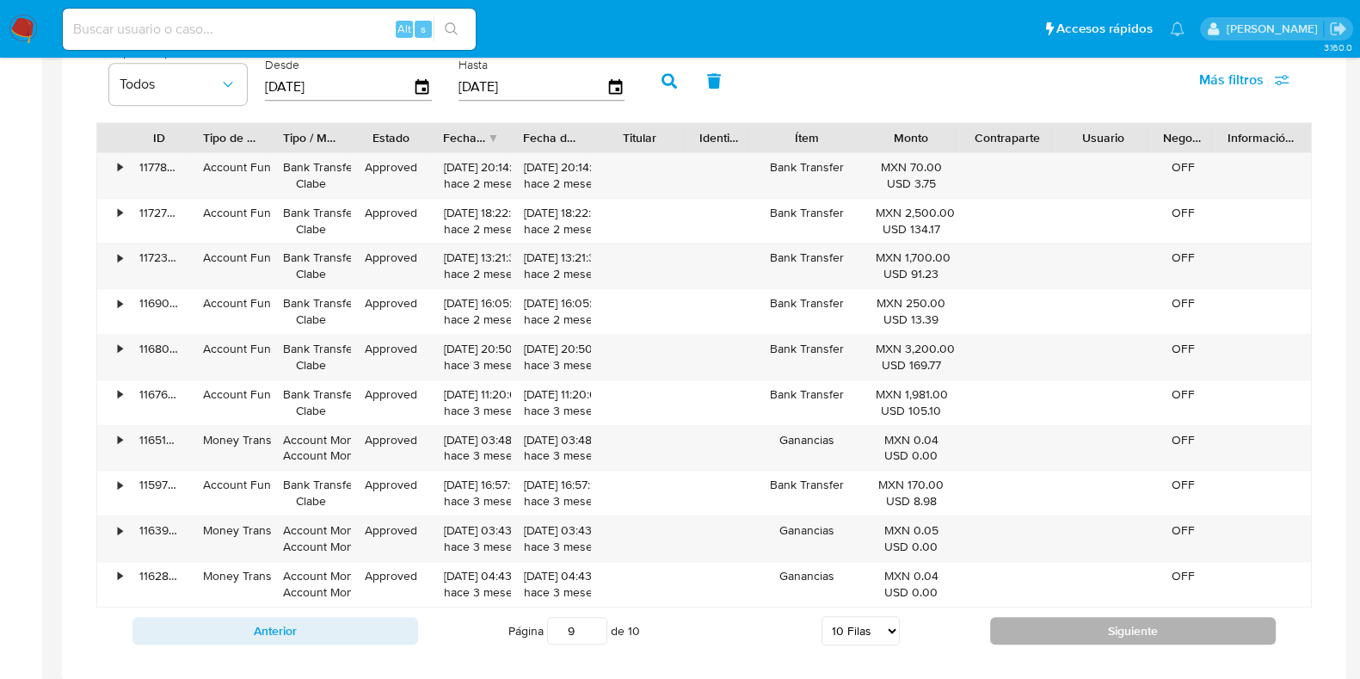
click at [1111, 626] on button "Siguiente" at bounding box center [1133, 631] width 286 height 28
type input "10"
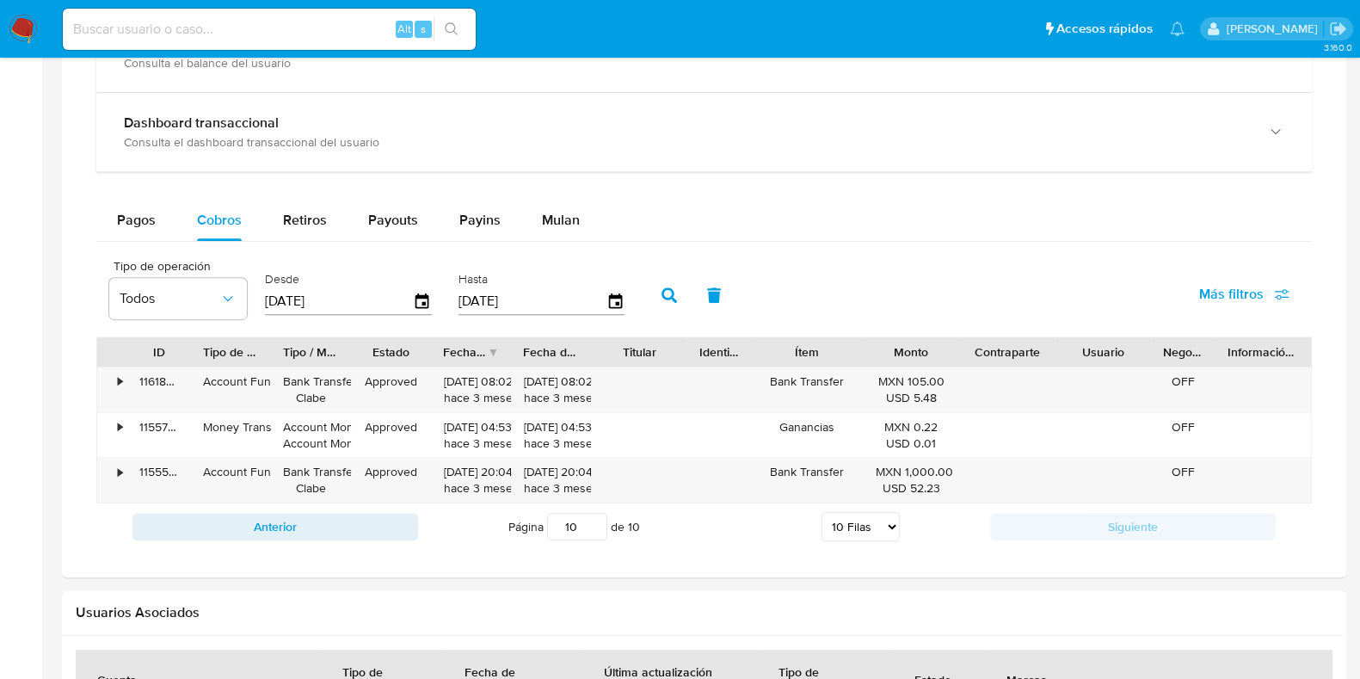
scroll to position [902, 0]
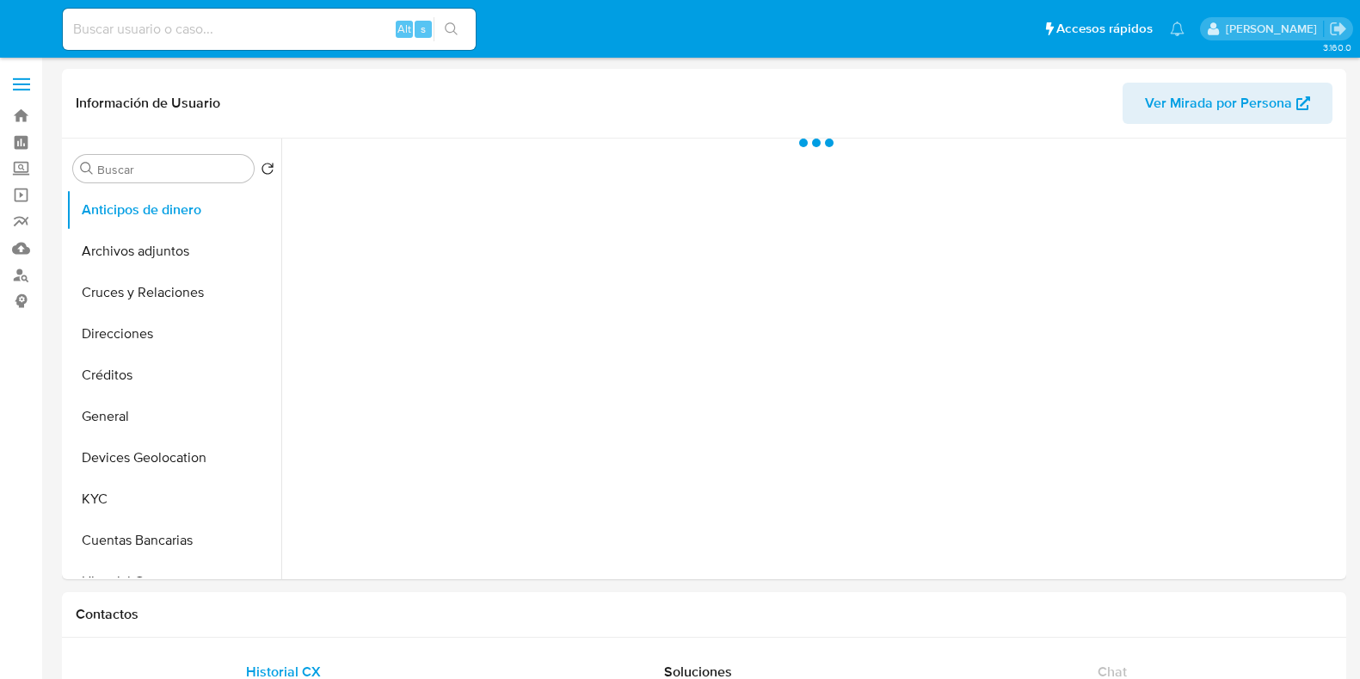
select select "10"
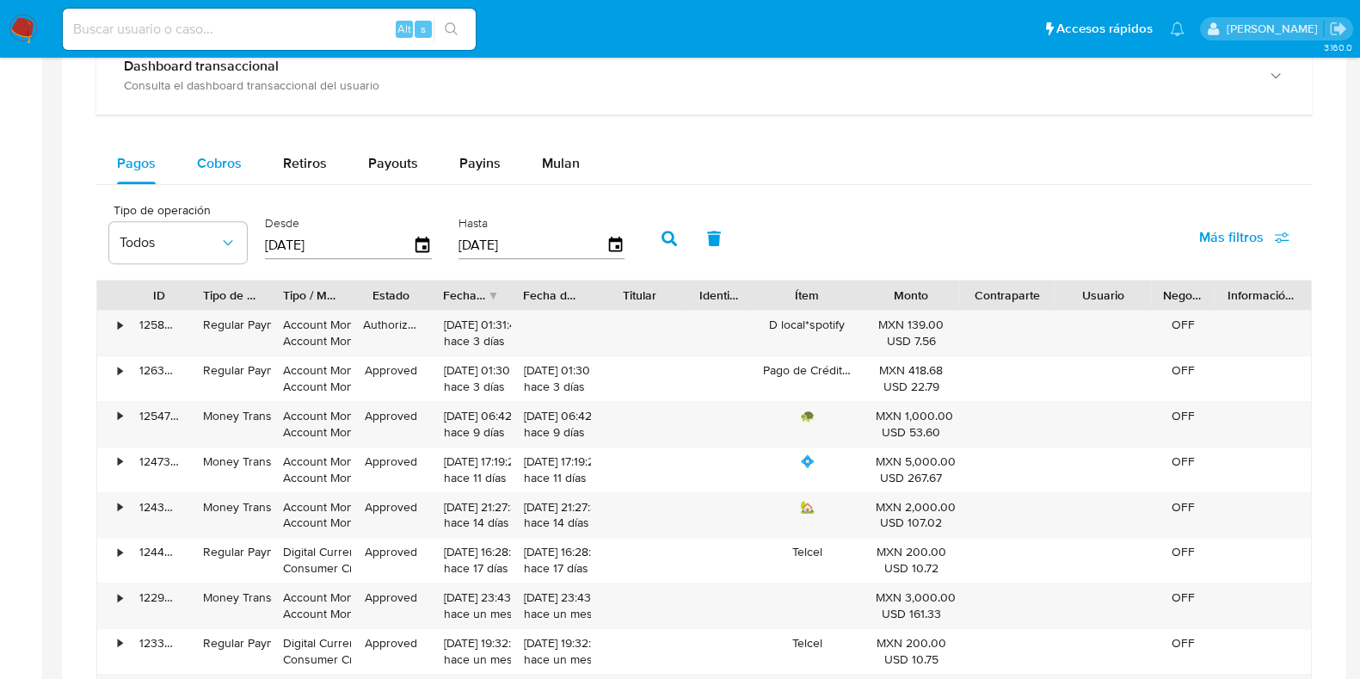
click at [226, 148] on div "Cobros" at bounding box center [219, 163] width 45 height 41
select select "10"
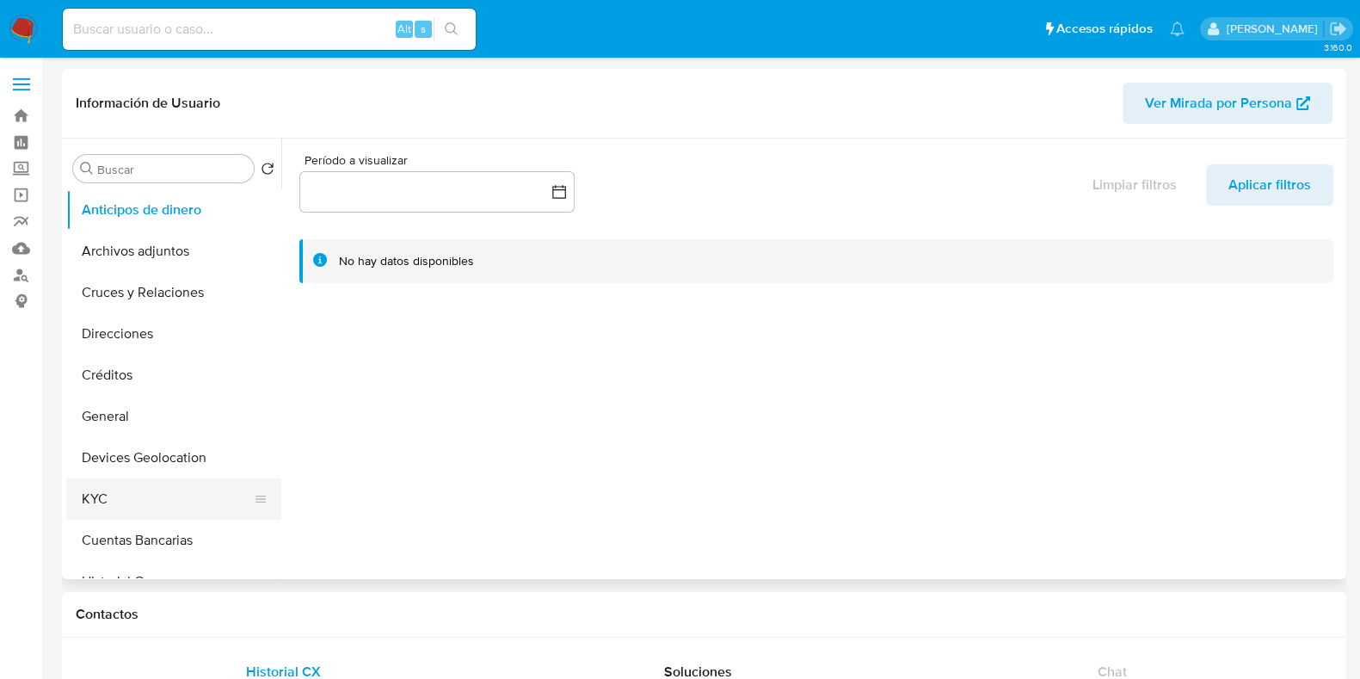
click at [112, 487] on button "KYC" at bounding box center [166, 498] width 201 height 41
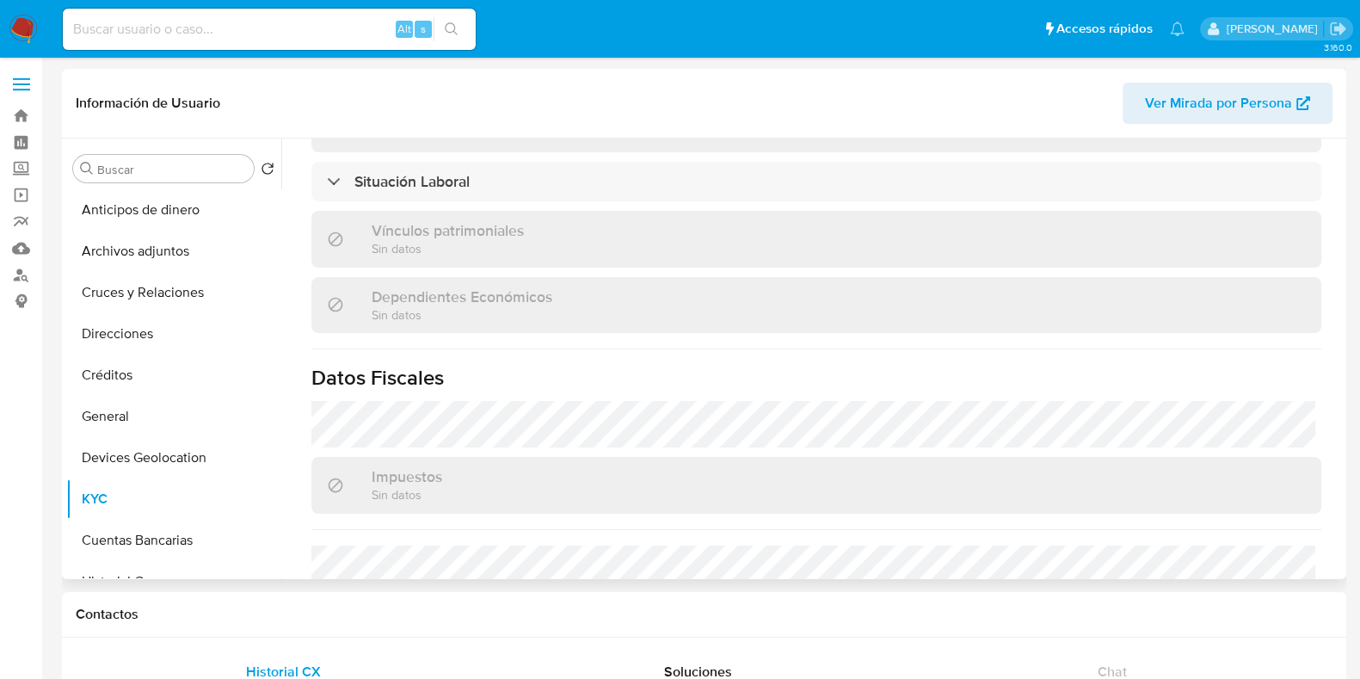
scroll to position [1081, 0]
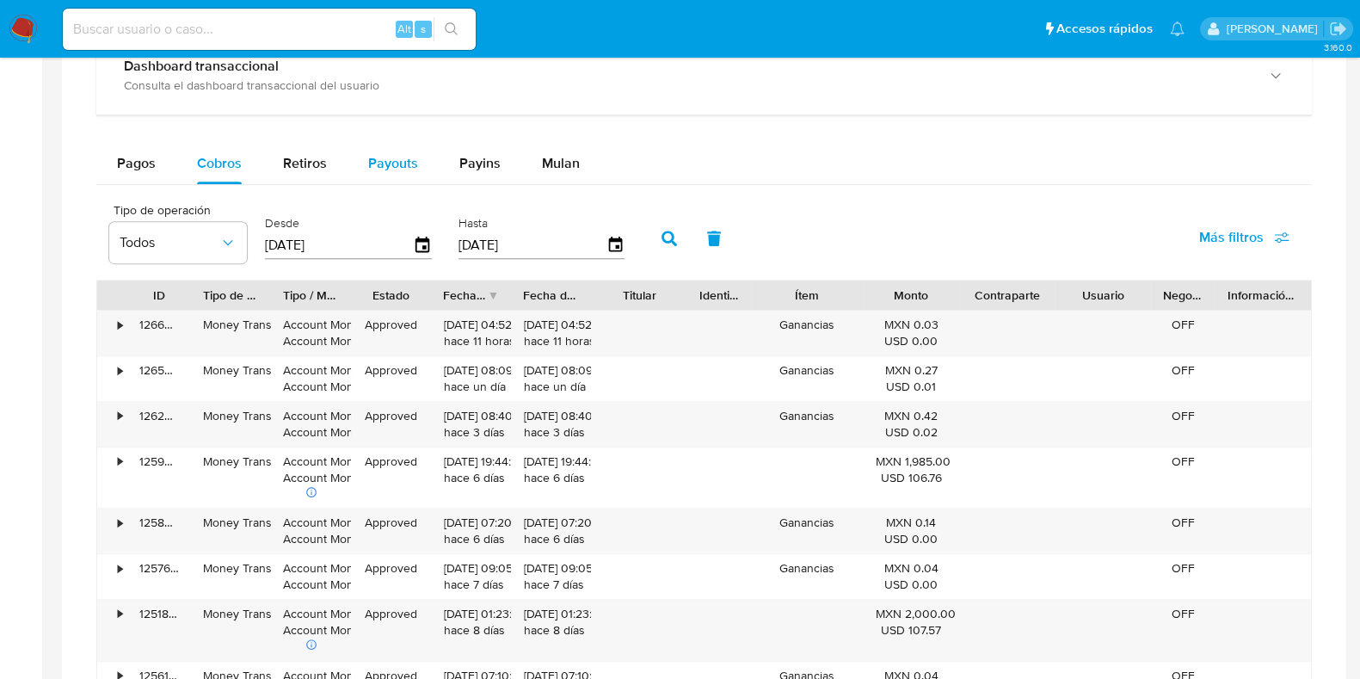
click at [364, 175] on button "Payouts" at bounding box center [393, 163] width 91 height 41
select select "10"
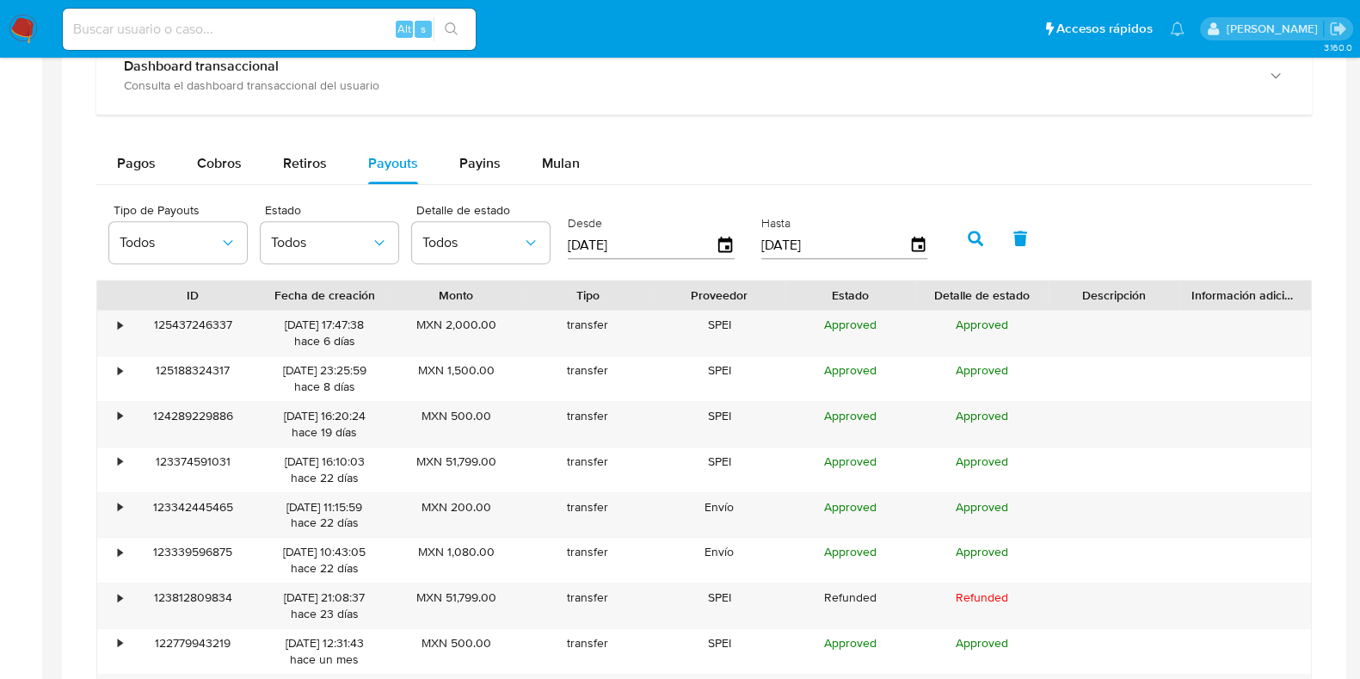
scroll to position [1183, 0]
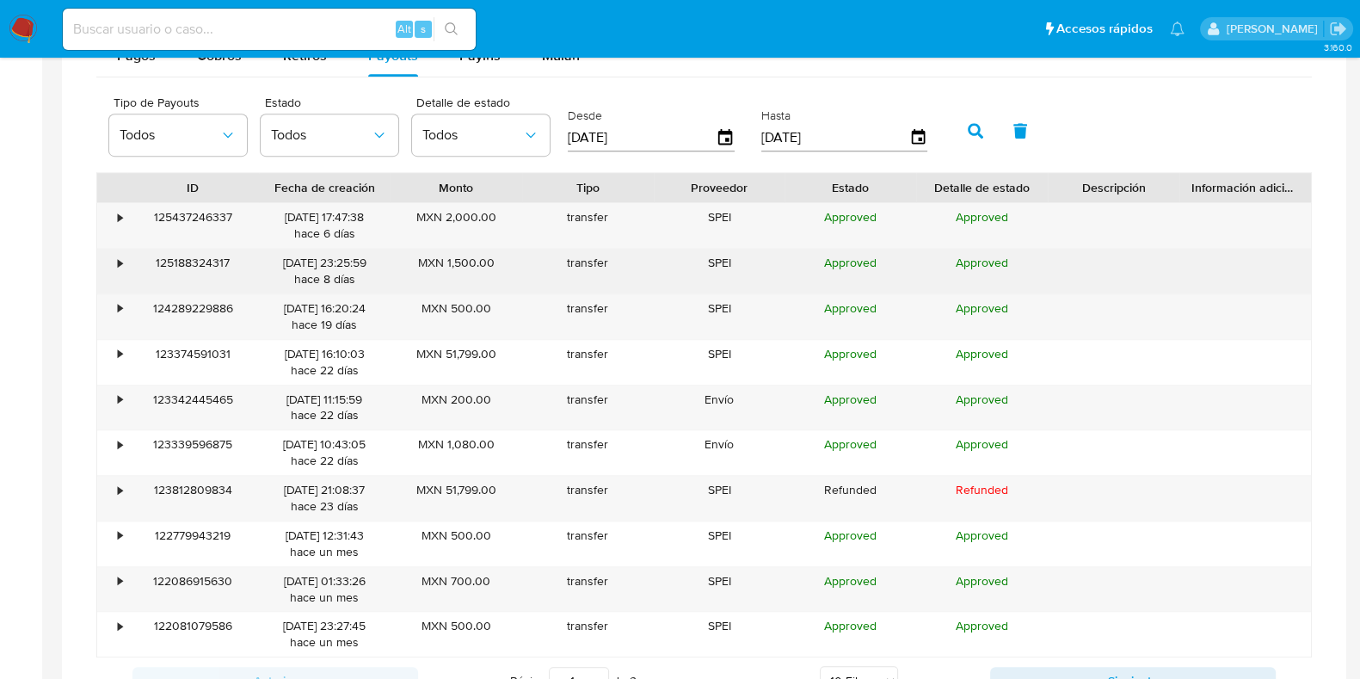
click at [108, 263] on div "•" at bounding box center [112, 271] width 30 height 45
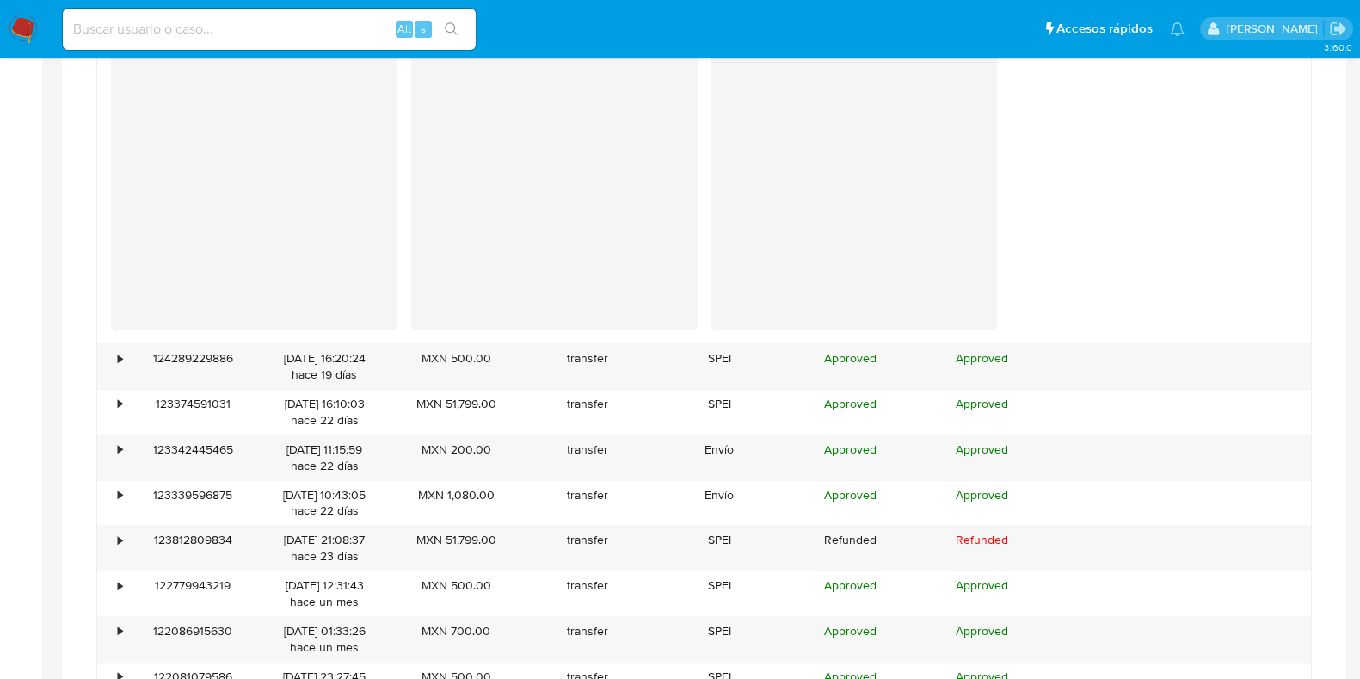
scroll to position [1505, 0]
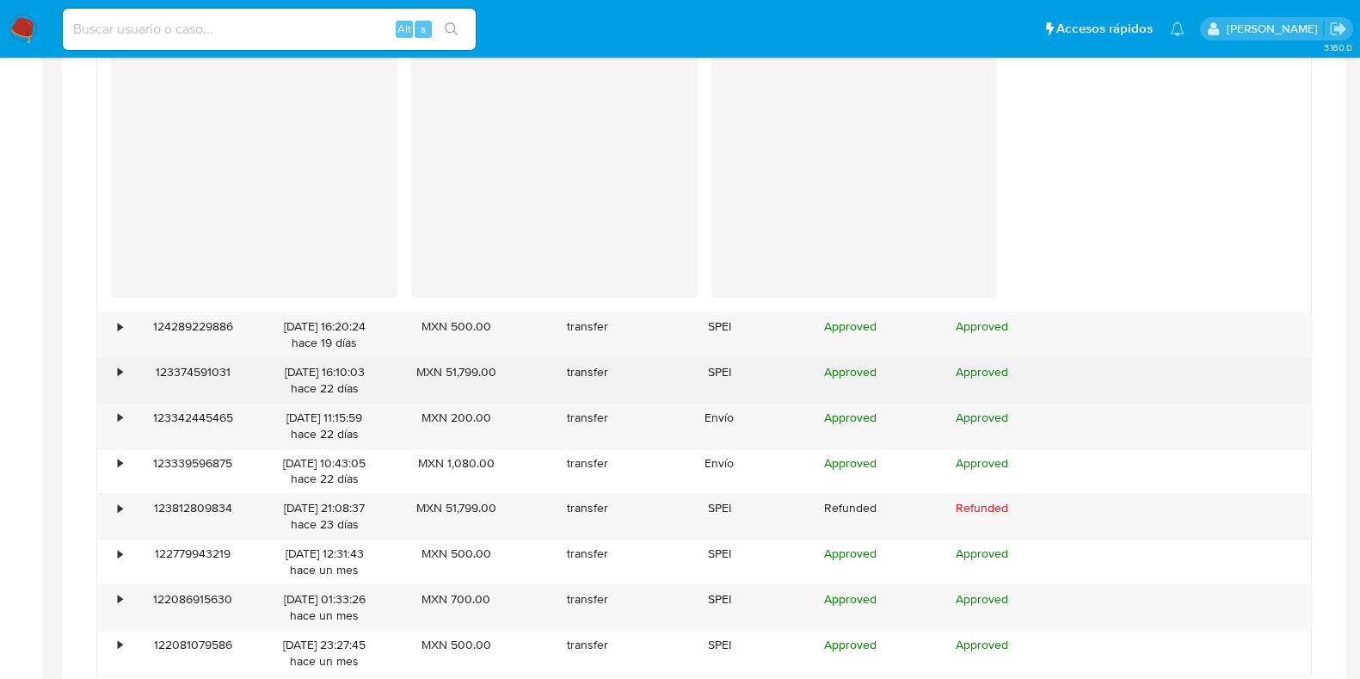
click at [113, 370] on div "•" at bounding box center [112, 380] width 30 height 45
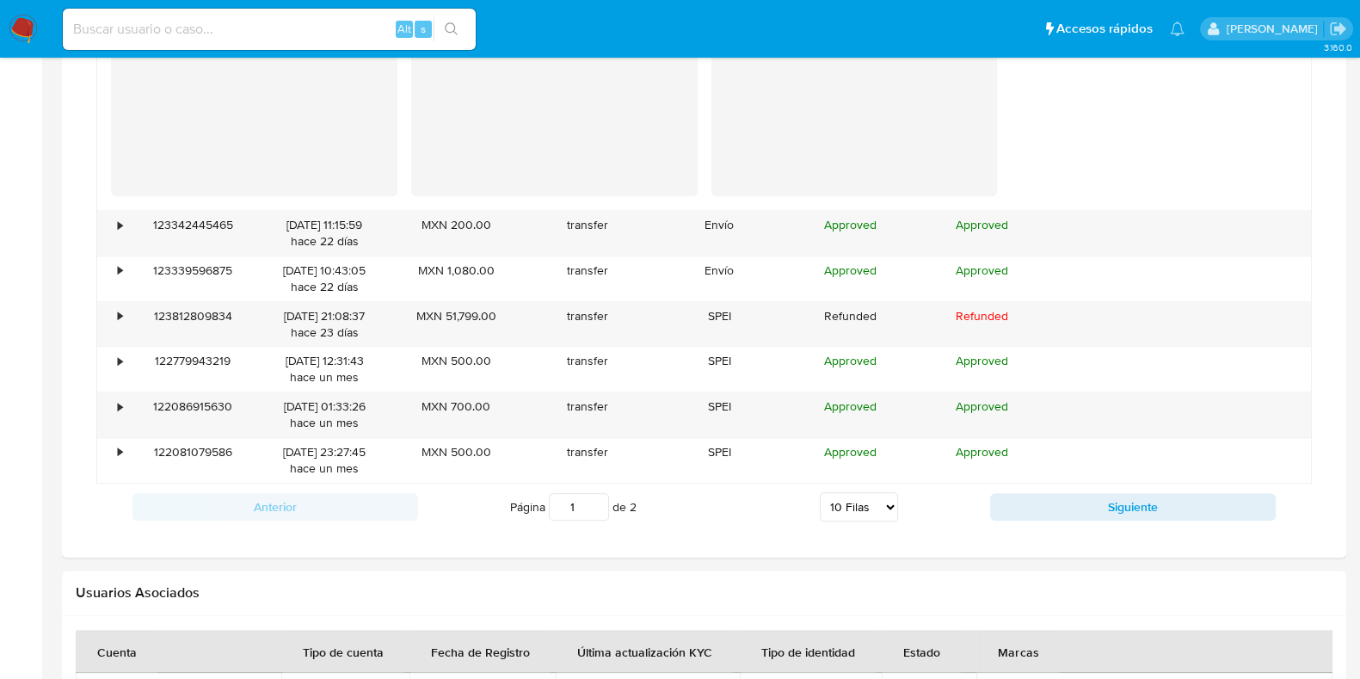
scroll to position [2043, 0]
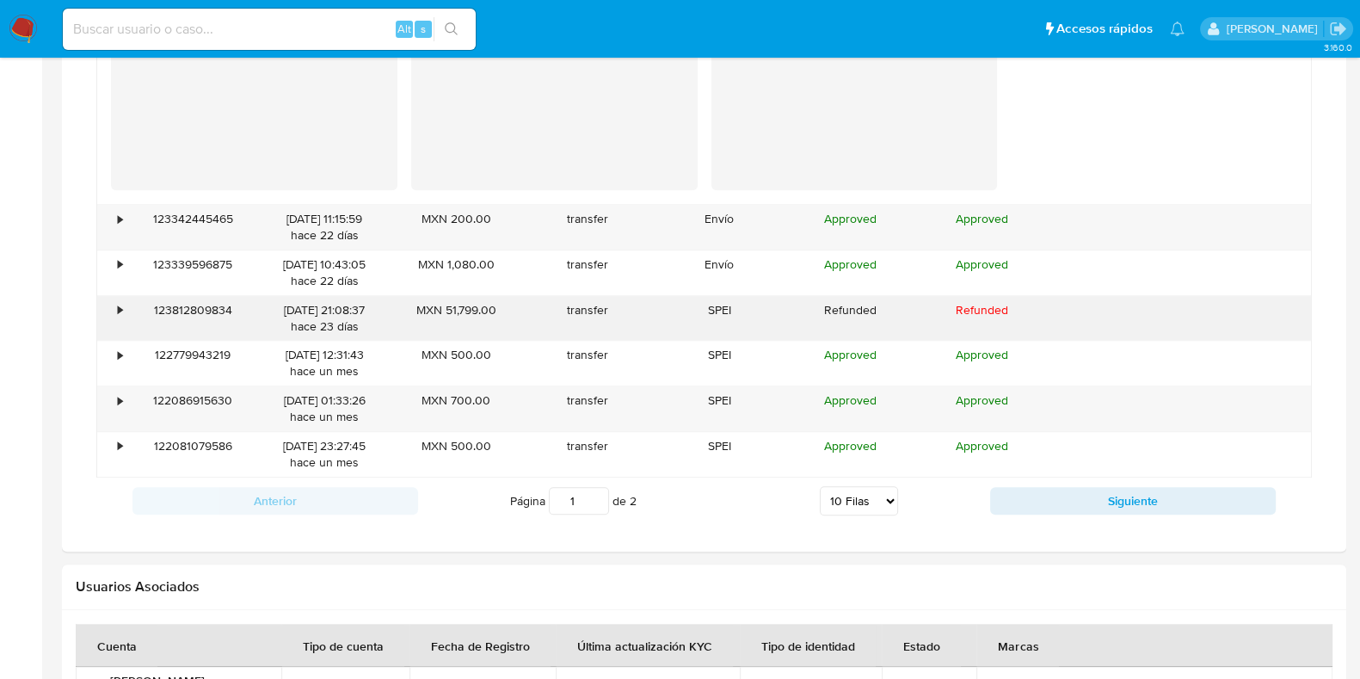
click at [120, 310] on div "•" at bounding box center [120, 310] width 4 height 16
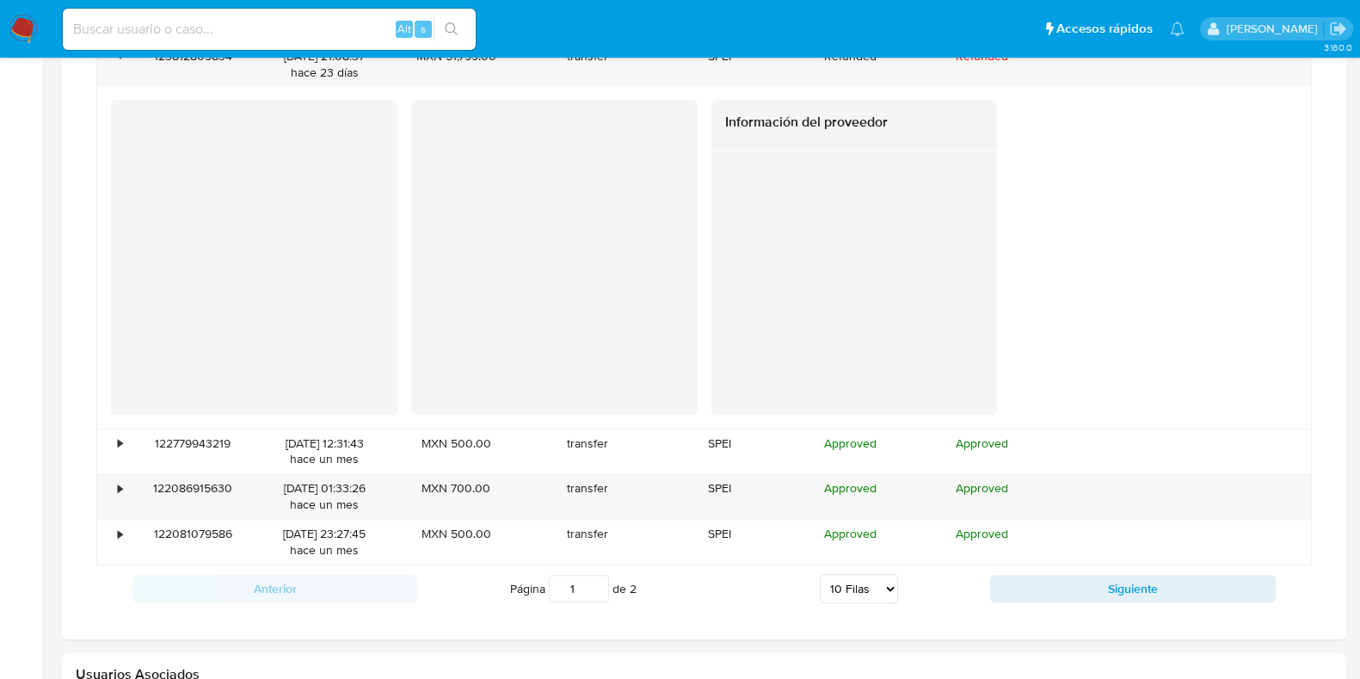
scroll to position [2164, 0]
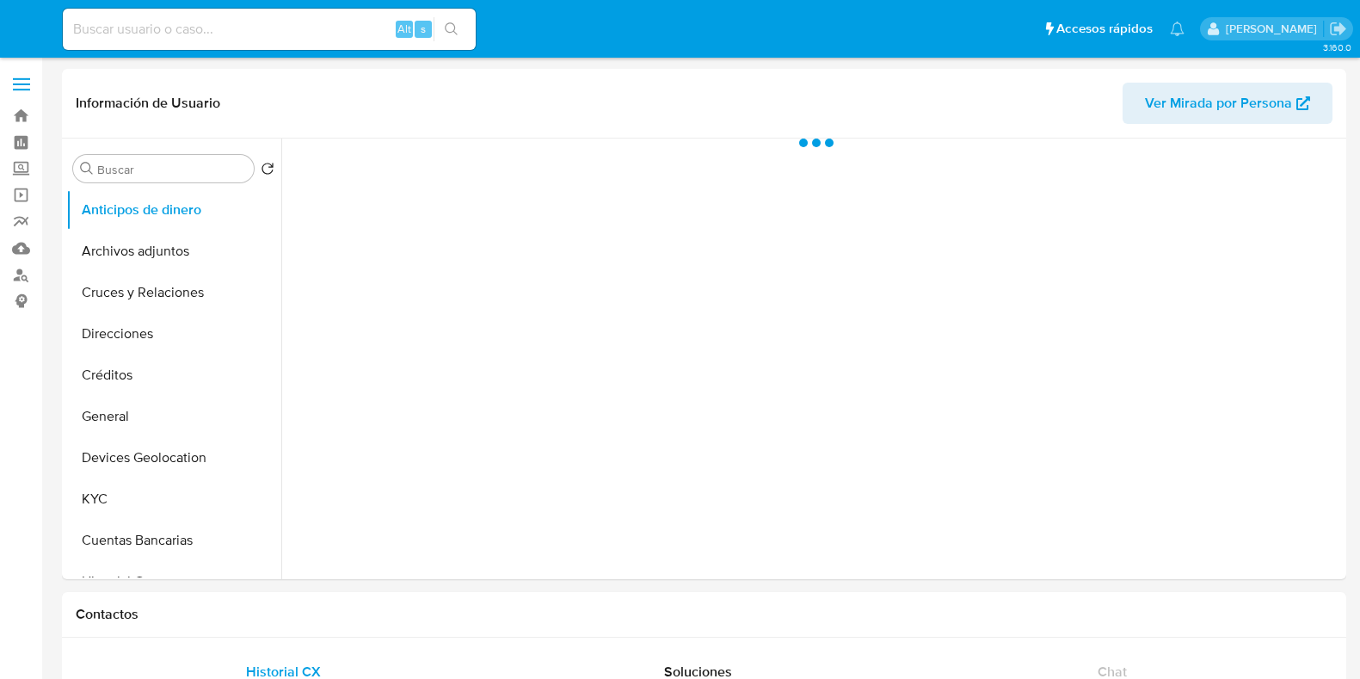
select select "10"
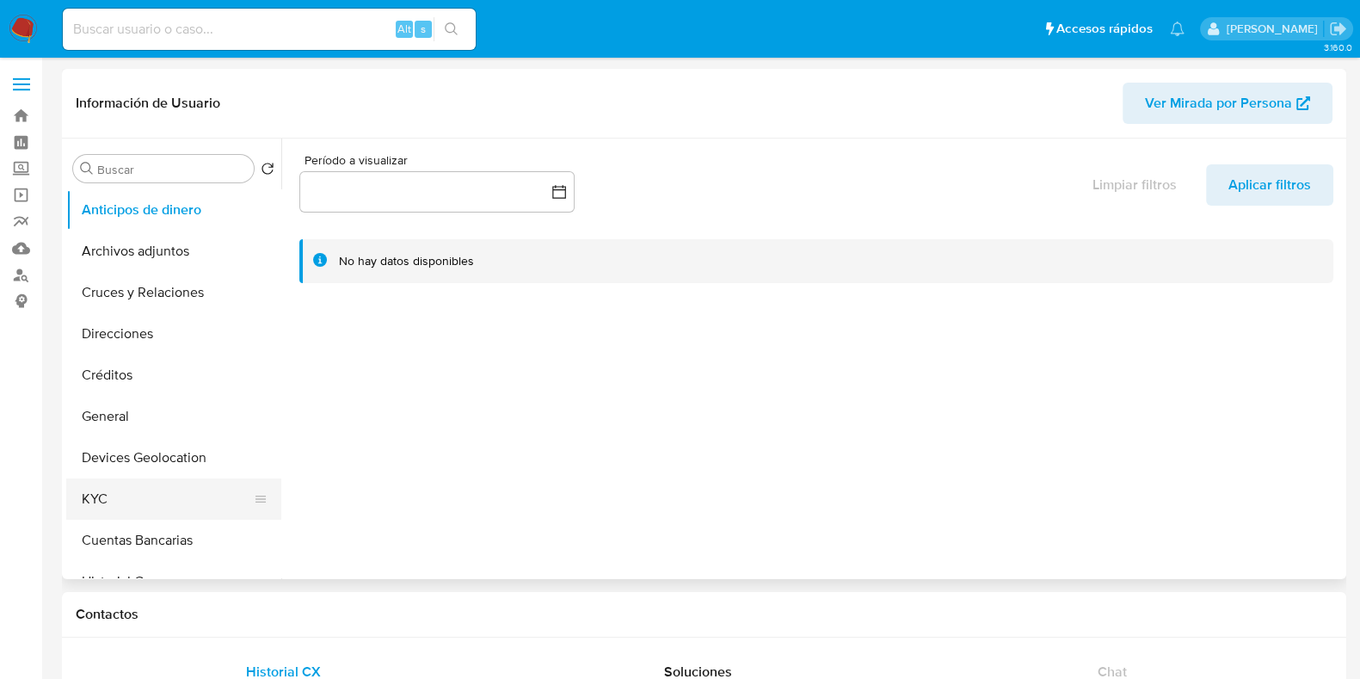
click at [102, 501] on button "KYC" at bounding box center [166, 498] width 201 height 41
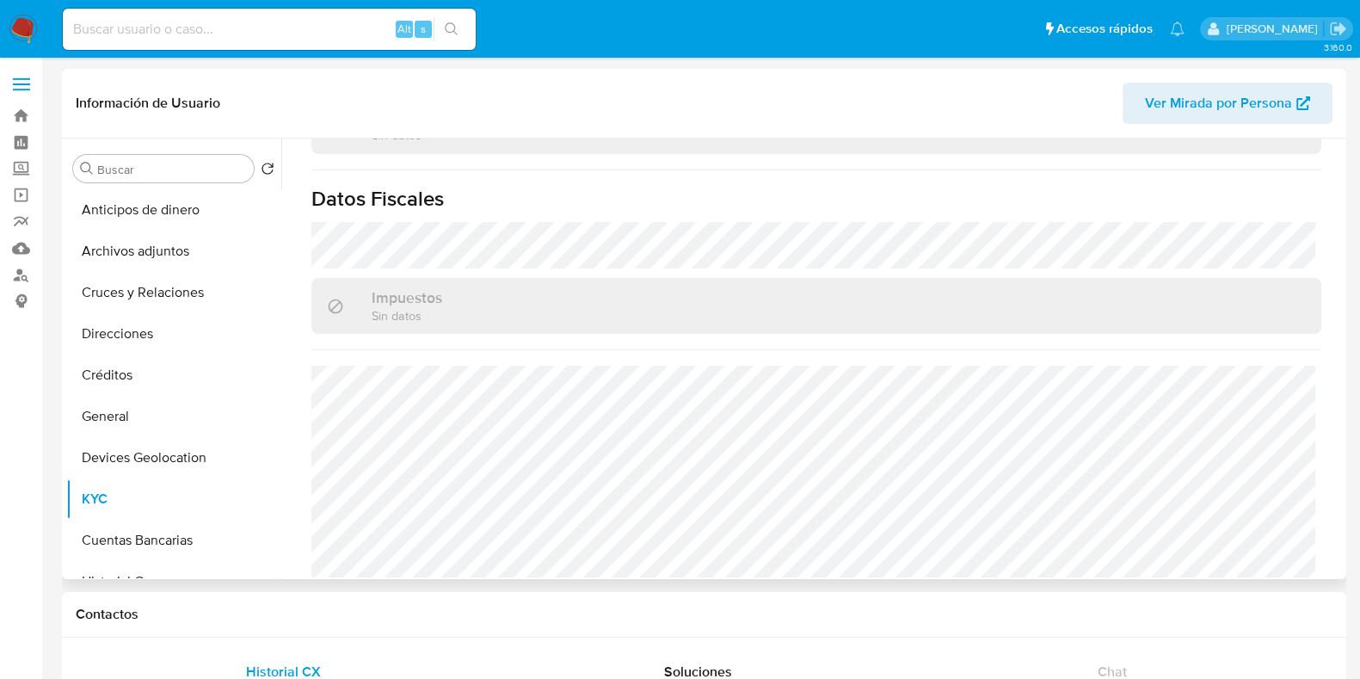
scroll to position [1081, 0]
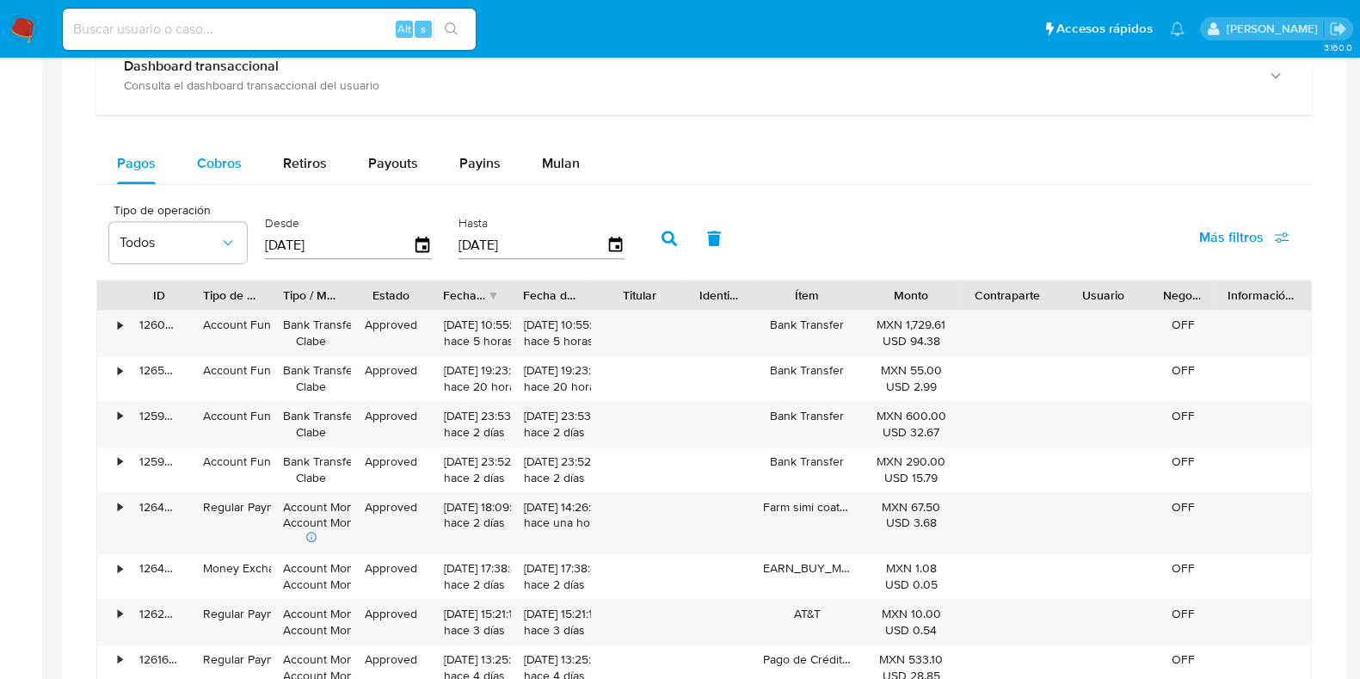
click at [208, 168] on span "Cobros" at bounding box center [219, 163] width 45 height 20
select select "10"
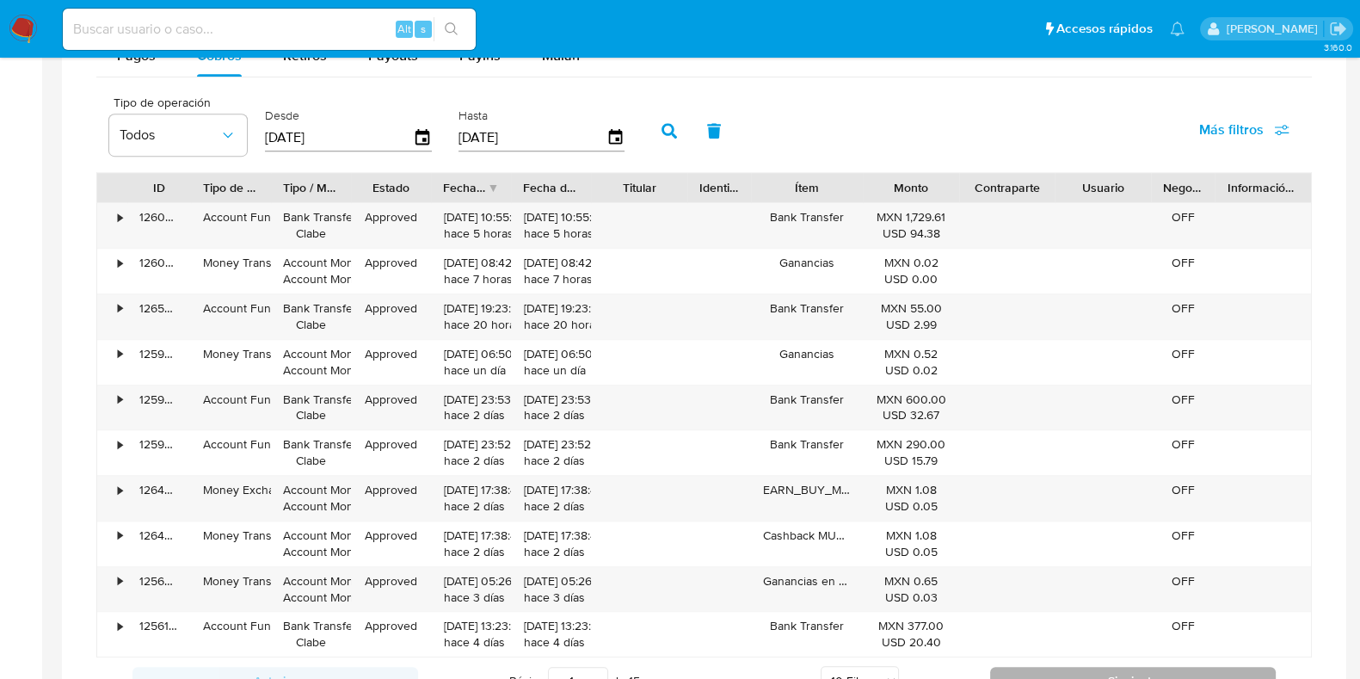
scroll to position [1290, 0]
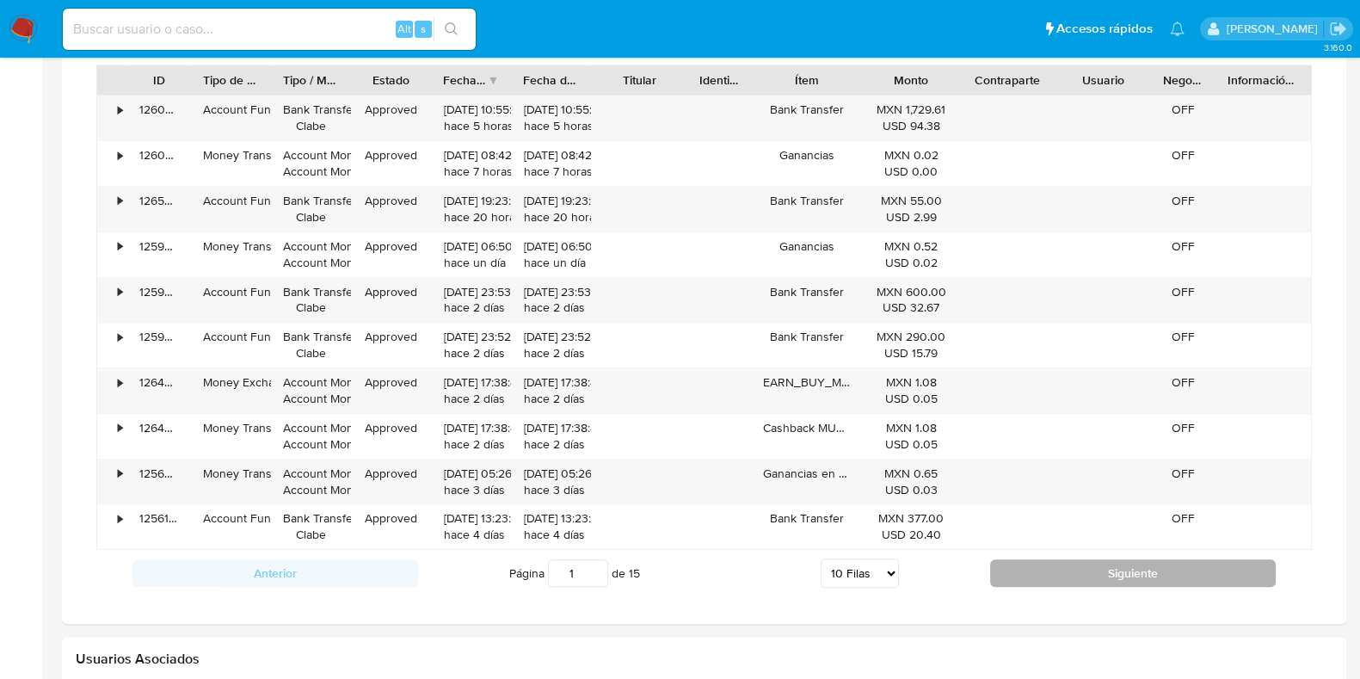
click at [1040, 564] on button "Siguiente" at bounding box center [1133, 573] width 286 height 28
click at [1040, 575] on button "Siguiente" at bounding box center [1133, 573] width 286 height 28
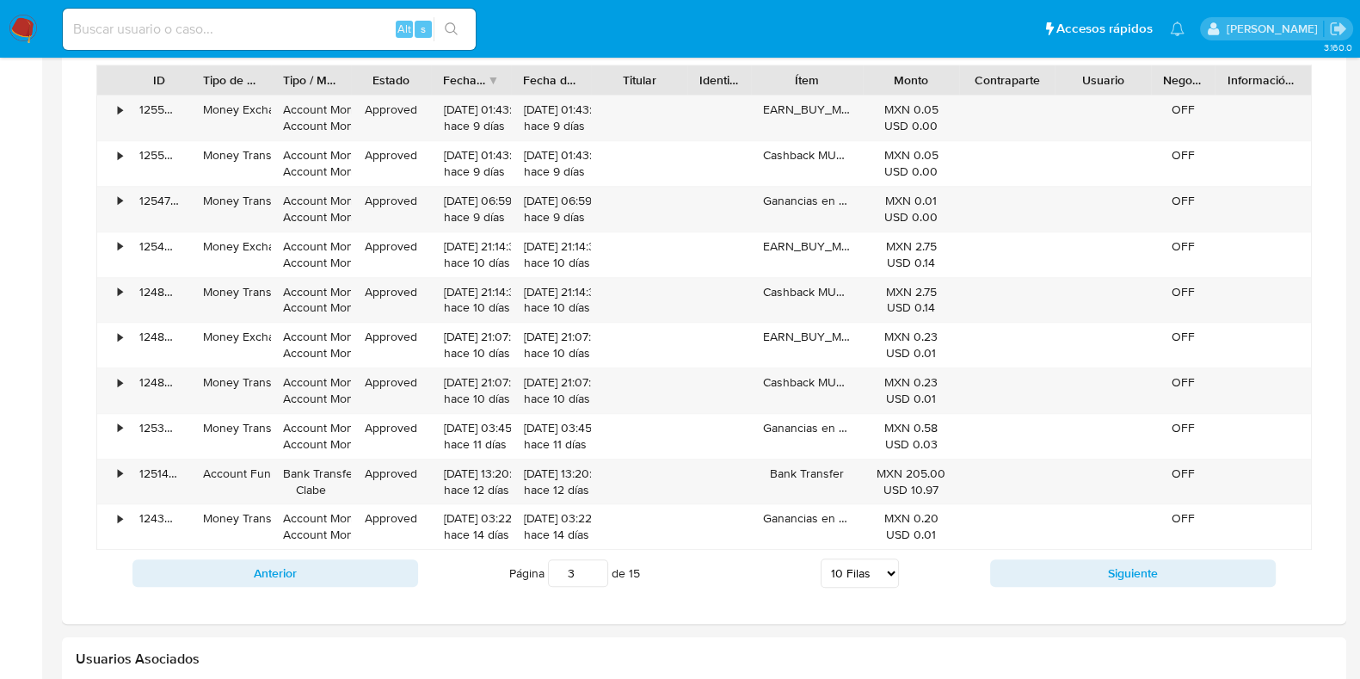
click at [1041, 576] on button "Siguiente" at bounding box center [1133, 573] width 286 height 28
type input "7"
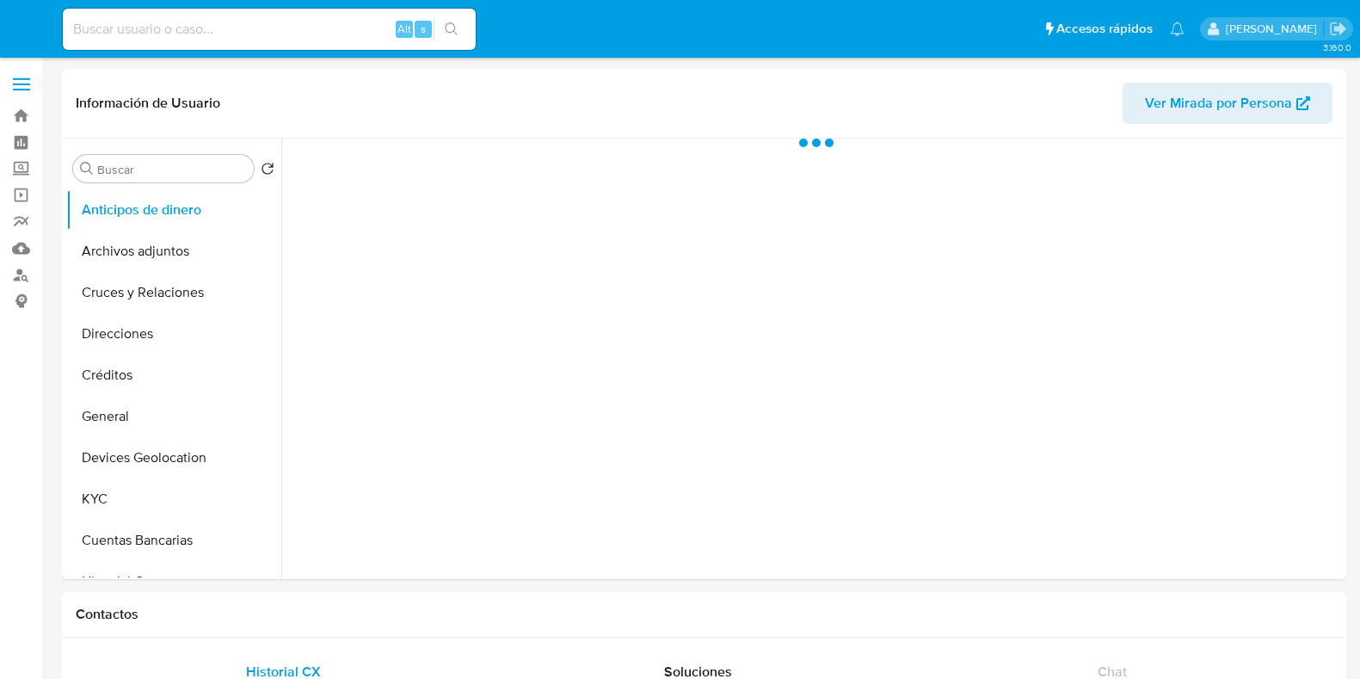
select select "10"
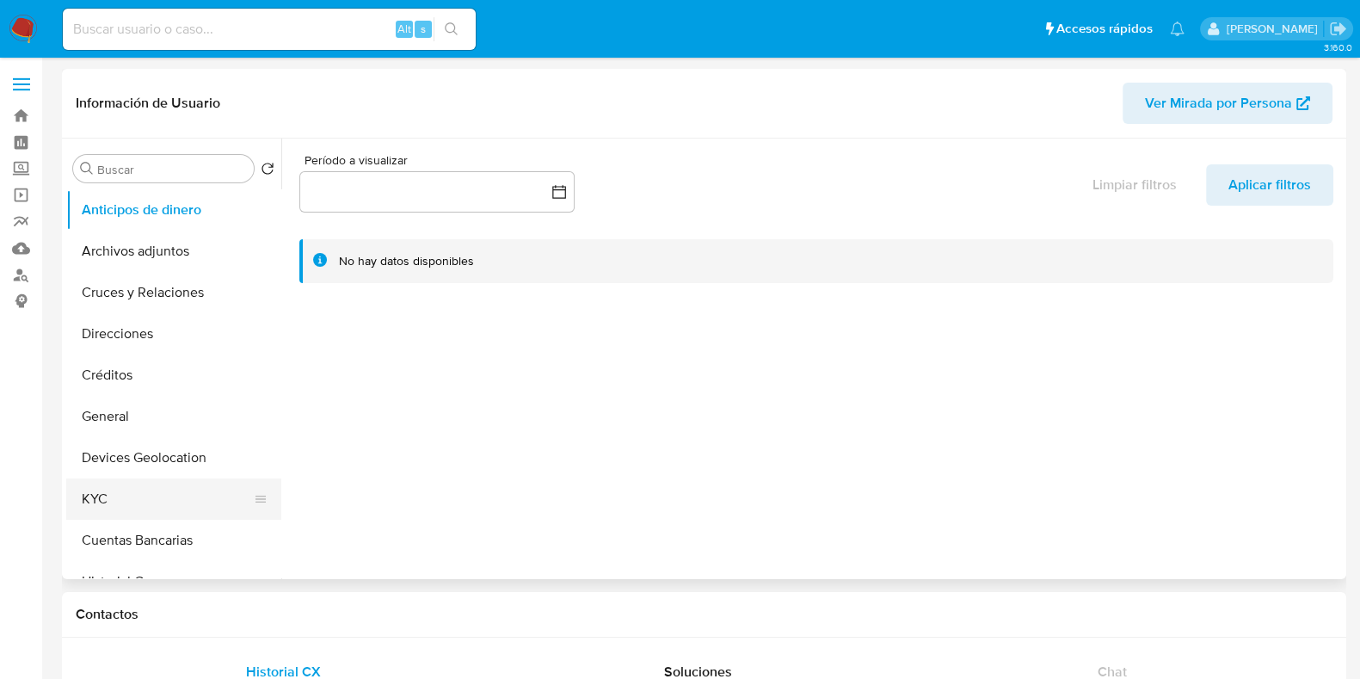
click at [151, 490] on button "KYC" at bounding box center [166, 498] width 201 height 41
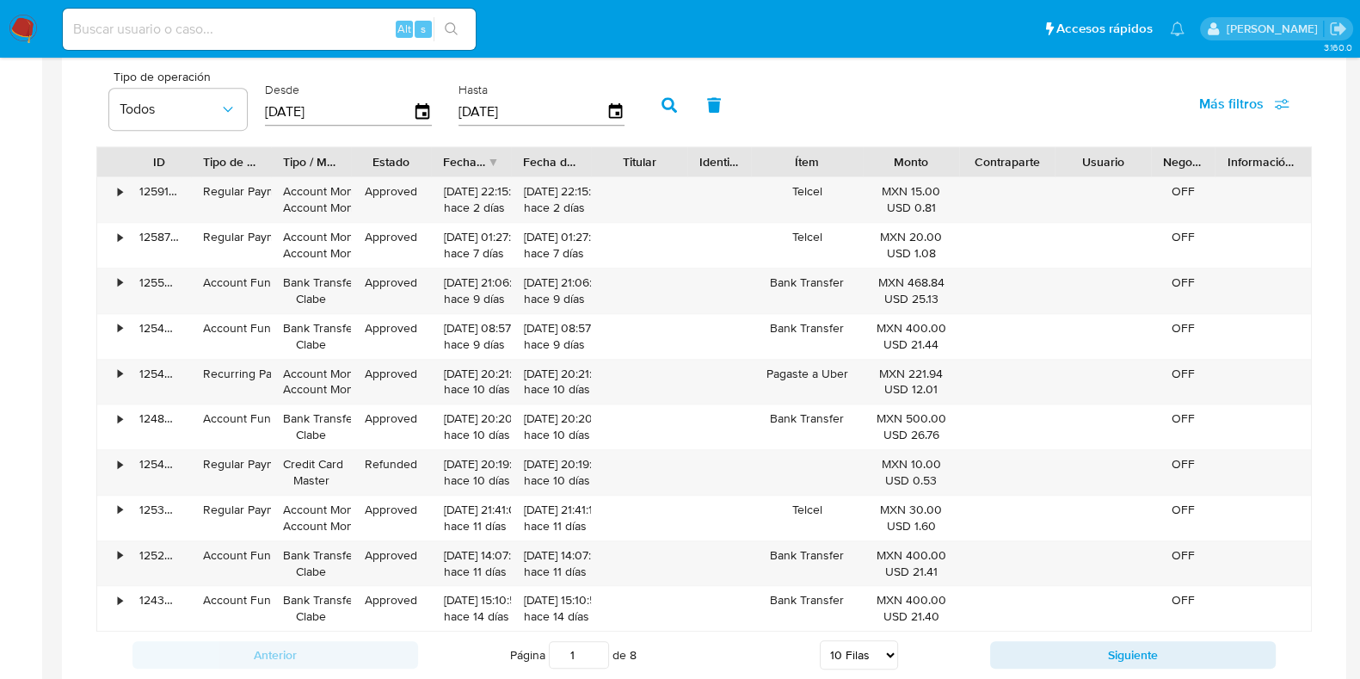
scroll to position [1075, 0]
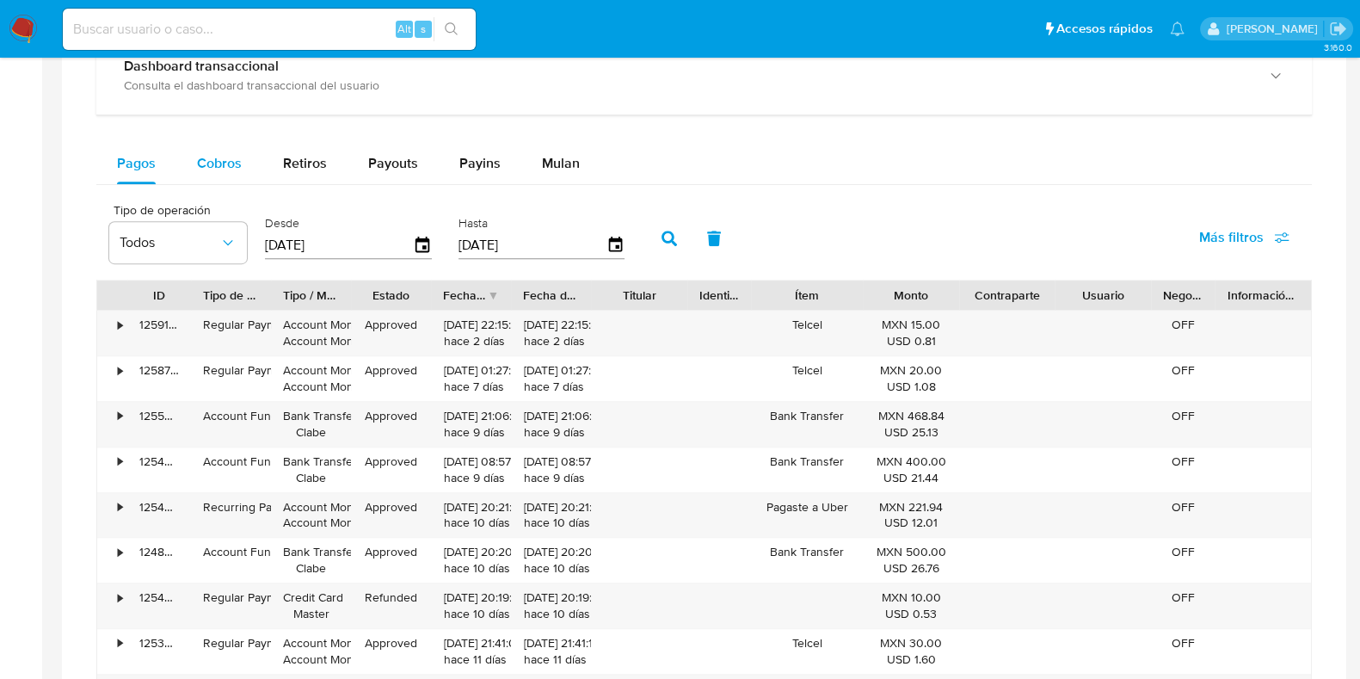
click at [230, 174] on div "Cobros" at bounding box center [219, 163] width 45 height 41
select select "10"
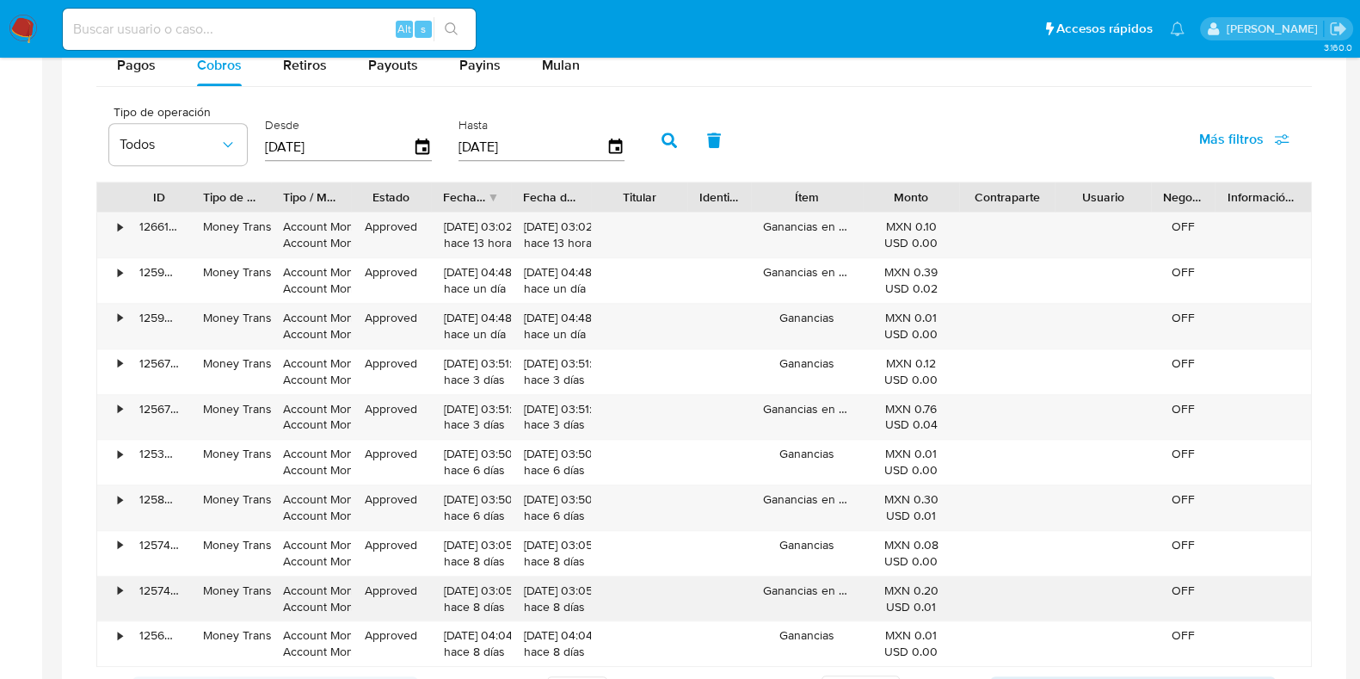
scroll to position [1290, 0]
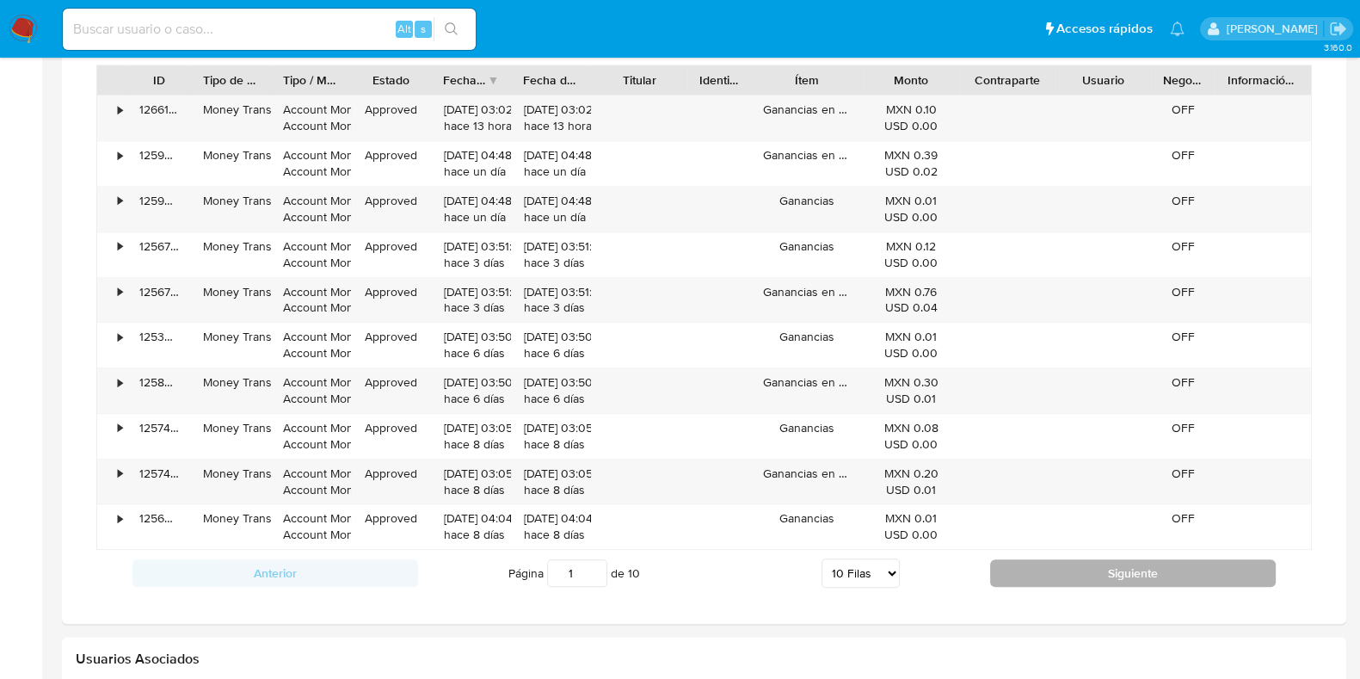
click at [995, 565] on button "Siguiente" at bounding box center [1133, 573] width 286 height 28
click at [1015, 570] on button "Siguiente" at bounding box center [1133, 573] width 286 height 28
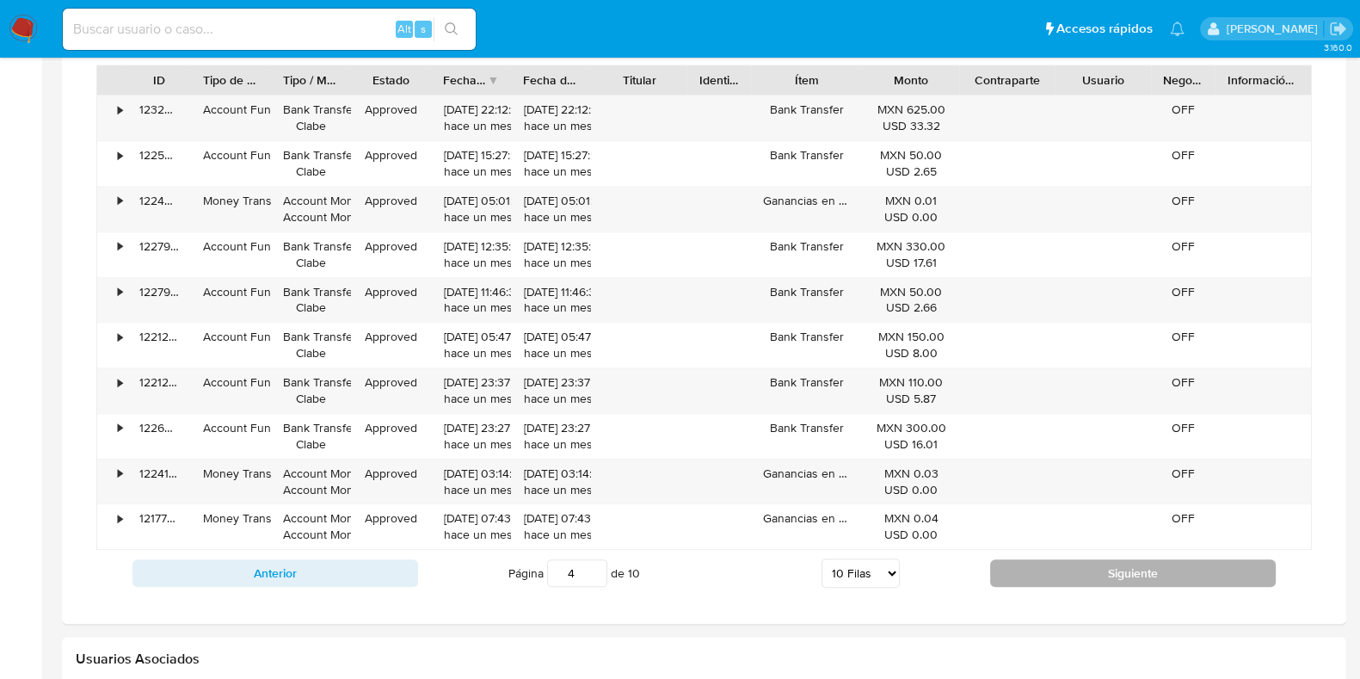
click at [1015, 570] on button "Siguiente" at bounding box center [1133, 573] width 286 height 28
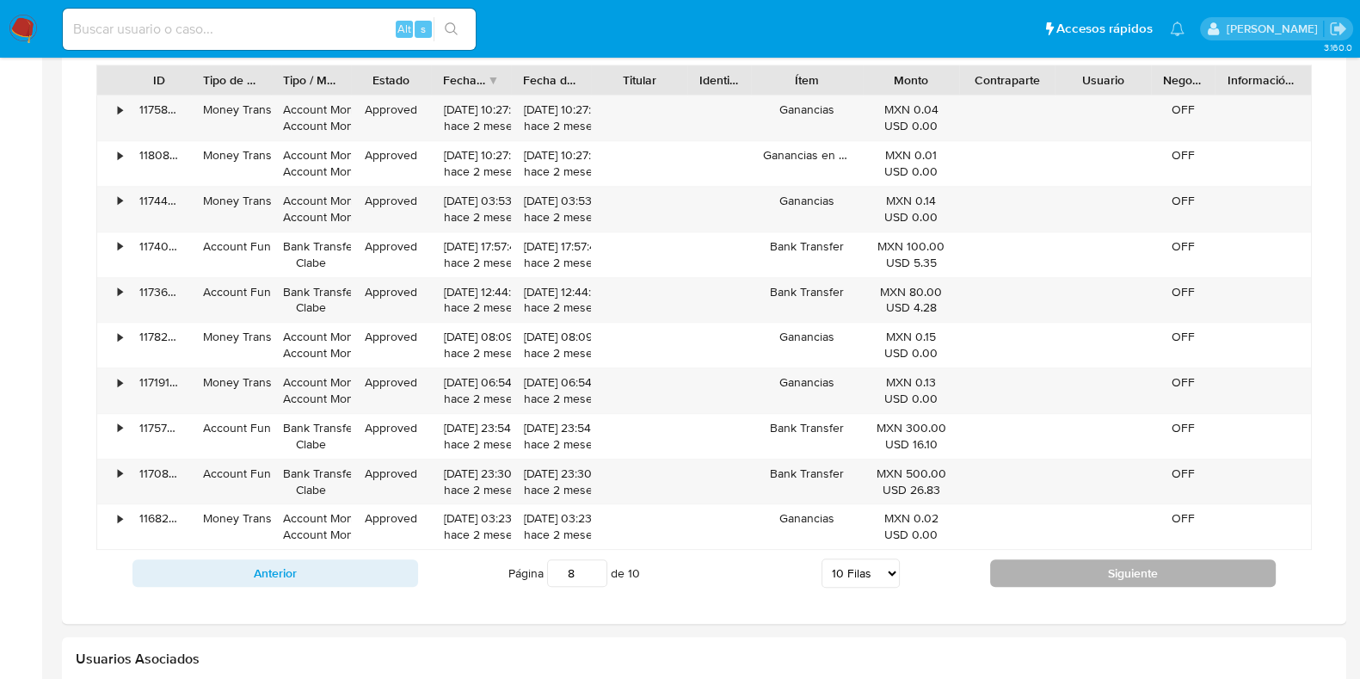
type input "9"
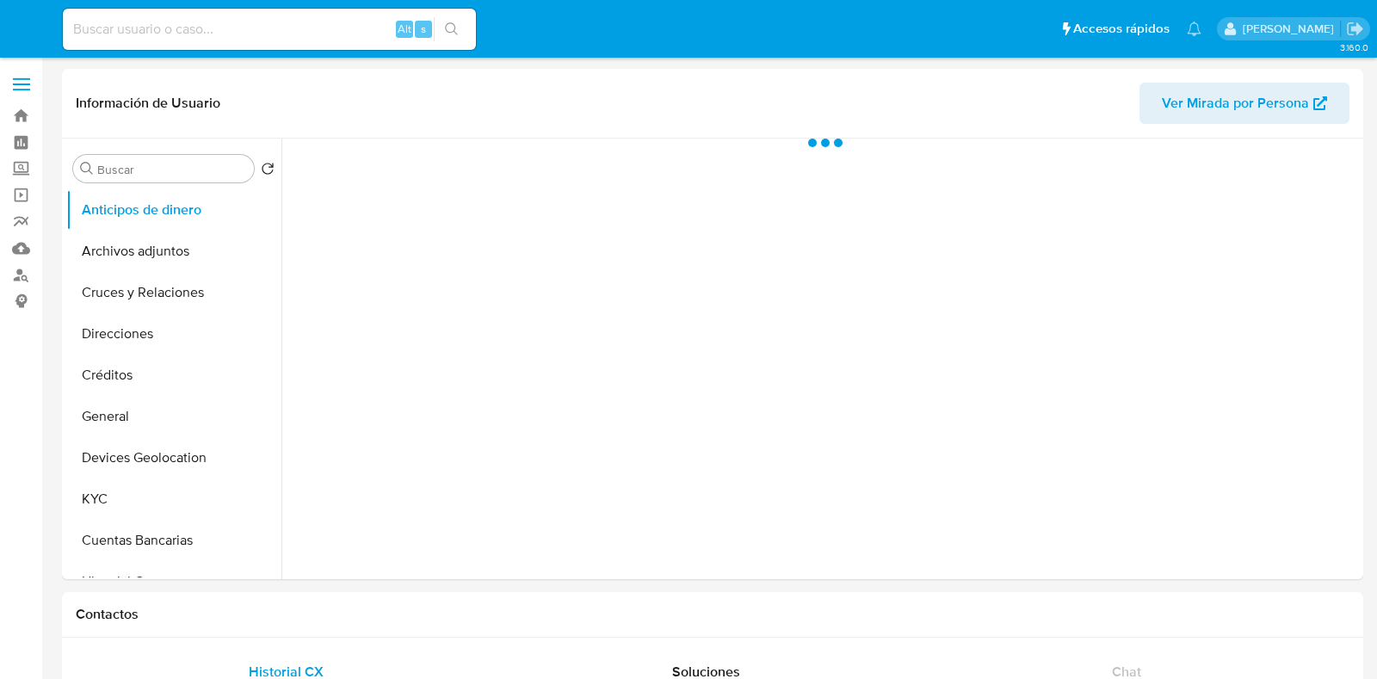
select select "10"
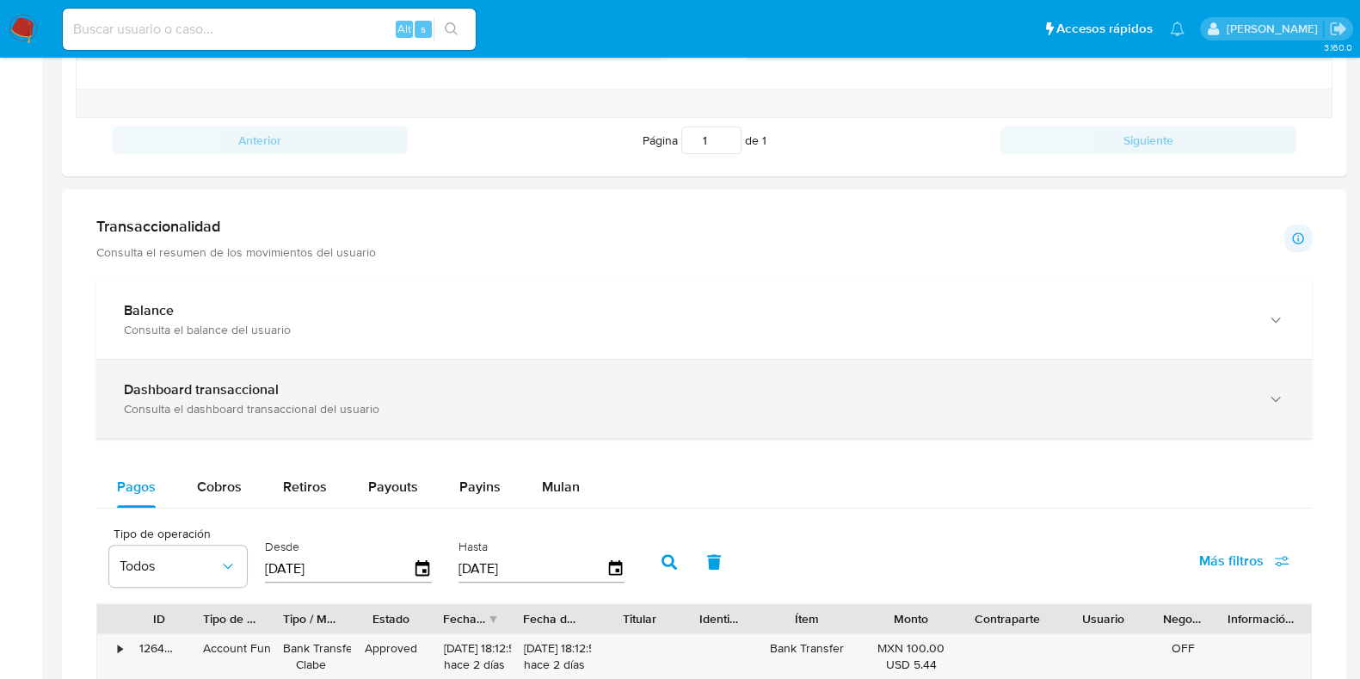
scroll to position [1075, 0]
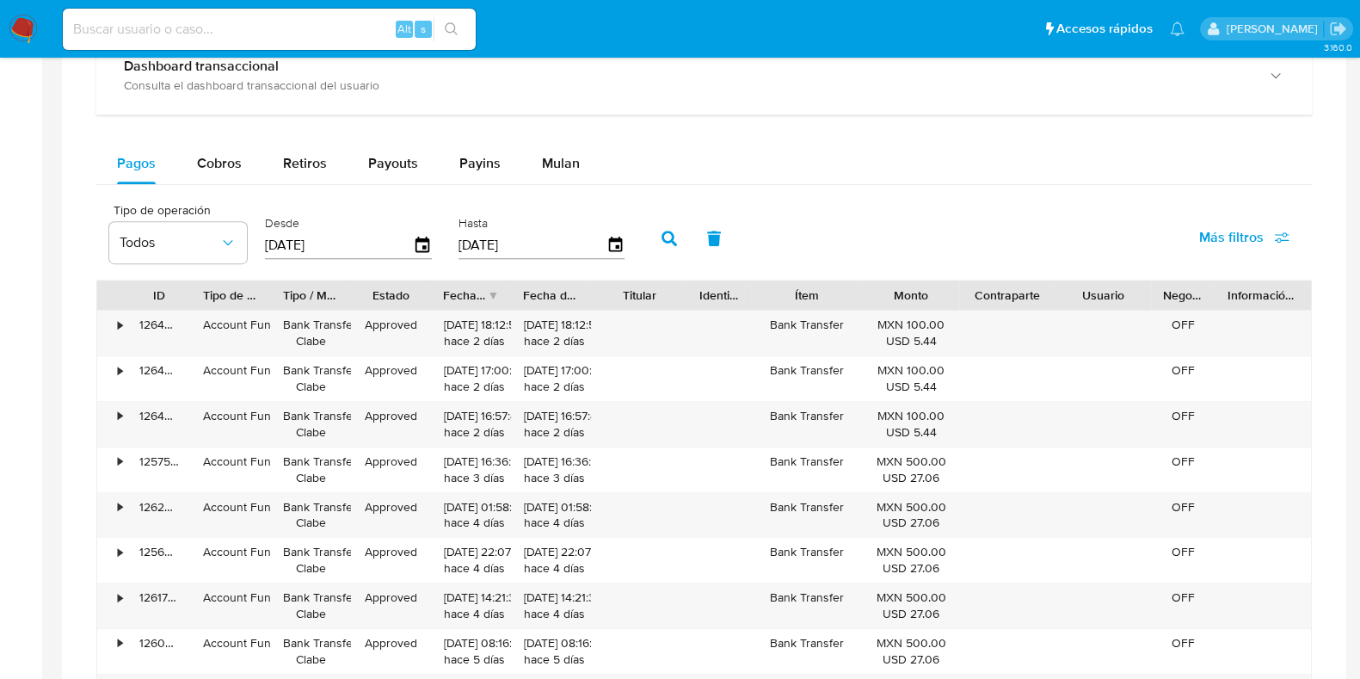
click at [192, 139] on div "Balance Consulta el balance del usuario Dashboard transaccional Consulta el das…" at bounding box center [704, 384] width 1216 height 854
click at [197, 154] on span "Cobros" at bounding box center [219, 163] width 45 height 20
select select "10"
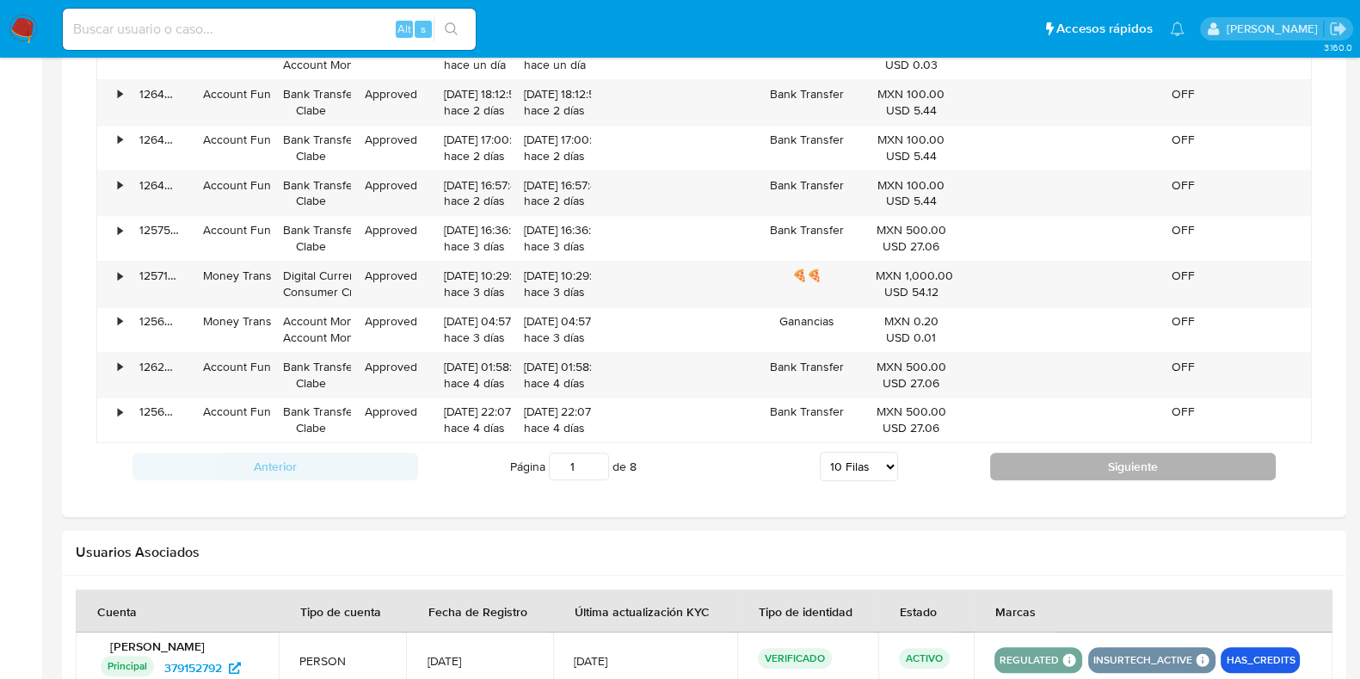
click at [1073, 461] on button "Siguiente" at bounding box center [1133, 467] width 286 height 28
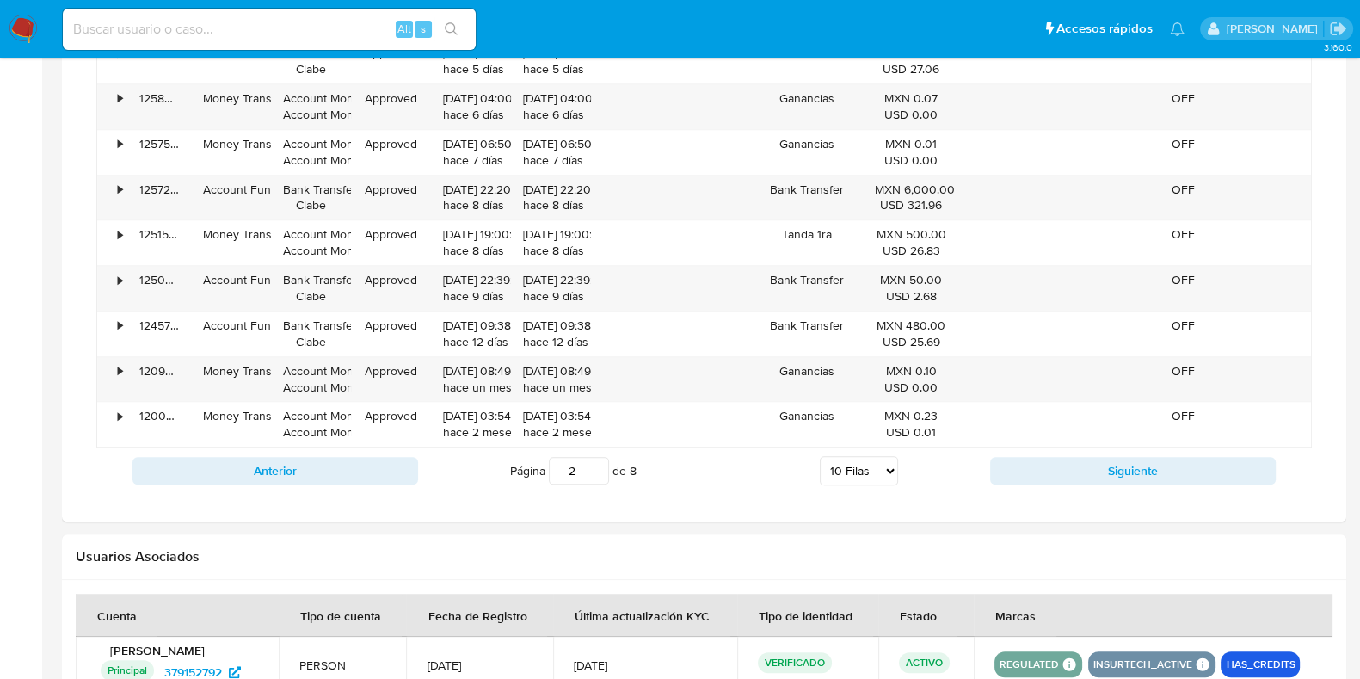
scroll to position [1285, 0]
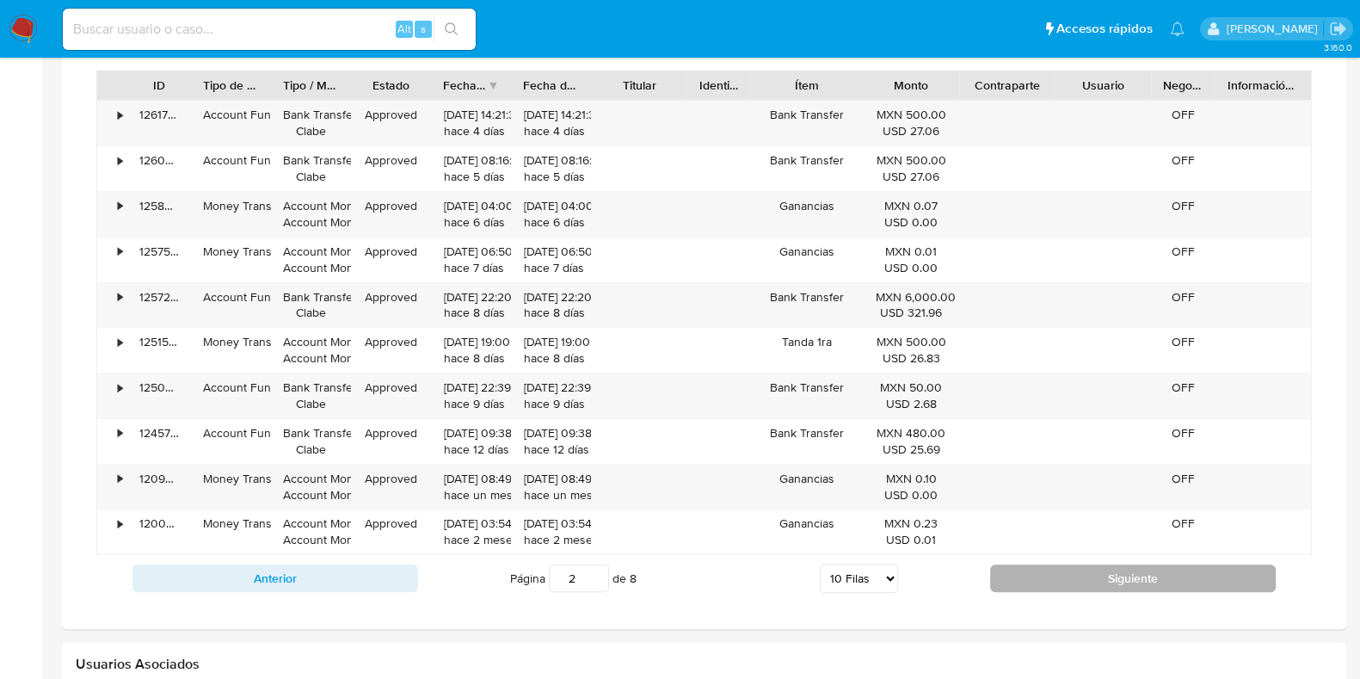
click at [1056, 565] on button "Siguiente" at bounding box center [1133, 578] width 286 height 28
type input "5"
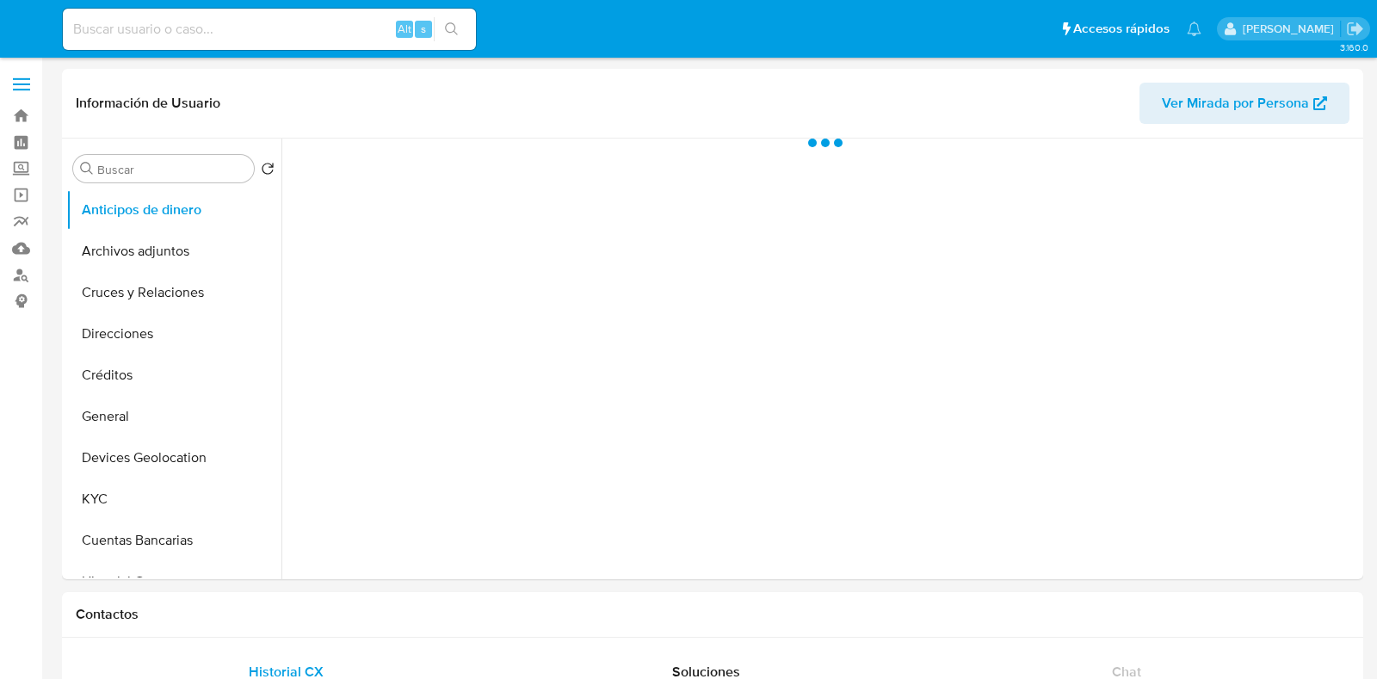
select select "10"
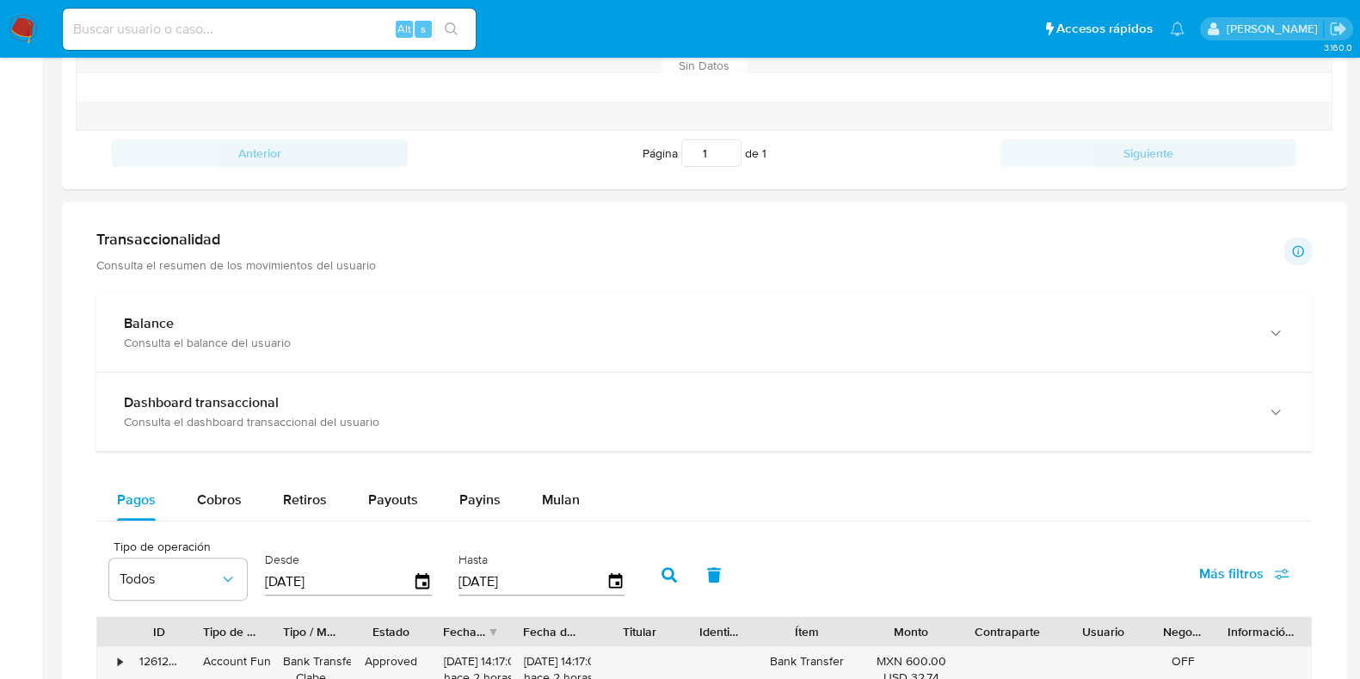
scroll to position [968, 0]
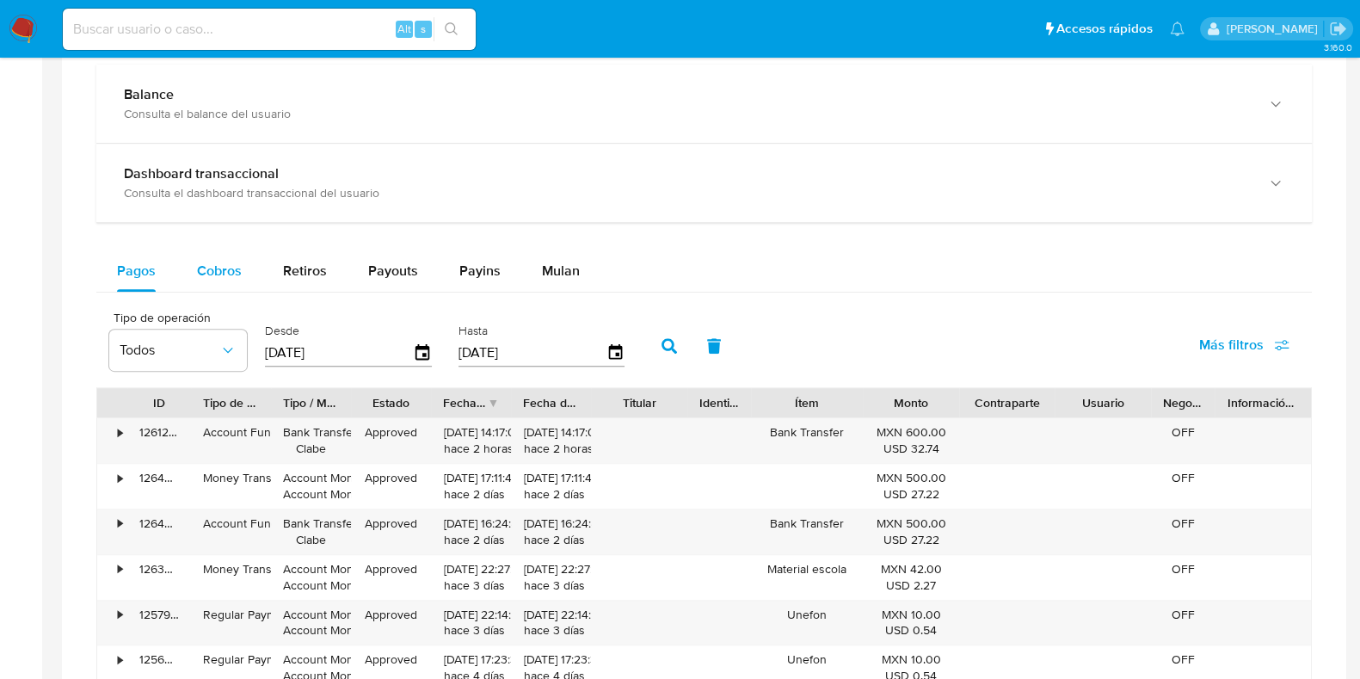
click at [233, 256] on div "Cobros" at bounding box center [219, 270] width 45 height 41
select select "10"
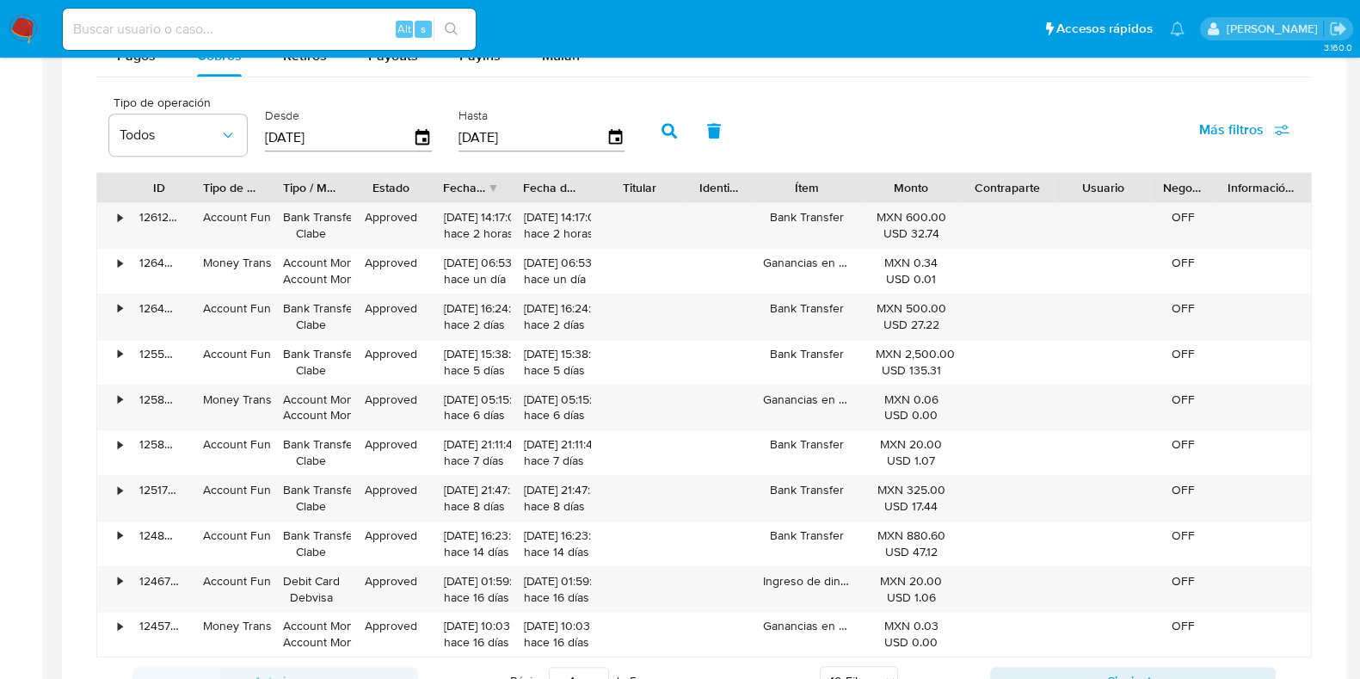
scroll to position [1290, 0]
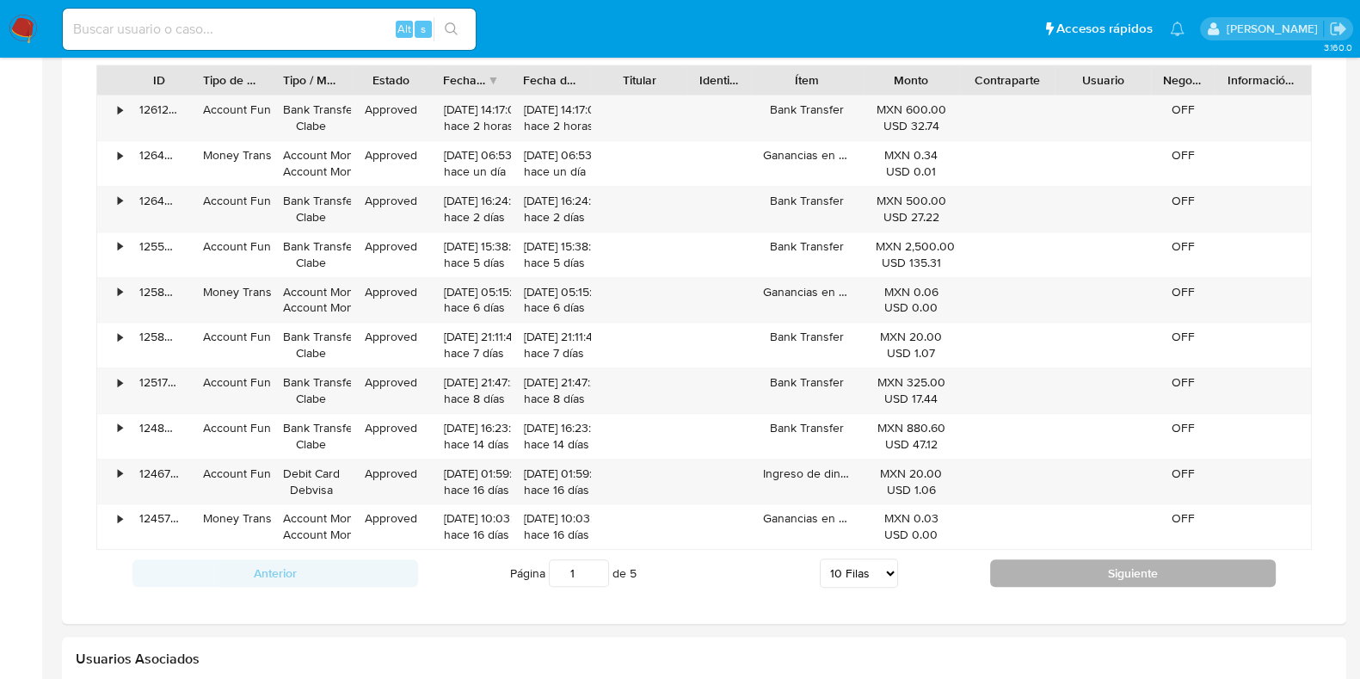
click at [1042, 574] on button "Siguiente" at bounding box center [1133, 573] width 286 height 28
type input "4"
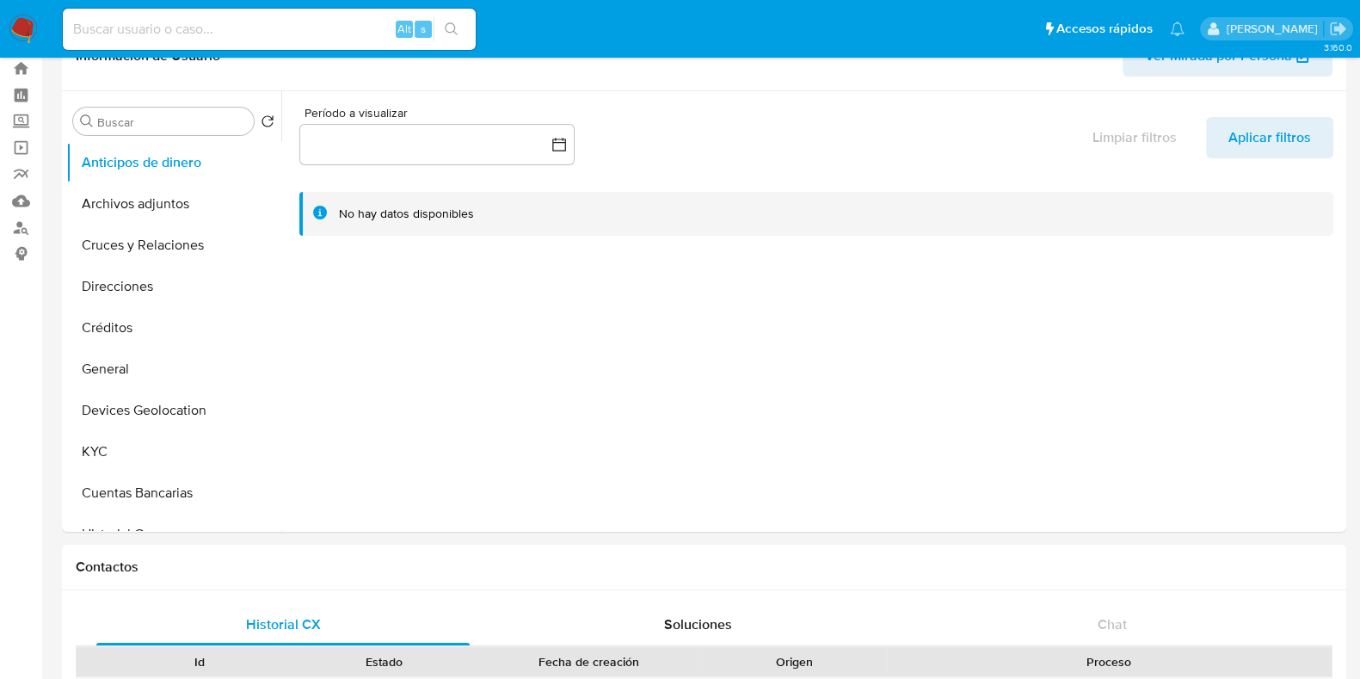
scroll to position [0, 0]
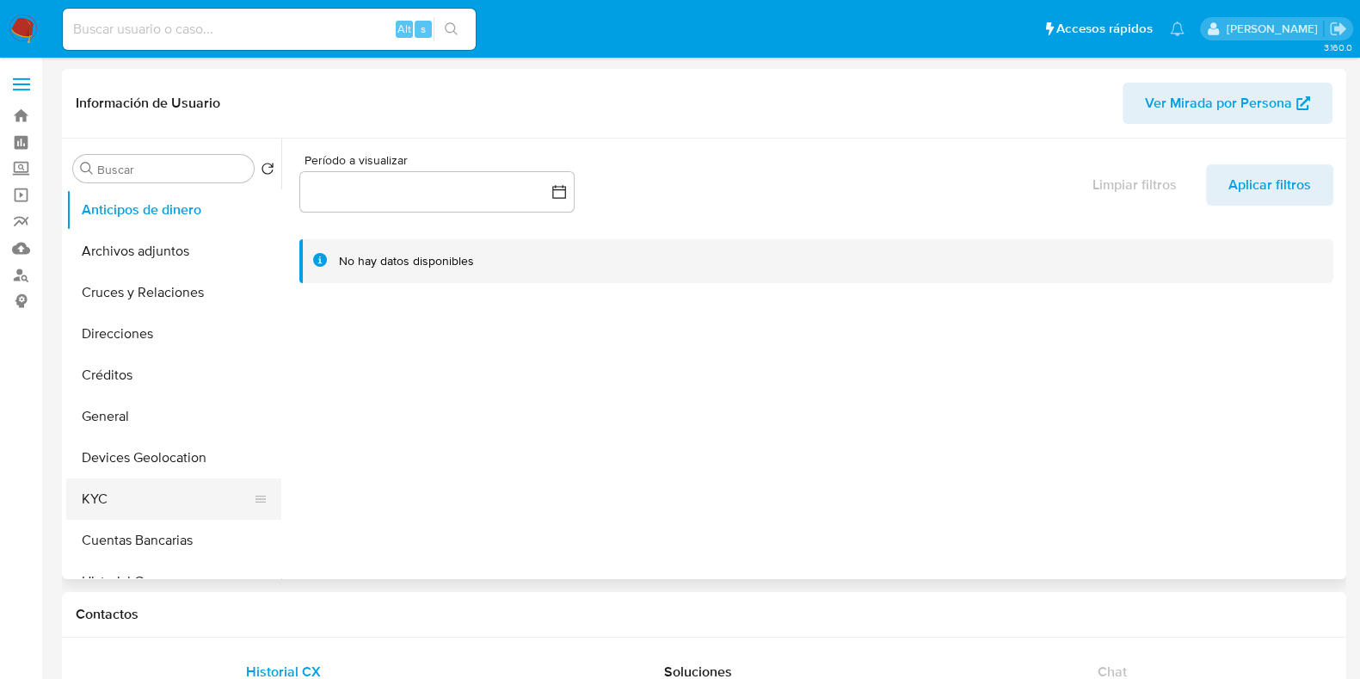
click at [129, 483] on button "KYC" at bounding box center [166, 498] width 201 height 41
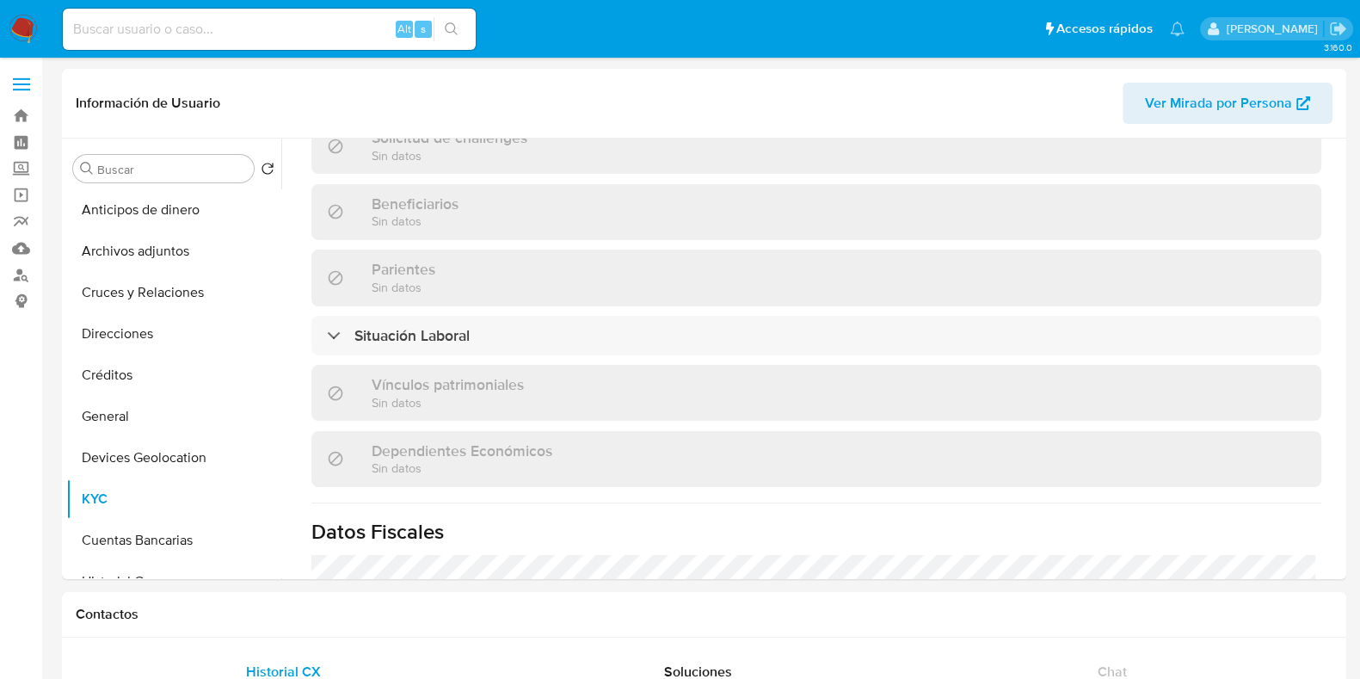
scroll to position [1075, 0]
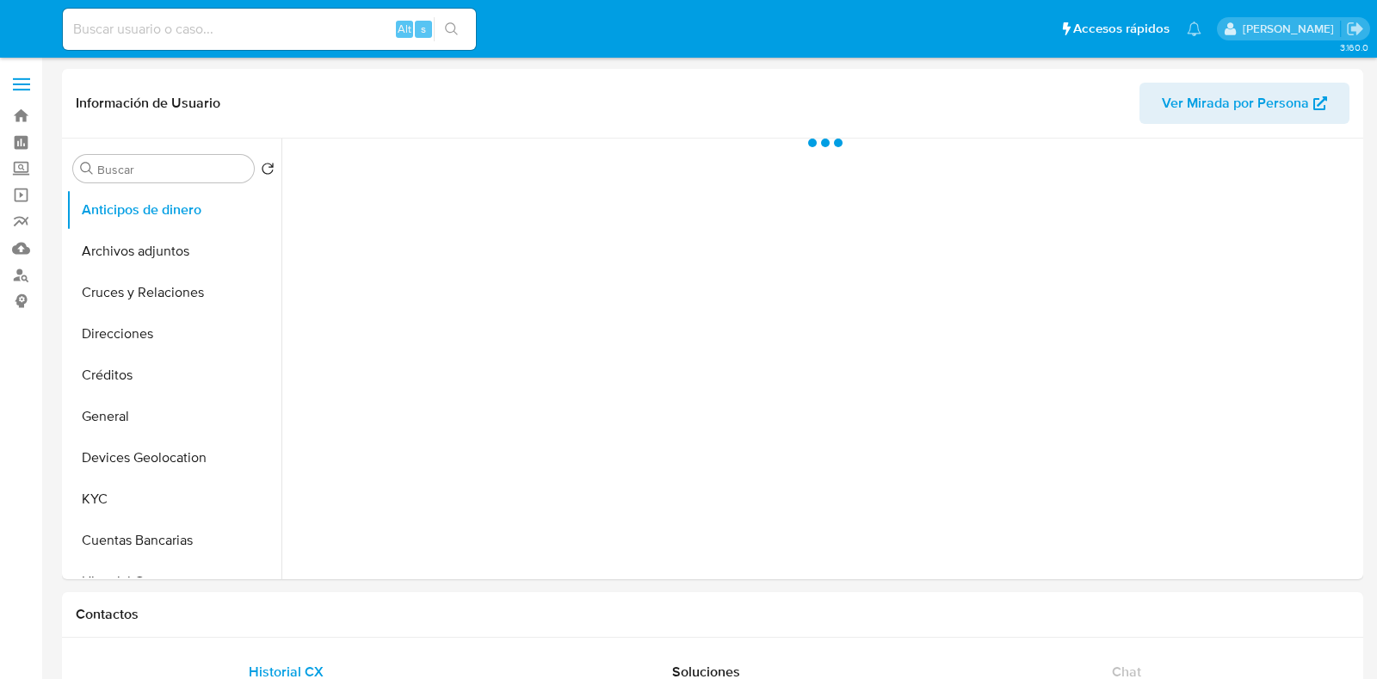
select select "10"
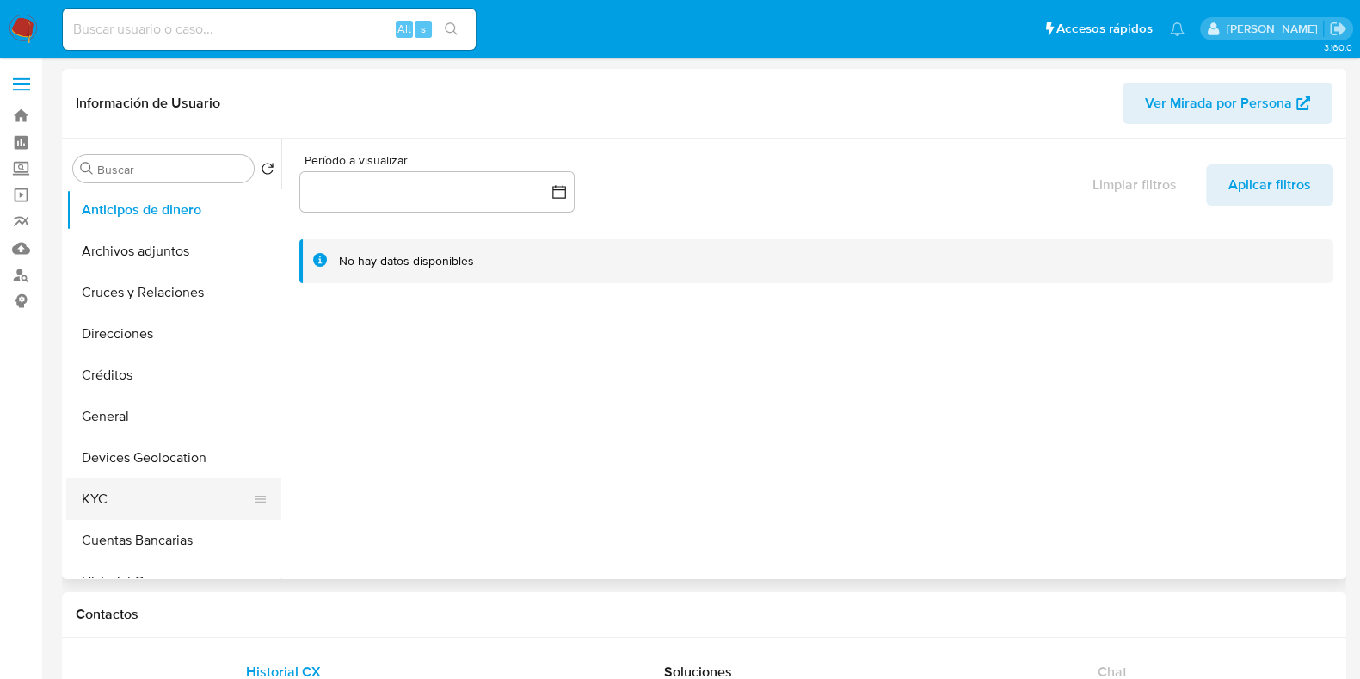
click at [115, 492] on button "KYC" at bounding box center [166, 498] width 201 height 41
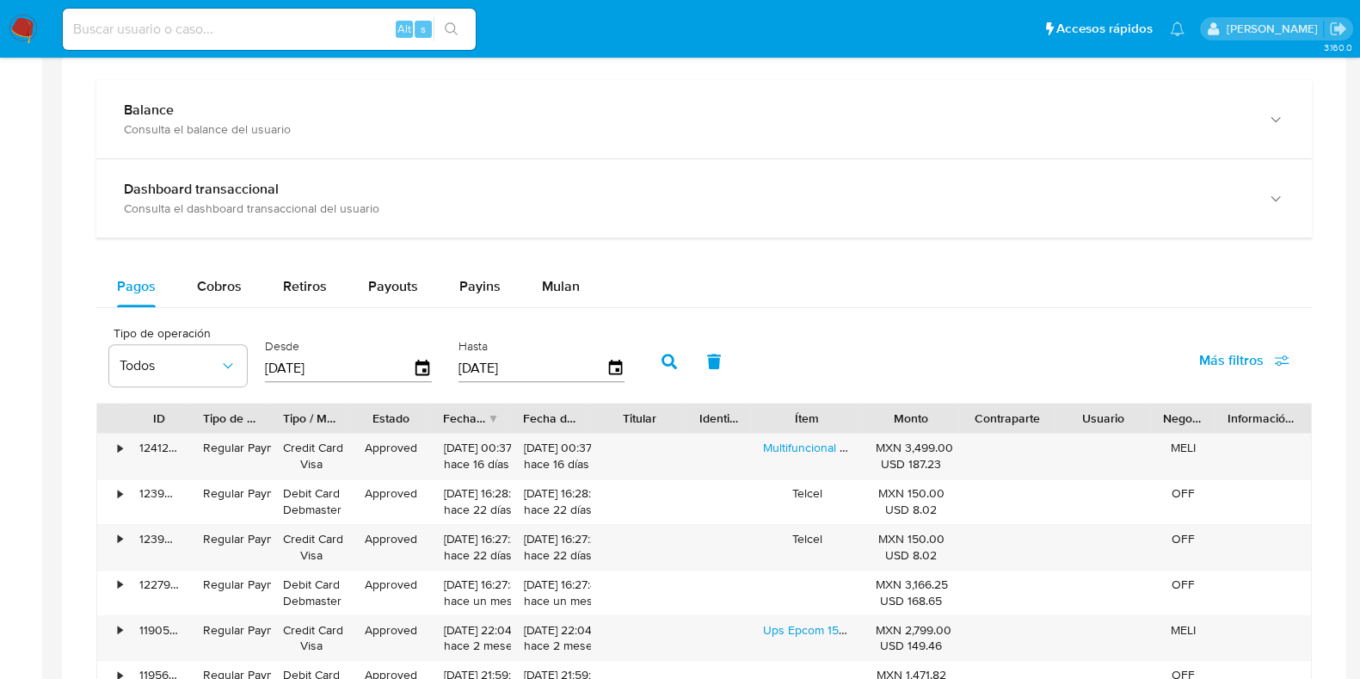
scroll to position [1075, 0]
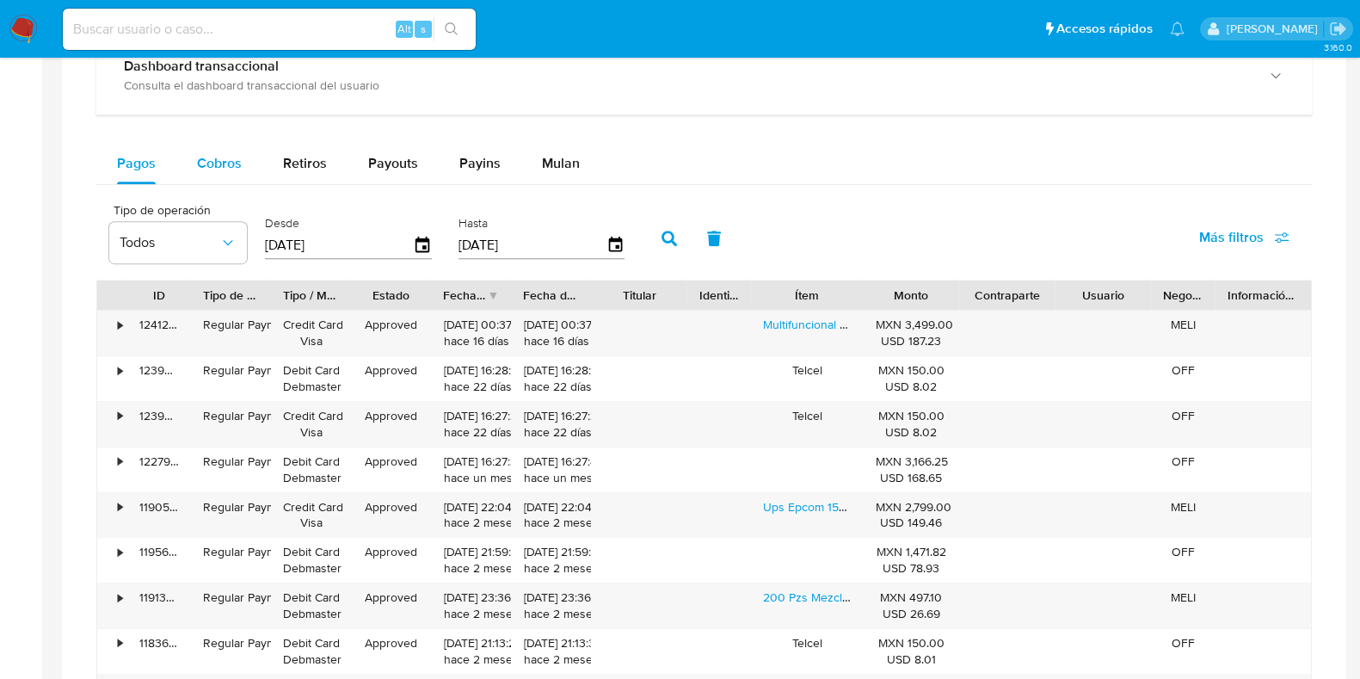
click at [239, 174] on div "Cobros" at bounding box center [219, 163] width 45 height 41
select select "10"
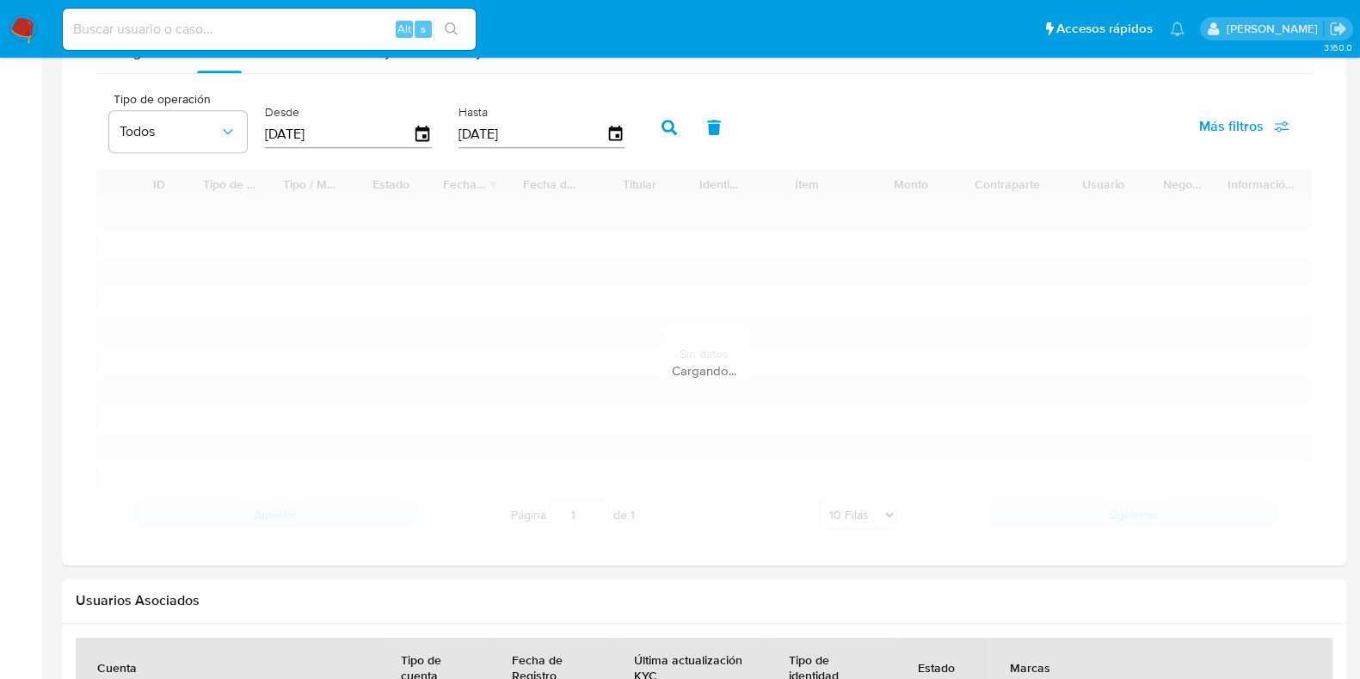
scroll to position [1290, 0]
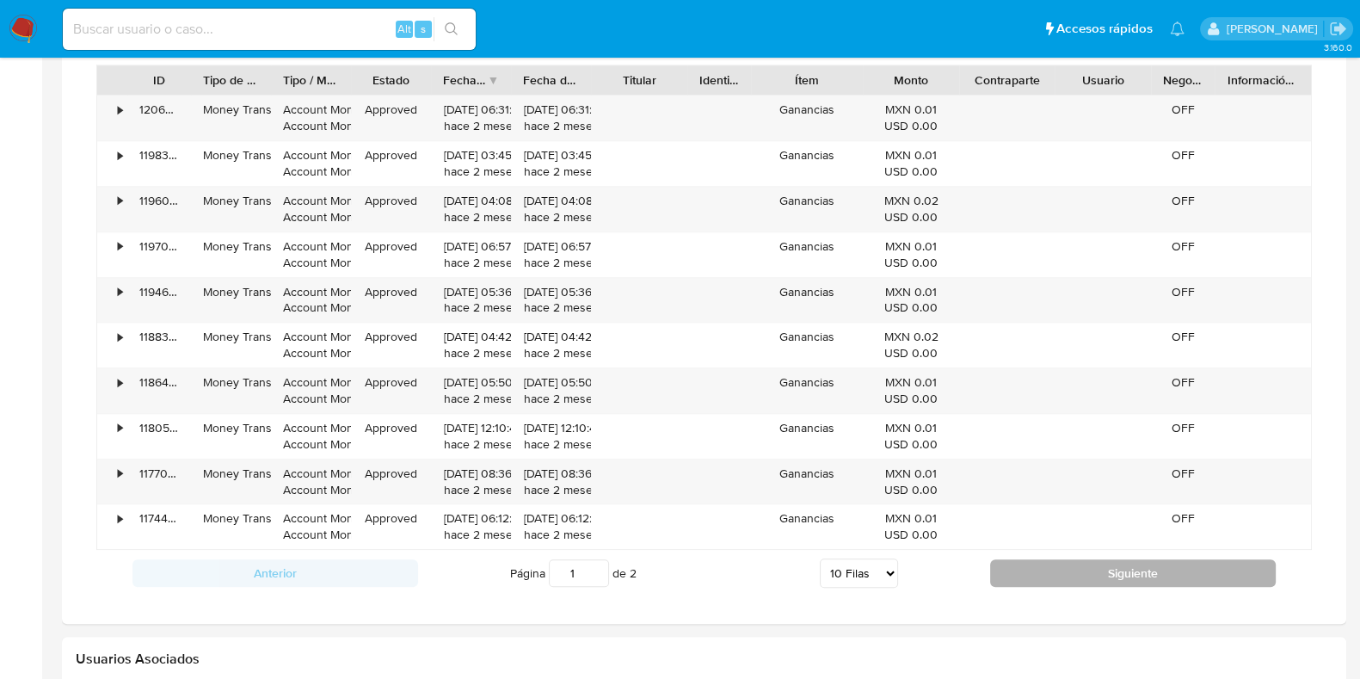
click at [1026, 559] on button "Siguiente" at bounding box center [1133, 573] width 286 height 28
type input "2"
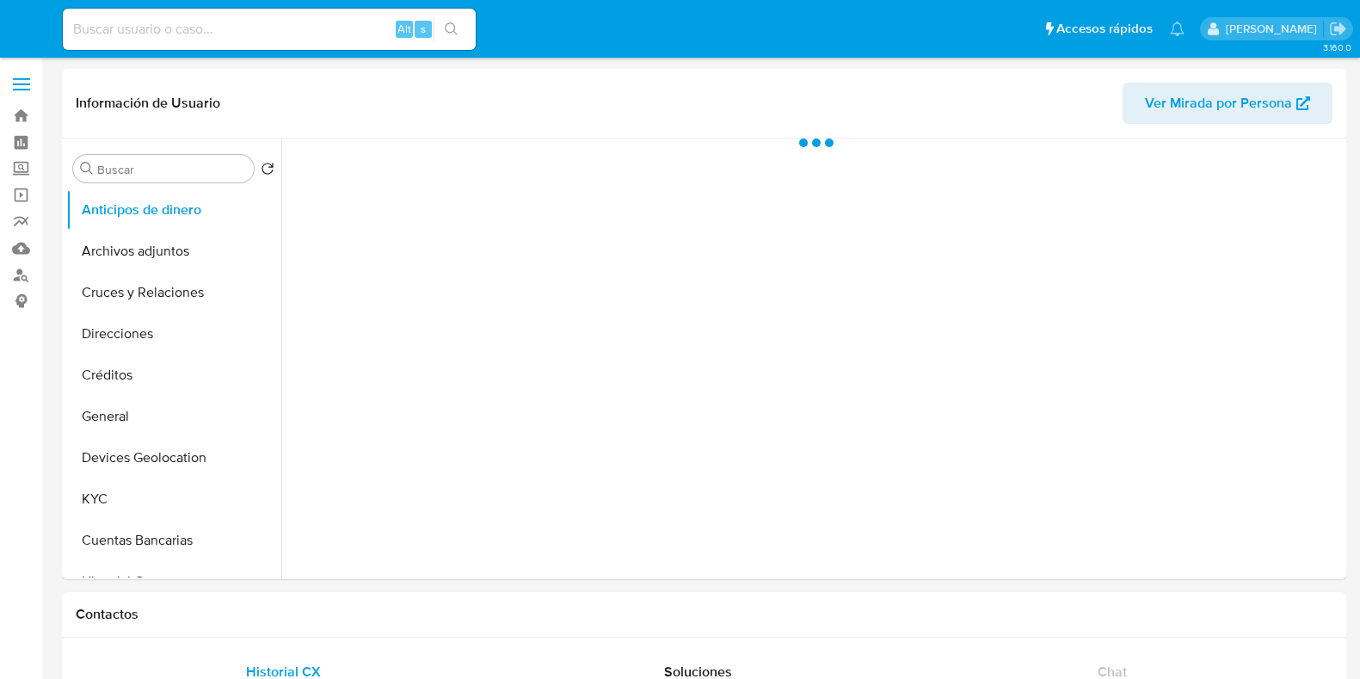
select select "10"
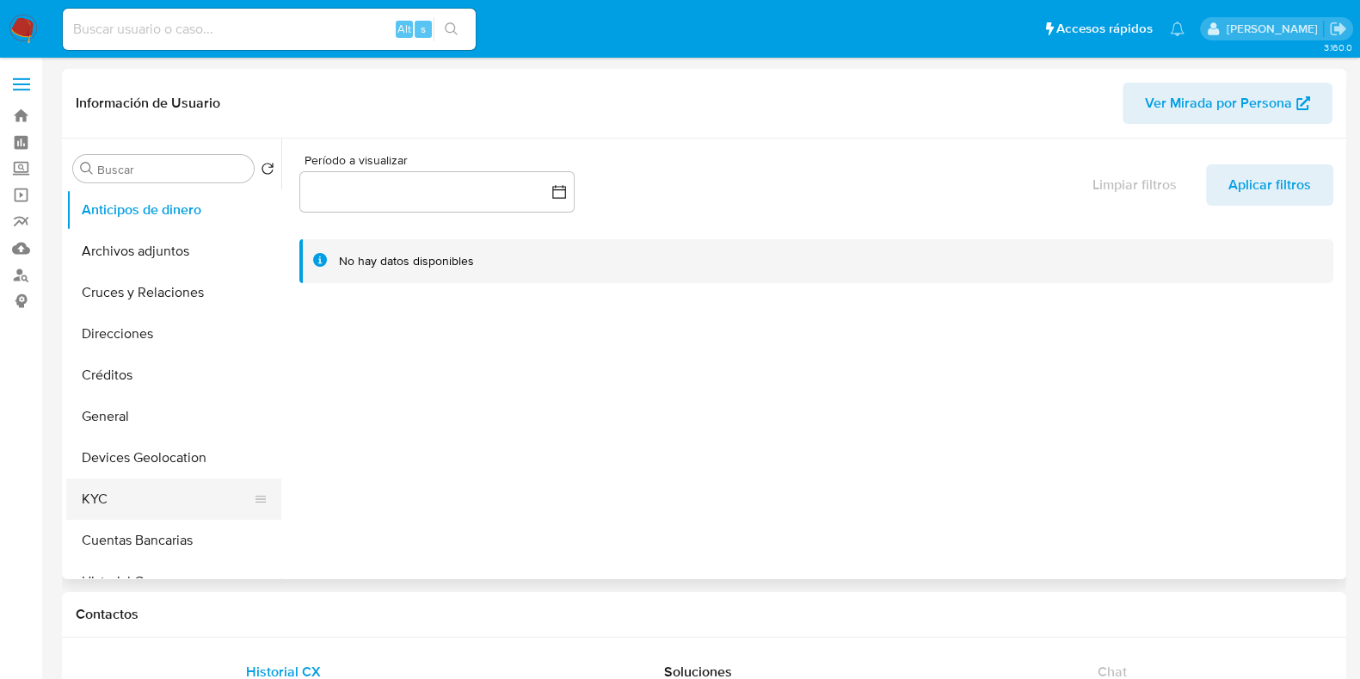
click at [127, 493] on button "KYC" at bounding box center [166, 498] width 201 height 41
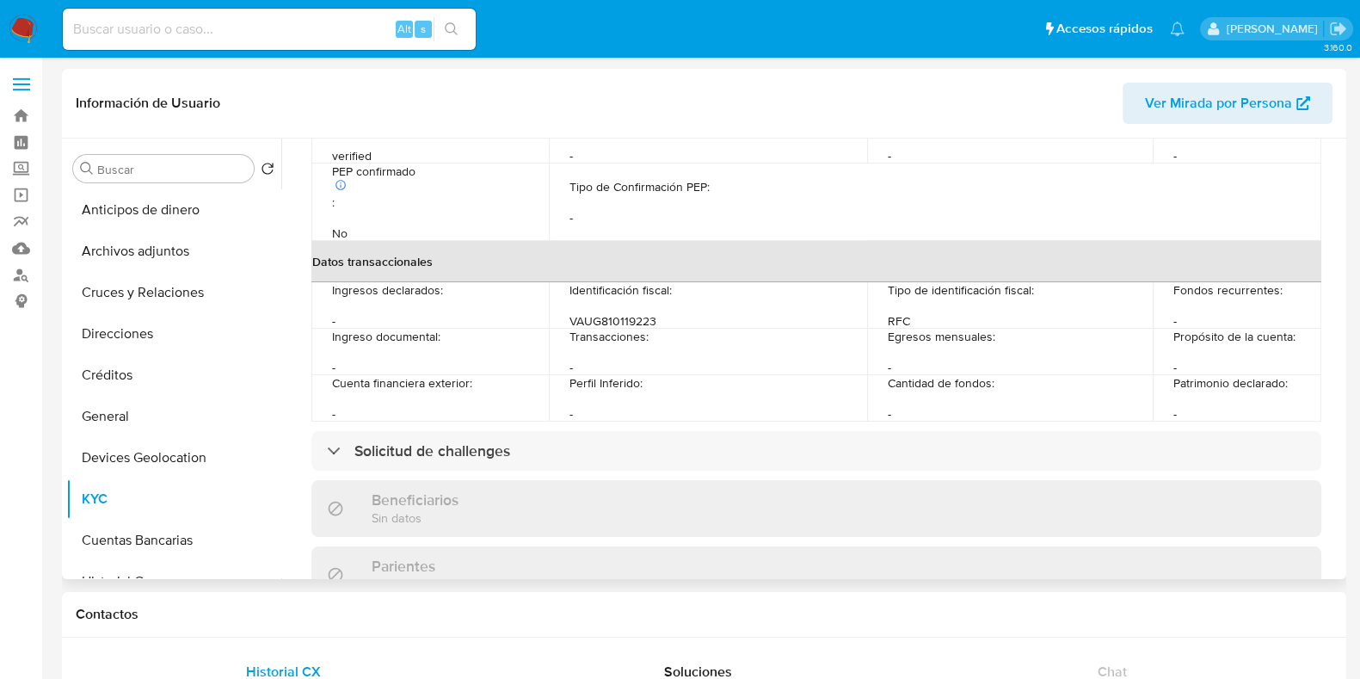
scroll to position [1064, 0]
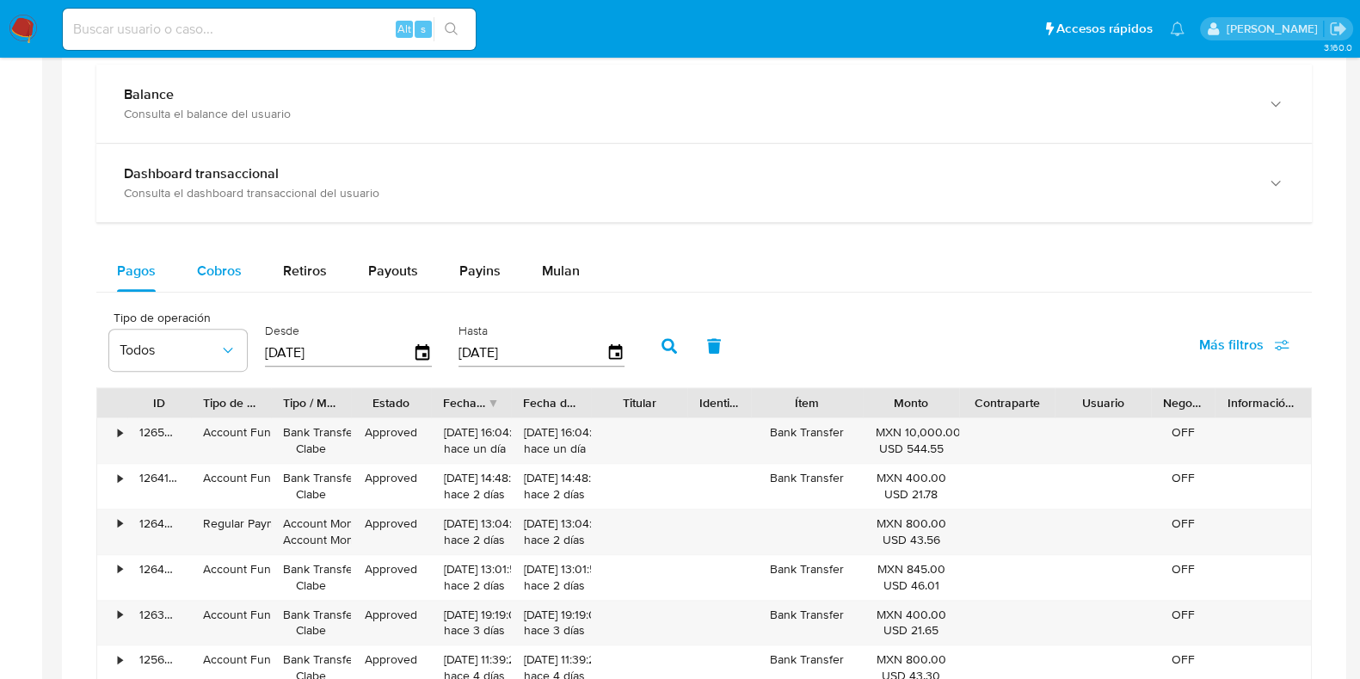
click at [243, 268] on button "Cobros" at bounding box center [219, 270] width 86 height 41
select select "10"
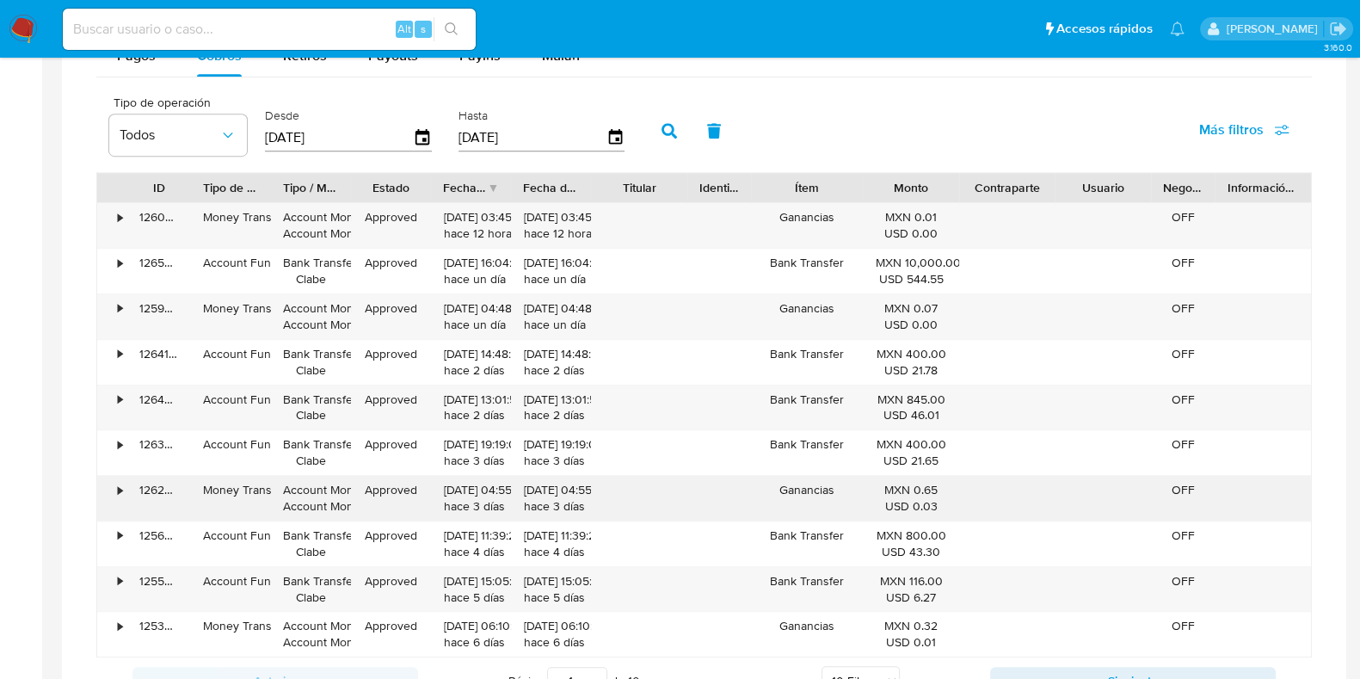
scroll to position [1290, 0]
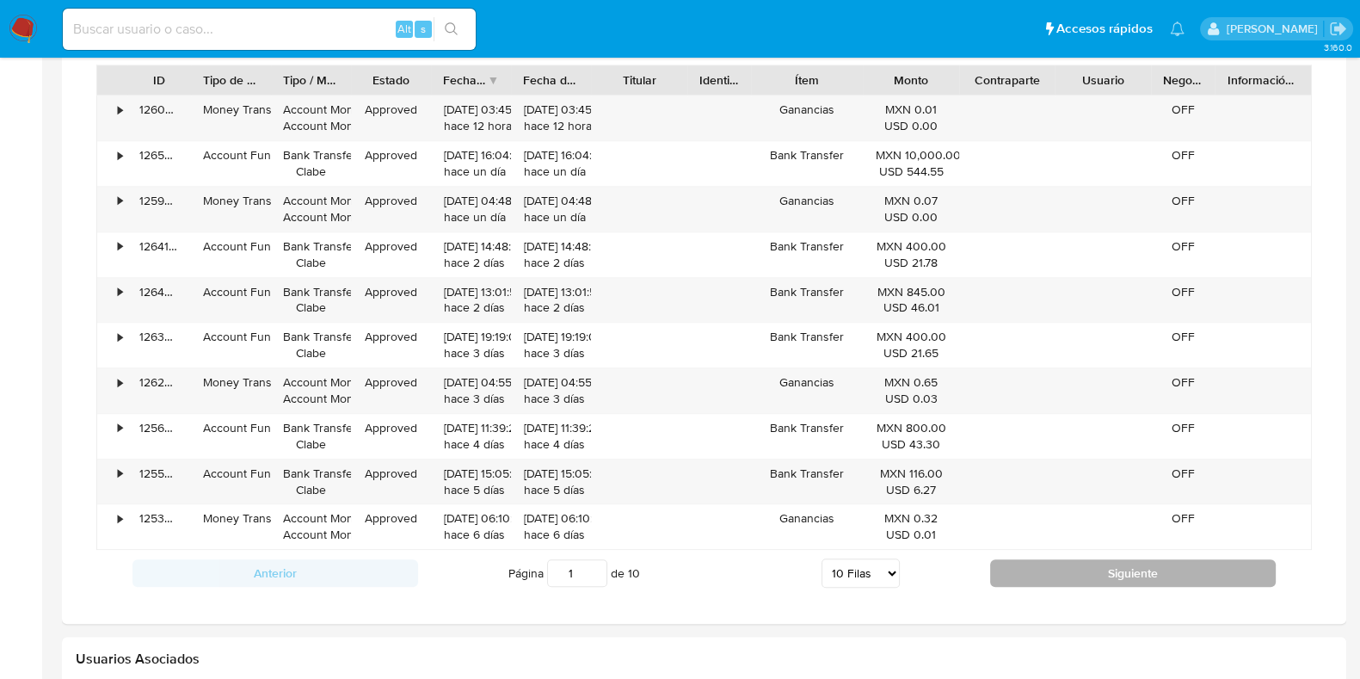
click at [1063, 575] on button "Siguiente" at bounding box center [1133, 573] width 286 height 28
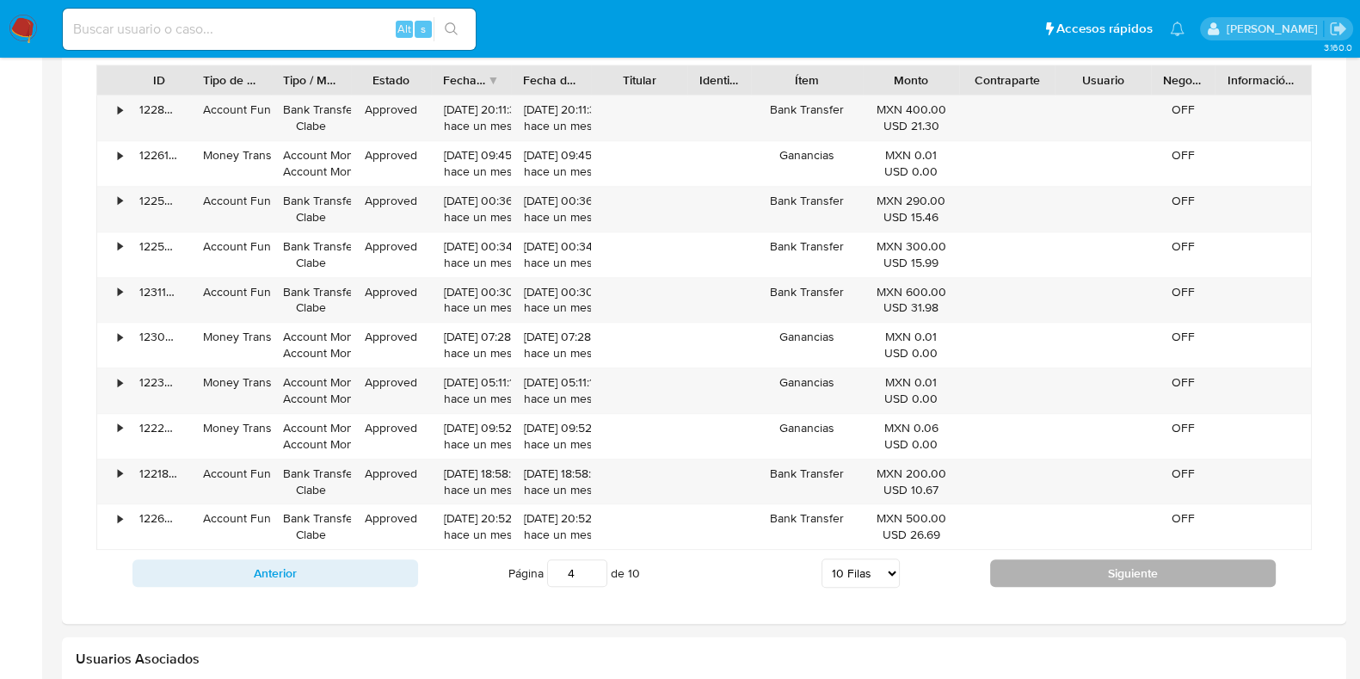
click at [1063, 575] on button "Siguiente" at bounding box center [1133, 573] width 286 height 28
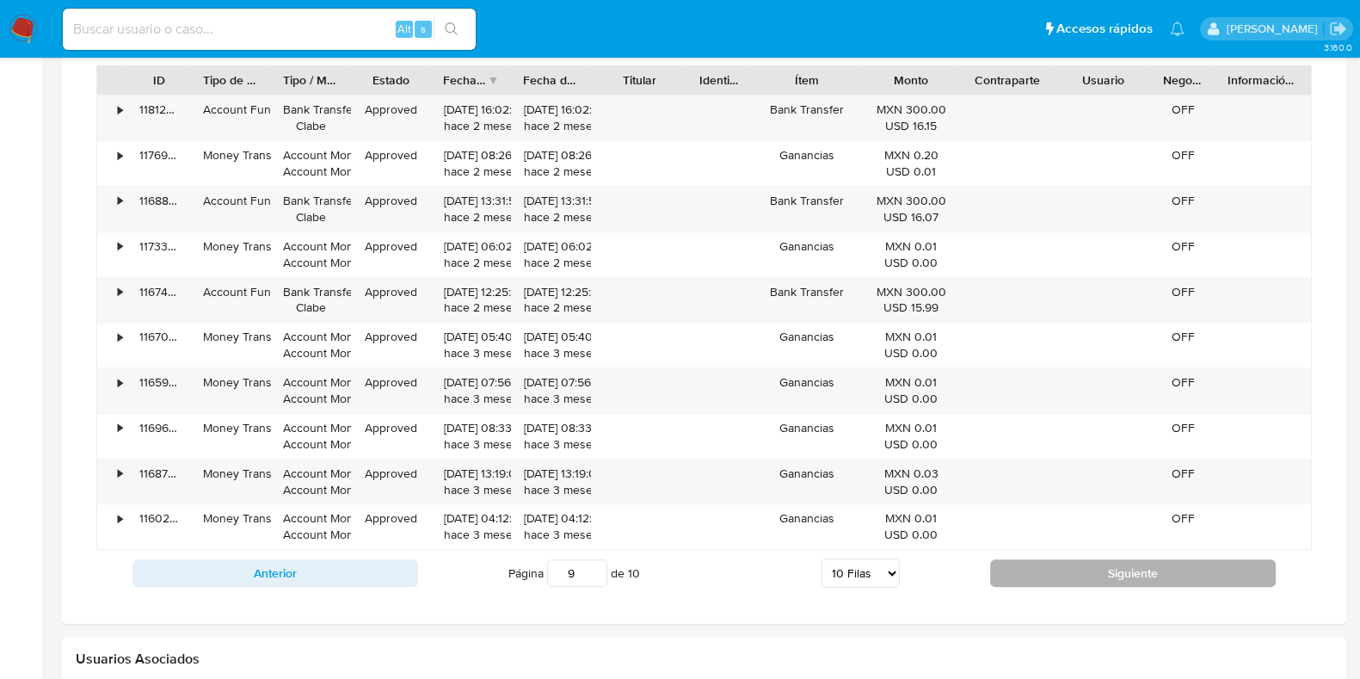
click at [1063, 575] on button "Siguiente" at bounding box center [1133, 573] width 286 height 28
type input "10"
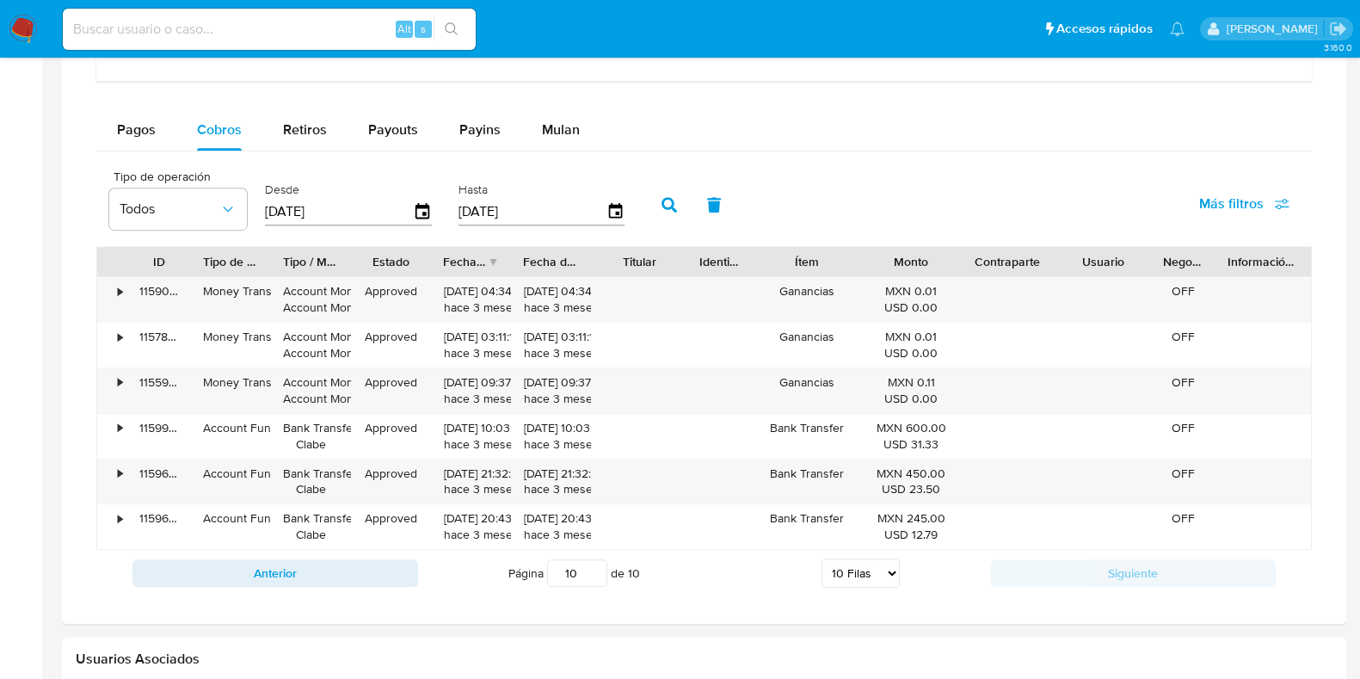
scroll to position [968, 0]
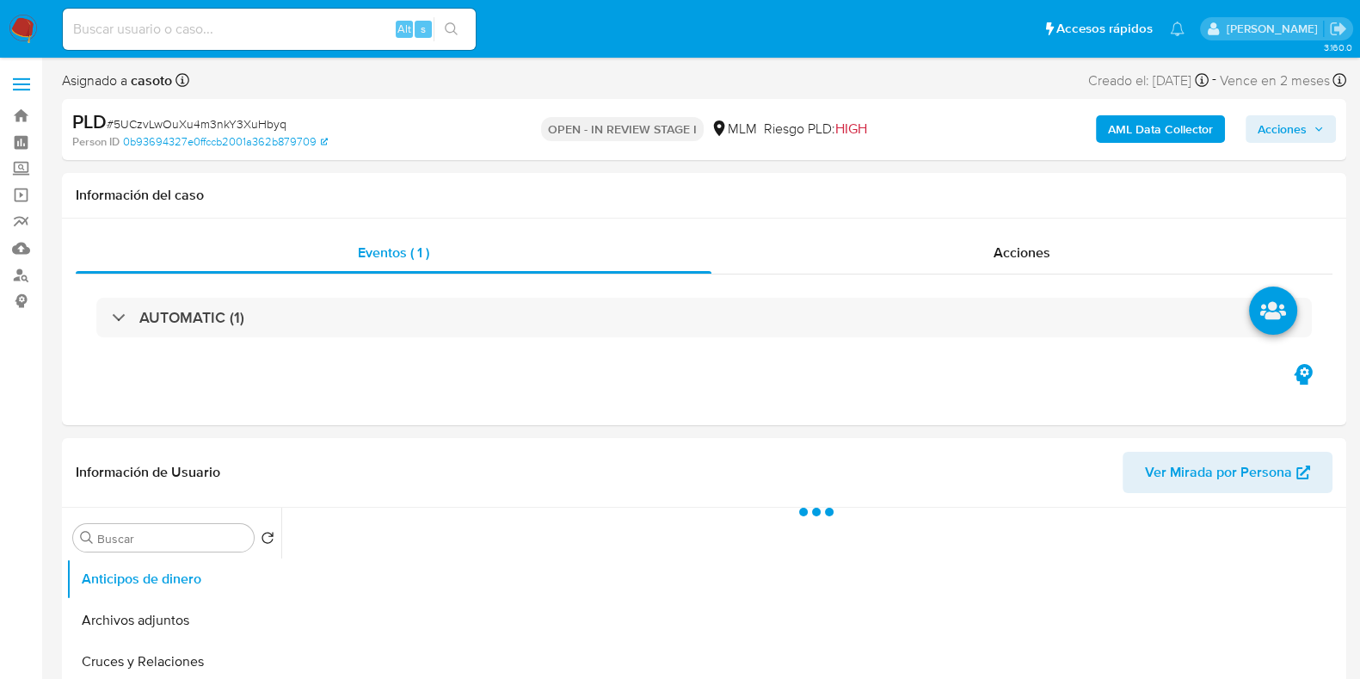
select select "10"
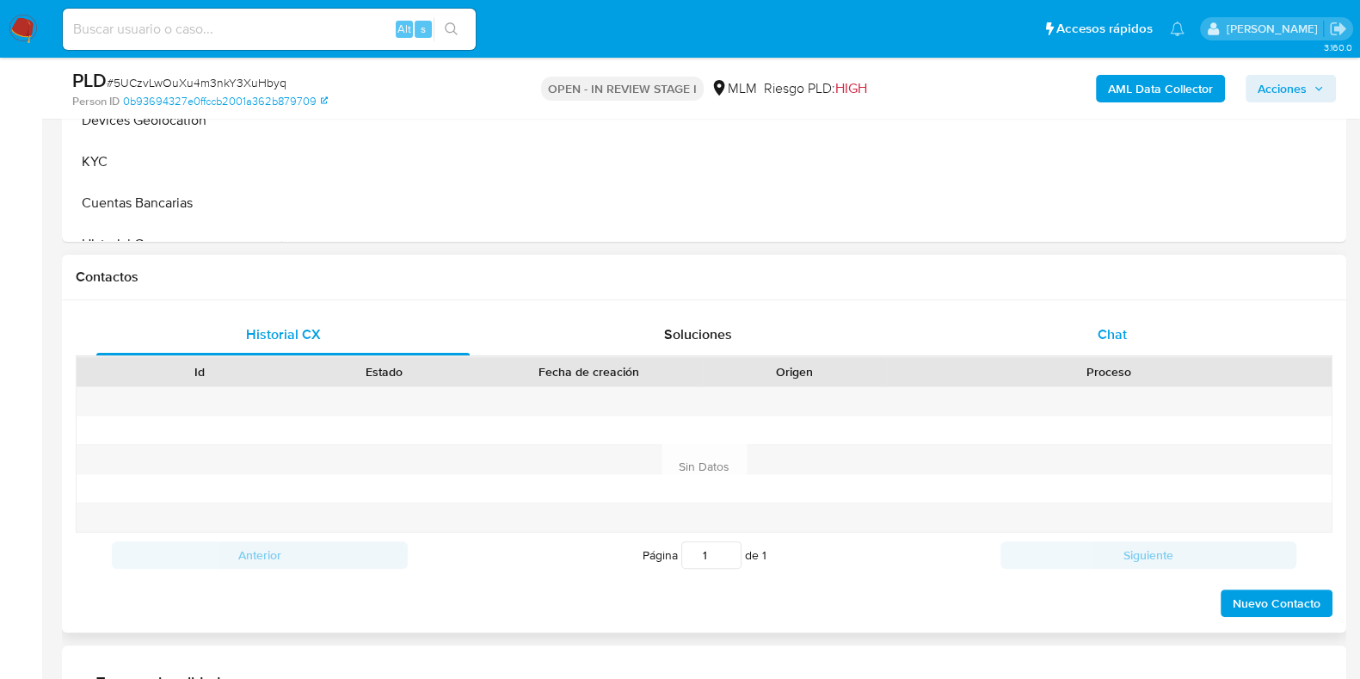
click at [1106, 342] on span "Chat" at bounding box center [1112, 334] width 29 height 20
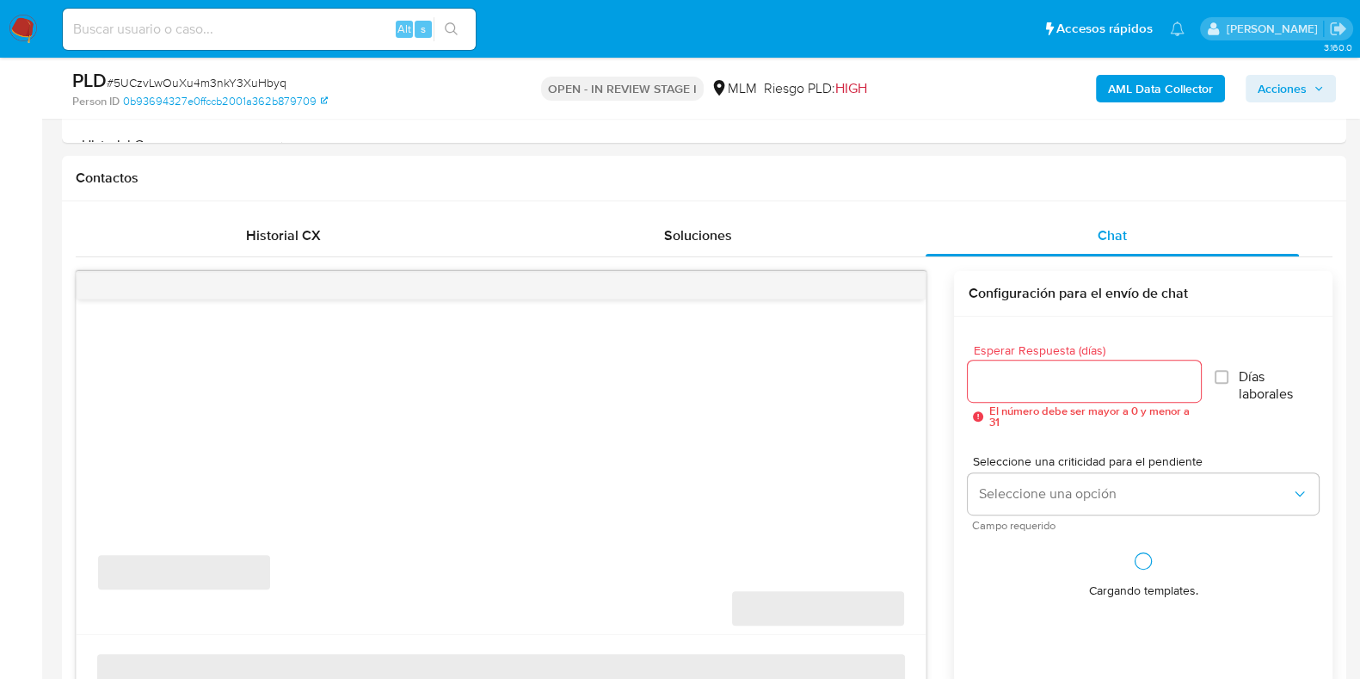
scroll to position [859, 0]
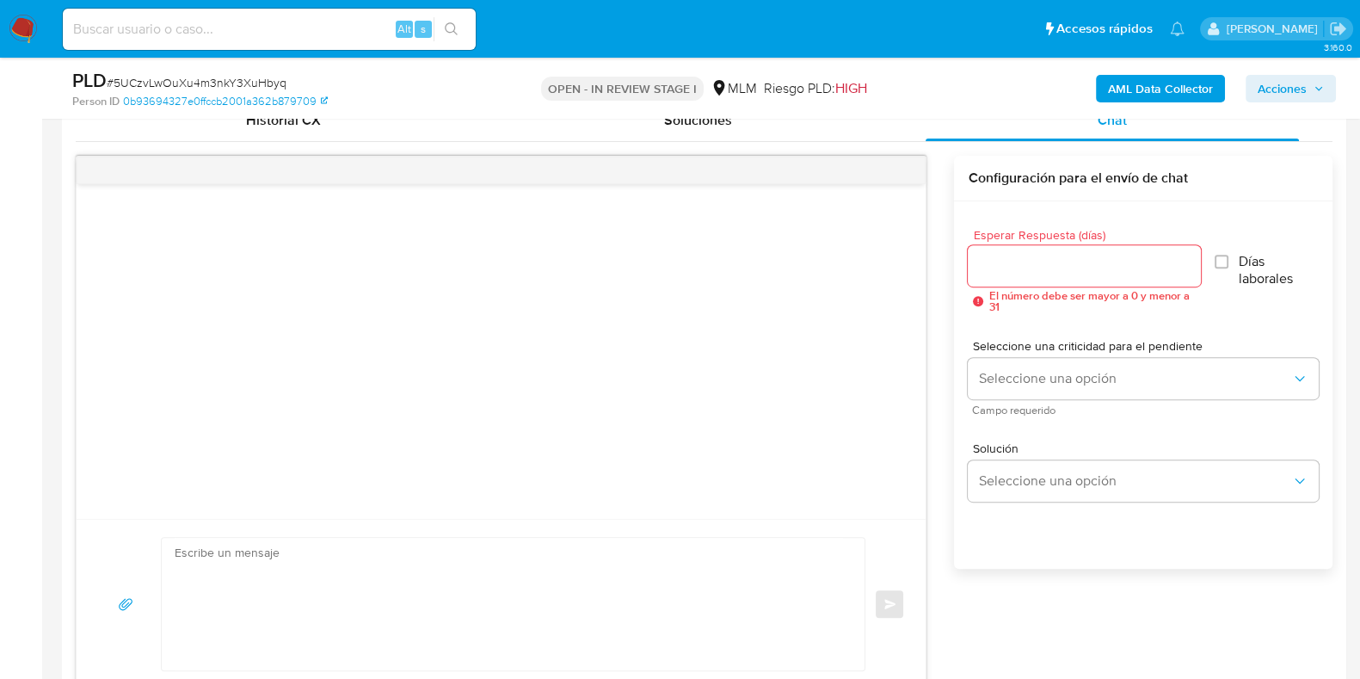
click at [1062, 274] on input "Esperar Respuesta (días)" at bounding box center [1084, 266] width 232 height 22
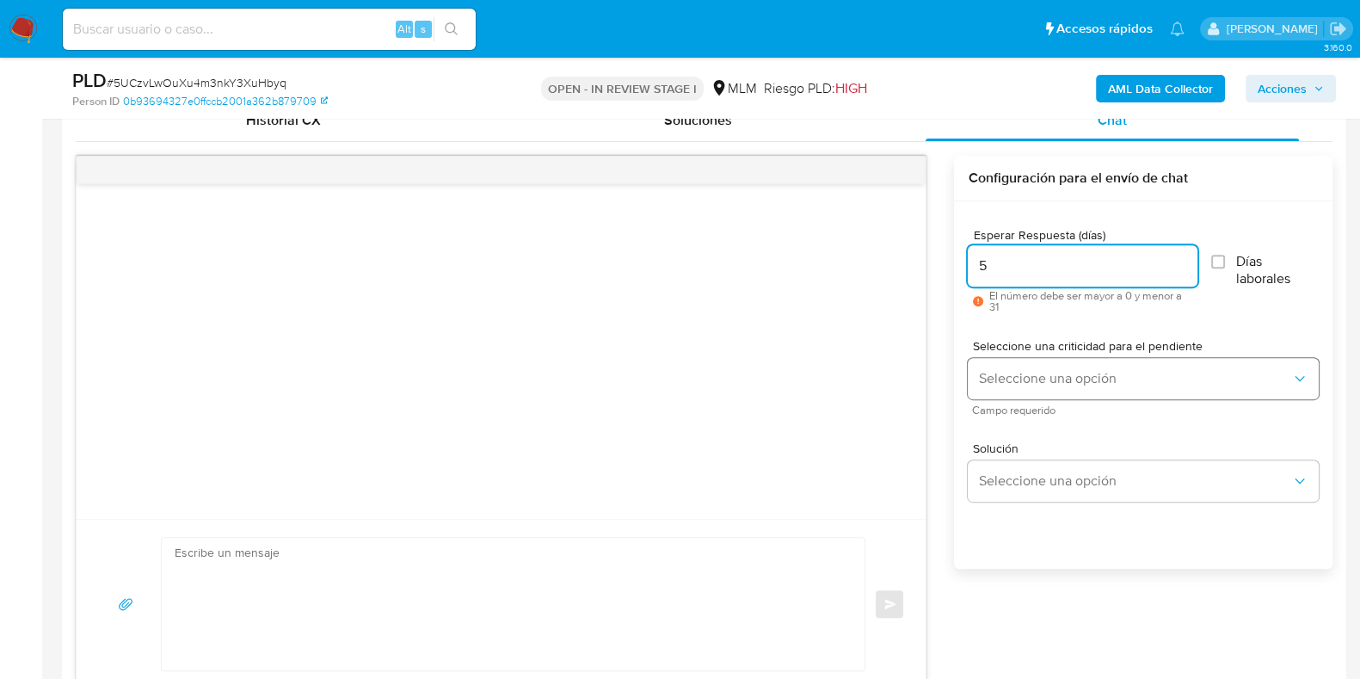
type input "5"
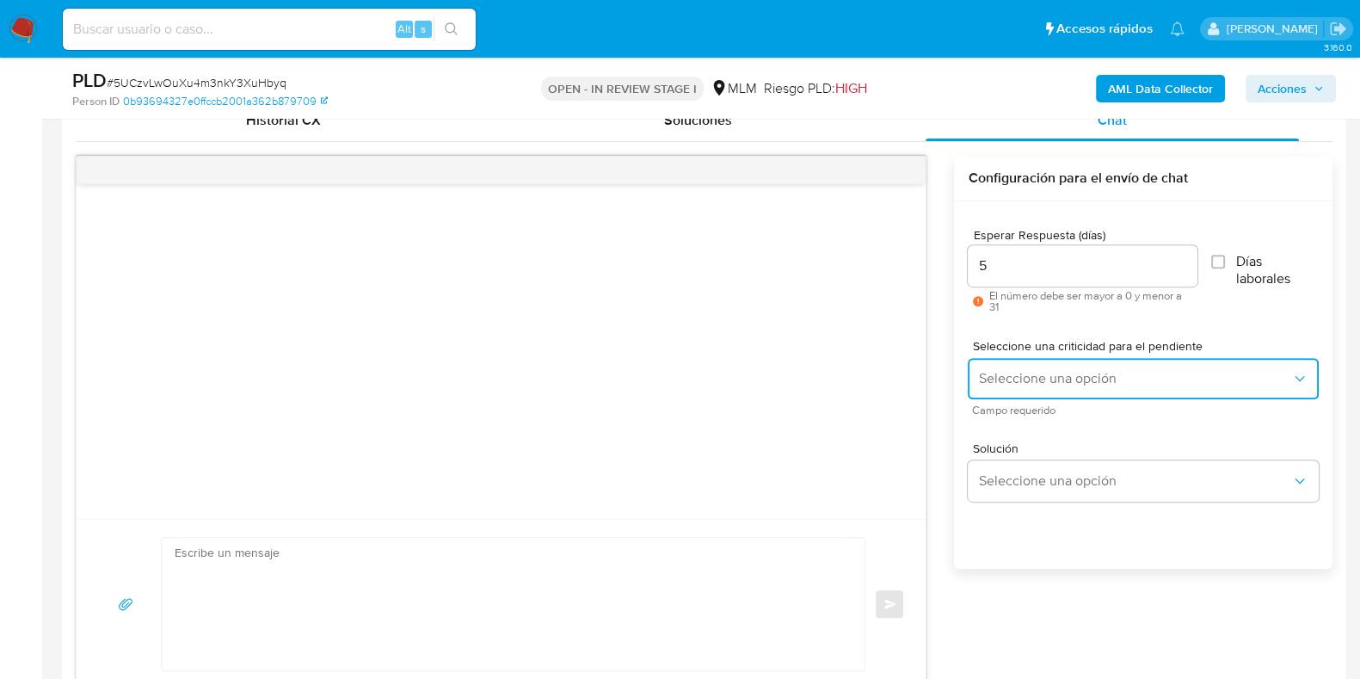
click at [1012, 383] on span "Seleccione una opción" at bounding box center [1134, 378] width 313 height 17
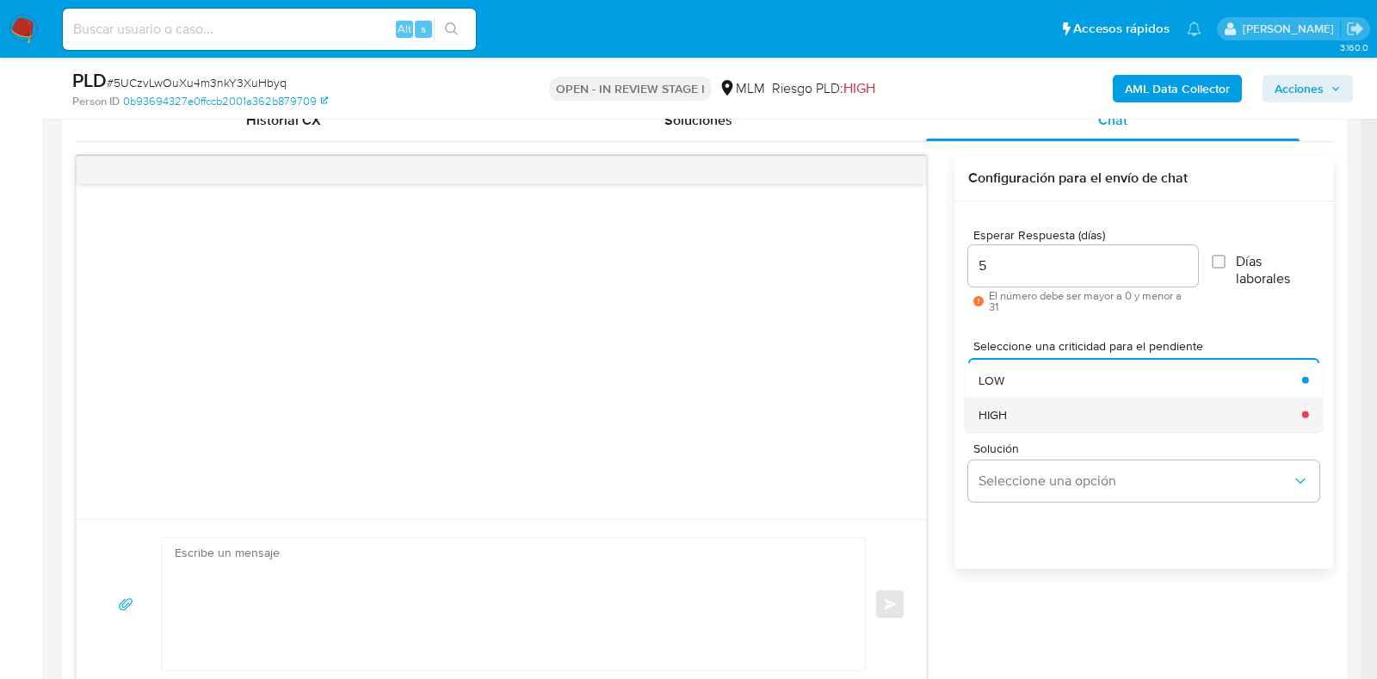
click at [1018, 415] on div "HIGH" at bounding box center [1134, 414] width 313 height 34
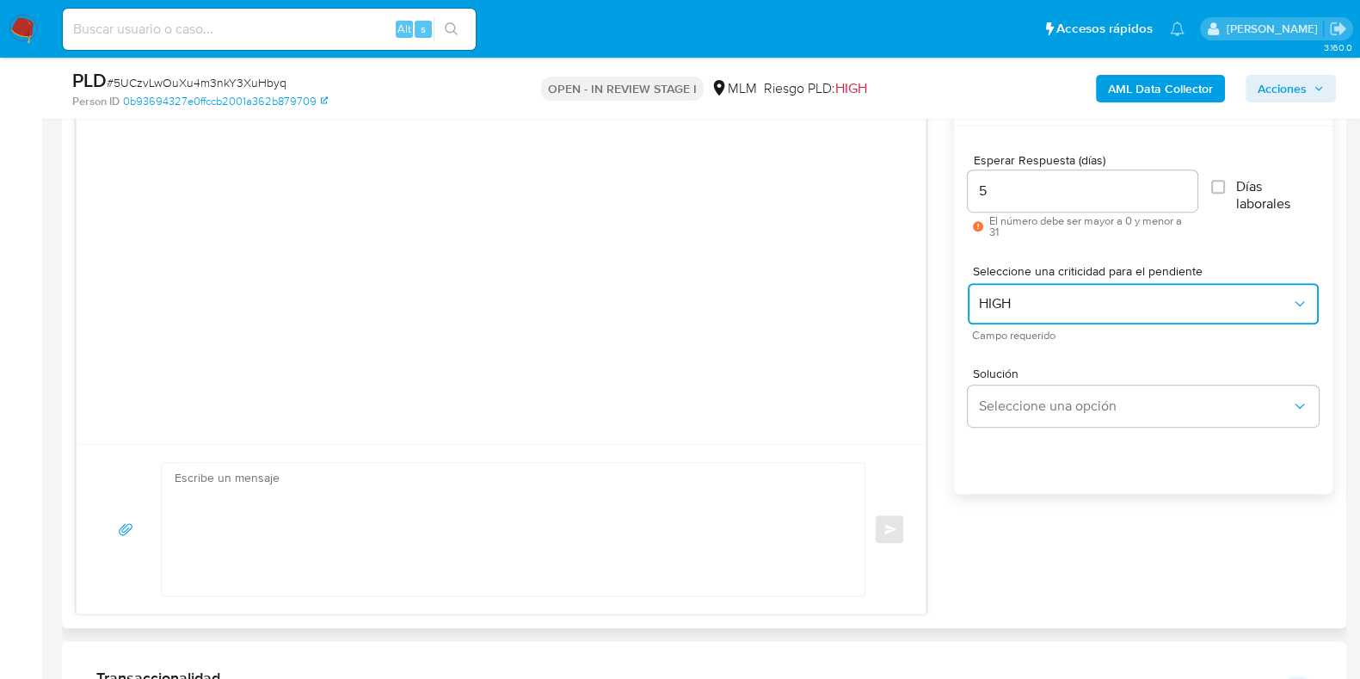
scroll to position [968, 0]
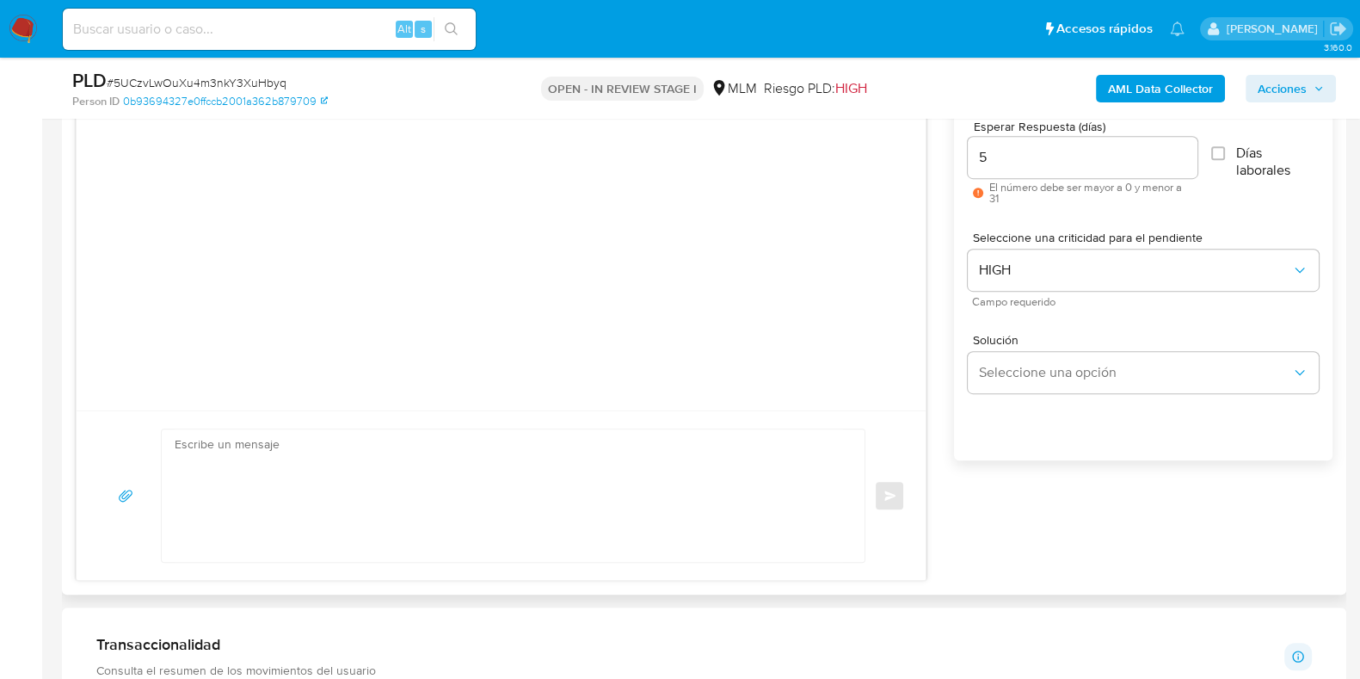
click at [460, 486] on textarea at bounding box center [509, 495] width 668 height 132
paste textarea "Apreciable cliente: Te comentamos que debemos llevar a cabo un proceso de verif…"
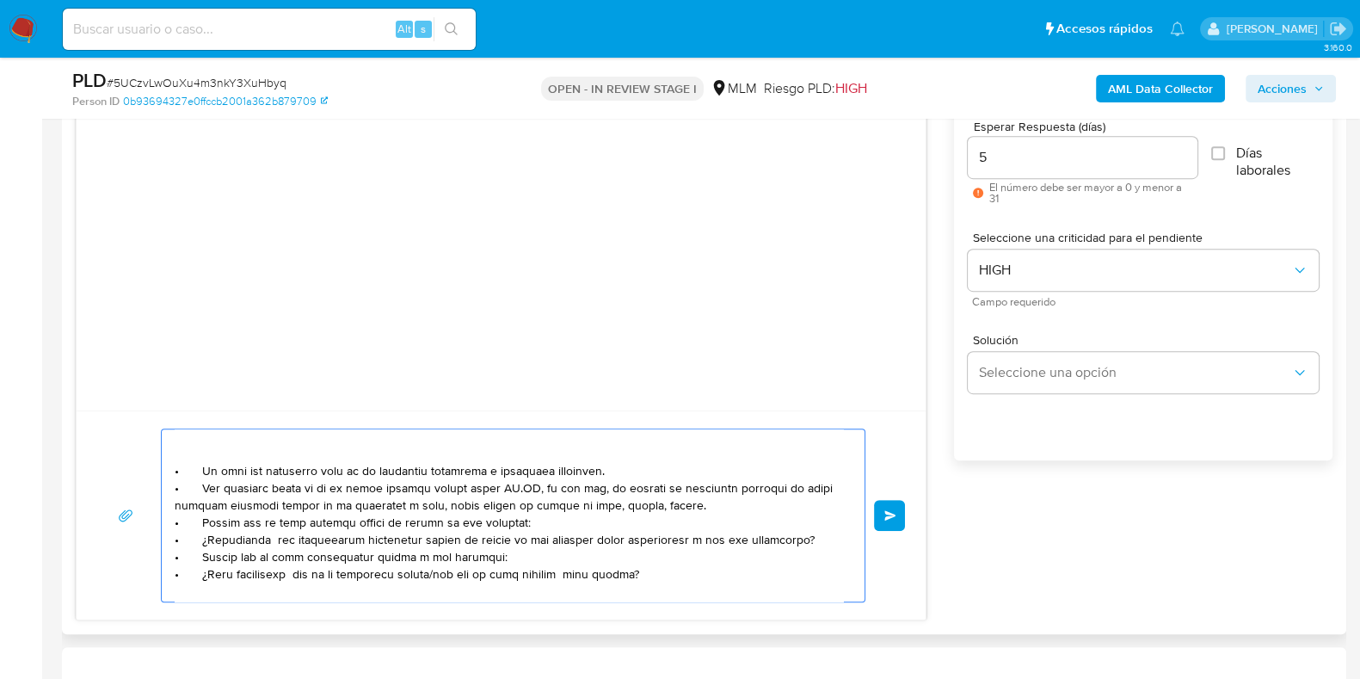
scroll to position [107, 0]
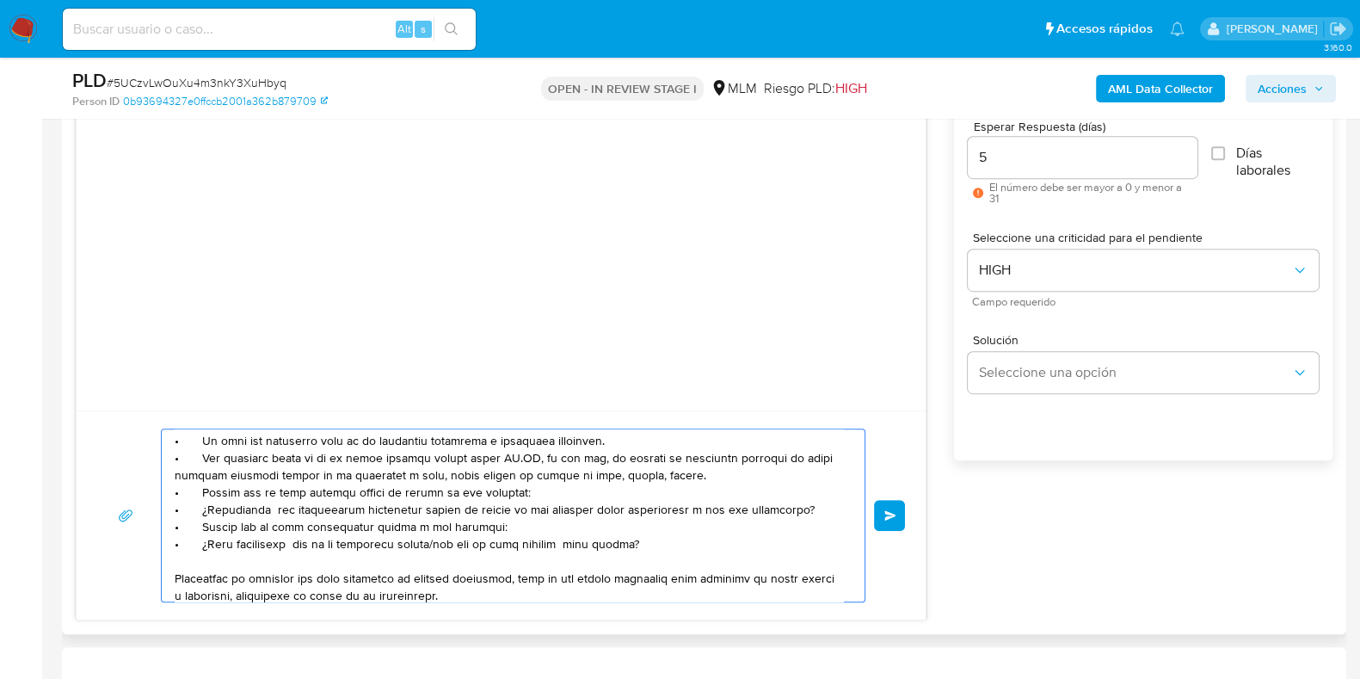
drag, startPoint x: 631, startPoint y: 546, endPoint x: 238, endPoint y: 496, distance: 396.3
click at [238, 496] on textarea at bounding box center [509, 515] width 668 height 172
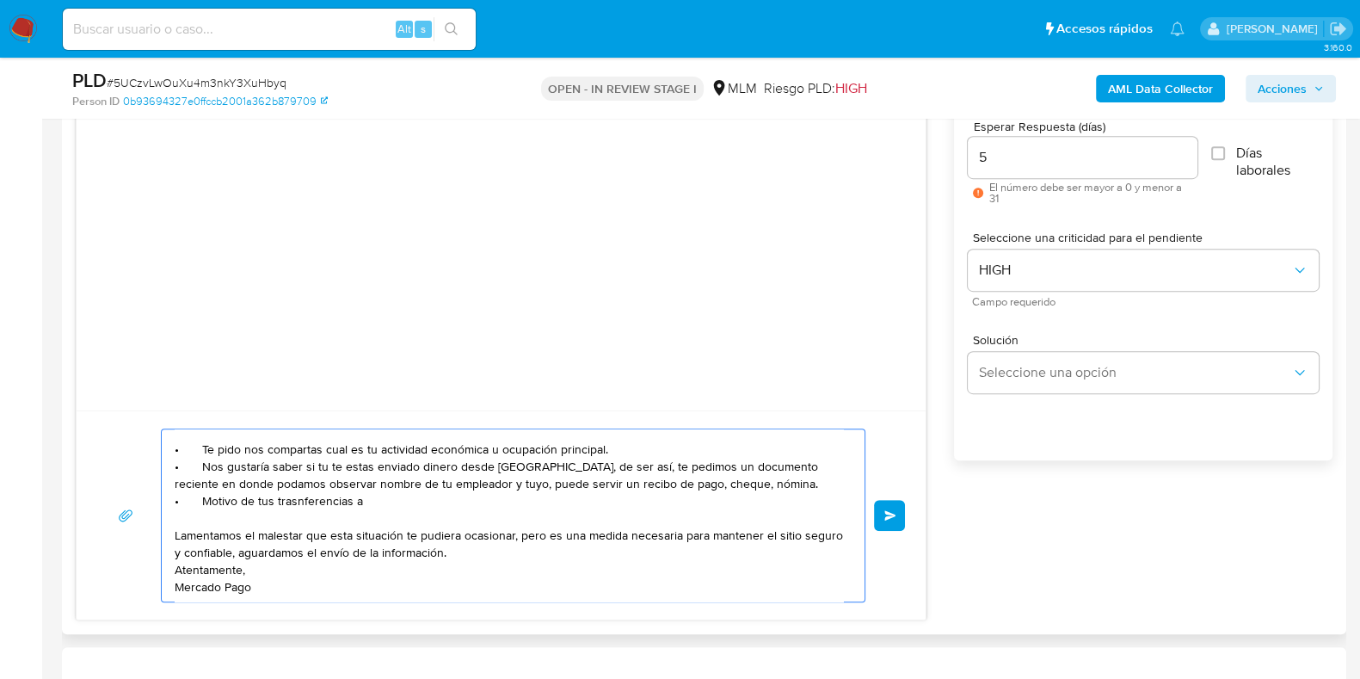
paste textarea "Alicia Velasco Torres"
click at [485, 501] on textarea "Apreciable cliente: Te comentamos que debemos llevar a cabo un proceso de verif…" at bounding box center [509, 515] width 668 height 172
click at [489, 496] on textarea "Apreciable cliente: Te comentamos que debemos llevar a cabo un proceso de verif…" at bounding box center [509, 515] width 668 height 172
drag, startPoint x: 473, startPoint y: 486, endPoint x: 202, endPoint y: 497, distance: 271.2
click at [170, 483] on div "Apreciable cliente: Te comentamos que debemos llevar a cabo un proceso de verif…" at bounding box center [509, 515] width 694 height 172
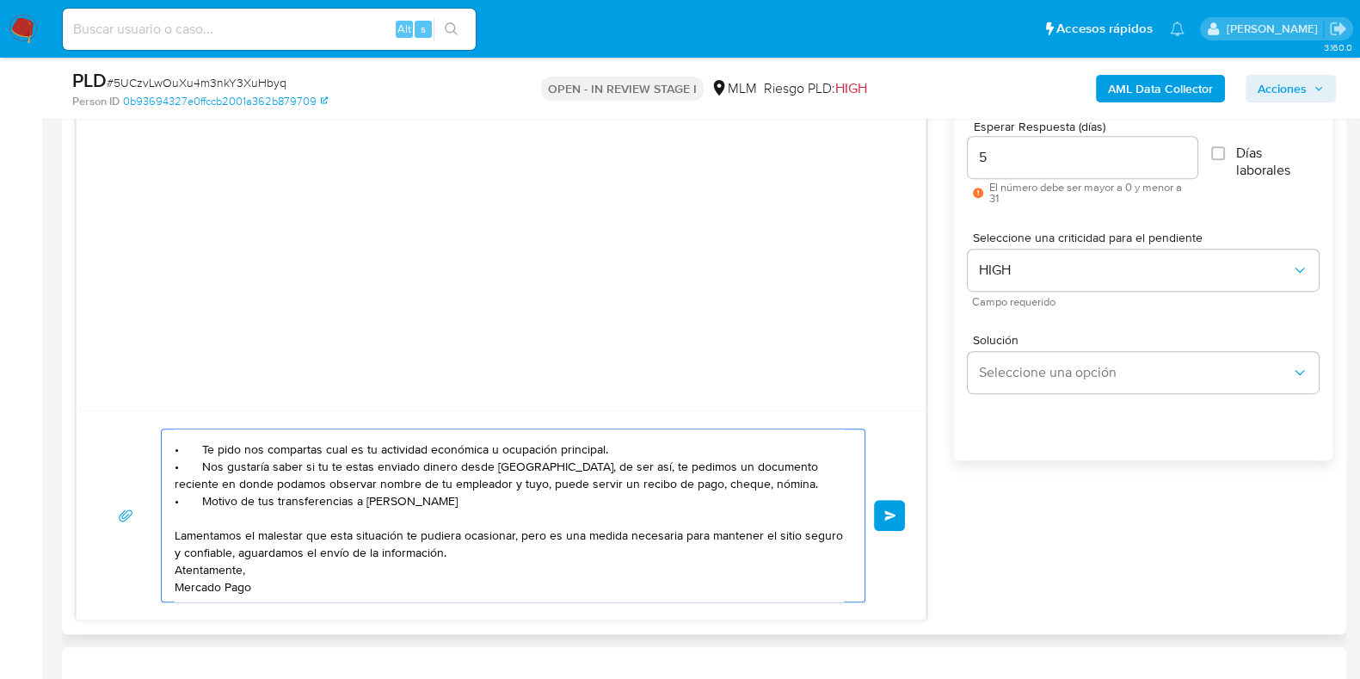
click at [191, 504] on textarea "Apreciable cliente: Te comentamos que debemos llevar a cabo un proceso de verif…" at bounding box center [509, 515] width 668 height 172
paste textarea "• Motivo de tus transferencias a Alicia Velasco Torres"
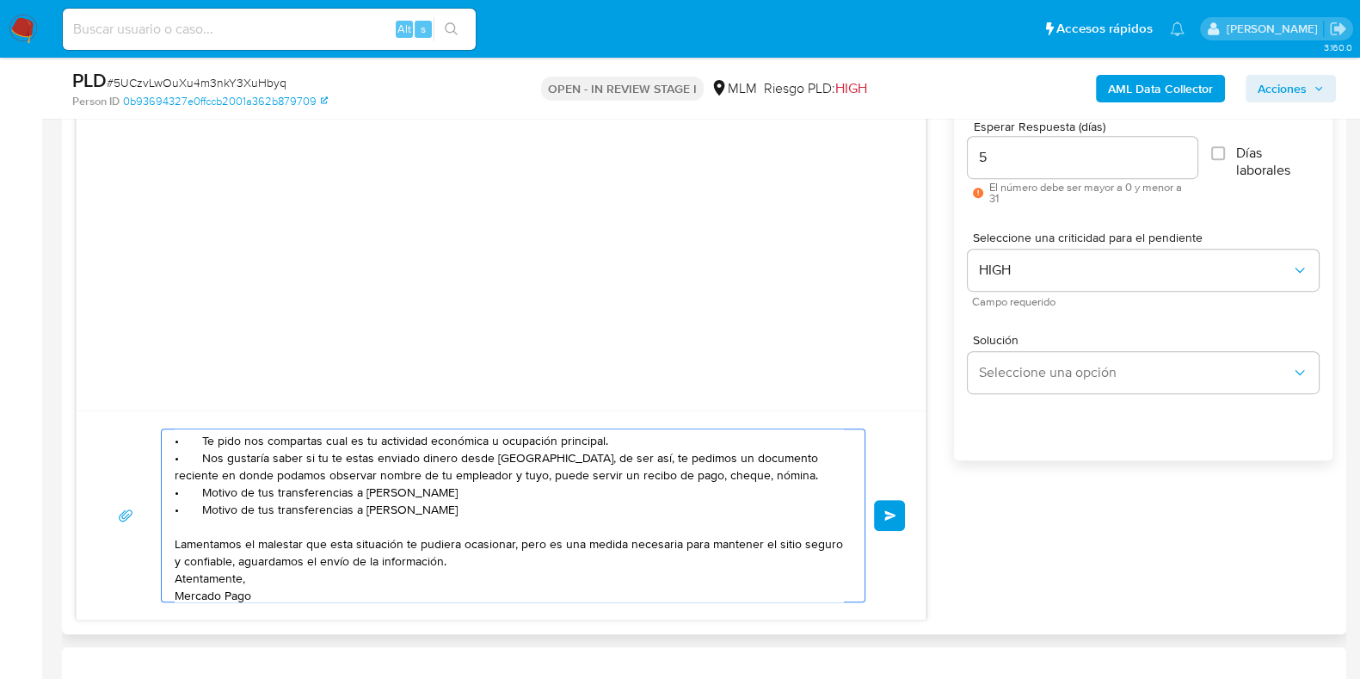
drag, startPoint x: 489, startPoint y: 504, endPoint x: 267, endPoint y: 511, distance: 222.1
click at [267, 511] on textarea "Apreciable cliente: Te comentamos que debemos llevar a cabo un proceso de verif…" at bounding box center [509, 515] width 668 height 172
click at [280, 510] on textarea "Apreciable cliente: Te comentamos que debemos llevar a cabo un proceso de verif…" at bounding box center [509, 515] width 668 height 172
drag, startPoint x: 277, startPoint y: 512, endPoint x: 492, endPoint y: 511, distance: 215.1
click at [492, 511] on textarea "Apreciable cliente: Te comentamos que debemos llevar a cabo un proceso de verif…" at bounding box center [509, 515] width 668 height 172
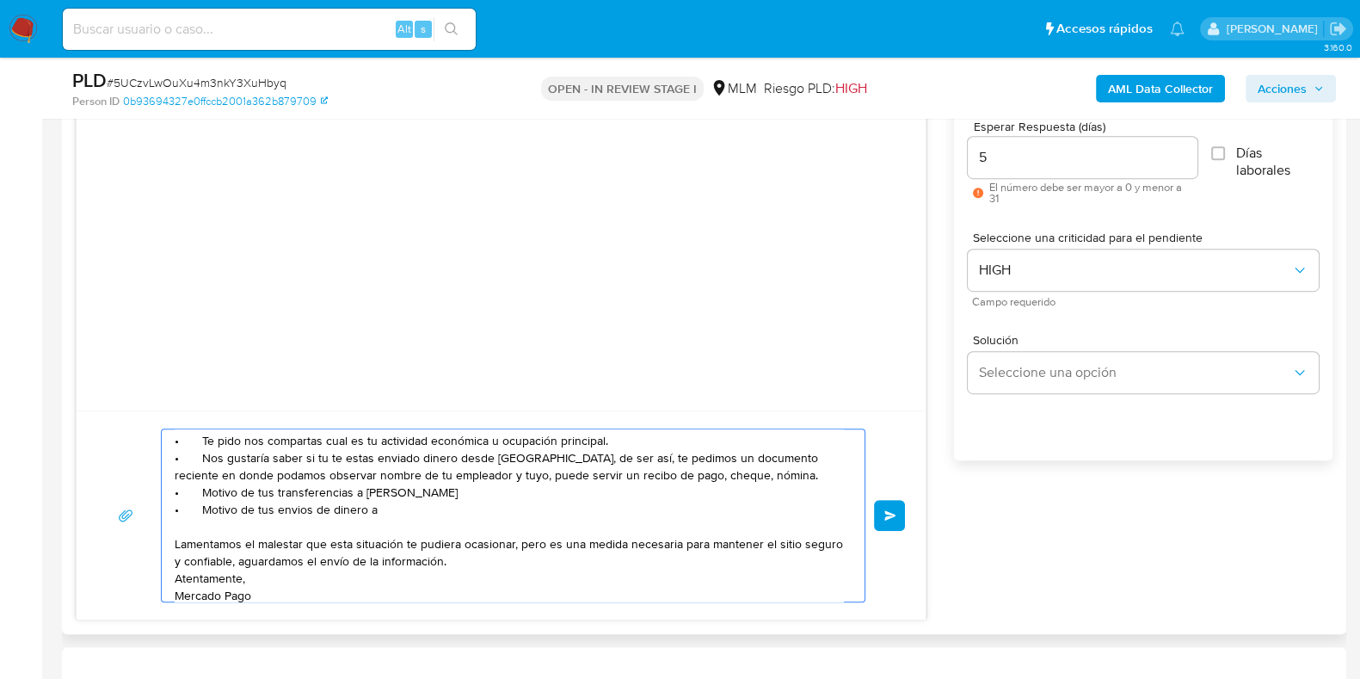
paste textarea "Zuleima Vega Perez"
type textarea "Apreciable cliente: Te comentamos que debemos llevar a cabo un proceso de verif…"
click at [883, 519] on button "Enviar" at bounding box center [889, 515] width 31 height 31
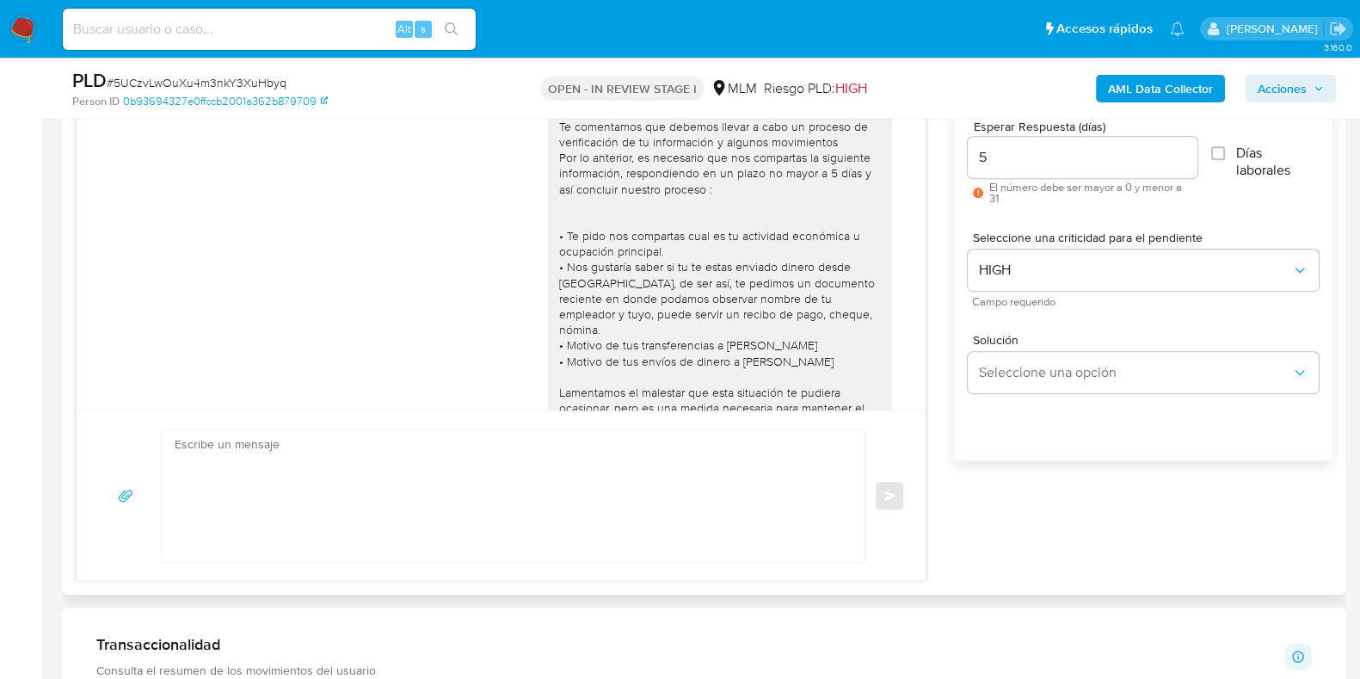
scroll to position [91, 0]
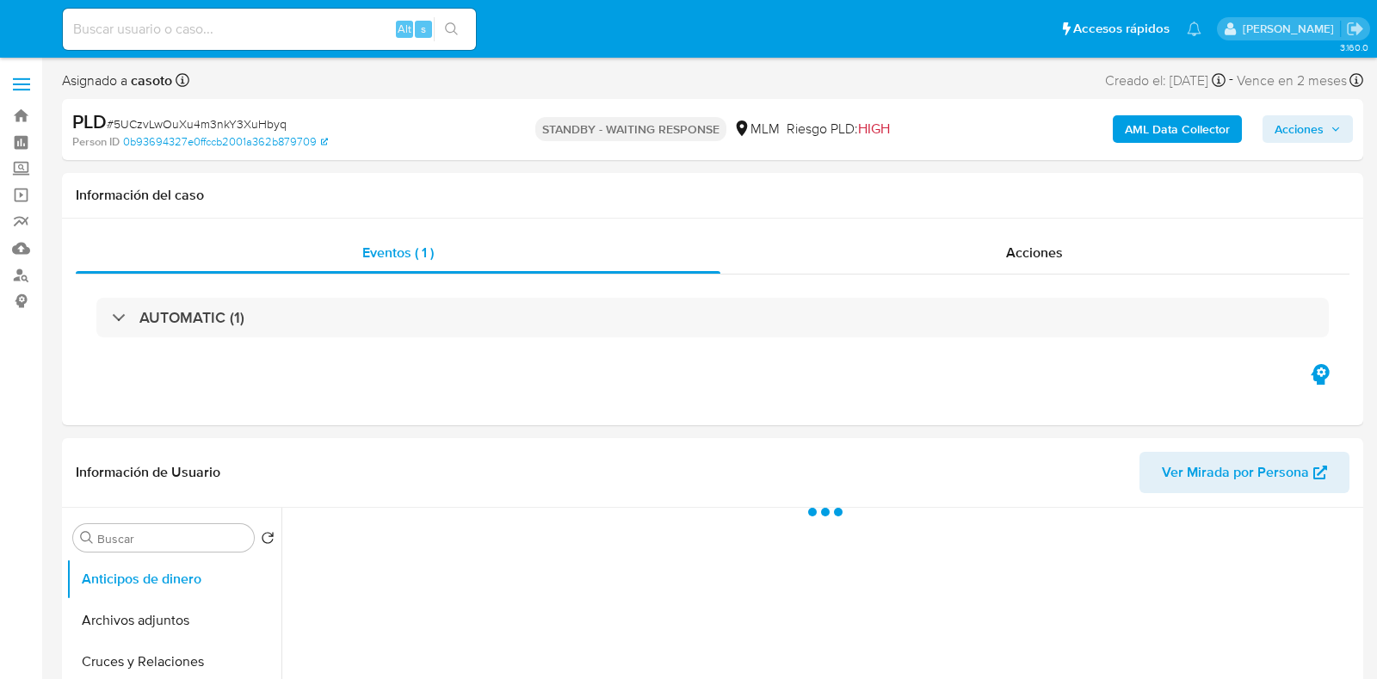
select select "10"
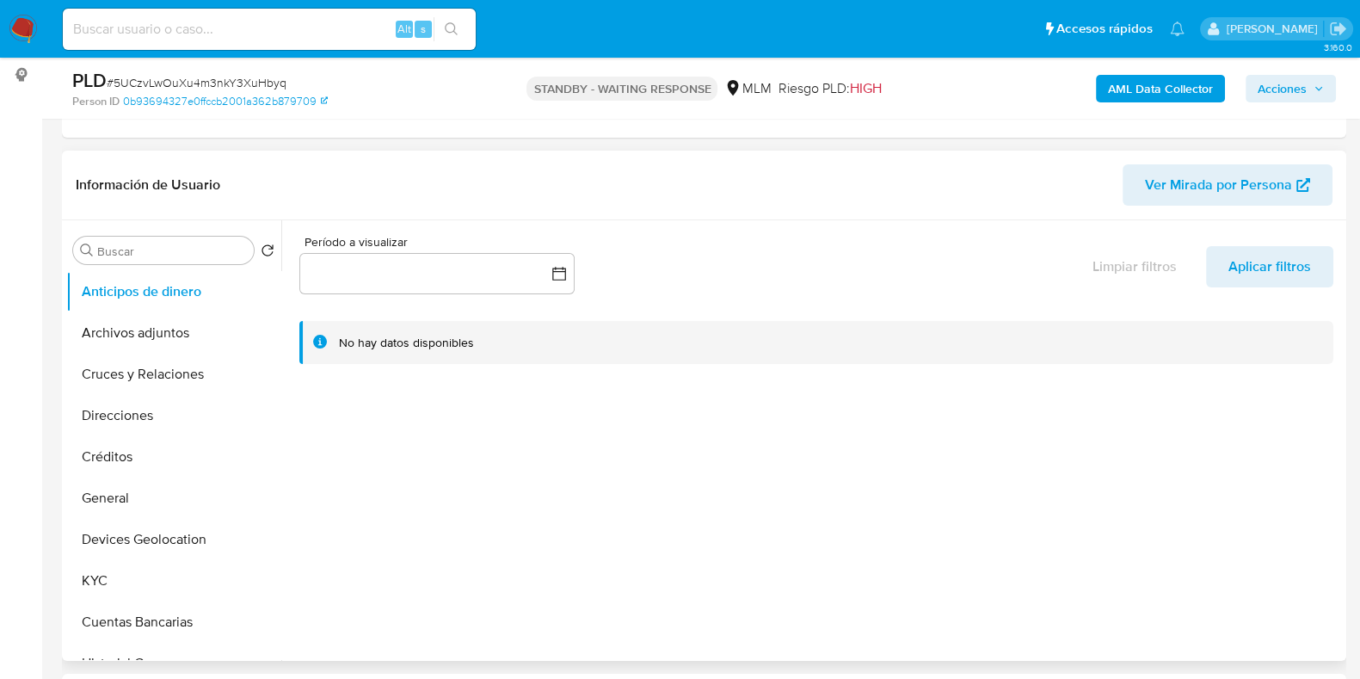
scroll to position [323, 0]
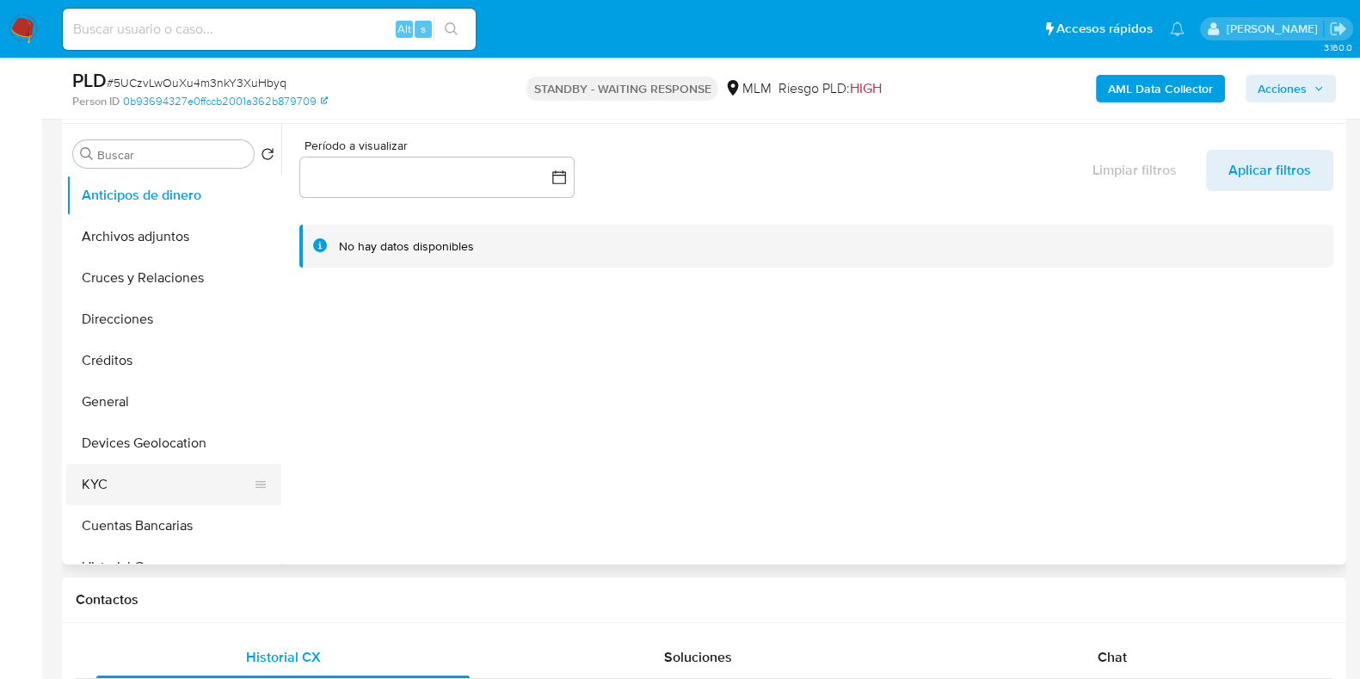
click at [116, 483] on button "KYC" at bounding box center [166, 484] width 201 height 41
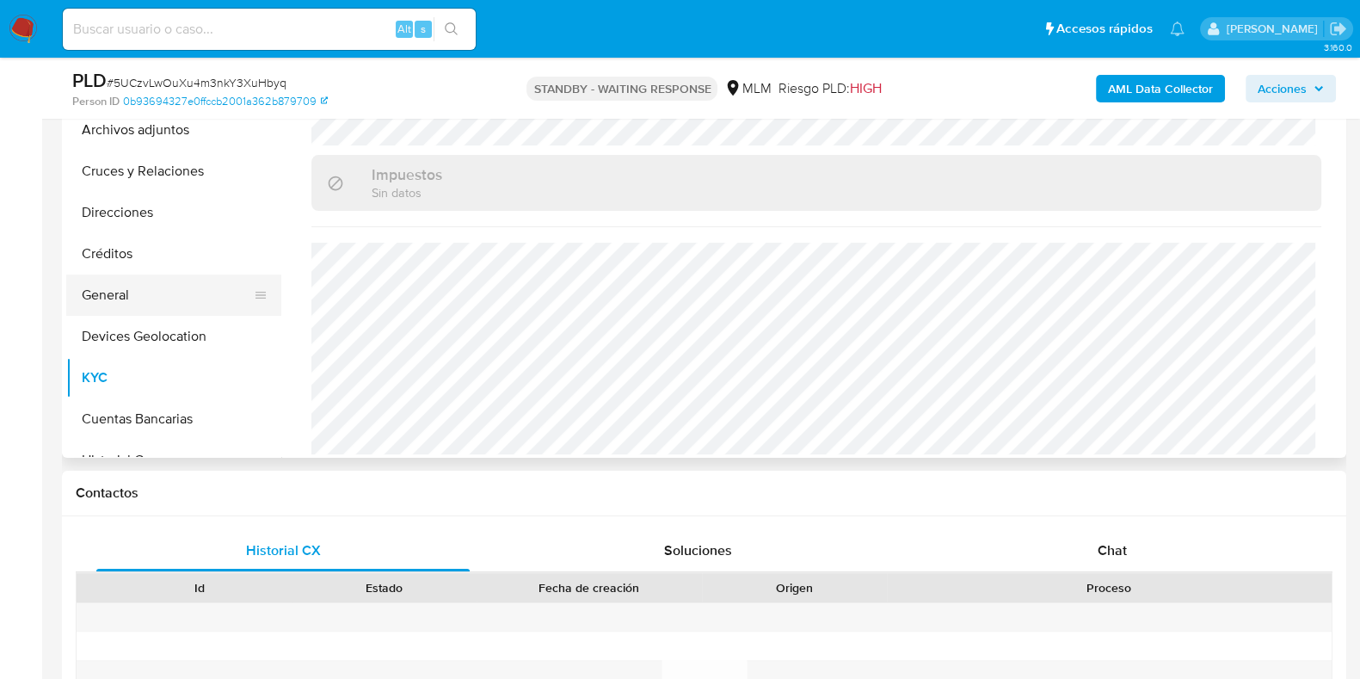
scroll to position [107, 0]
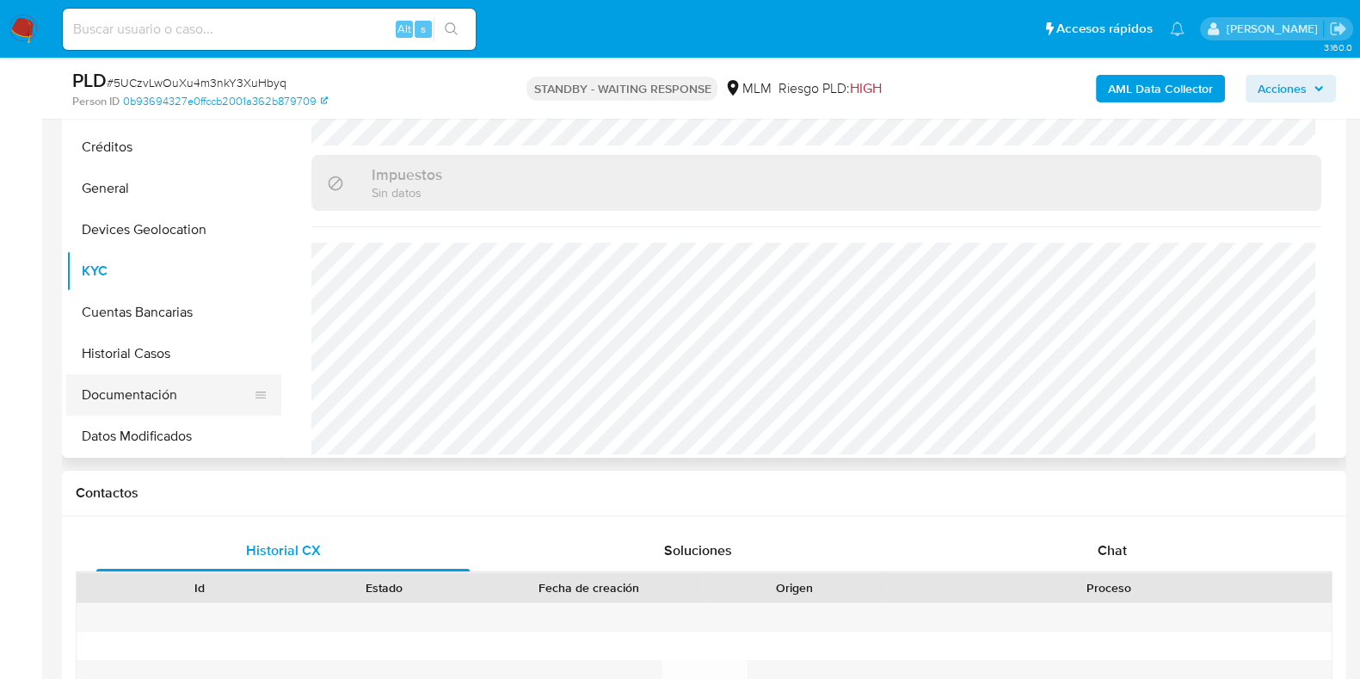
click at [127, 381] on button "Documentación" at bounding box center [166, 394] width 201 height 41
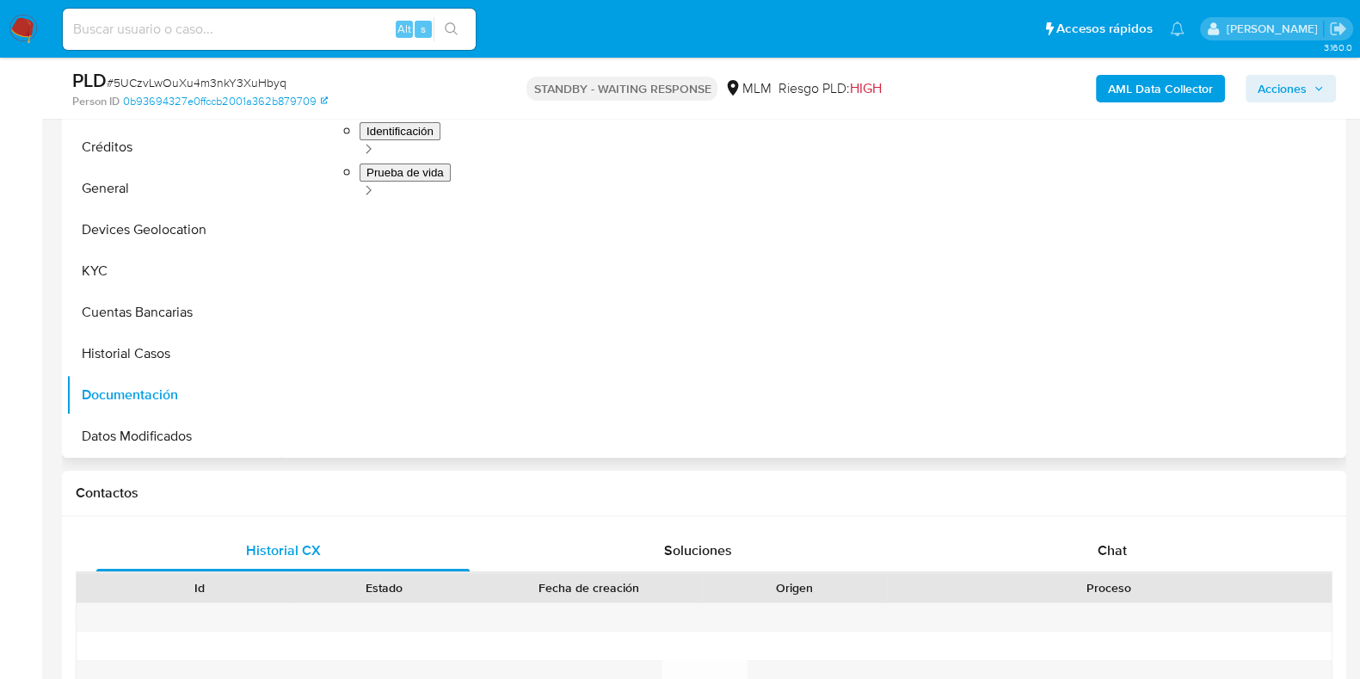
scroll to position [323, 0]
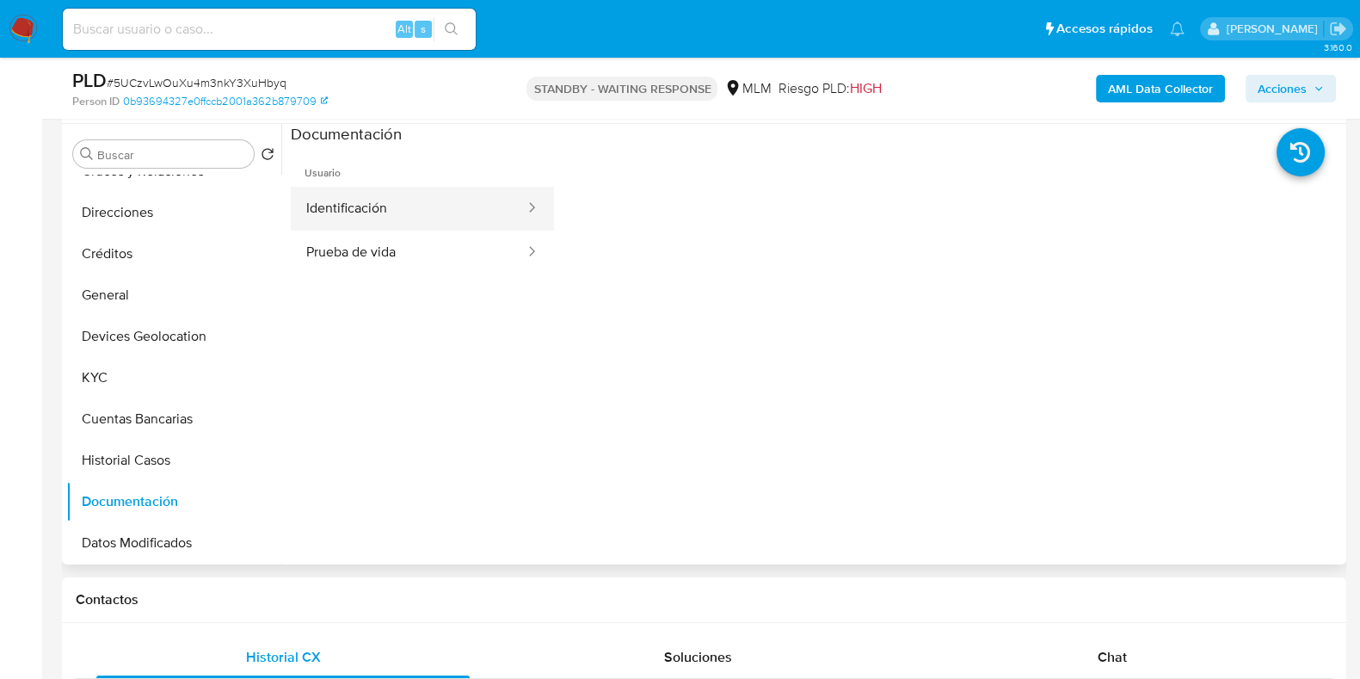
click at [403, 214] on button "Identificación" at bounding box center [409, 209] width 236 height 44
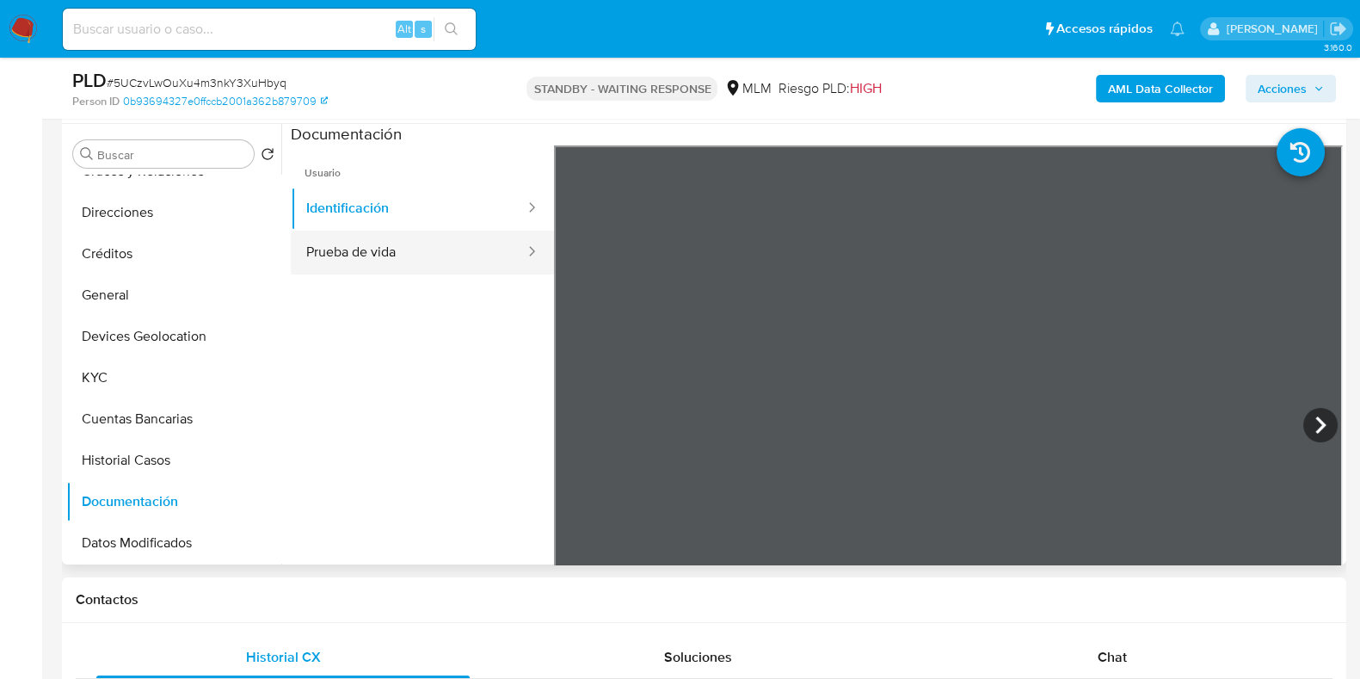
click at [383, 251] on button "Prueba de vida" at bounding box center [409, 253] width 236 height 44
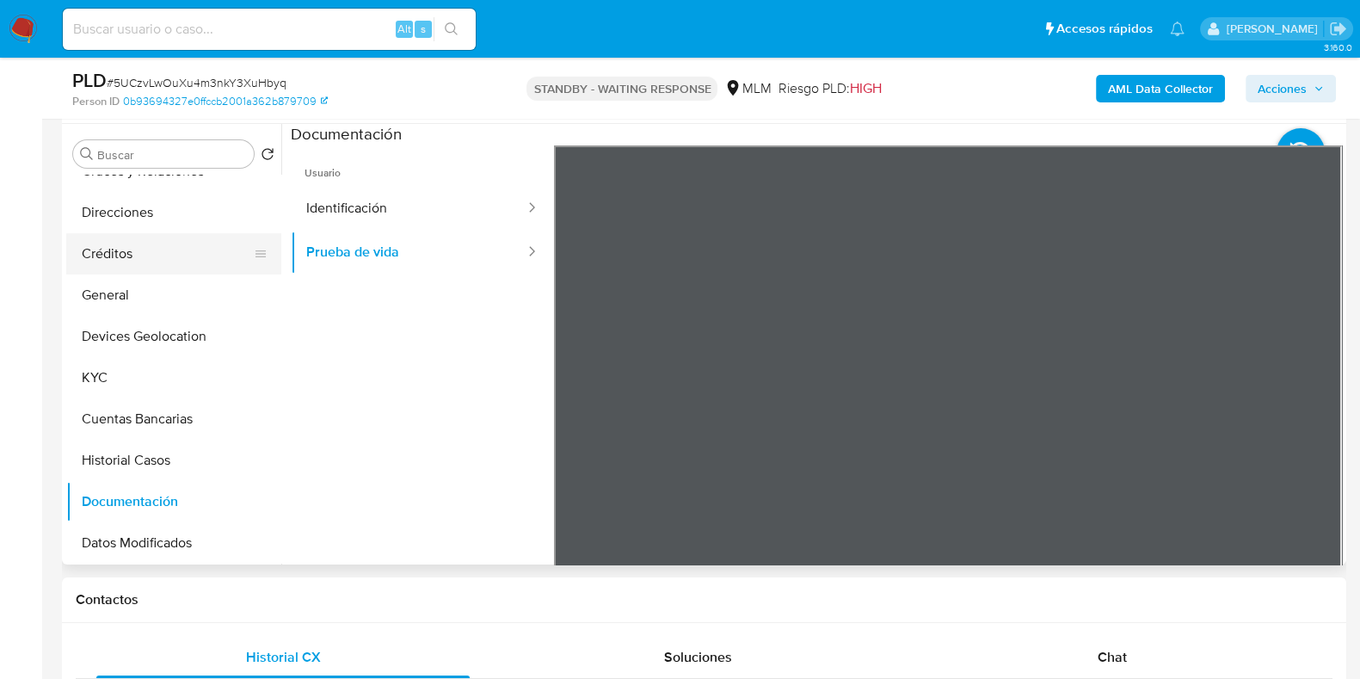
click at [86, 269] on button "Créditos" at bounding box center [166, 253] width 201 height 41
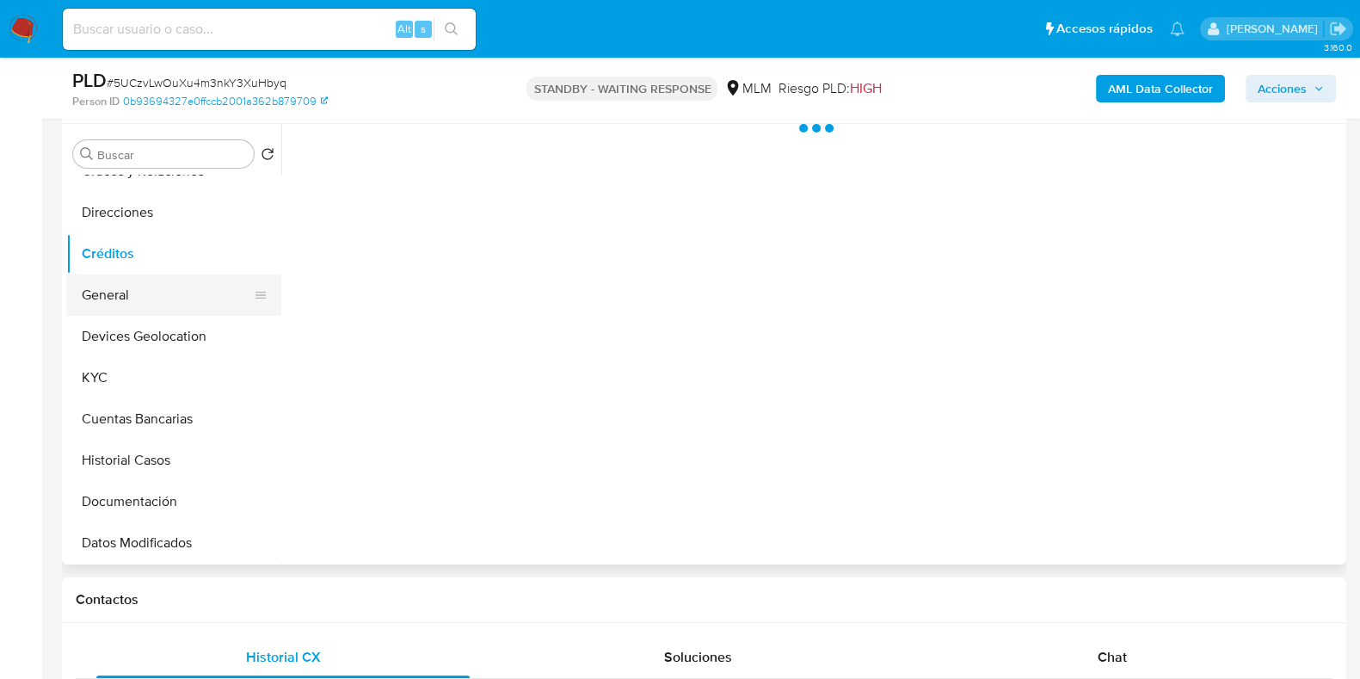
click at [102, 303] on button "General" at bounding box center [166, 294] width 201 height 41
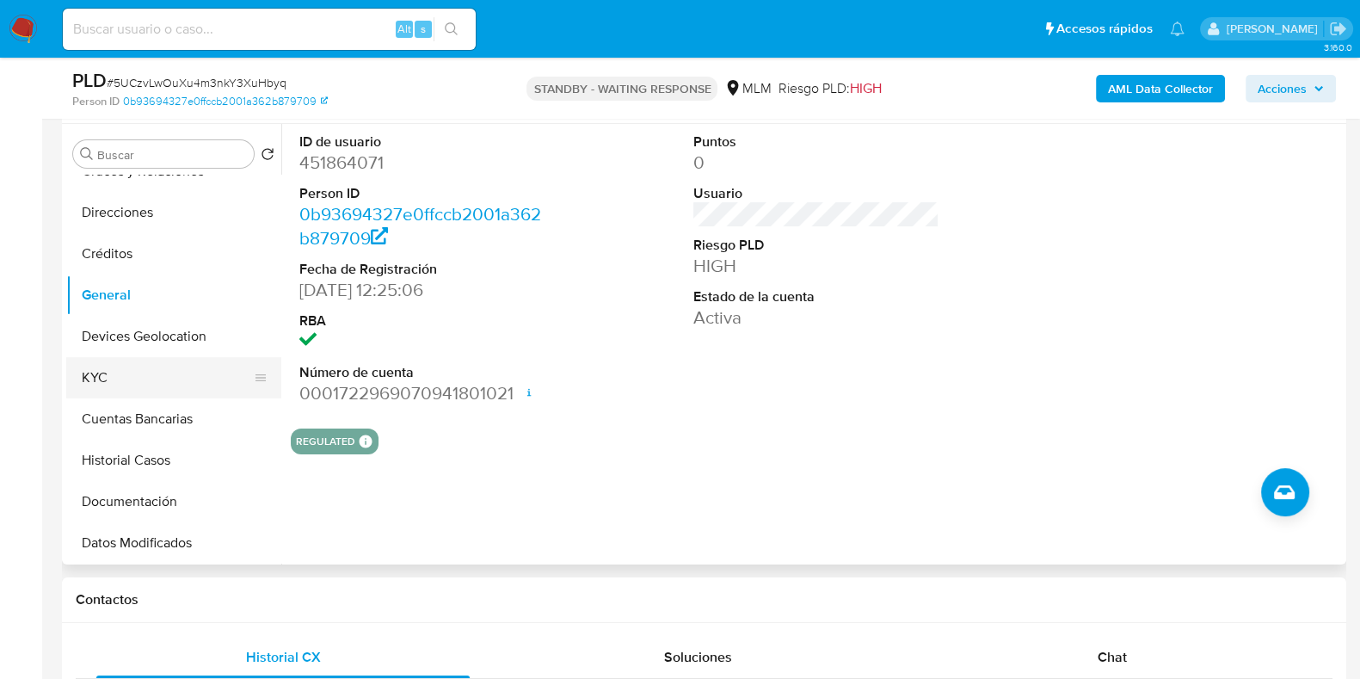
click at [128, 376] on button "KYC" at bounding box center [166, 377] width 201 height 41
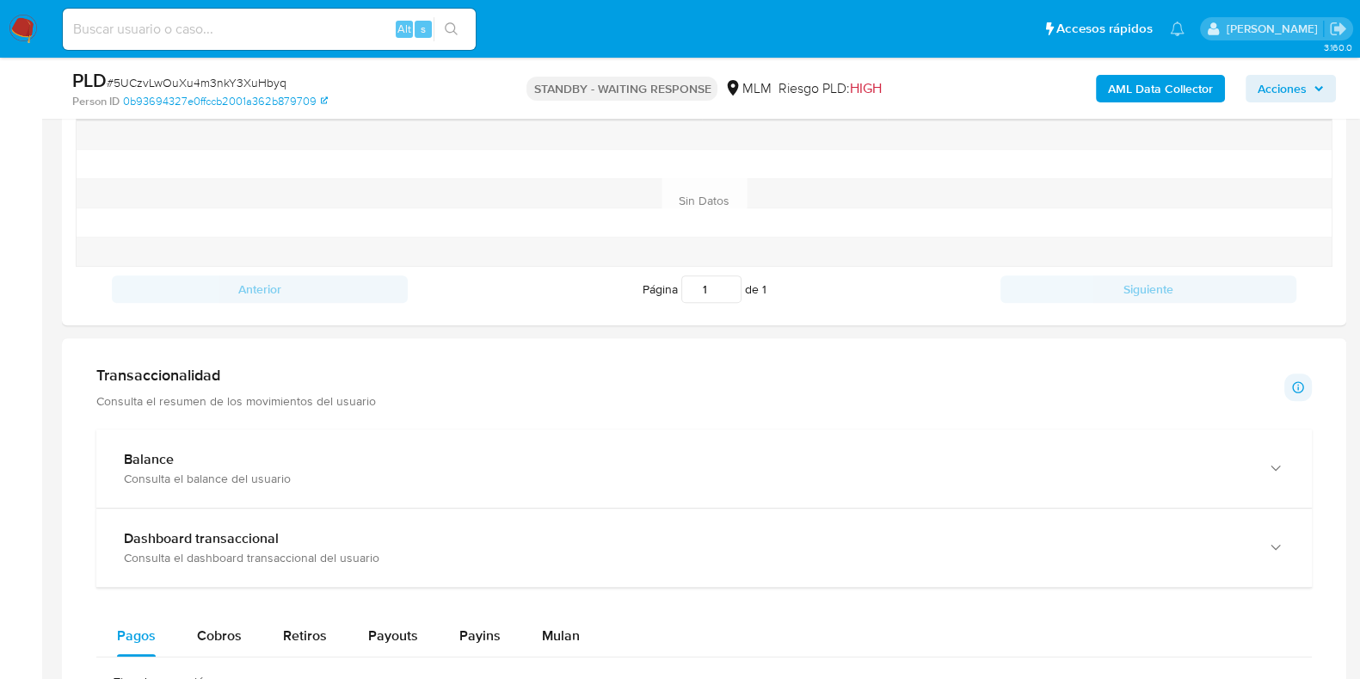
scroll to position [1126, 0]
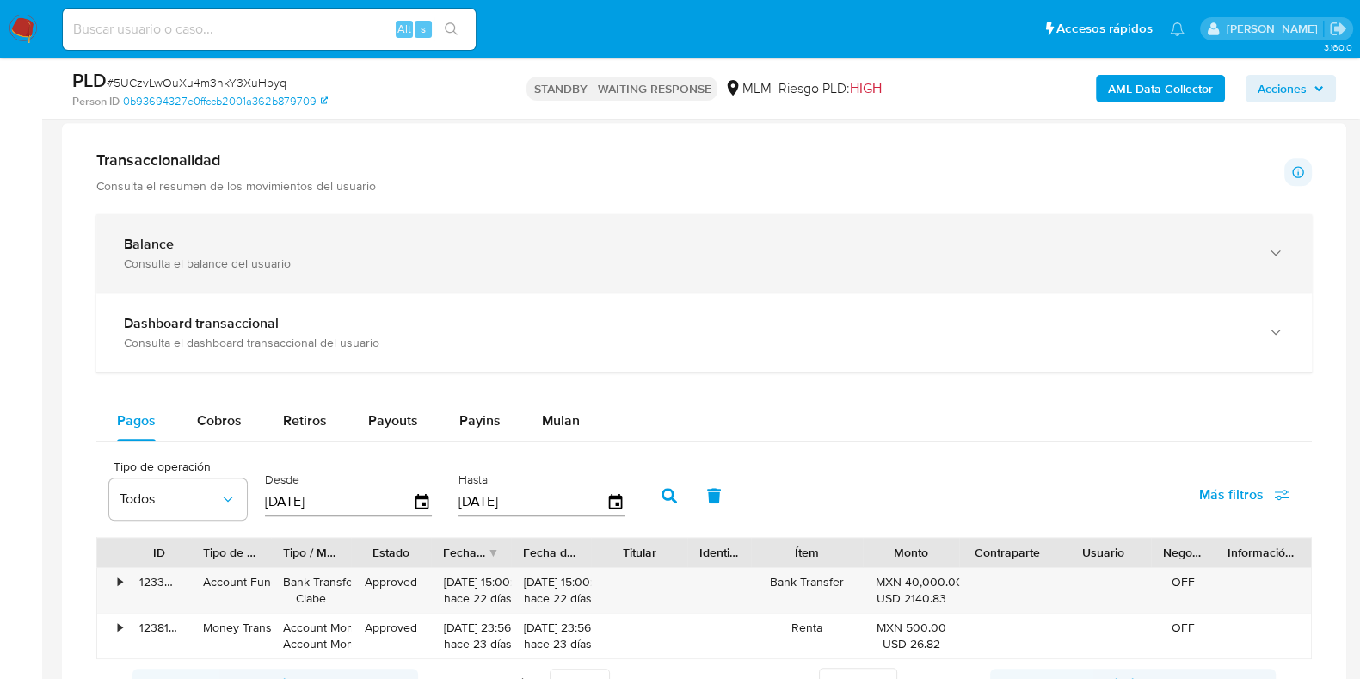
click at [441, 261] on div "Consulta el balance del usuario" at bounding box center [687, 263] width 1126 height 15
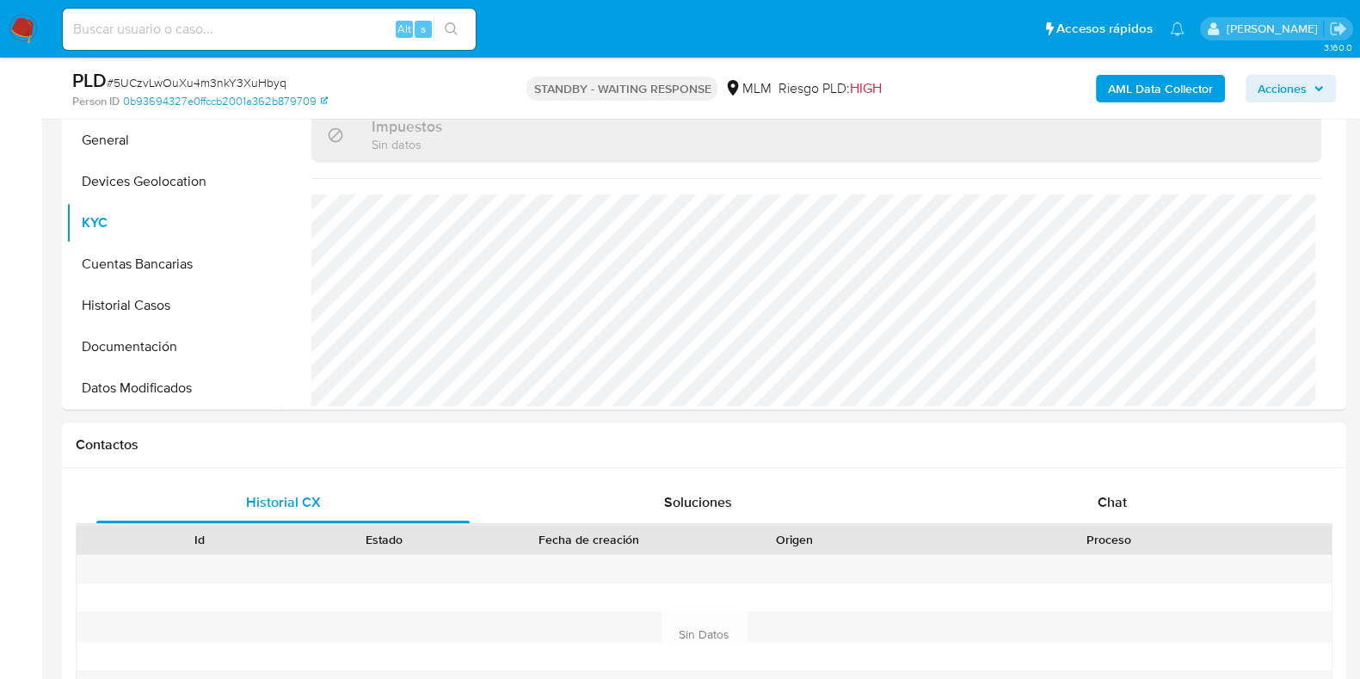
scroll to position [373, 0]
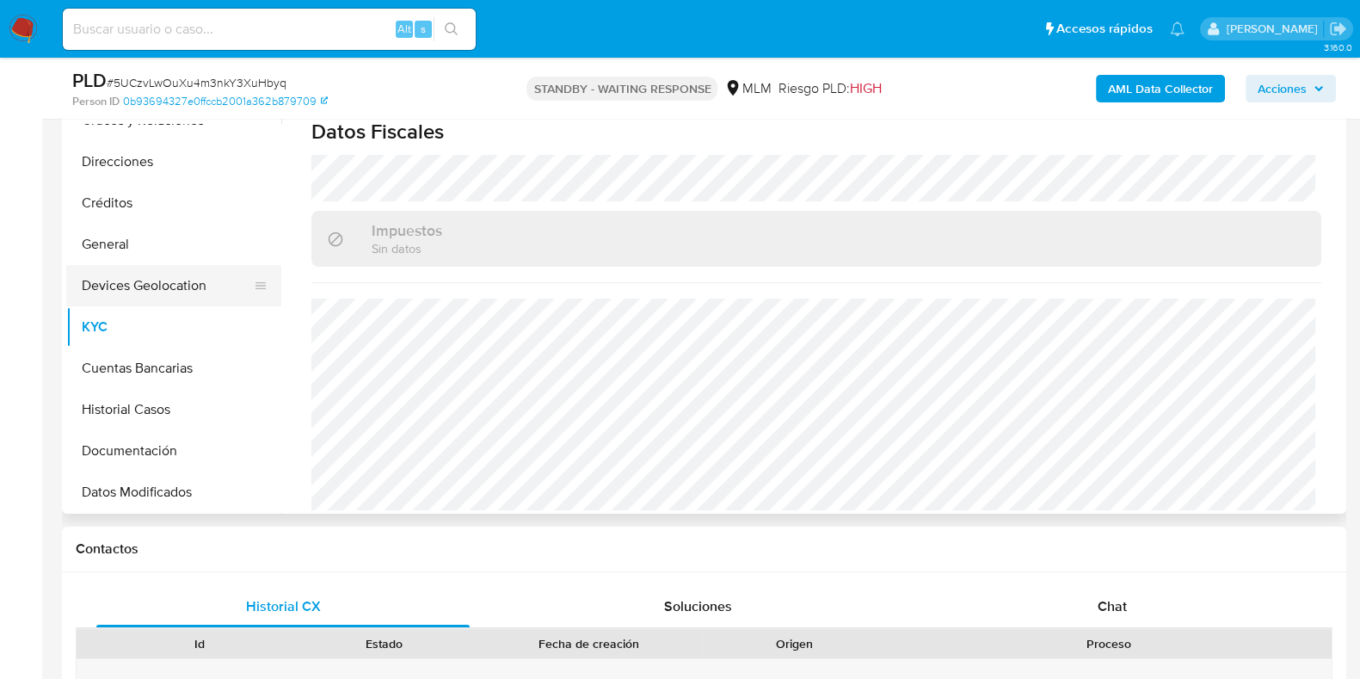
click at [163, 291] on button "Devices Geolocation" at bounding box center [166, 285] width 201 height 41
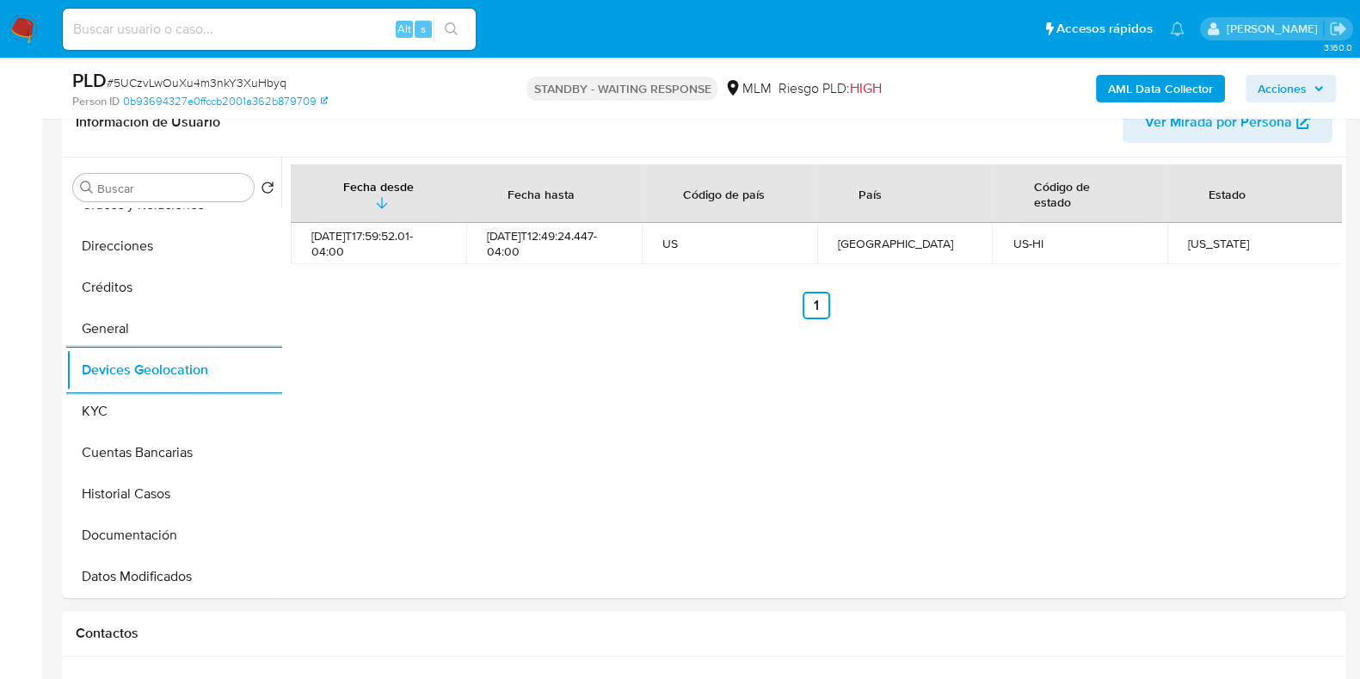
scroll to position [538, 0]
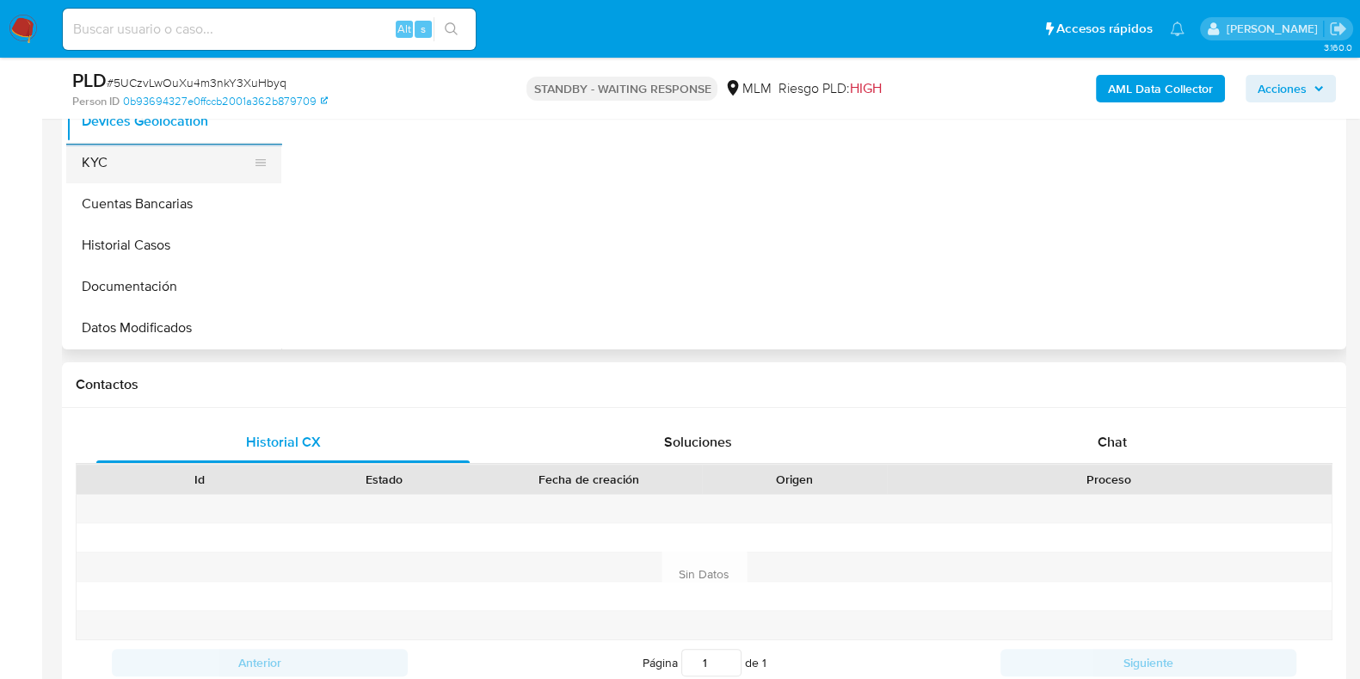
click at [110, 148] on button "KYC" at bounding box center [166, 162] width 201 height 41
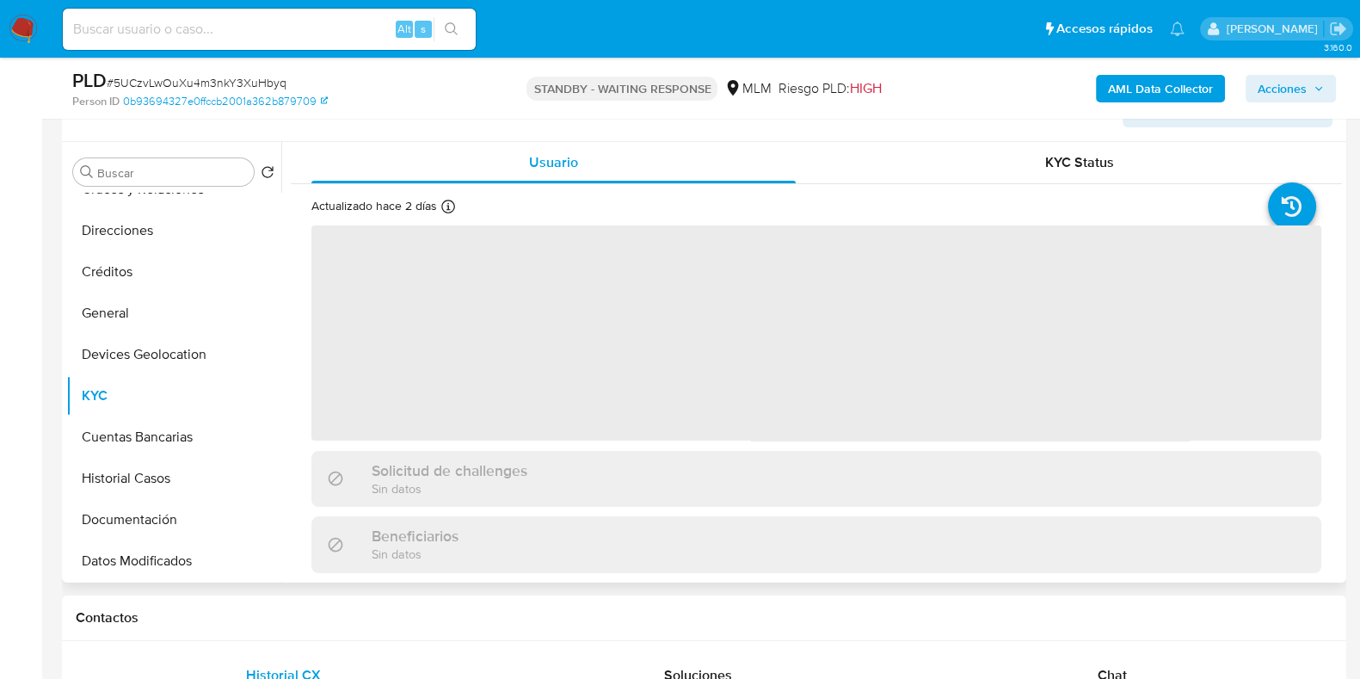
scroll to position [107, 0]
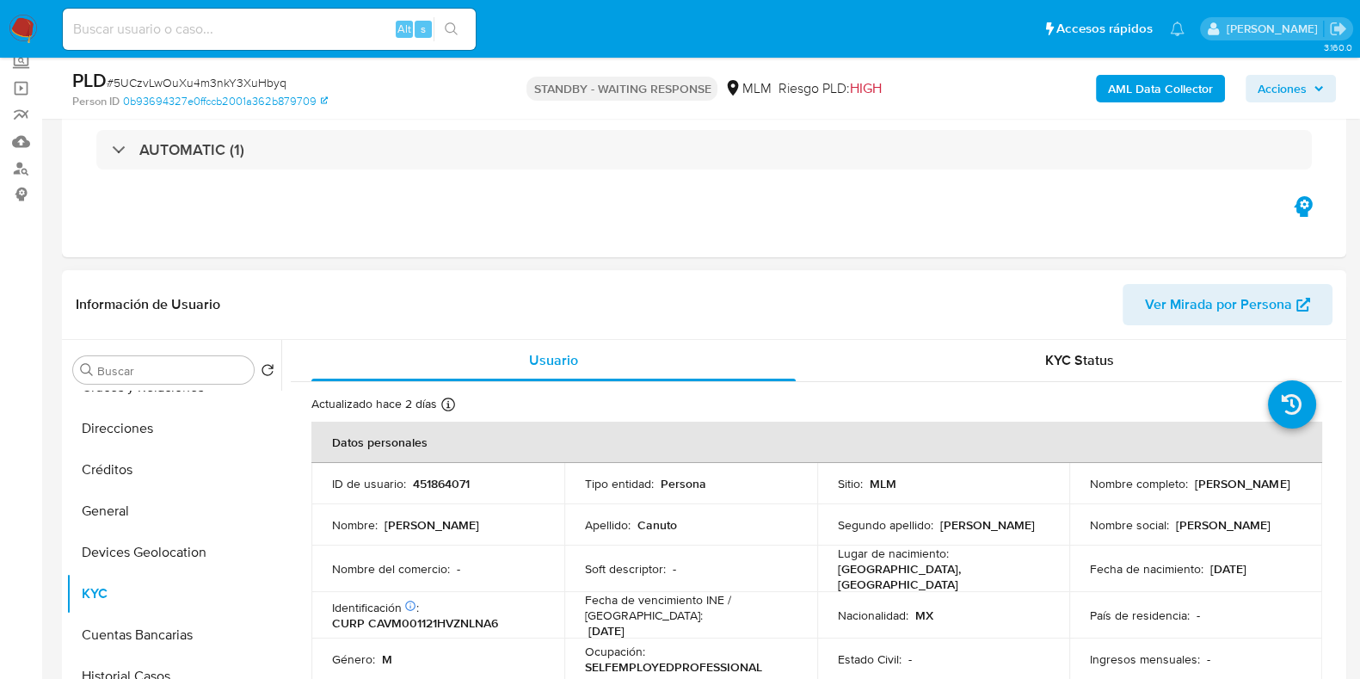
drag, startPoint x: 1247, startPoint y: 486, endPoint x: 1069, endPoint y: 490, distance: 178.1
click at [1069, 490] on td "Nombre completo : Jose Manuel Canuto Velasco" at bounding box center [1195, 483] width 253 height 41
copy p "Jose Manuel Canuto Velasco"
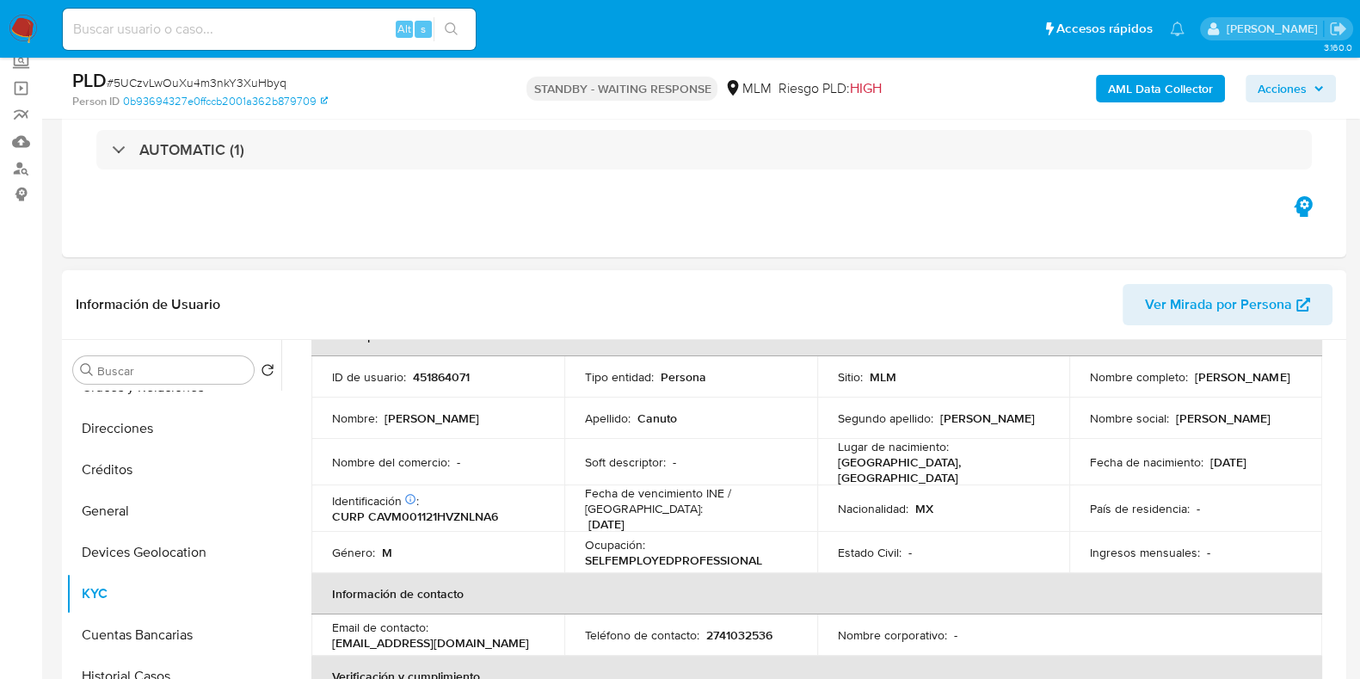
click at [441, 373] on p "451864071" at bounding box center [441, 376] width 57 height 15
copy p "451864071"
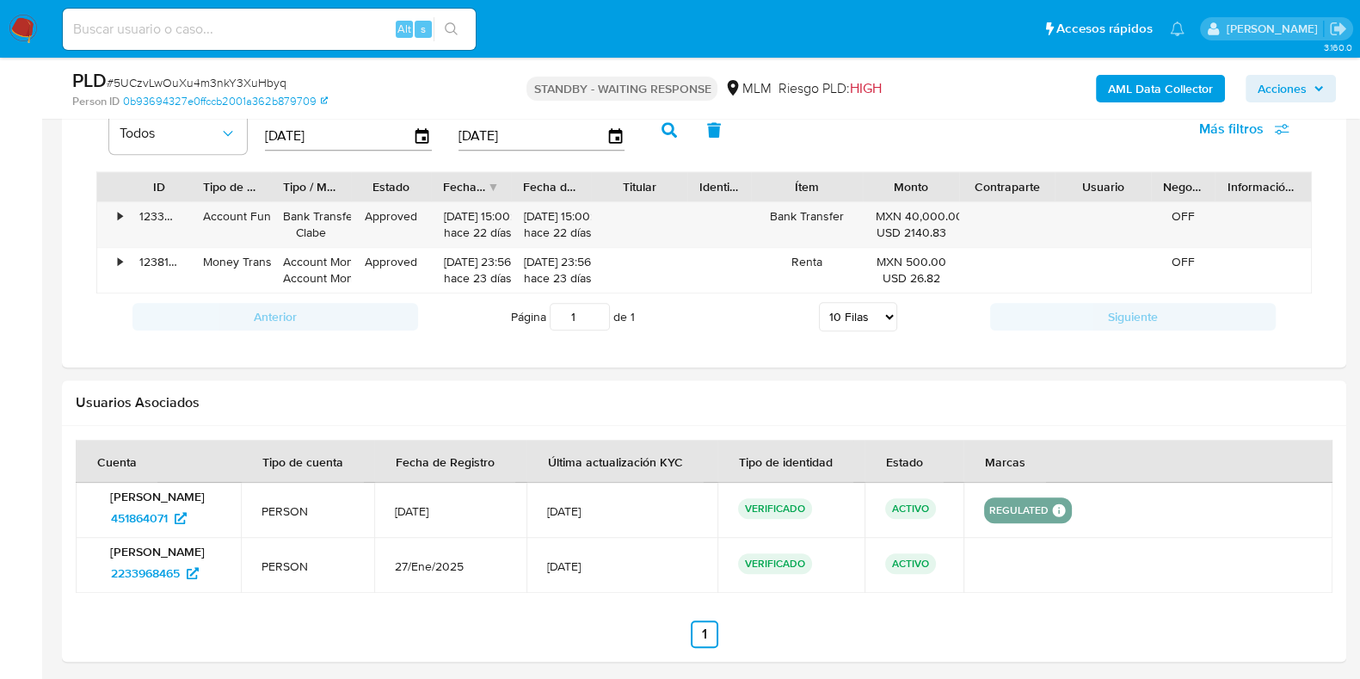
scroll to position [2125, 0]
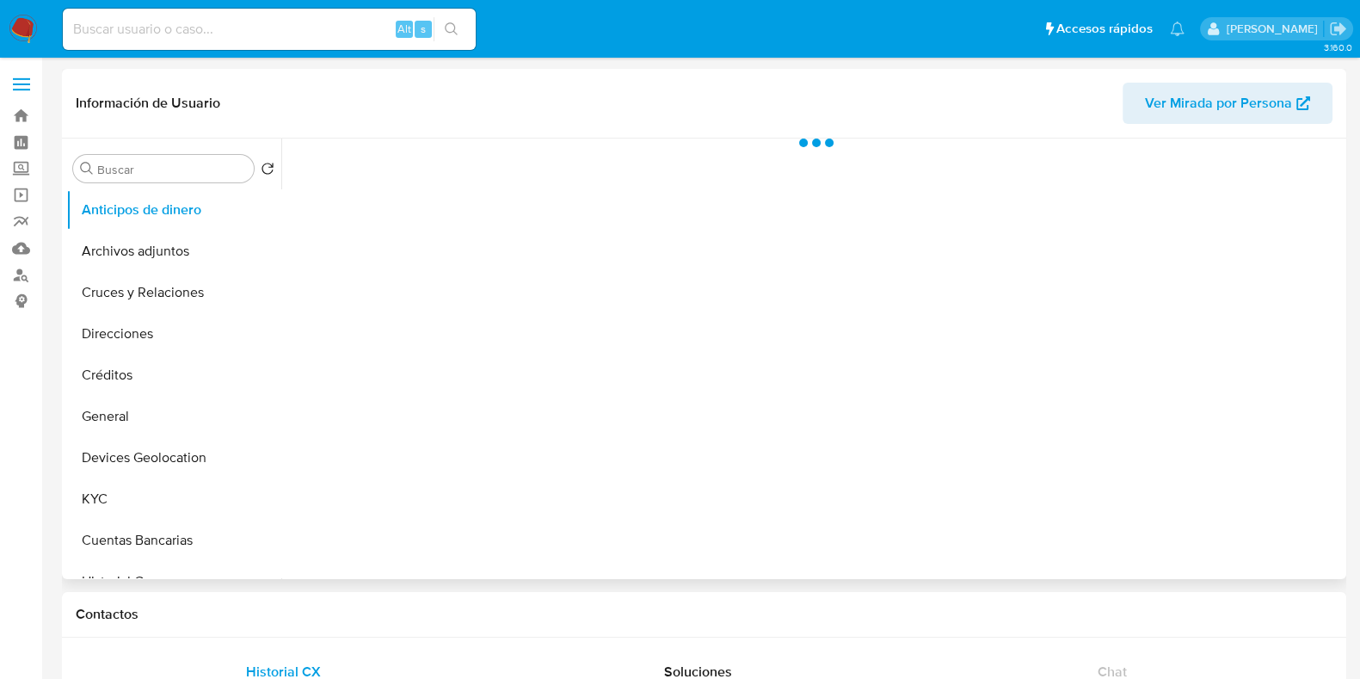
select select "10"
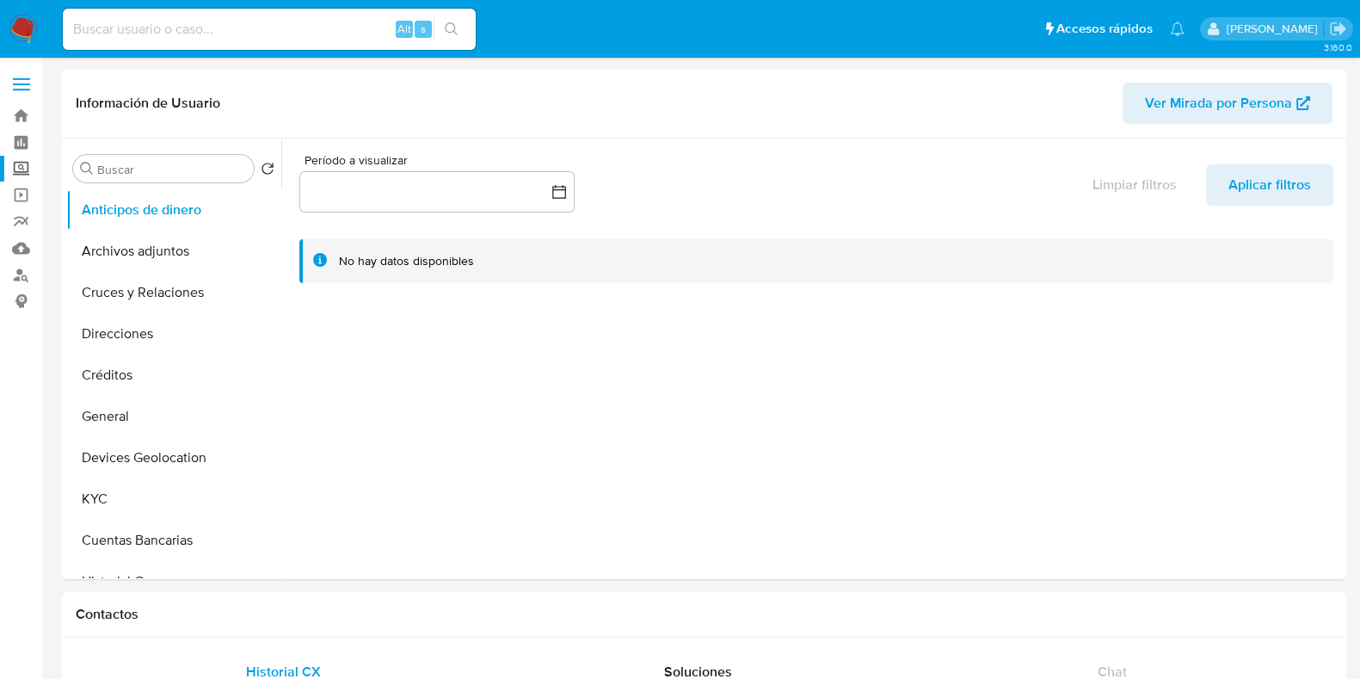
click at [13, 169] on label "Screening" at bounding box center [102, 169] width 205 height 27
click at [0, 0] on input "Screening" at bounding box center [0, 0] width 0 height 0
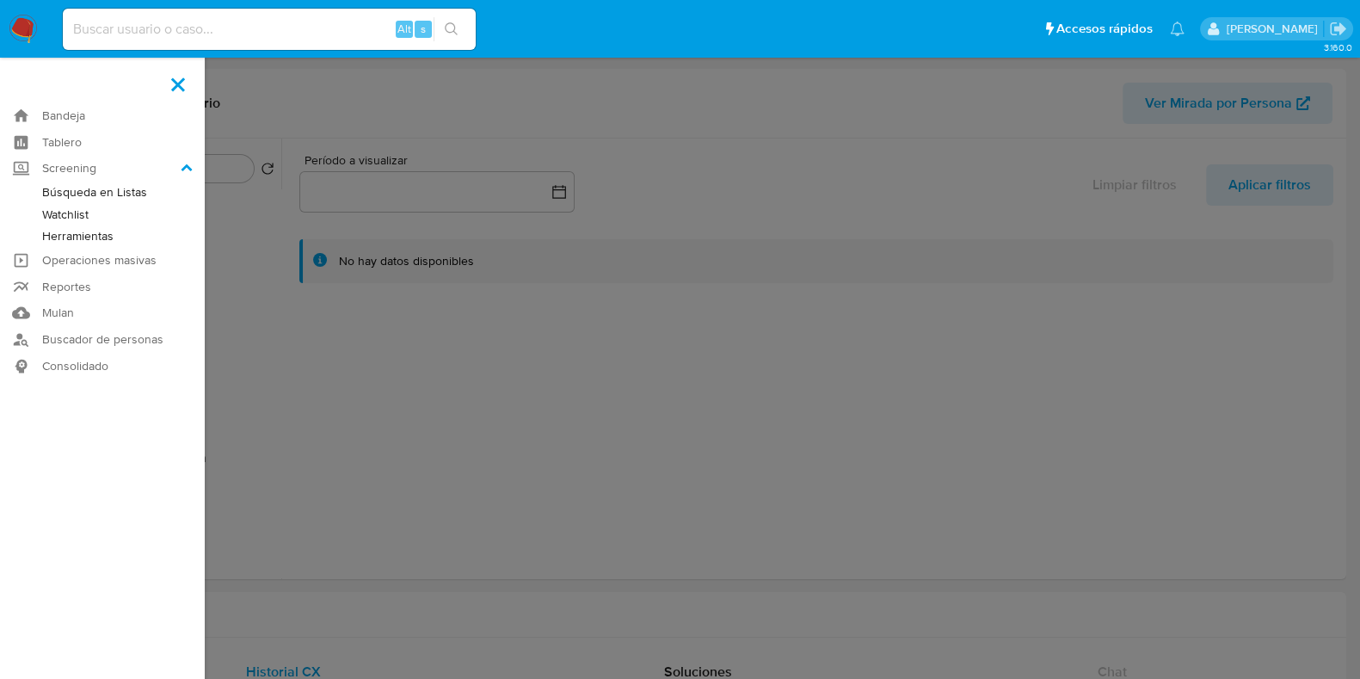
click at [65, 233] on link "Herramientas" at bounding box center [102, 236] width 205 height 22
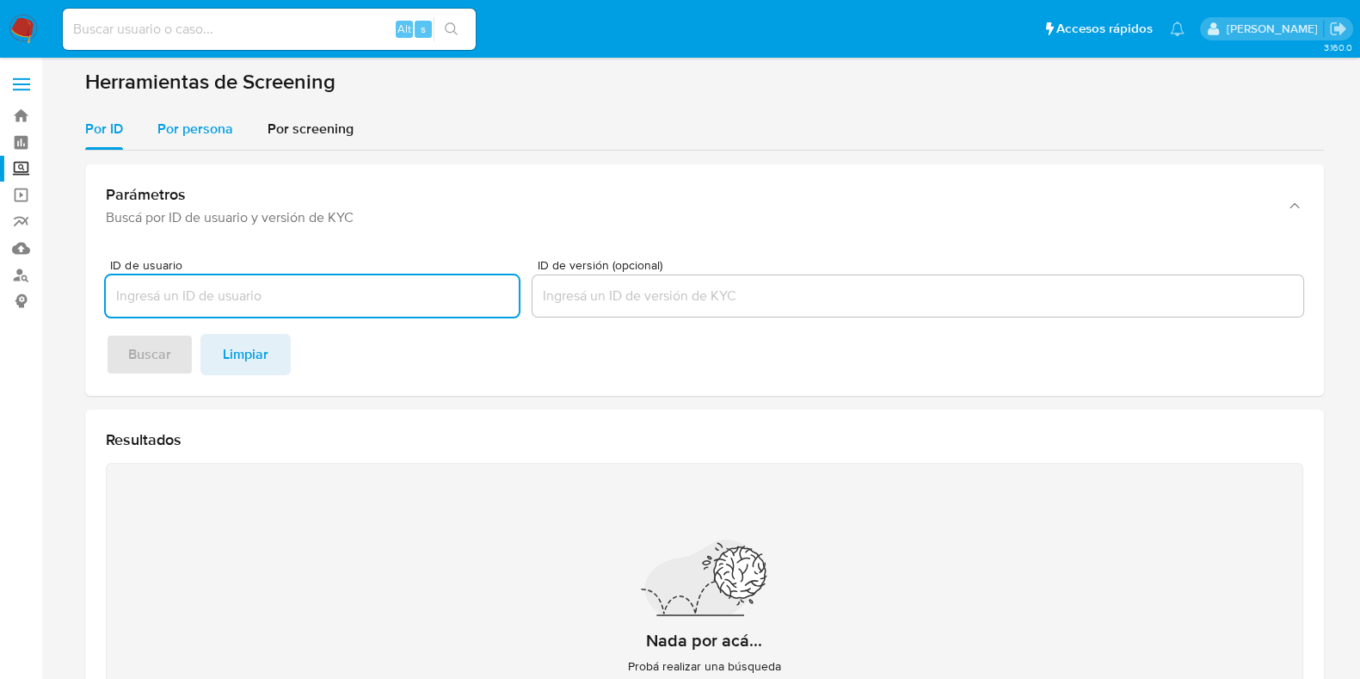
click at [206, 141] on div "Por persona" at bounding box center [195, 128] width 76 height 41
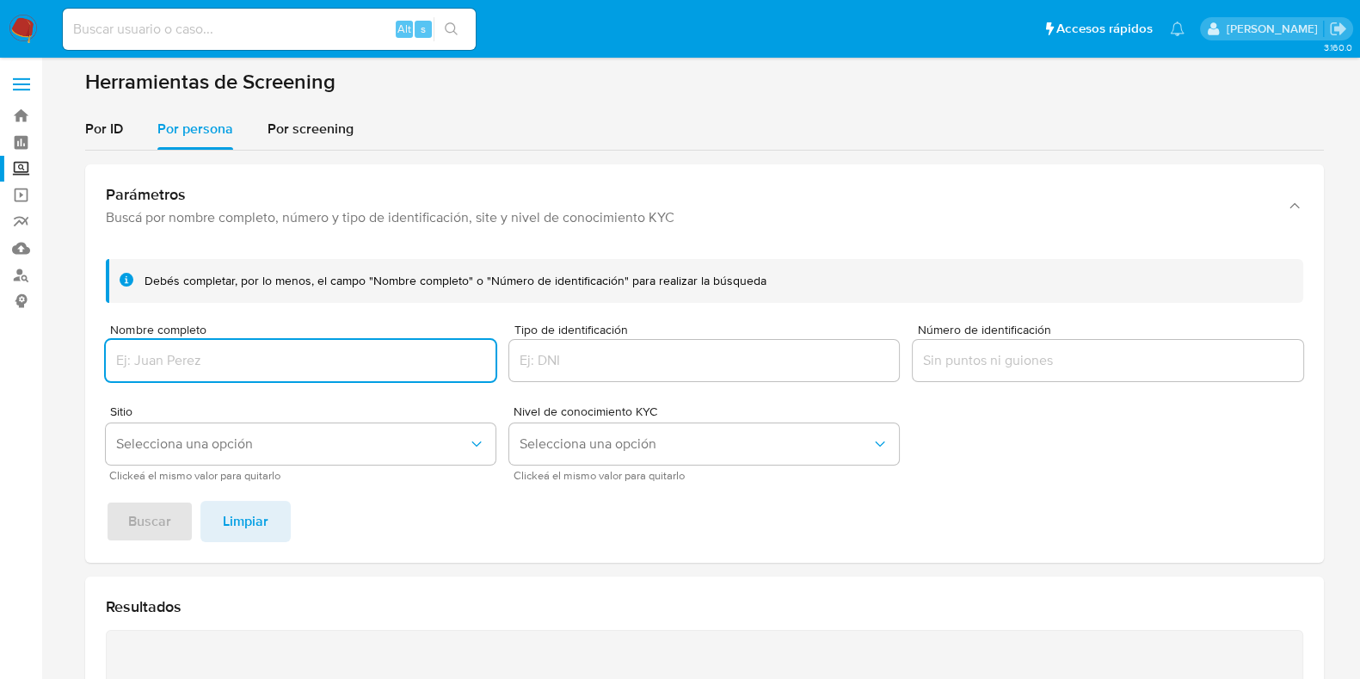
paste input "[PERSON_NAME]"
type input "[PERSON_NAME]"
click at [165, 522] on span "Buscar" at bounding box center [149, 521] width 43 height 38
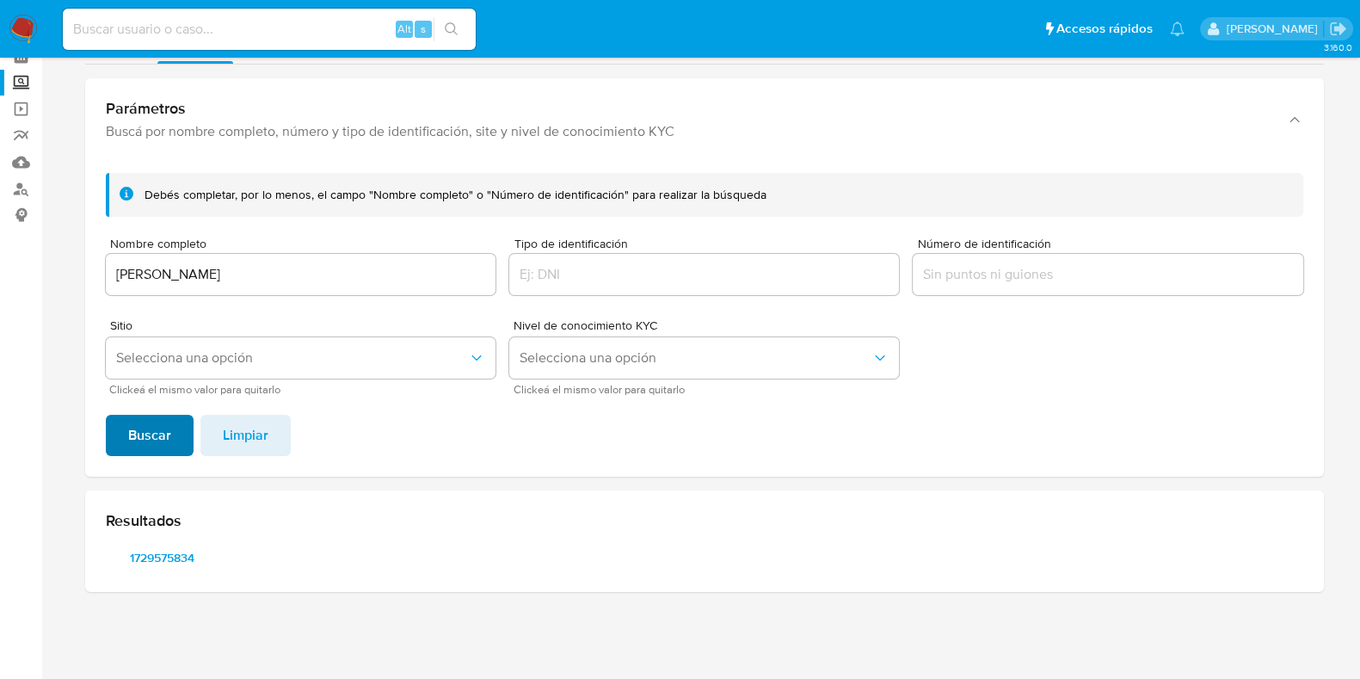
scroll to position [85, 0]
click at [151, 558] on span "1729575834" at bounding box center [162, 558] width 89 height 24
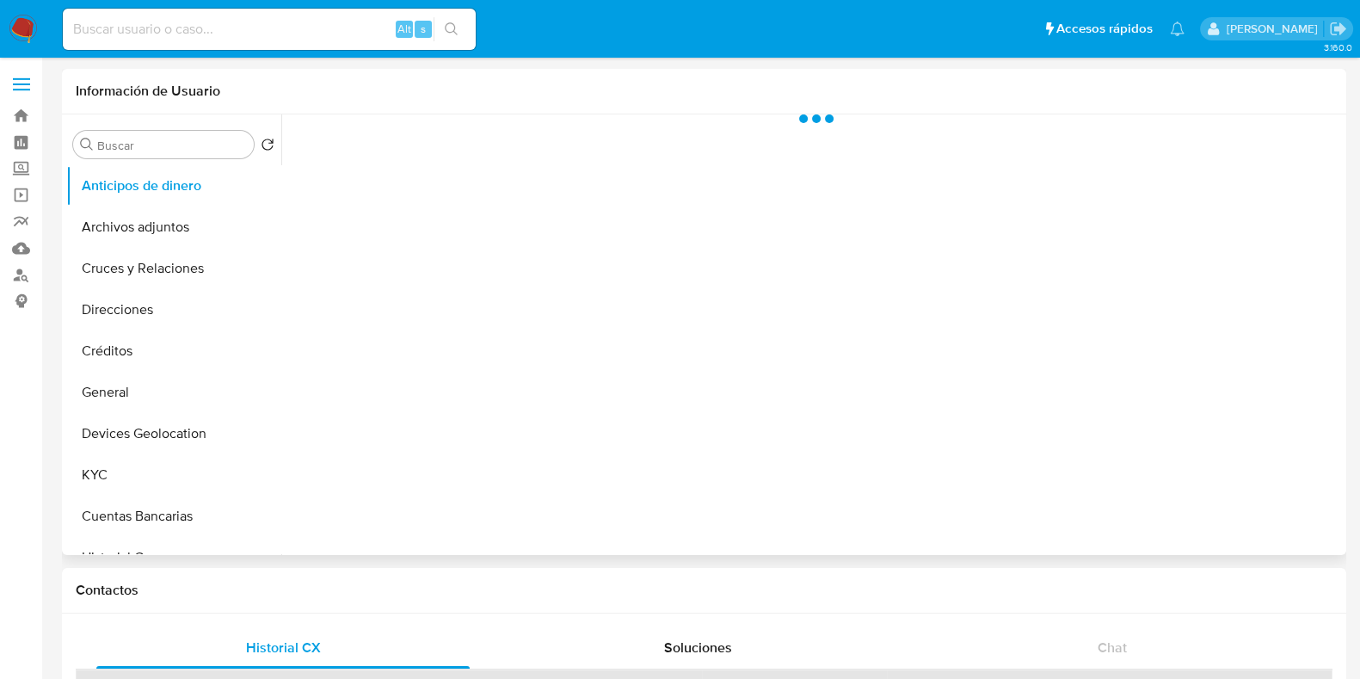
select select "10"
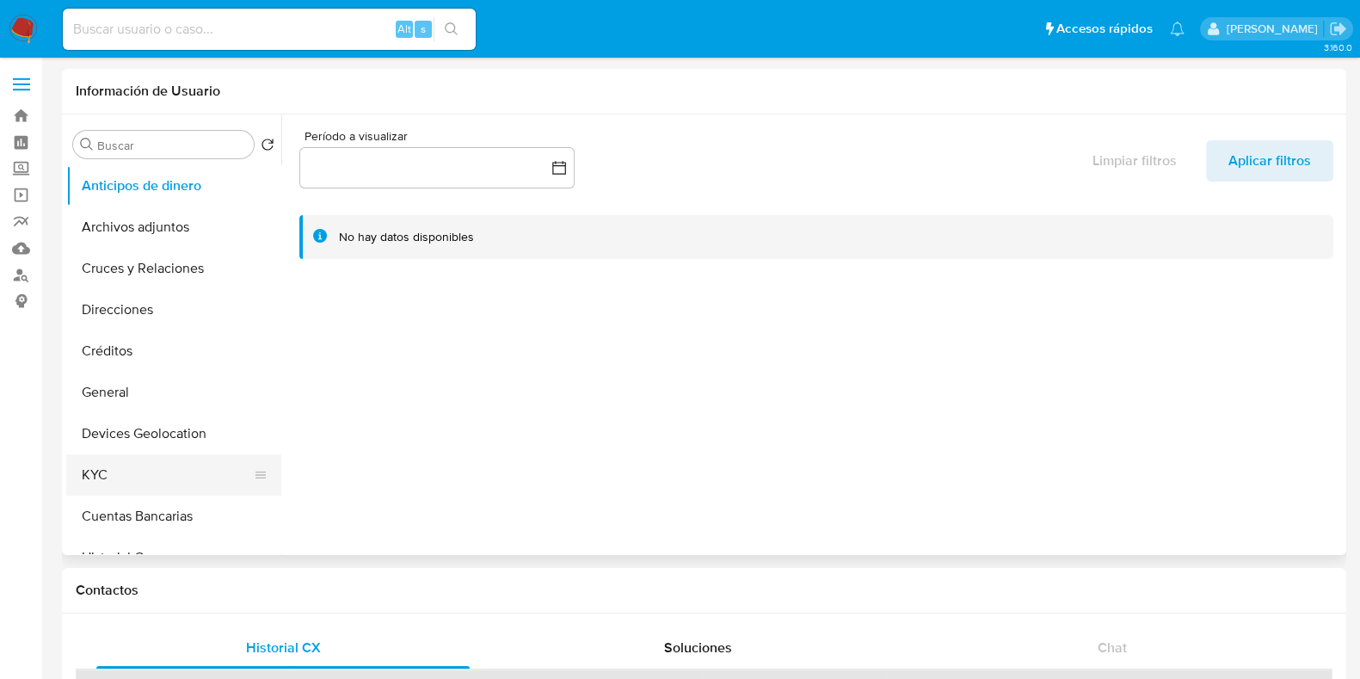
click at [104, 477] on button "KYC" at bounding box center [166, 474] width 201 height 41
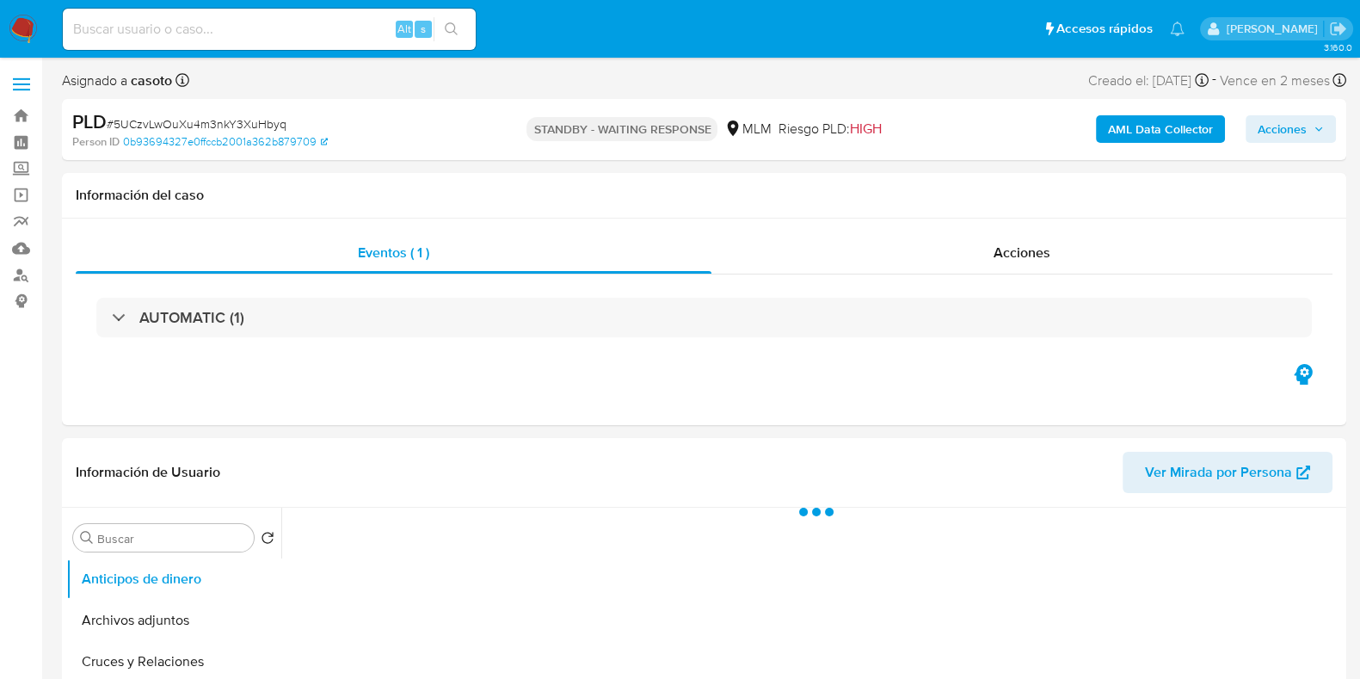
select select "10"
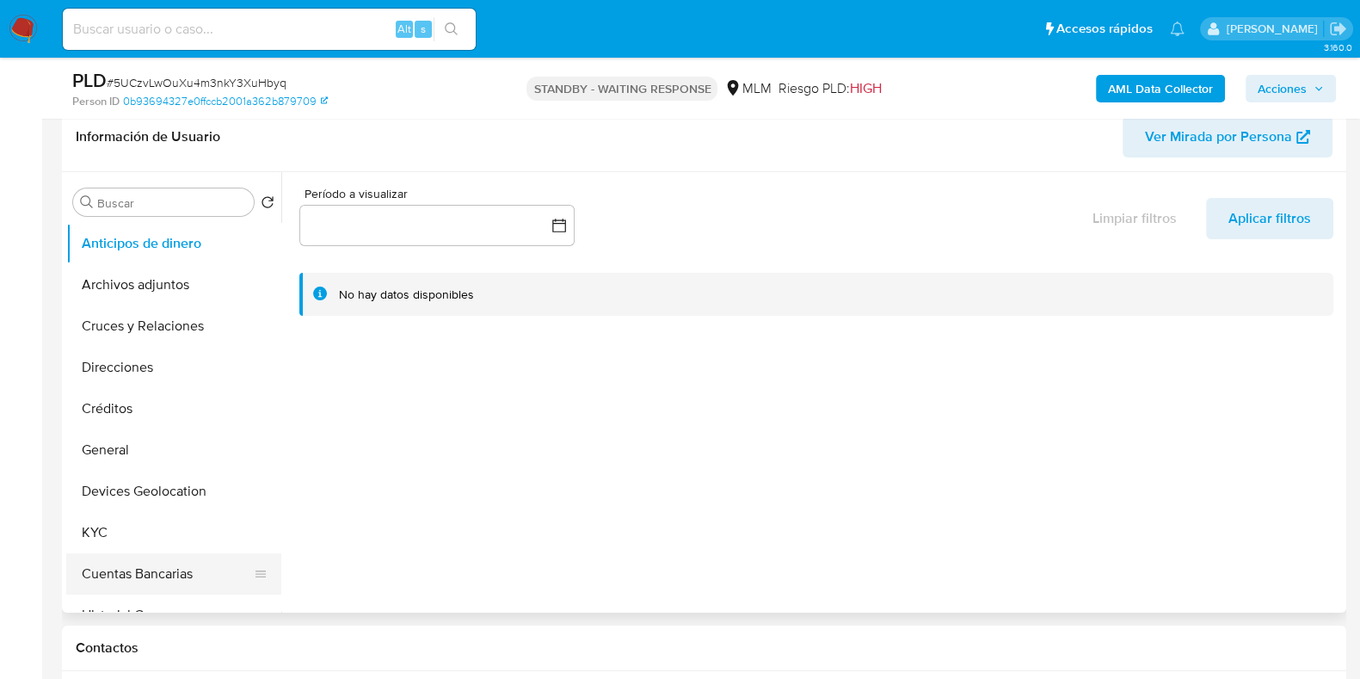
scroll to position [323, 0]
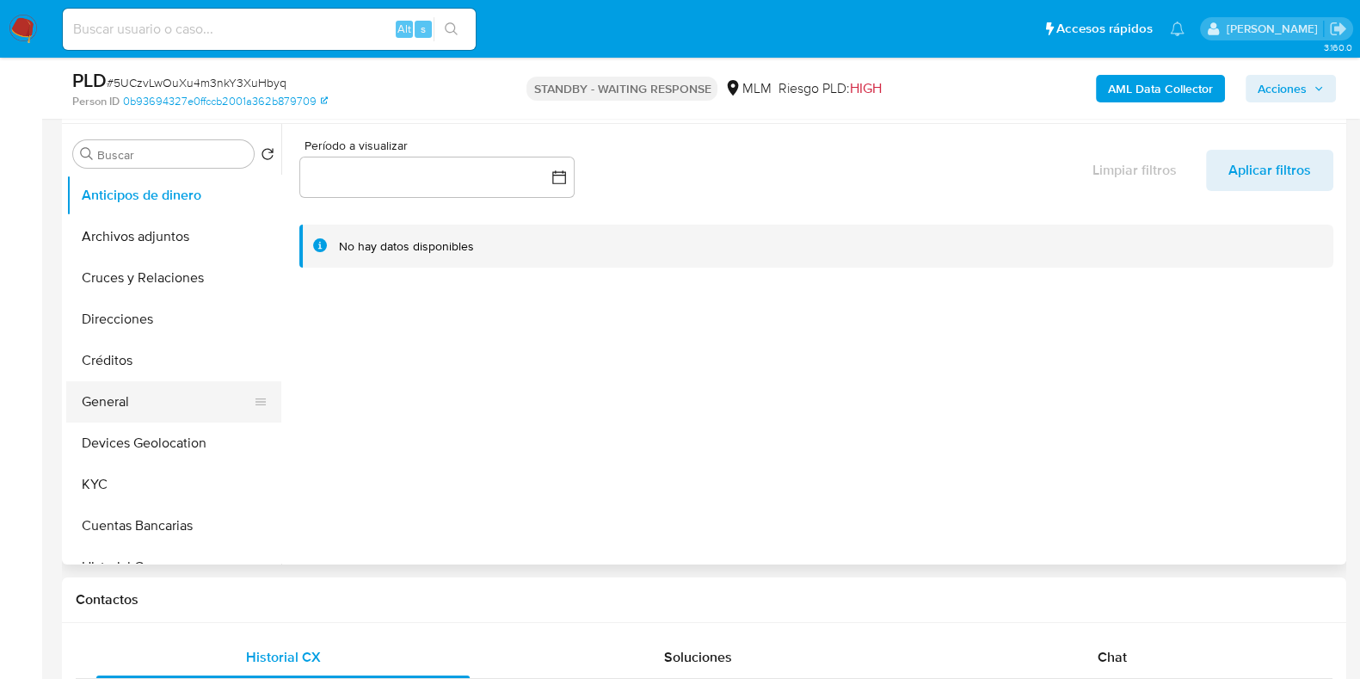
click at [122, 406] on button "General" at bounding box center [166, 401] width 201 height 41
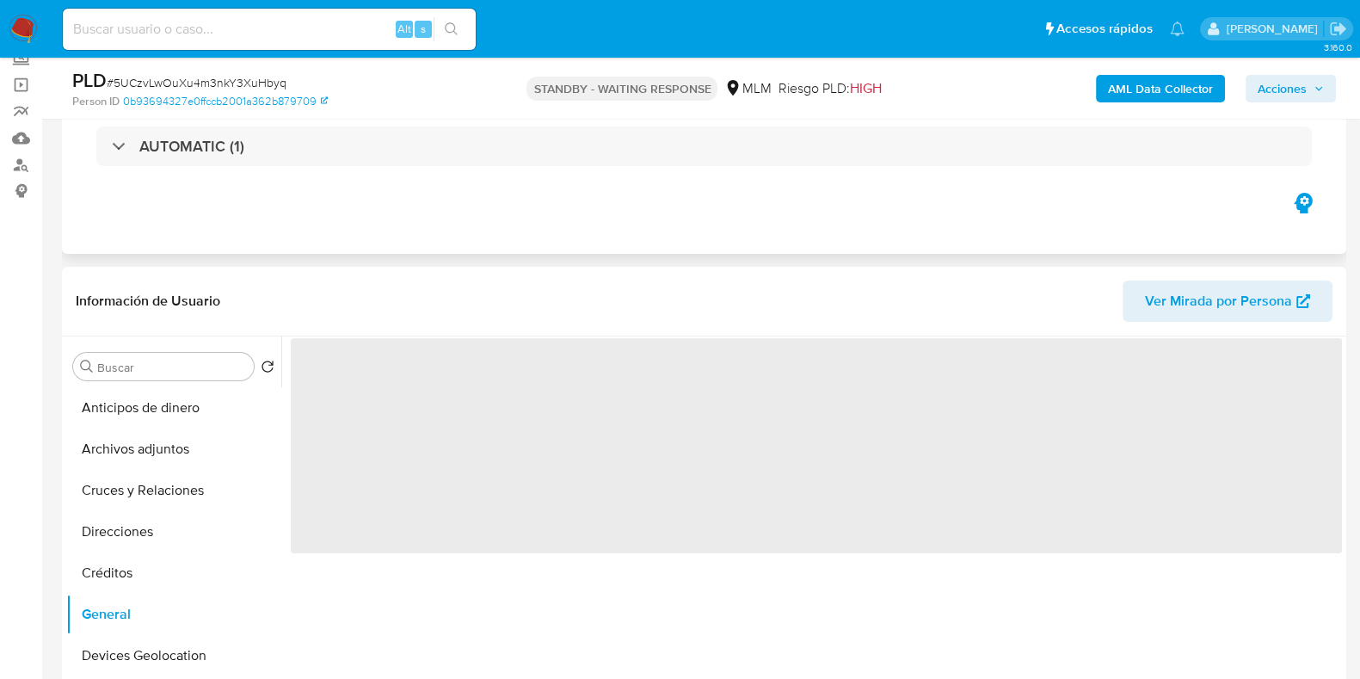
scroll to position [107, 0]
click at [256, 79] on span "# 5UCzvLwOuXu4m3nkY3XuHbyq" at bounding box center [197, 82] width 180 height 17
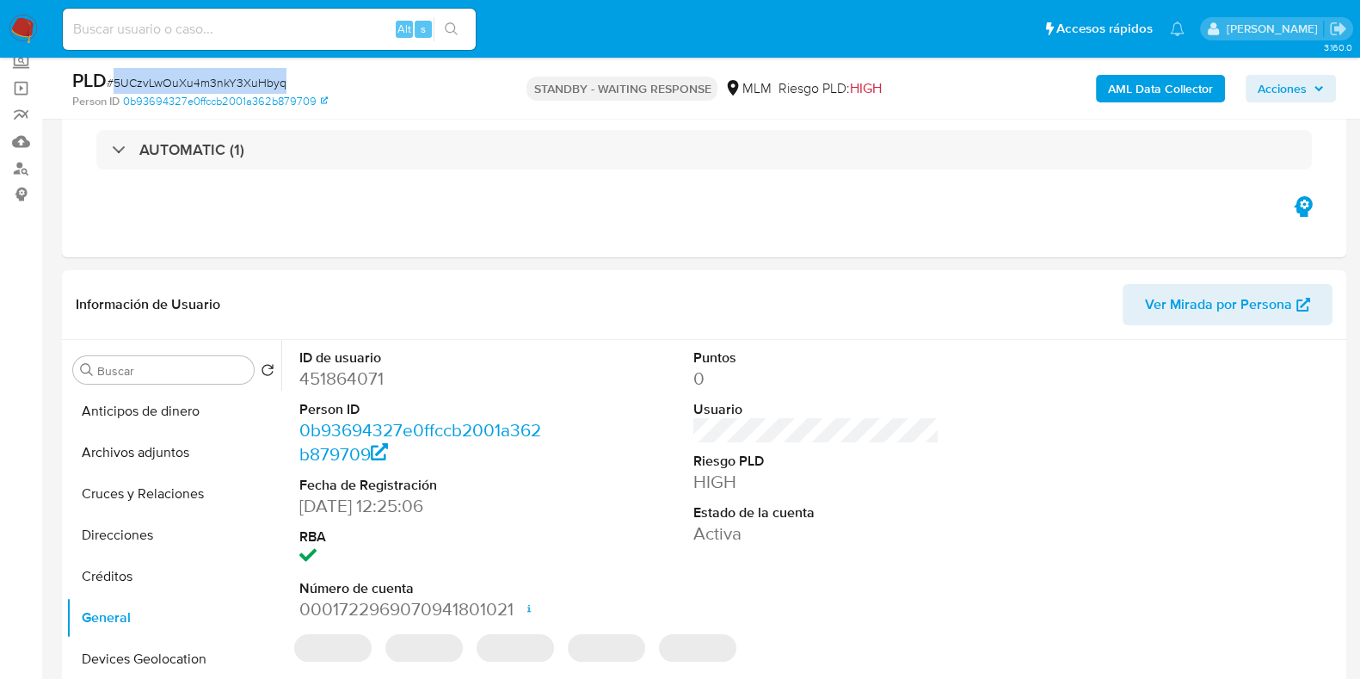
click at [256, 79] on span "# 5UCzvLwOuXu4m3nkY3XuHbyq" at bounding box center [197, 82] width 180 height 17
copy span "5UCzvLwOuXu4m3nkY3XuHbyq"
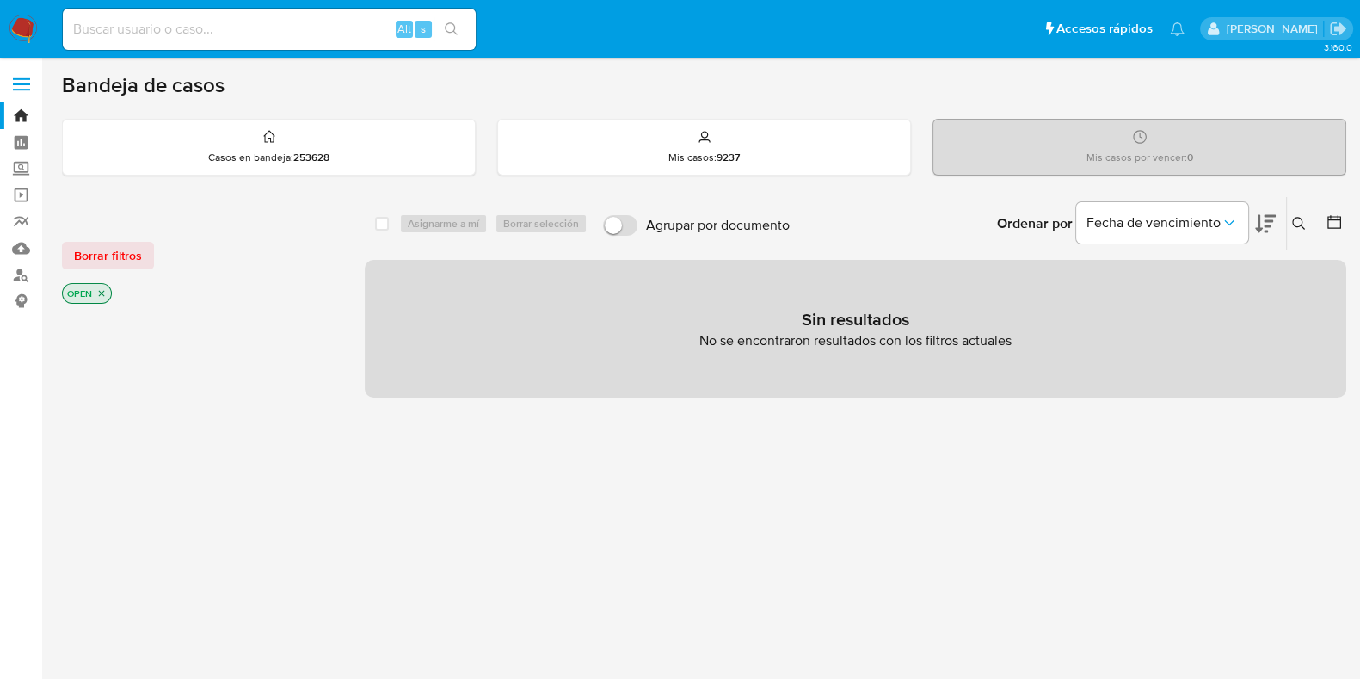
click at [1298, 217] on icon at bounding box center [1298, 223] width 13 height 13
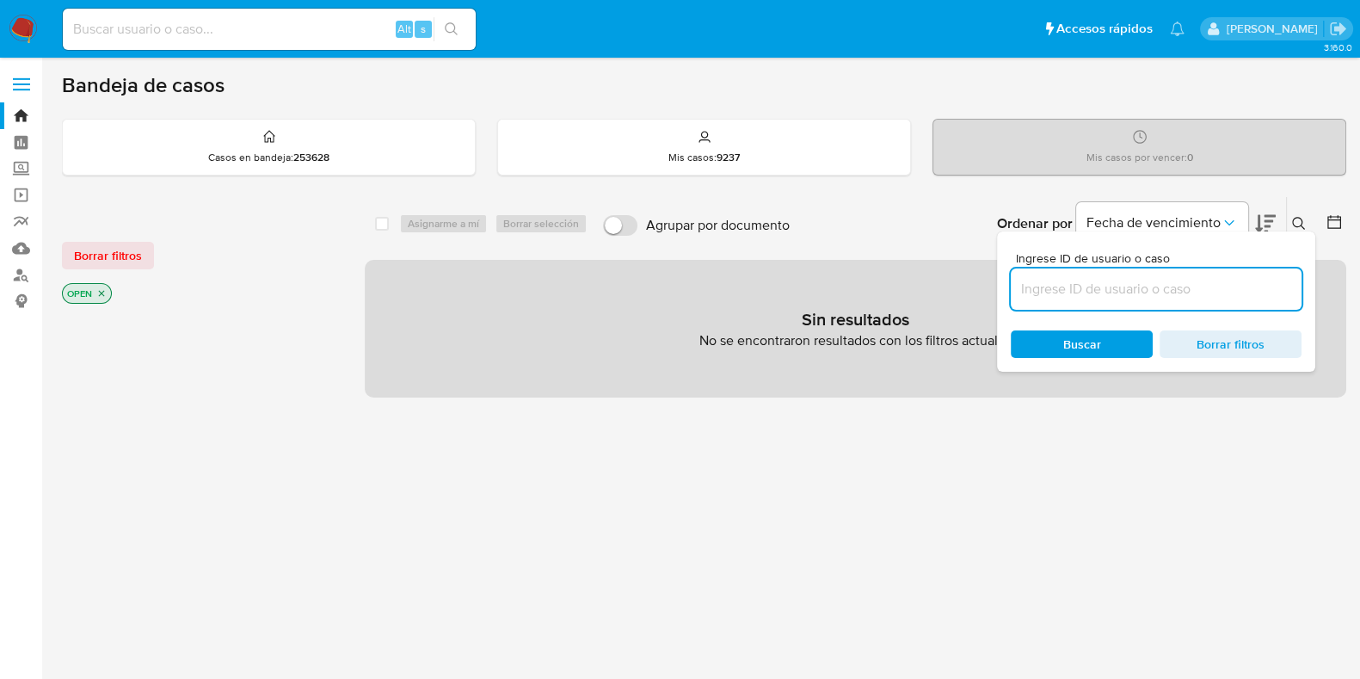
click at [1116, 286] on input at bounding box center [1156, 289] width 291 height 22
type input "219347285"
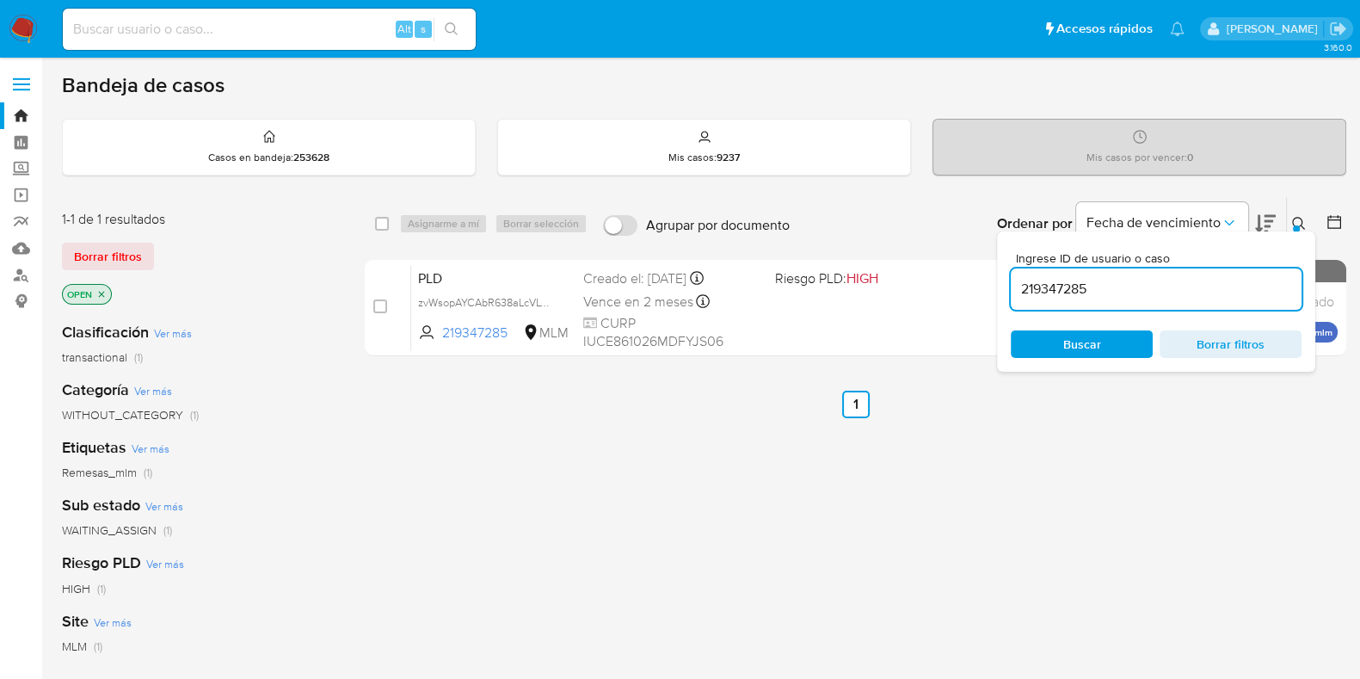
click at [1298, 229] on div at bounding box center [1296, 228] width 7 height 7
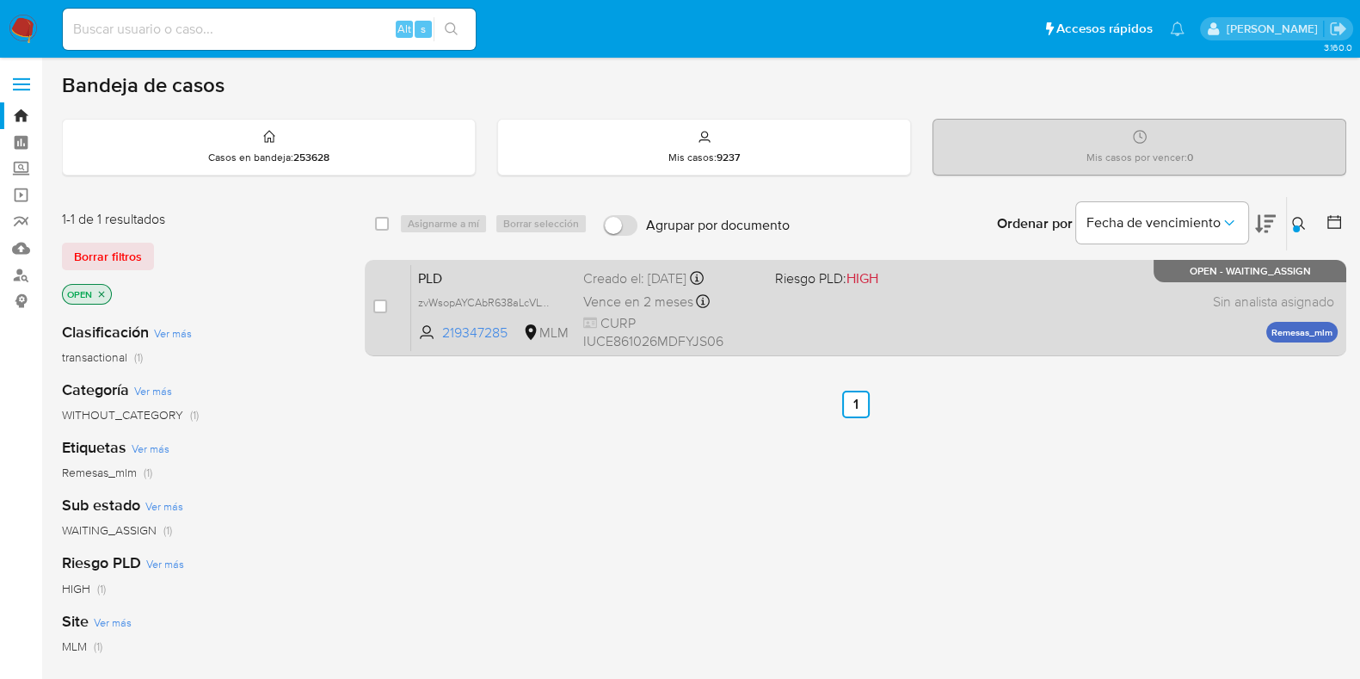
click at [1121, 293] on div "PLD zvWsopAYCAbR638aLcVLW80L 219347285 MLM Riesgo PLD: HIGH Creado el: [DATE] C…" at bounding box center [874, 307] width 927 height 87
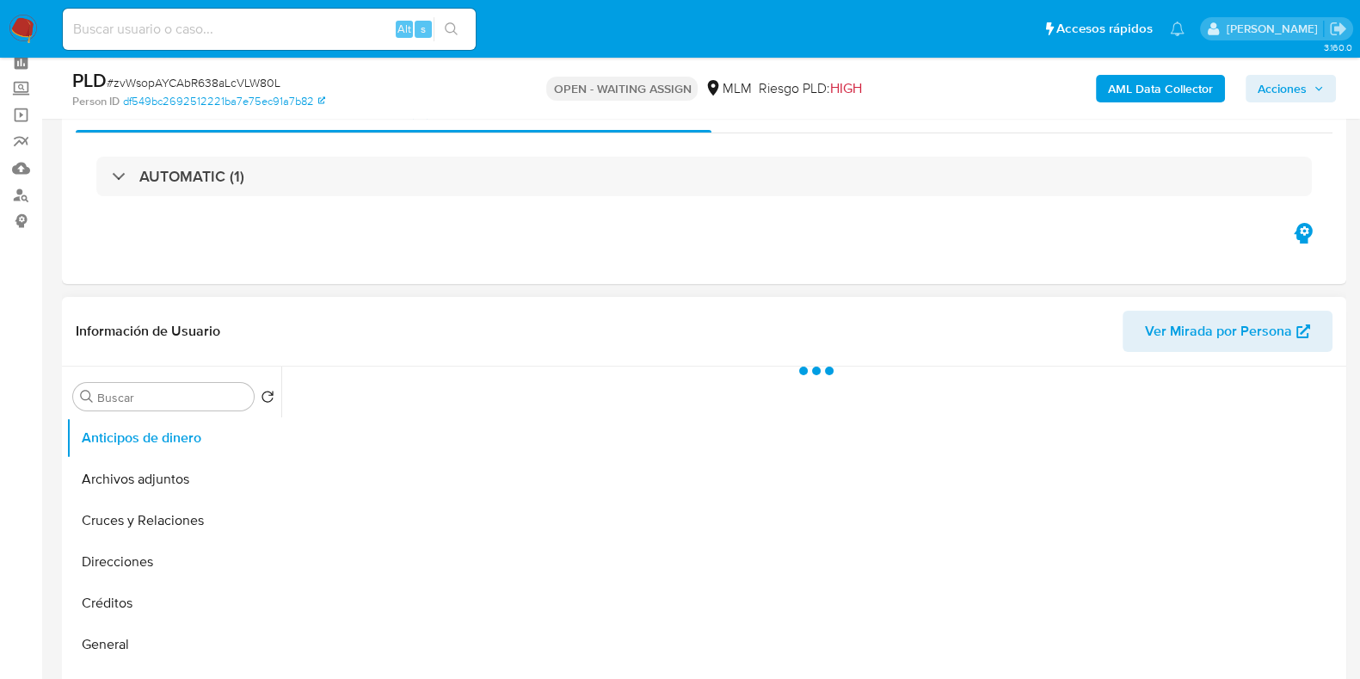
scroll to position [214, 0]
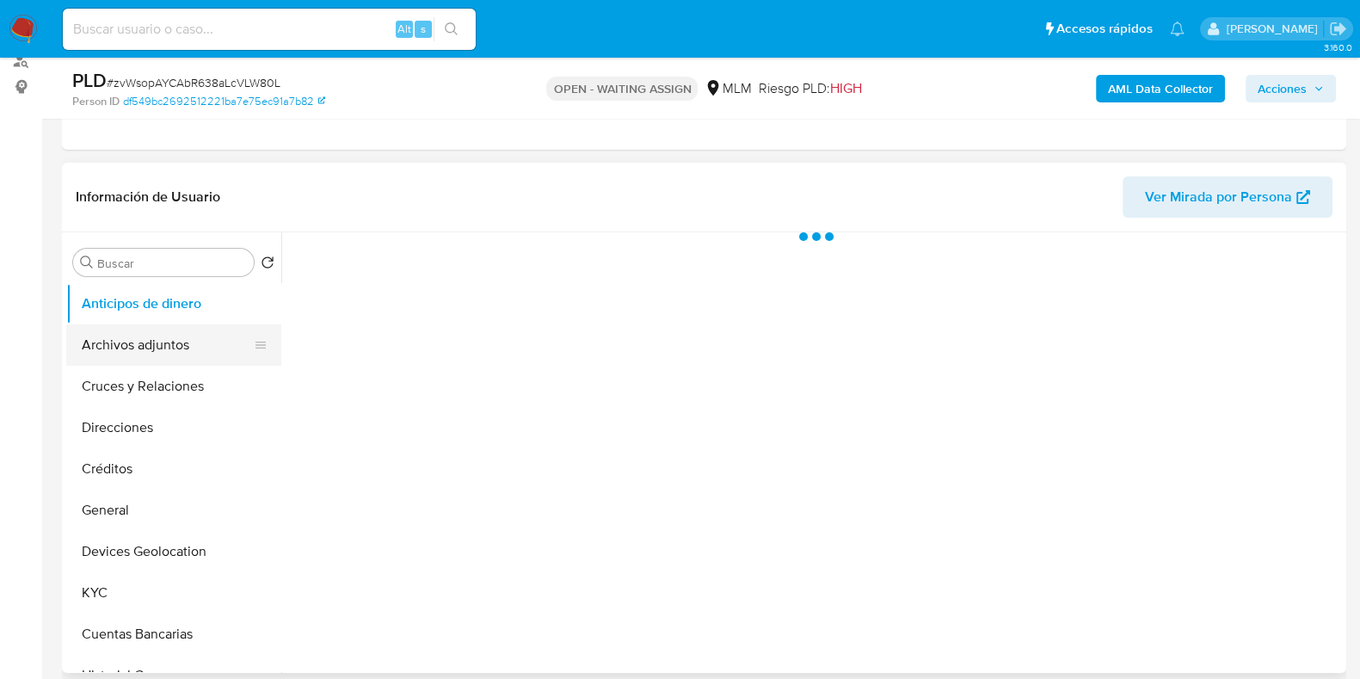
select select "10"
click at [171, 354] on button "Archivos adjuntos" at bounding box center [166, 344] width 201 height 41
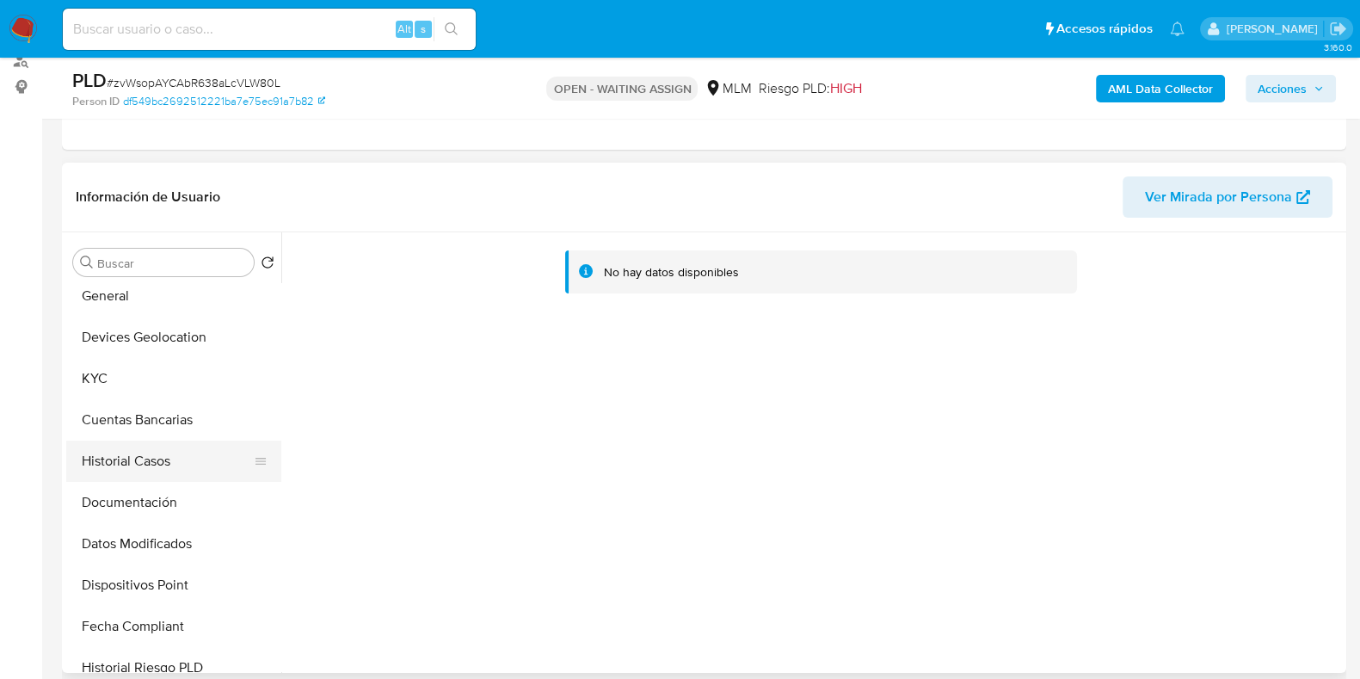
click at [153, 472] on button "Historial Casos" at bounding box center [166, 460] width 201 height 41
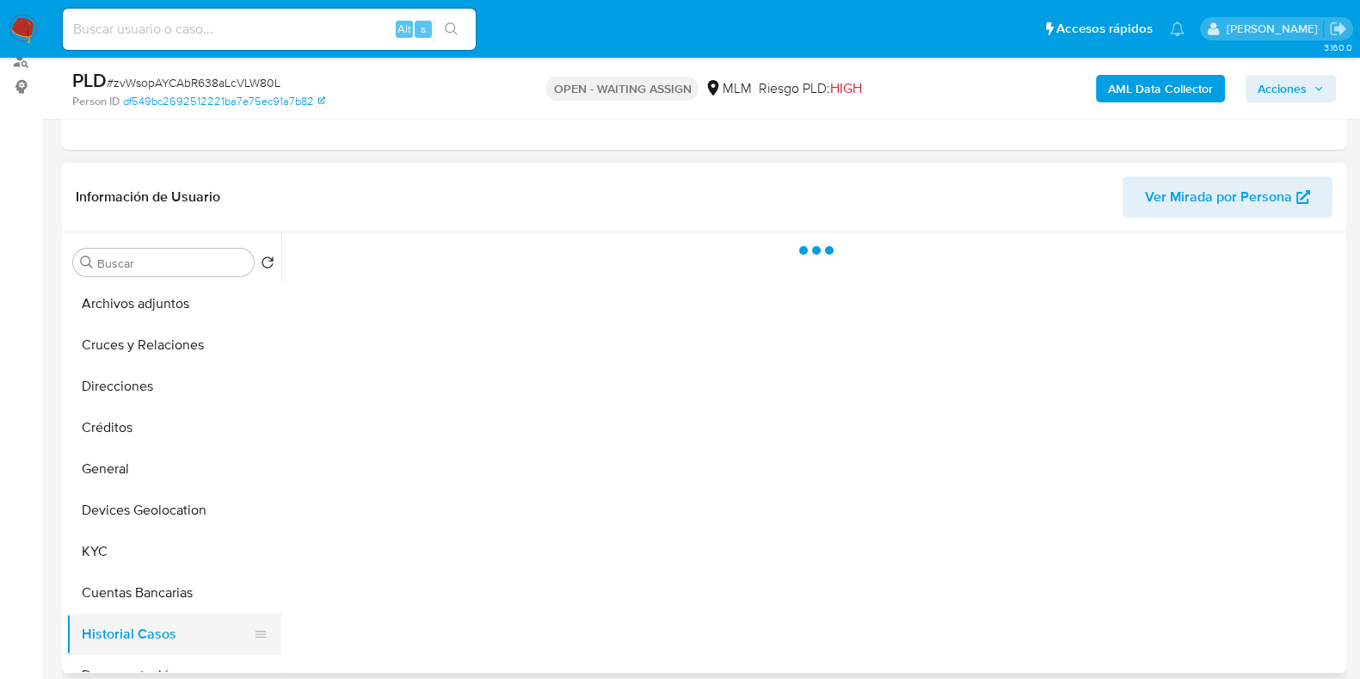
scroll to position [0, 0]
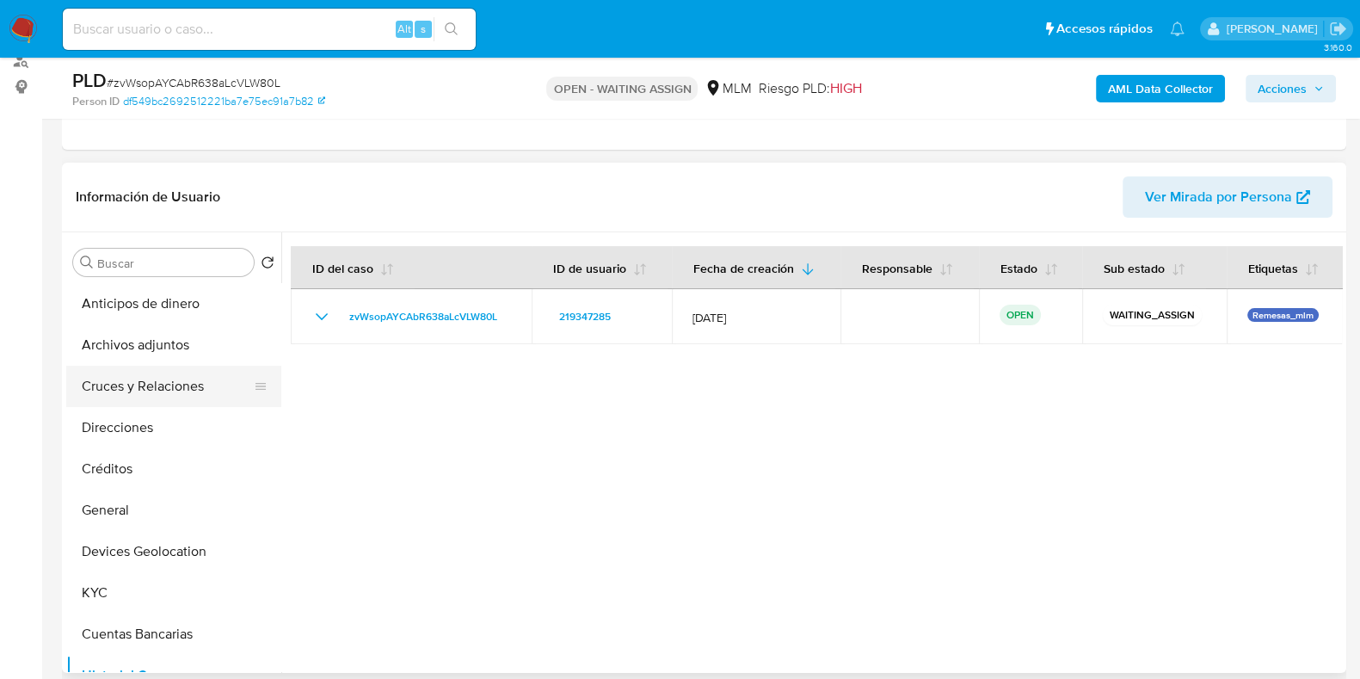
click at [188, 391] on button "Cruces y Relaciones" at bounding box center [166, 386] width 201 height 41
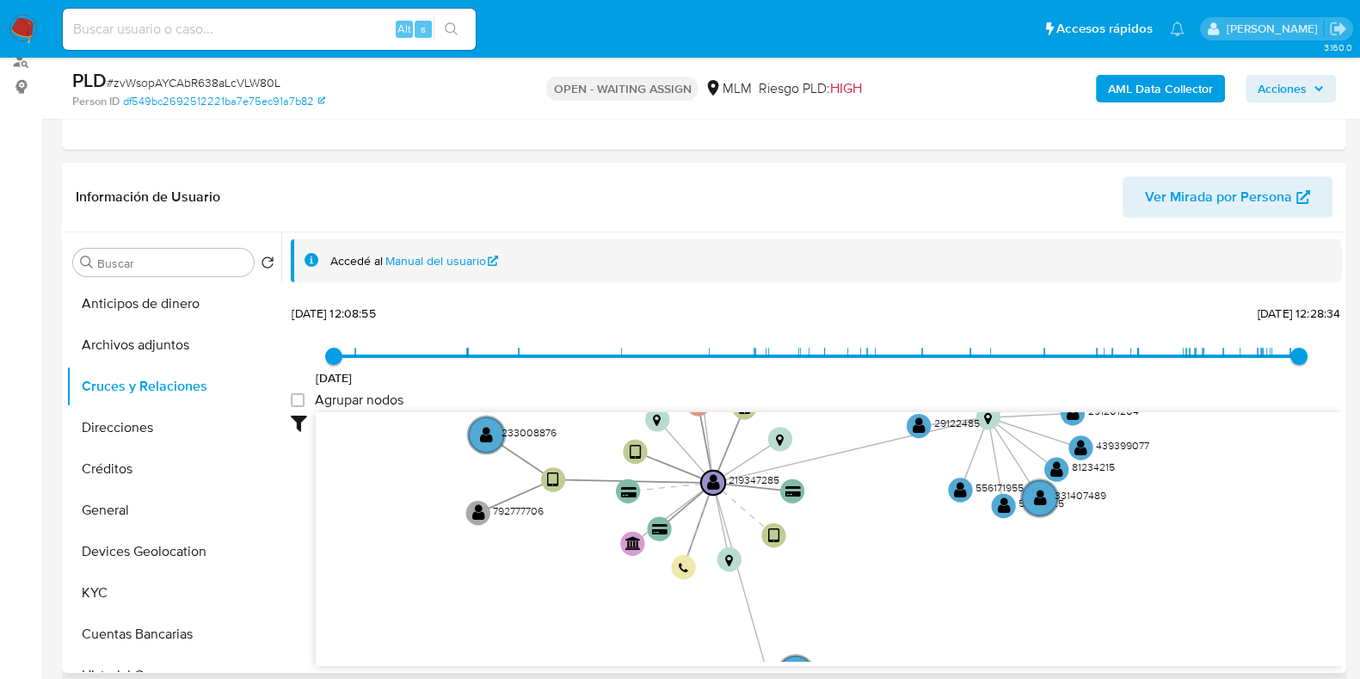
drag, startPoint x: 792, startPoint y: 610, endPoint x: 770, endPoint y: 562, distance: 53.1
click at [770, 562] on icon "device-654fff34a2fab1dc1391669a  user-219347285  219347285 device-6726f7e3fdf…" at bounding box center [829, 536] width 1026 height 249
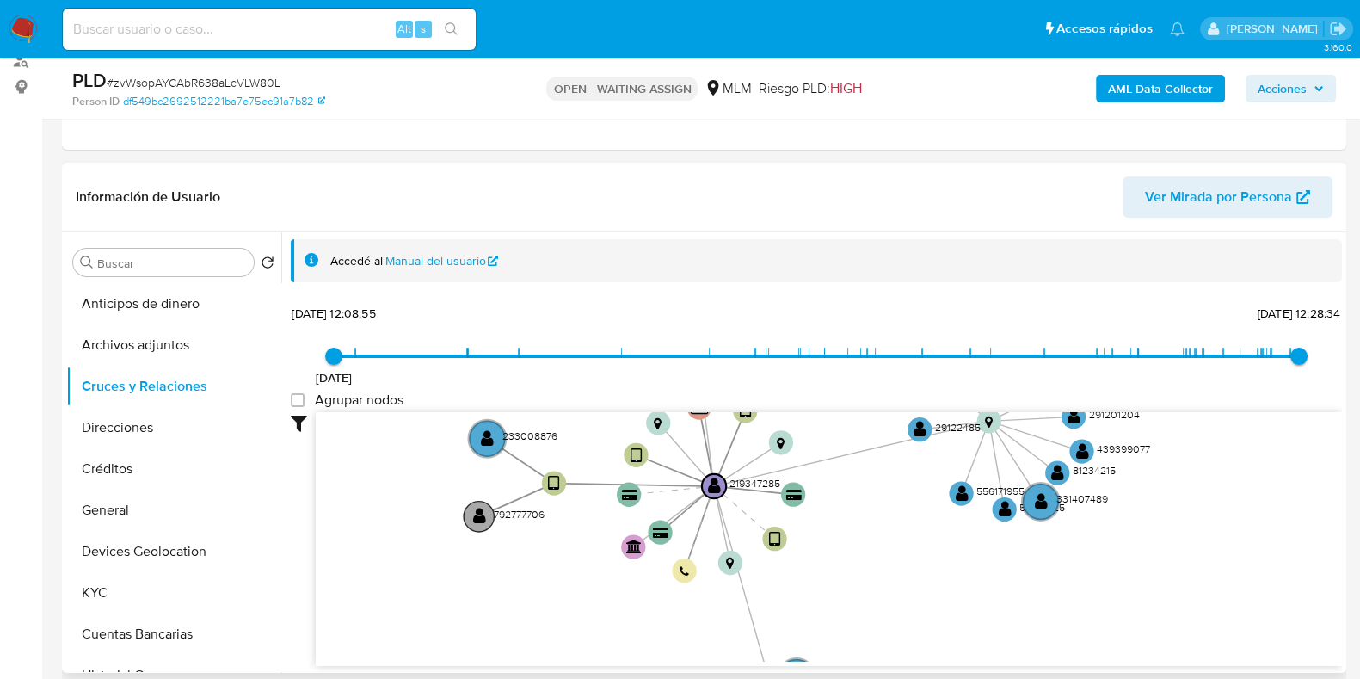
click at [482, 517] on text "" at bounding box center [479, 516] width 13 height 17
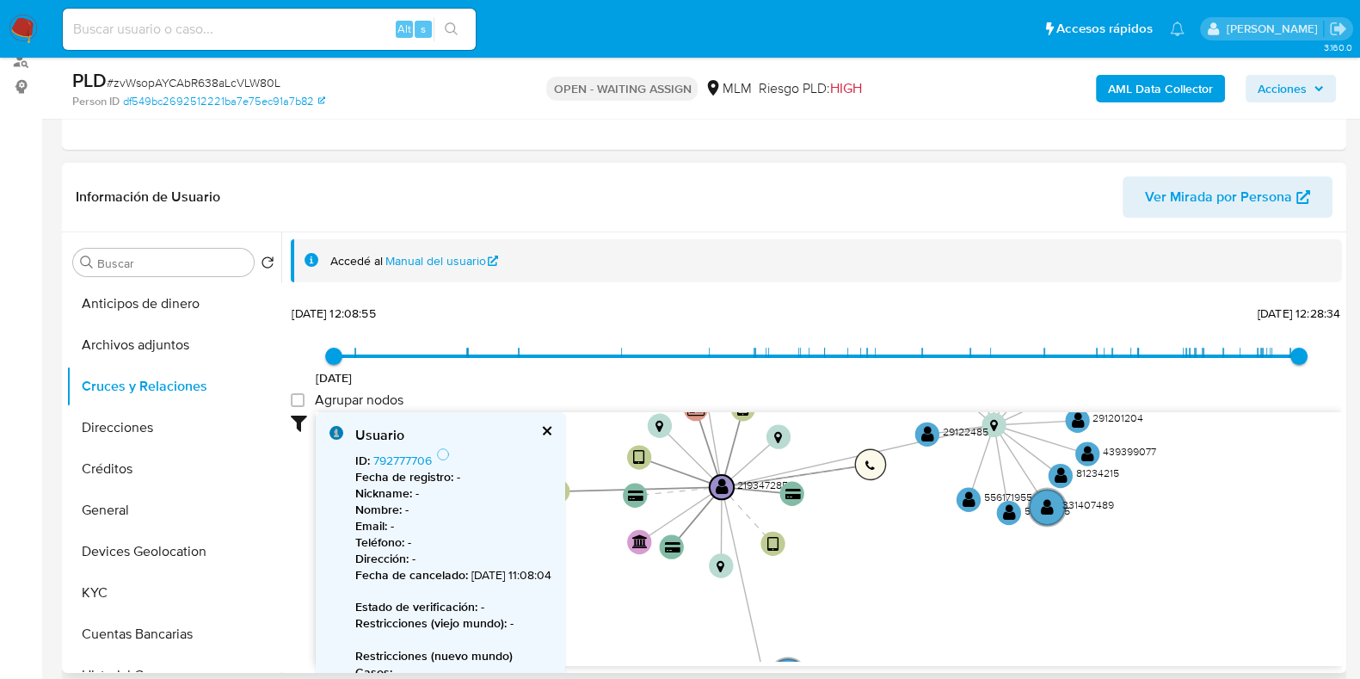
drag, startPoint x: 687, startPoint y: 567, endPoint x: 873, endPoint y: 461, distance: 213.8
click at [873, 461] on text "" at bounding box center [869, 465] width 9 height 12
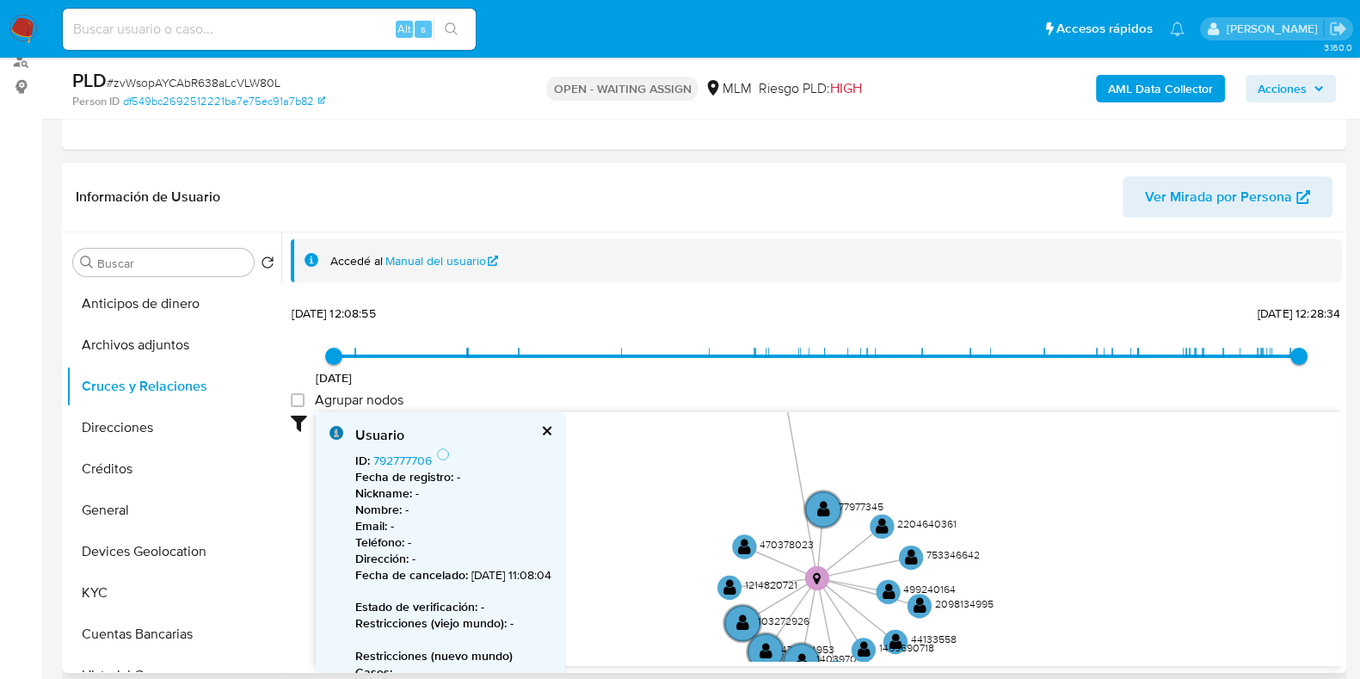
drag, startPoint x: 710, startPoint y: 616, endPoint x: 649, endPoint y: 515, distance: 117.7
click at [653, 515] on icon "device-654fff34a2fab1dc1391669a  user-219347285  219347285 device-6726f7e3fdf…" at bounding box center [829, 536] width 1026 height 249
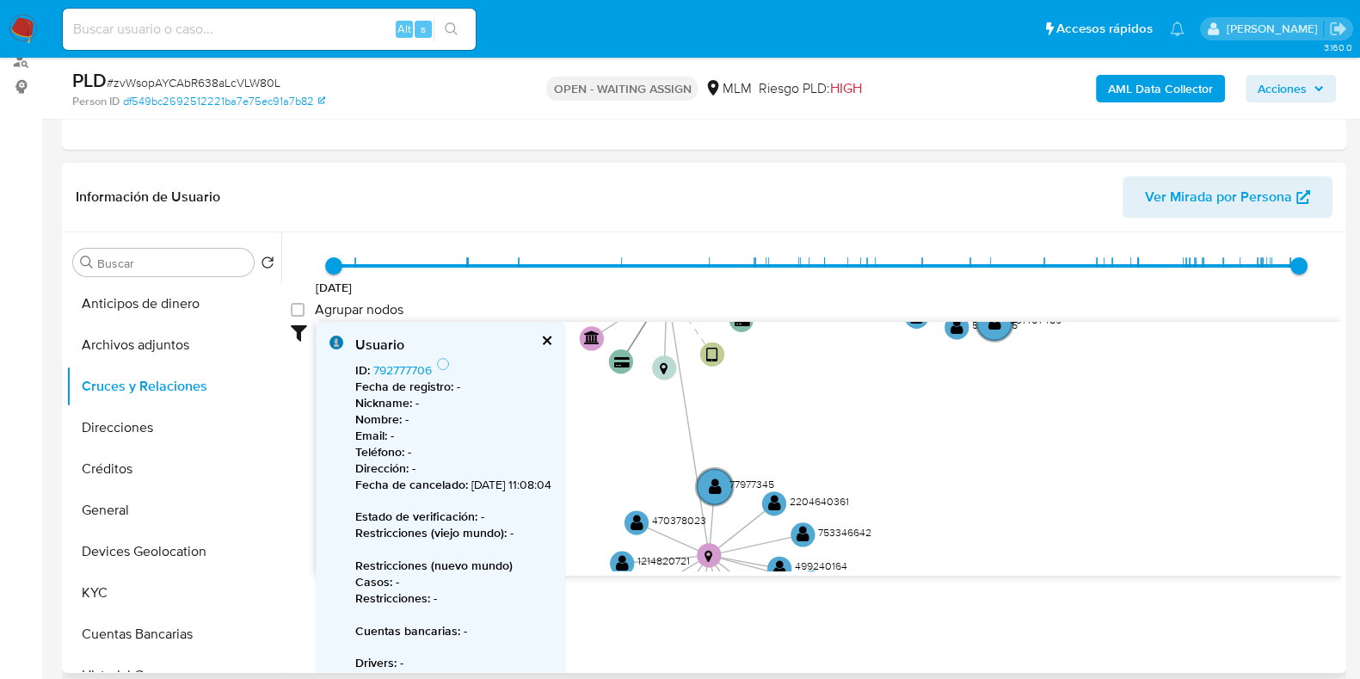
scroll to position [107, 0]
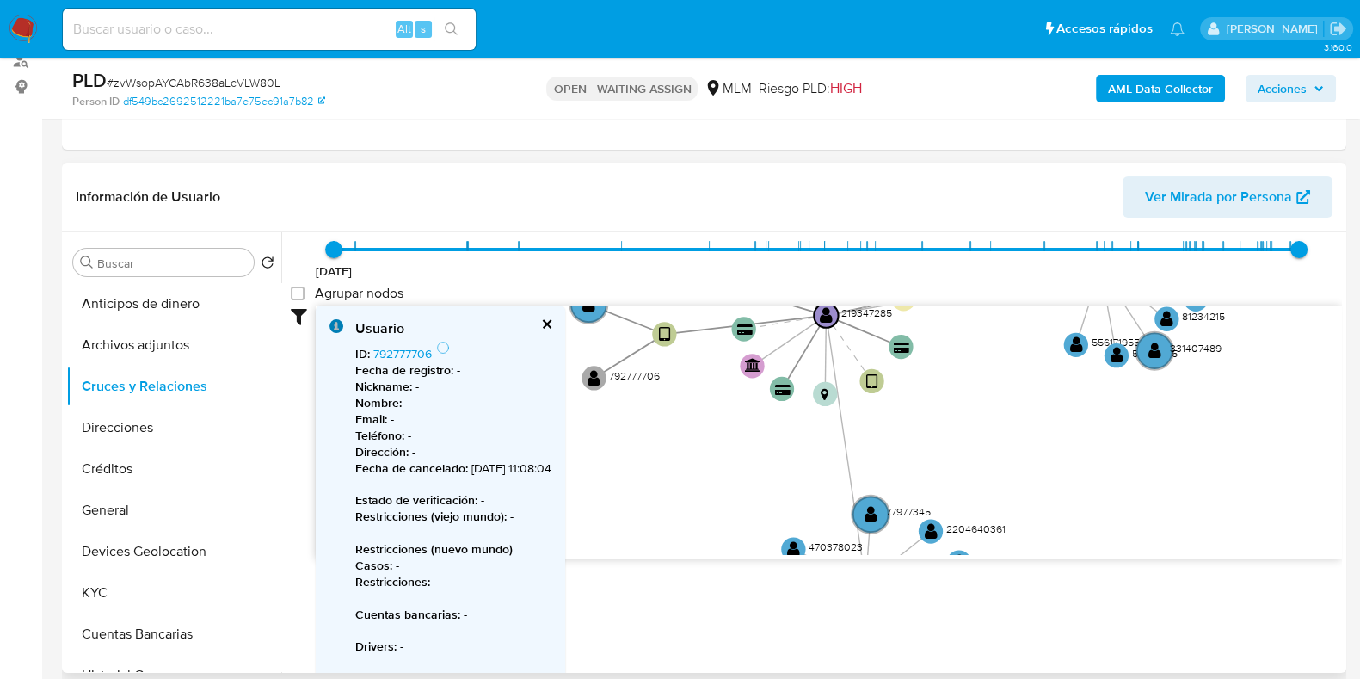
drag, startPoint x: 649, startPoint y: 421, endPoint x: 813, endPoint y: 464, distance: 169.9
click at [813, 464] on icon "device-654fff34a2fab1dc1391669a  user-219347285  219347285 device-6726f7e3fdf…" at bounding box center [829, 429] width 1026 height 249
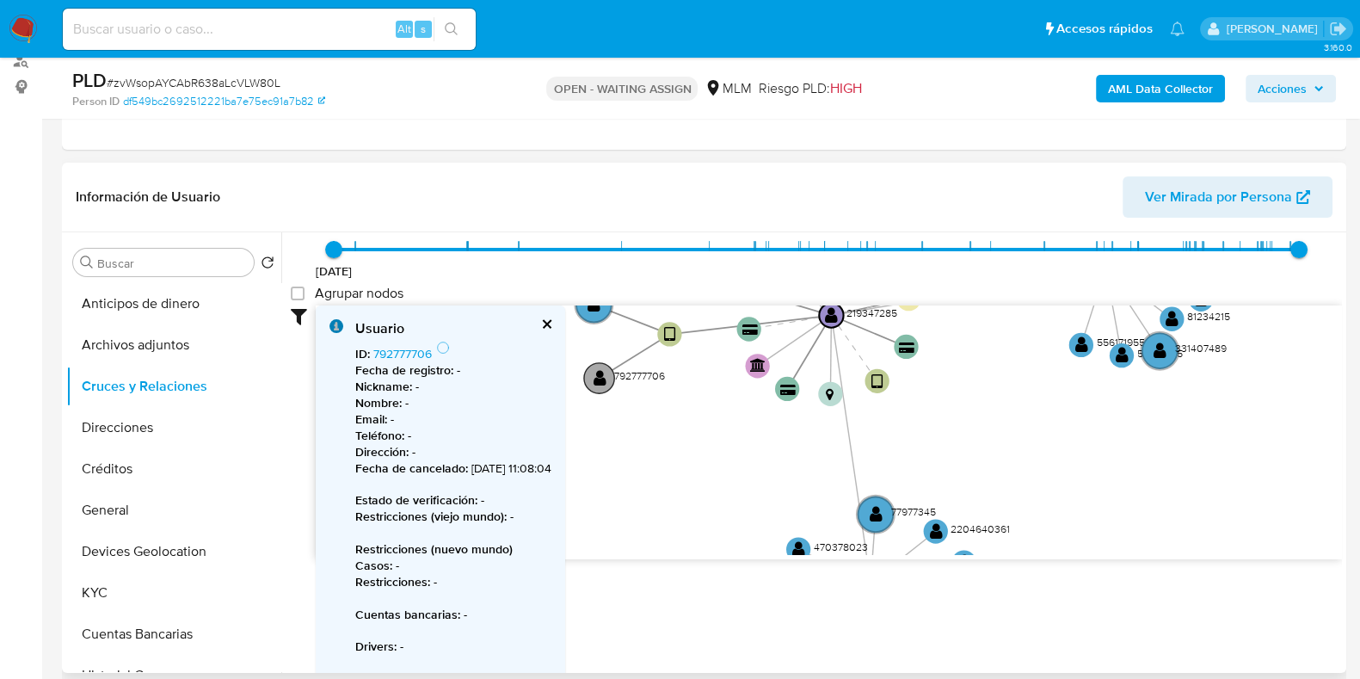
click at [603, 380] on text "" at bounding box center [599, 377] width 13 height 17
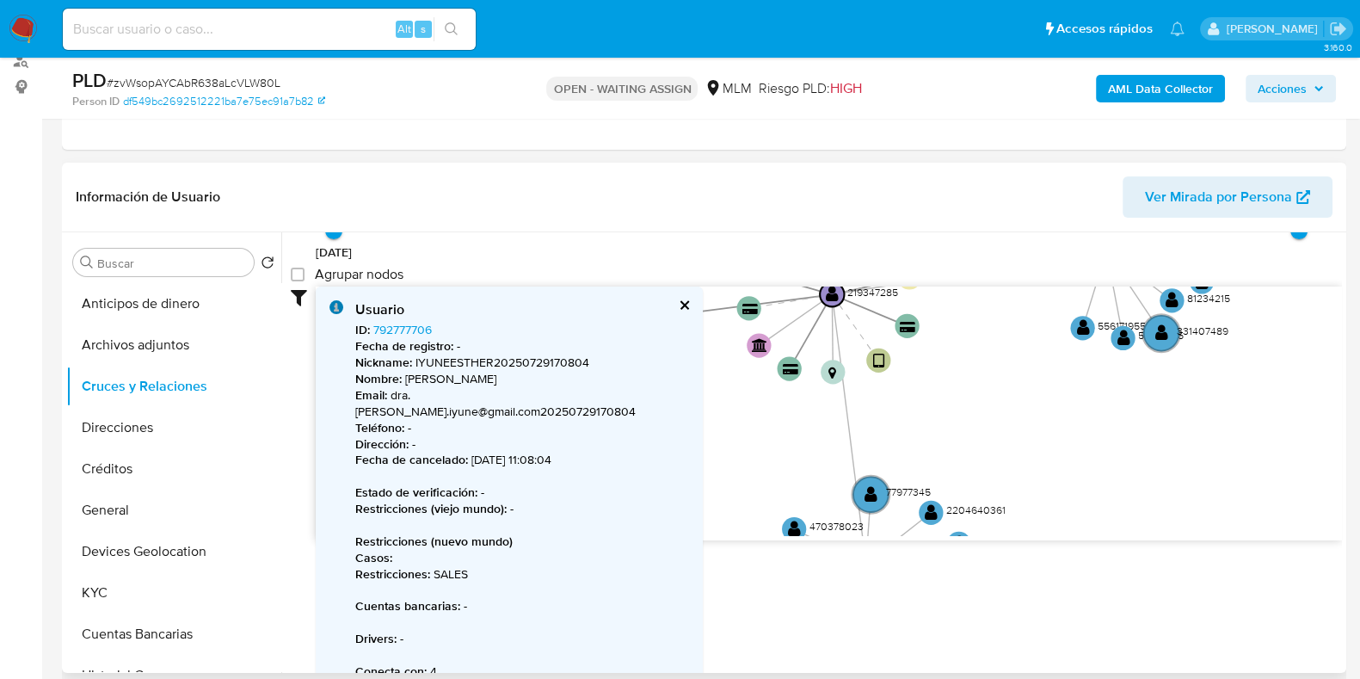
scroll to position [130, 0]
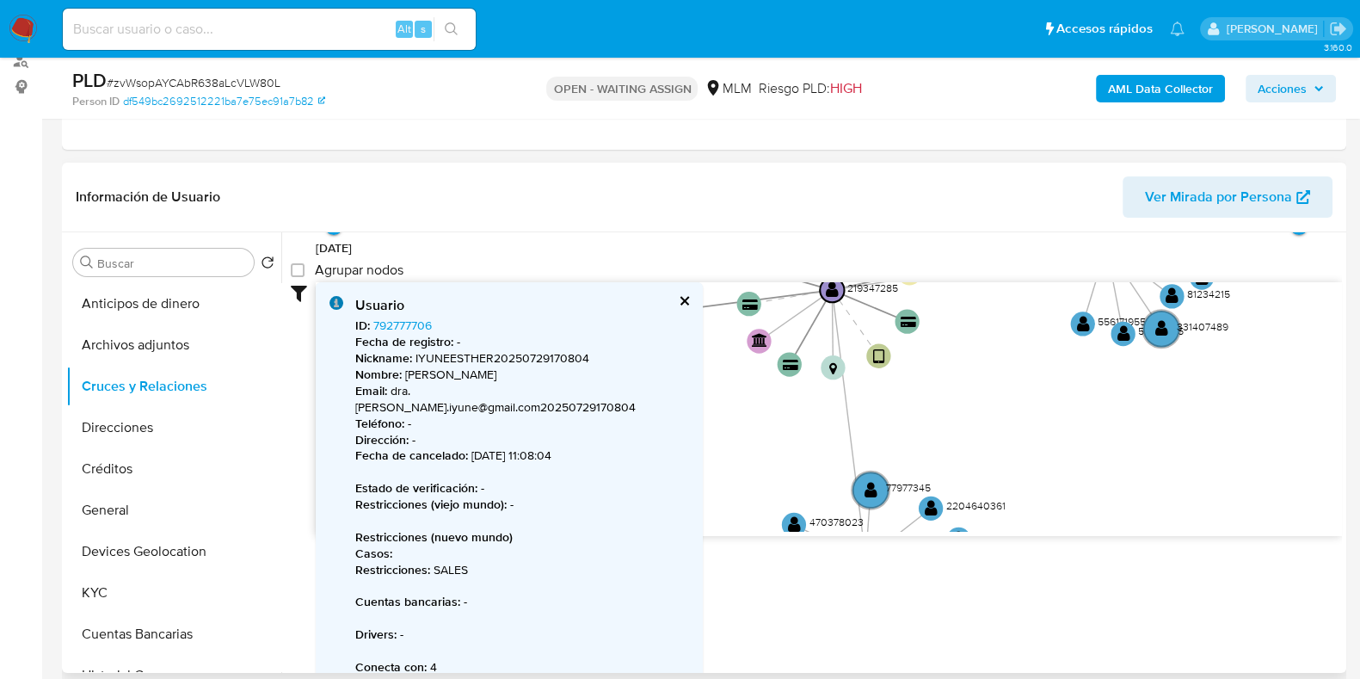
click at [696, 446] on icon "device-654fff34a2fab1dc1391669a  user-219347285  219347285 device-6726f7e3fdf…" at bounding box center [829, 406] width 1026 height 249
click at [678, 303] on button "cerrar" at bounding box center [683, 300] width 11 height 11
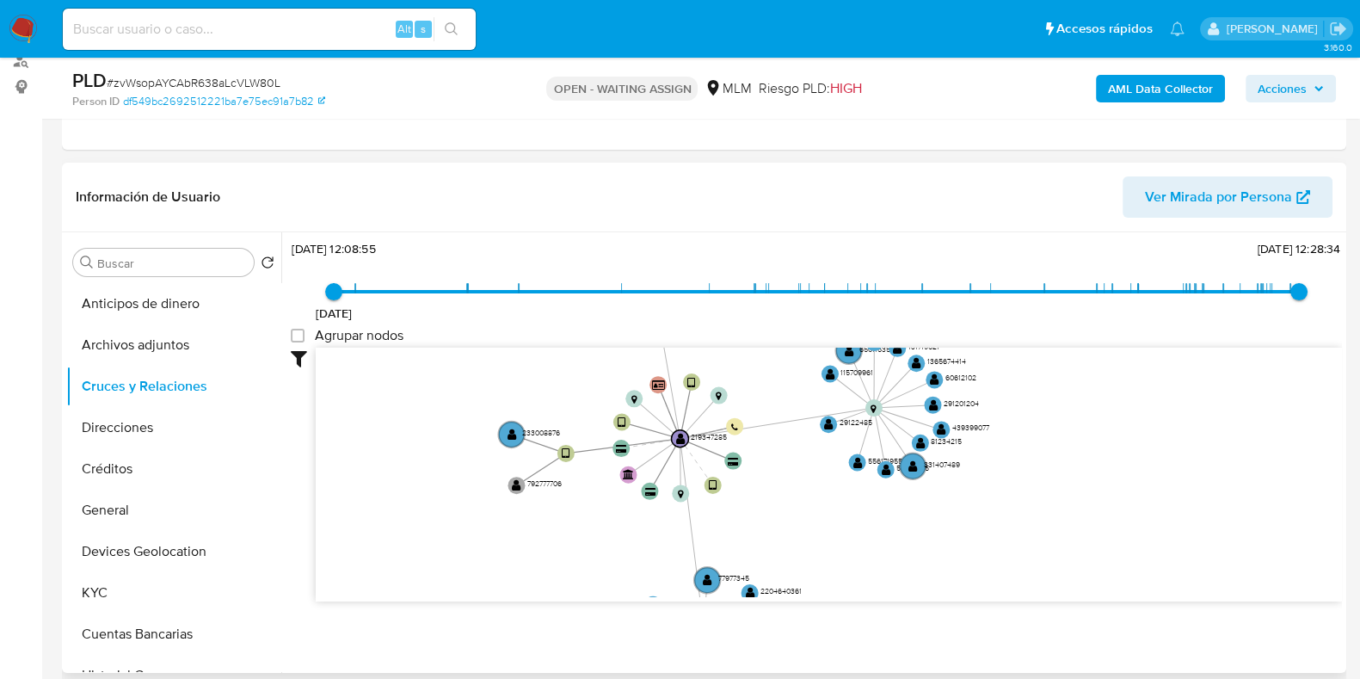
drag, startPoint x: 1002, startPoint y: 468, endPoint x: 631, endPoint y: 479, distance: 371.0
click at [831, 505] on icon "device-654fff34a2fab1dc1391669a  user-219347285  219347285 device-6726f7e3fdf…" at bounding box center [829, 472] width 1026 height 249
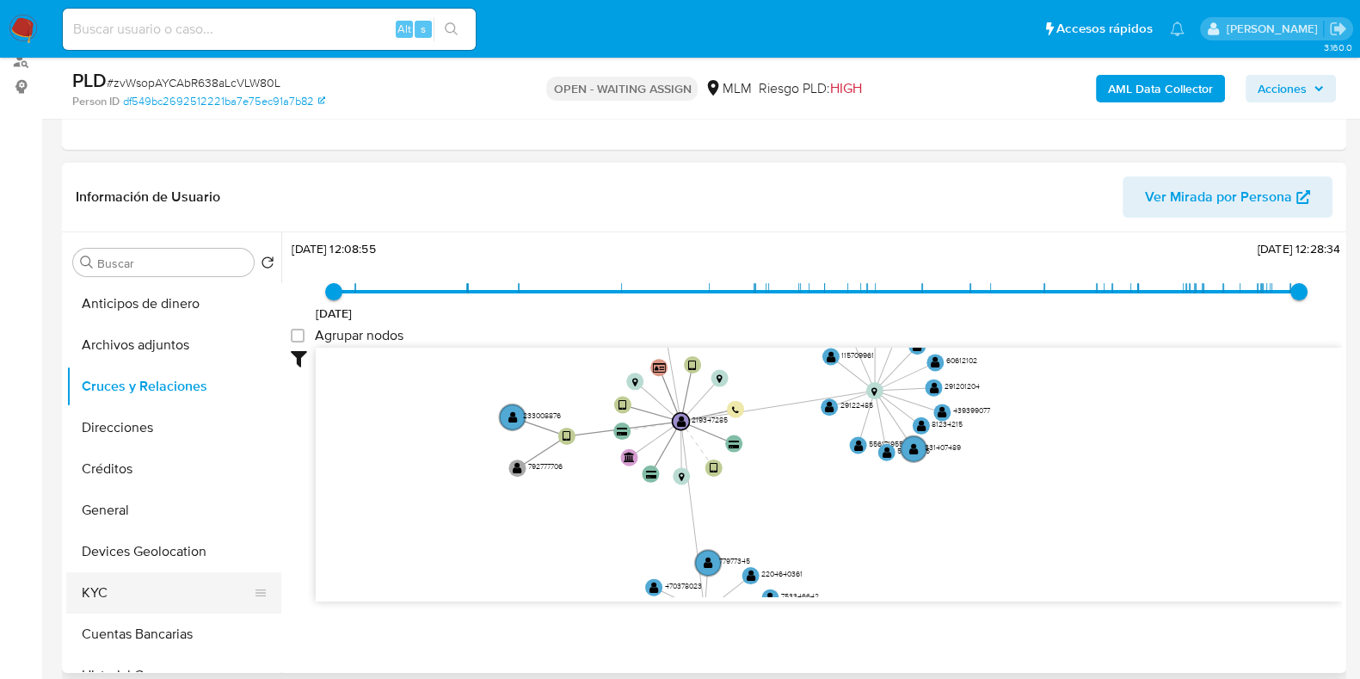
click at [181, 586] on button "KYC" at bounding box center [166, 592] width 201 height 41
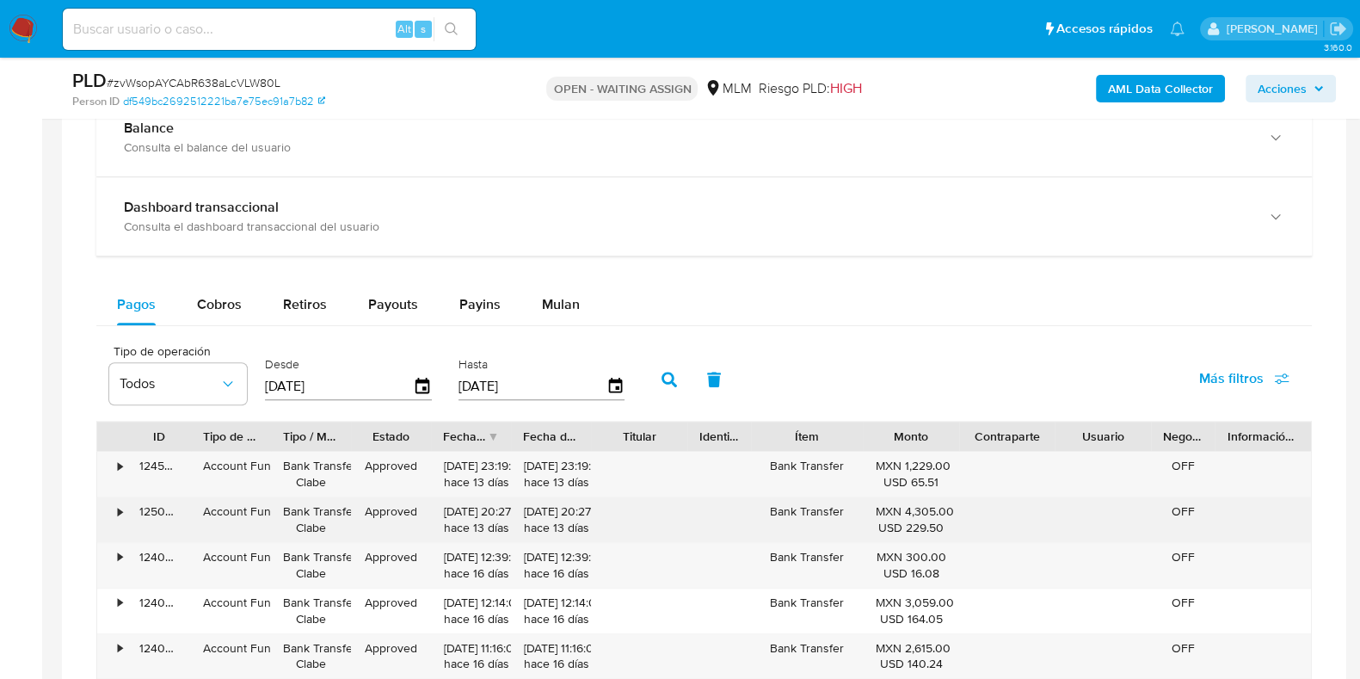
scroll to position [1075, 0]
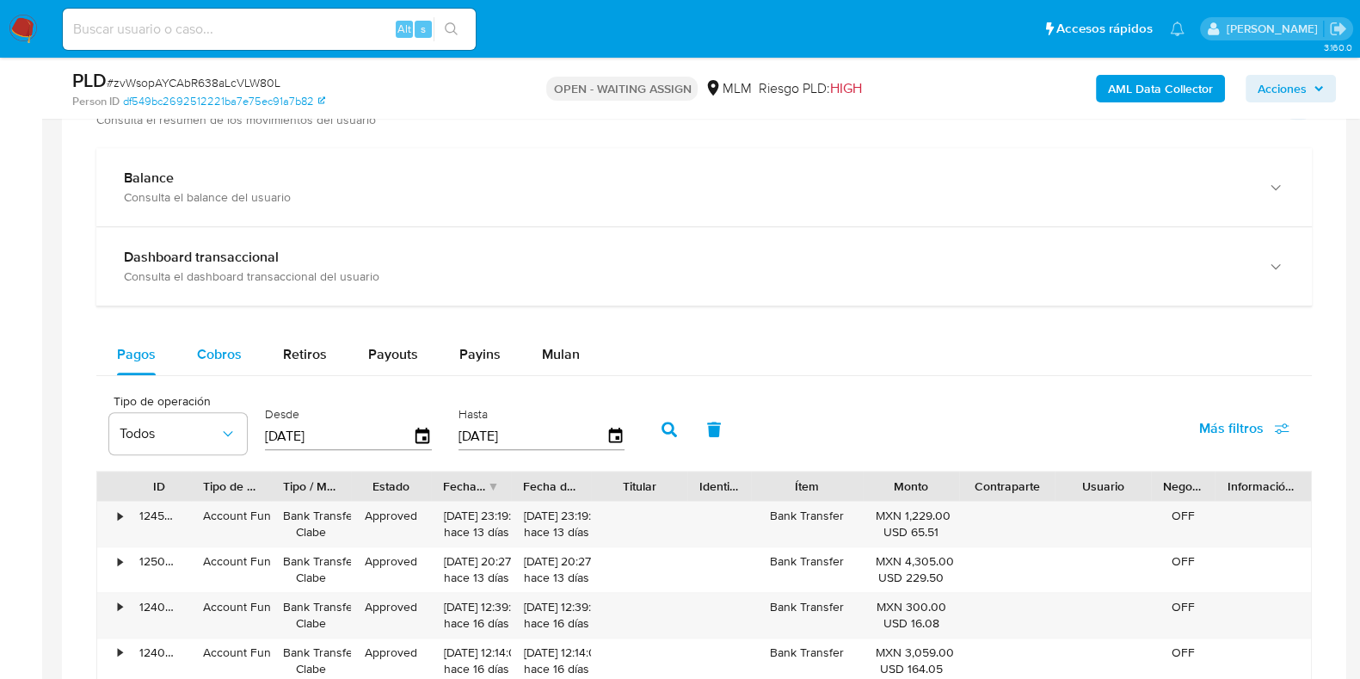
click at [215, 371] on div "Cobros" at bounding box center [219, 354] width 45 height 41
select select "10"
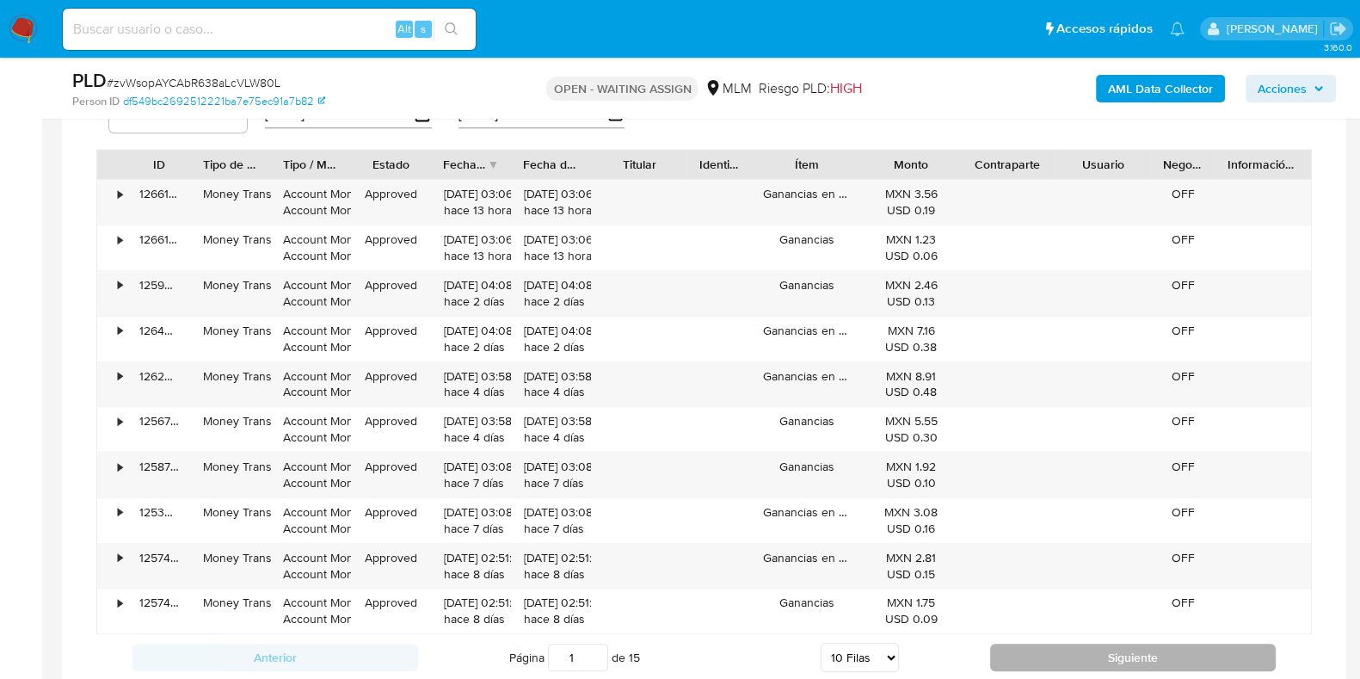
click at [1032, 644] on button "Siguiente" at bounding box center [1133, 658] width 286 height 28
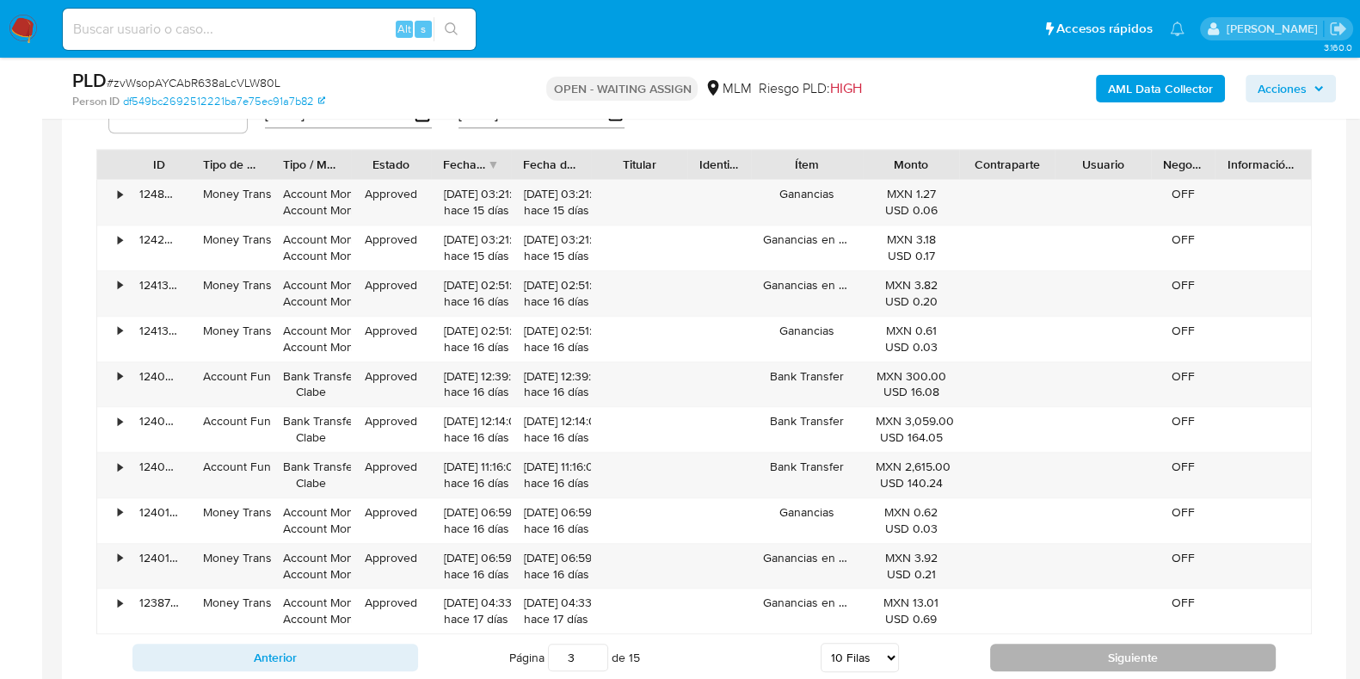
click at [1032, 644] on button "Siguiente" at bounding box center [1133, 658] width 286 height 28
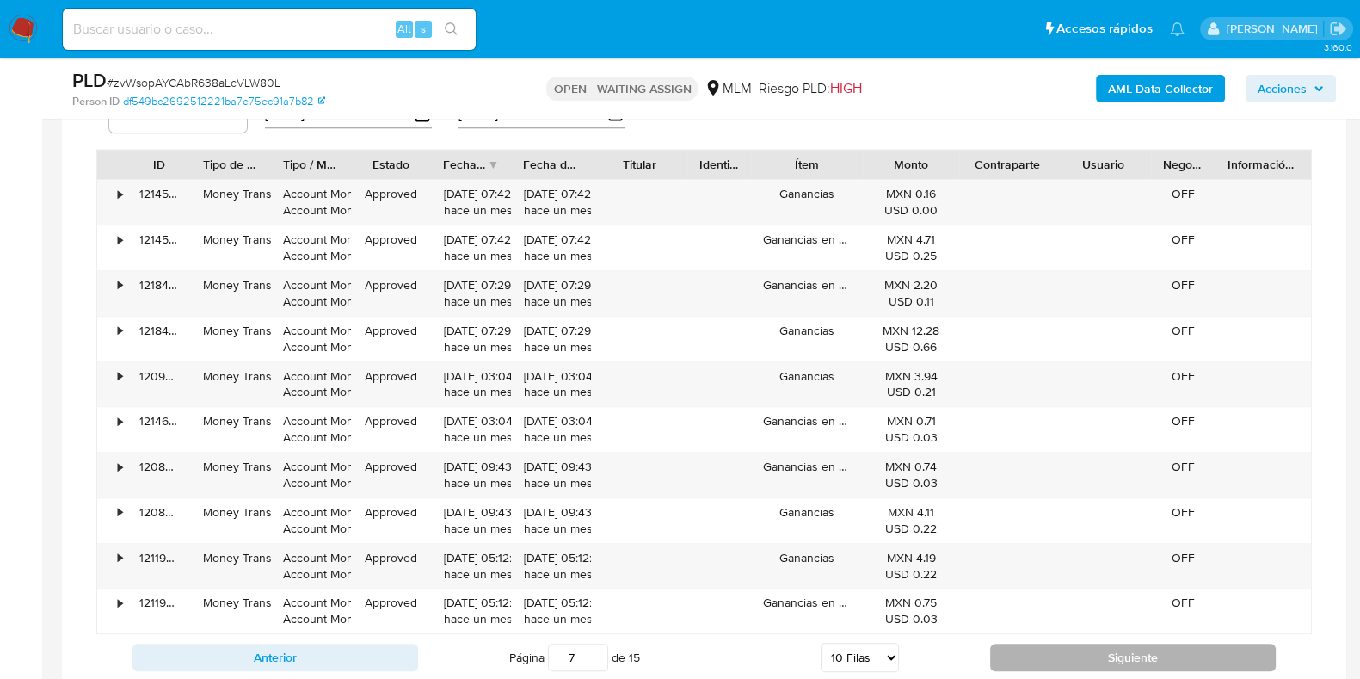
type input "8"
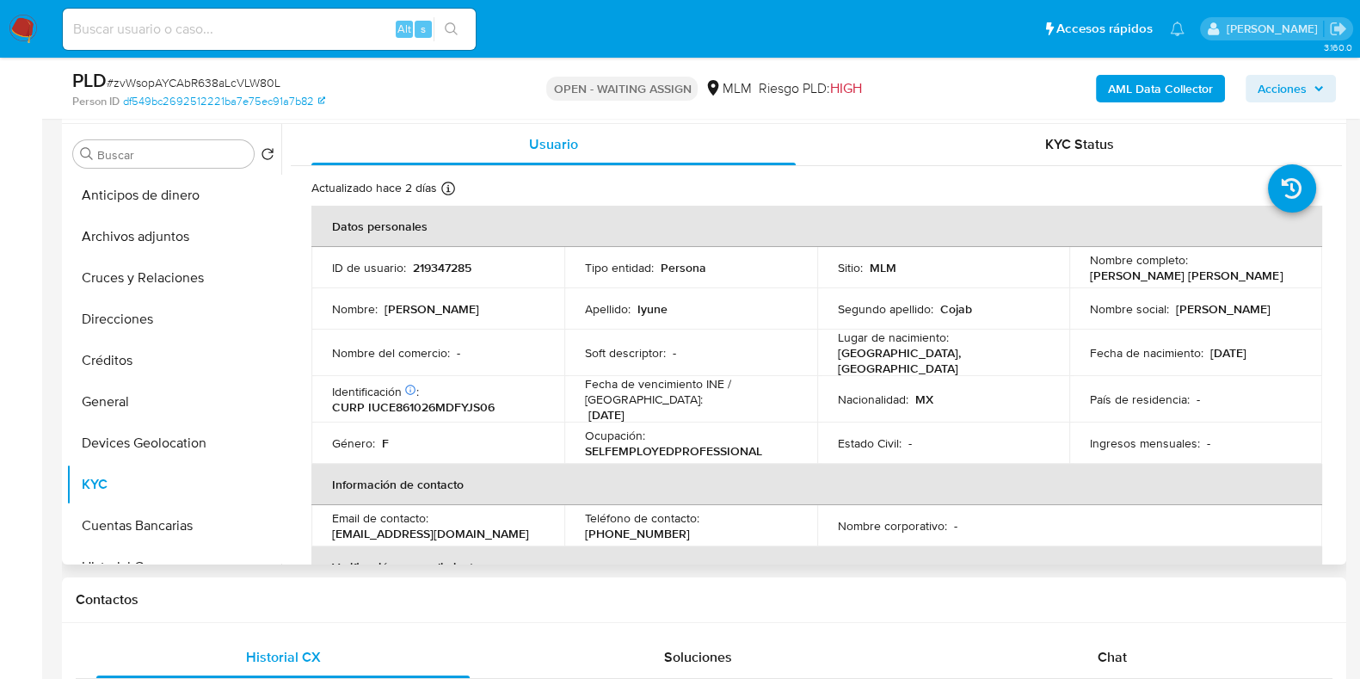
scroll to position [0, 0]
click at [156, 359] on button "Créditos" at bounding box center [166, 360] width 201 height 41
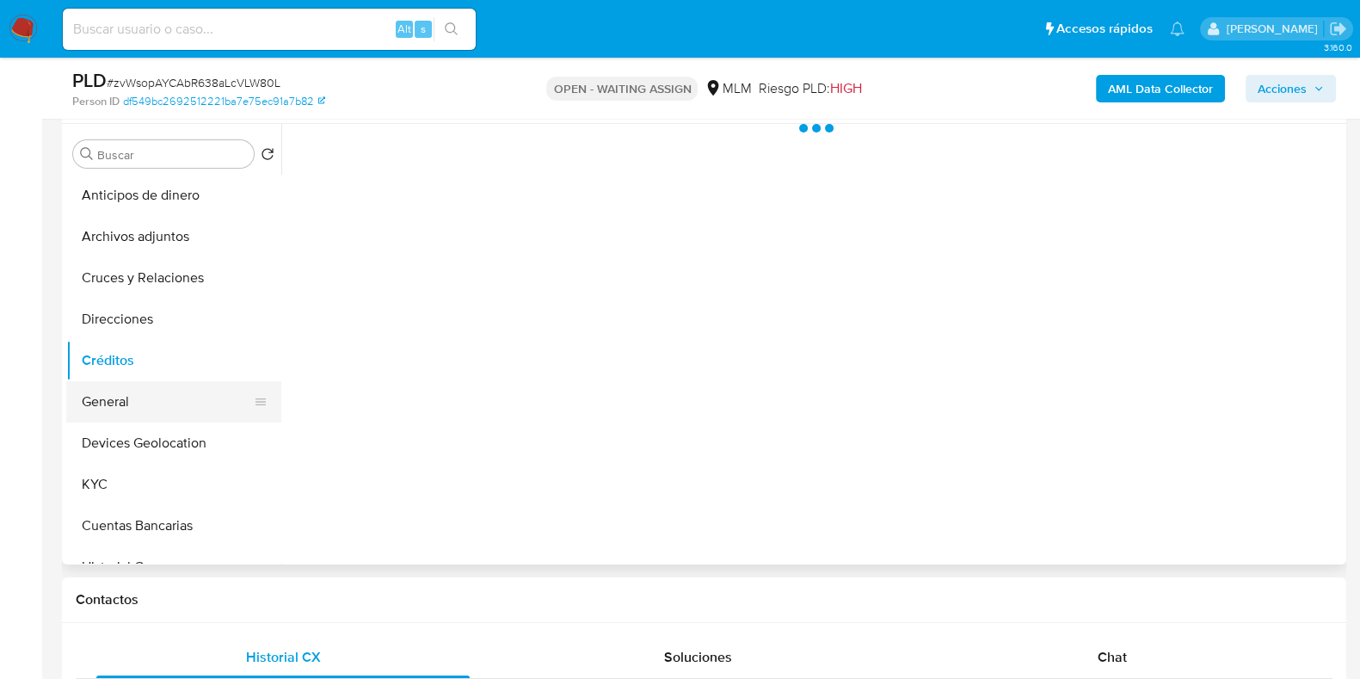
click at [130, 390] on button "General" at bounding box center [166, 401] width 201 height 41
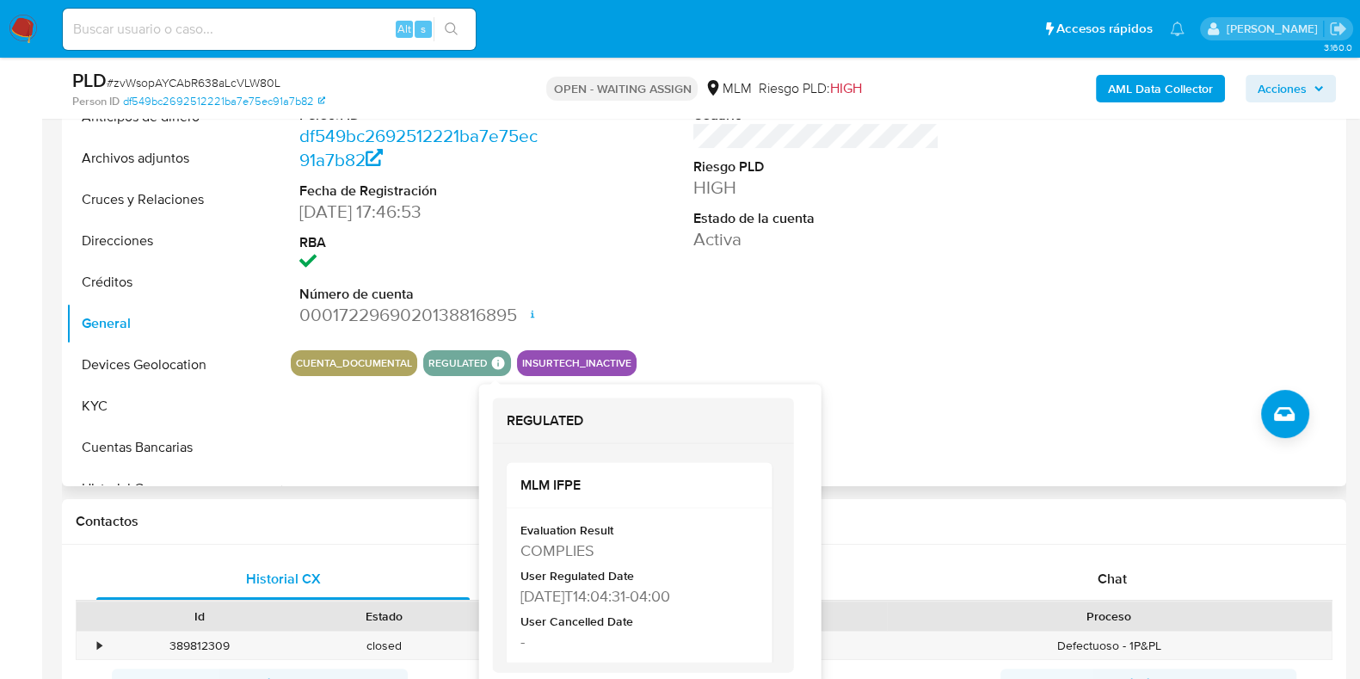
scroll to position [429, 0]
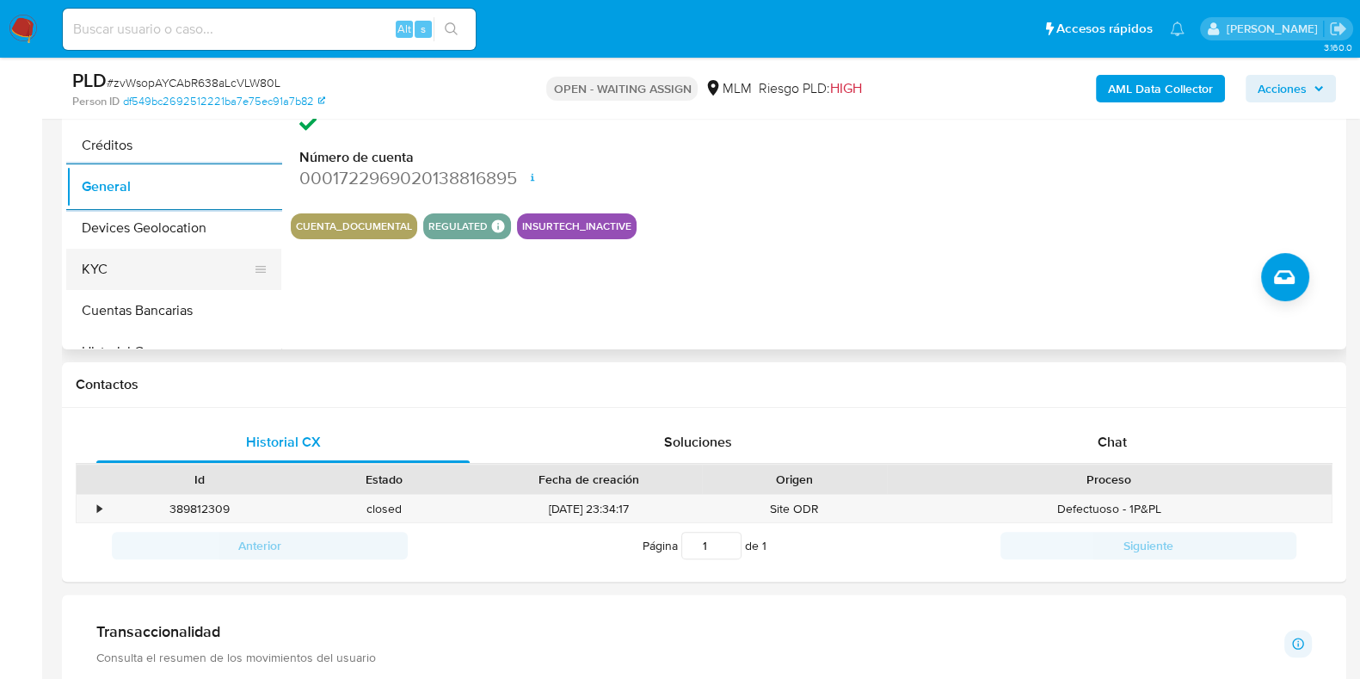
click at [107, 262] on button "KYC" at bounding box center [166, 269] width 201 height 41
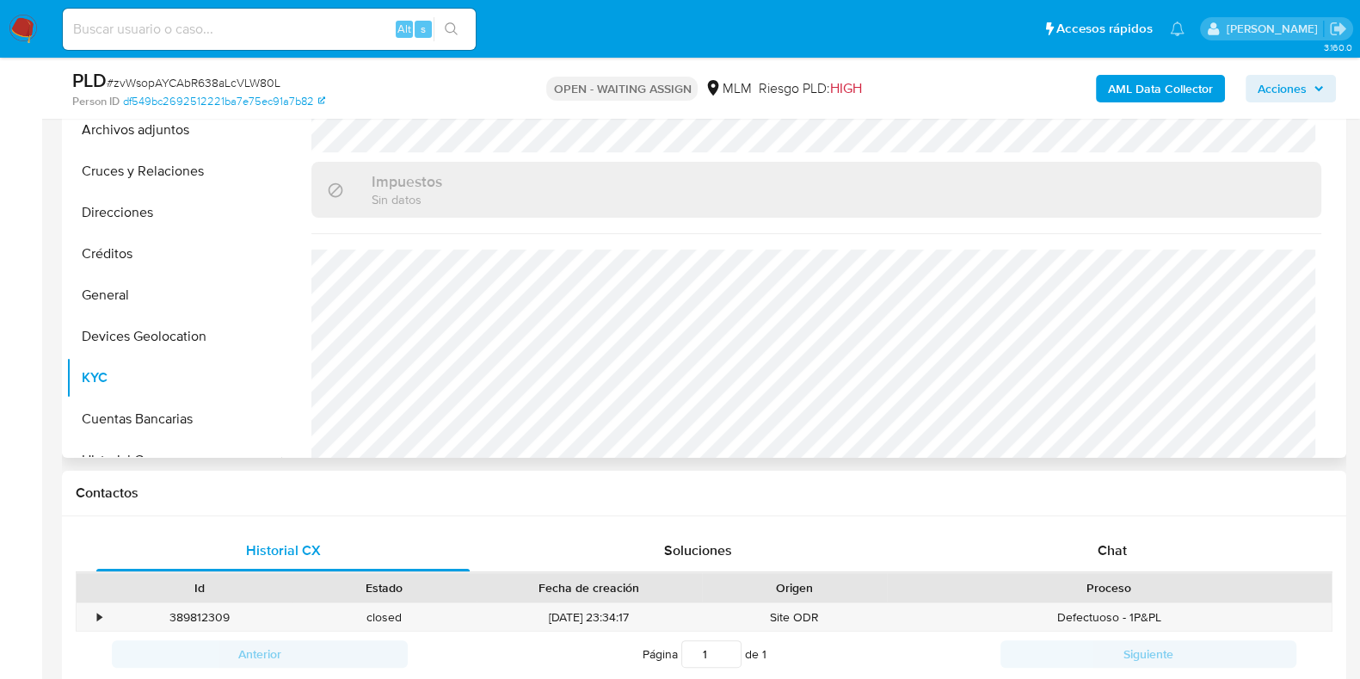
scroll to position [1064, 0]
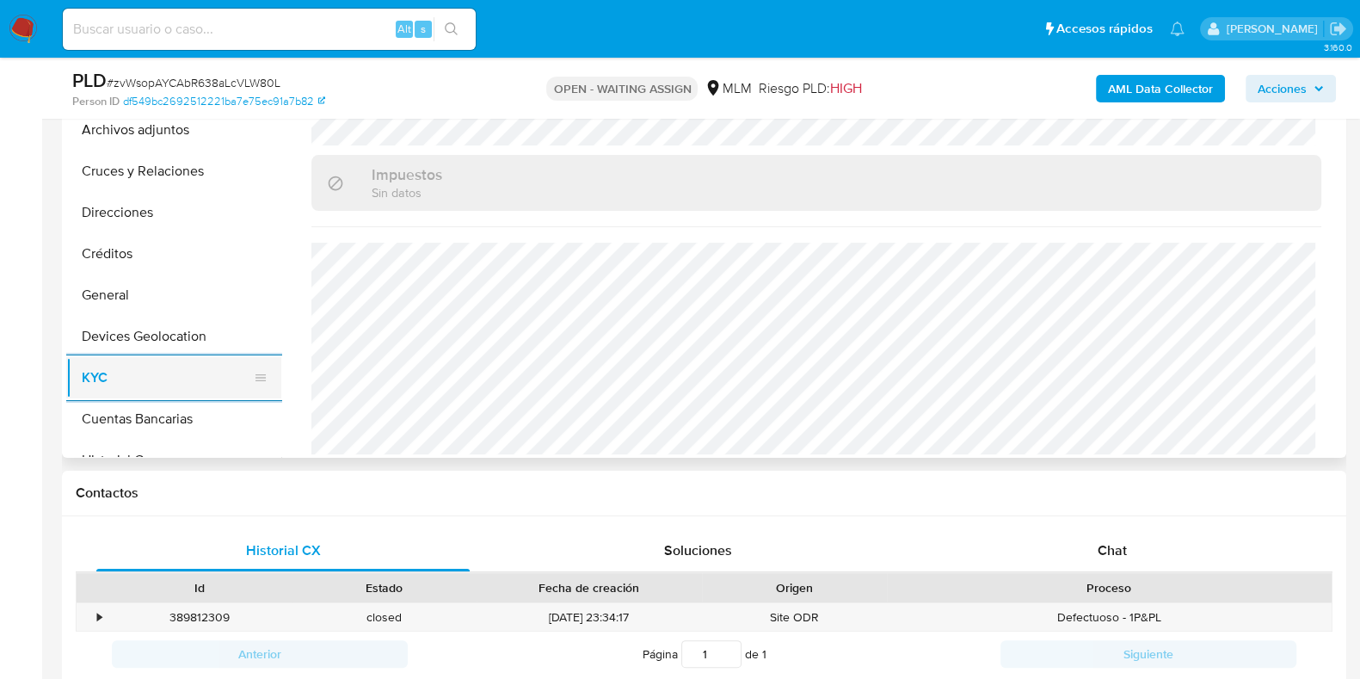
drag, startPoint x: 126, startPoint y: 371, endPoint x: 121, endPoint y: 358, distance: 13.6
click at [125, 370] on button "KYC" at bounding box center [166, 377] width 201 height 41
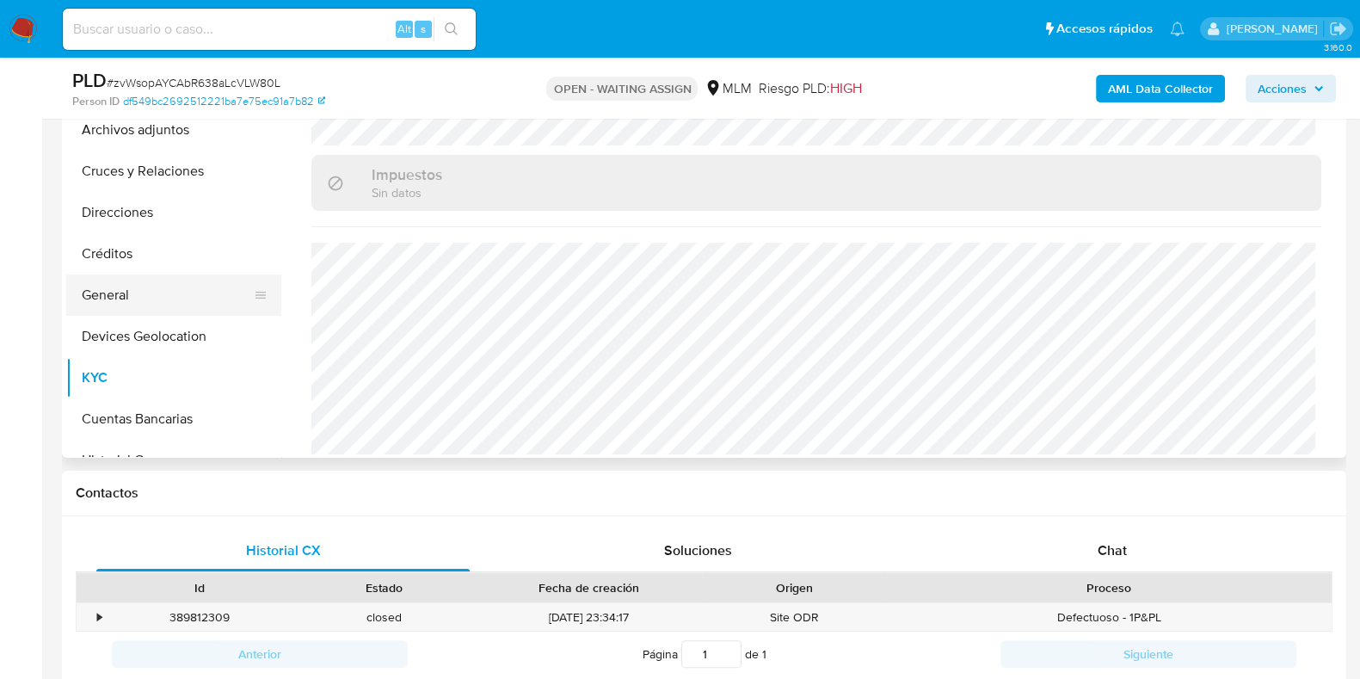
click at [118, 305] on button "General" at bounding box center [166, 294] width 201 height 41
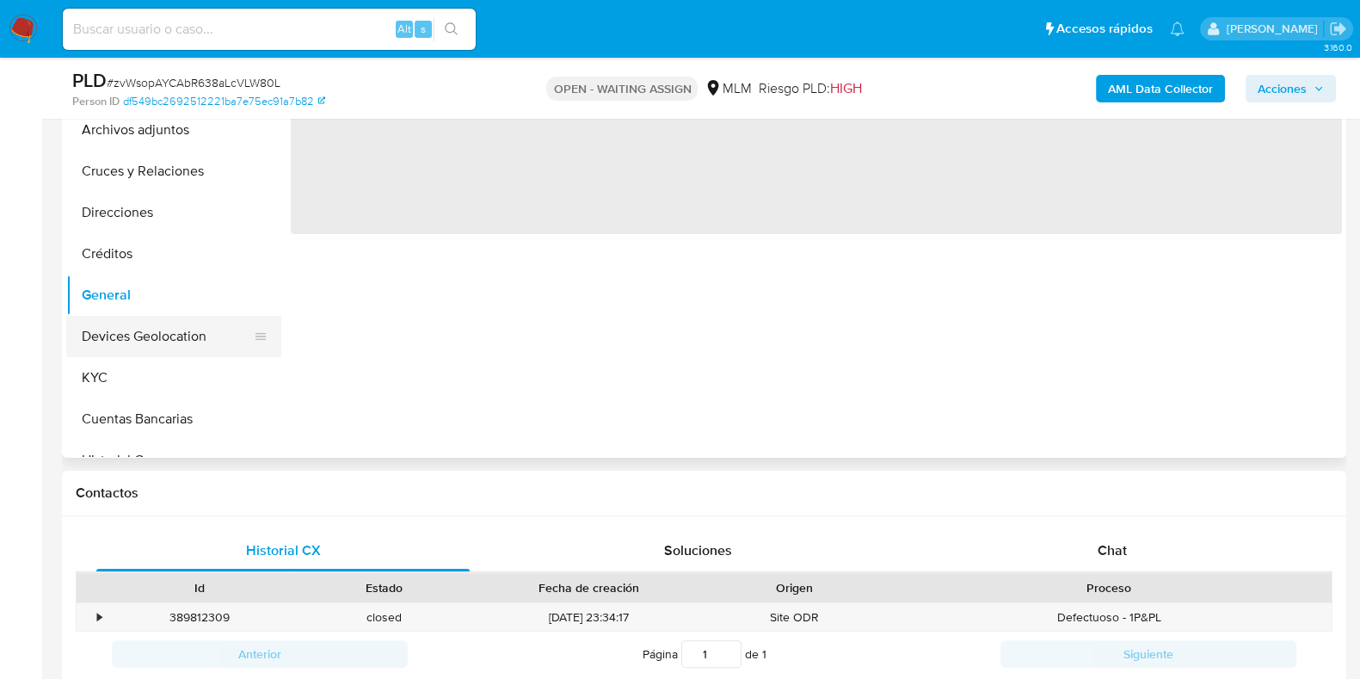
scroll to position [0, 0]
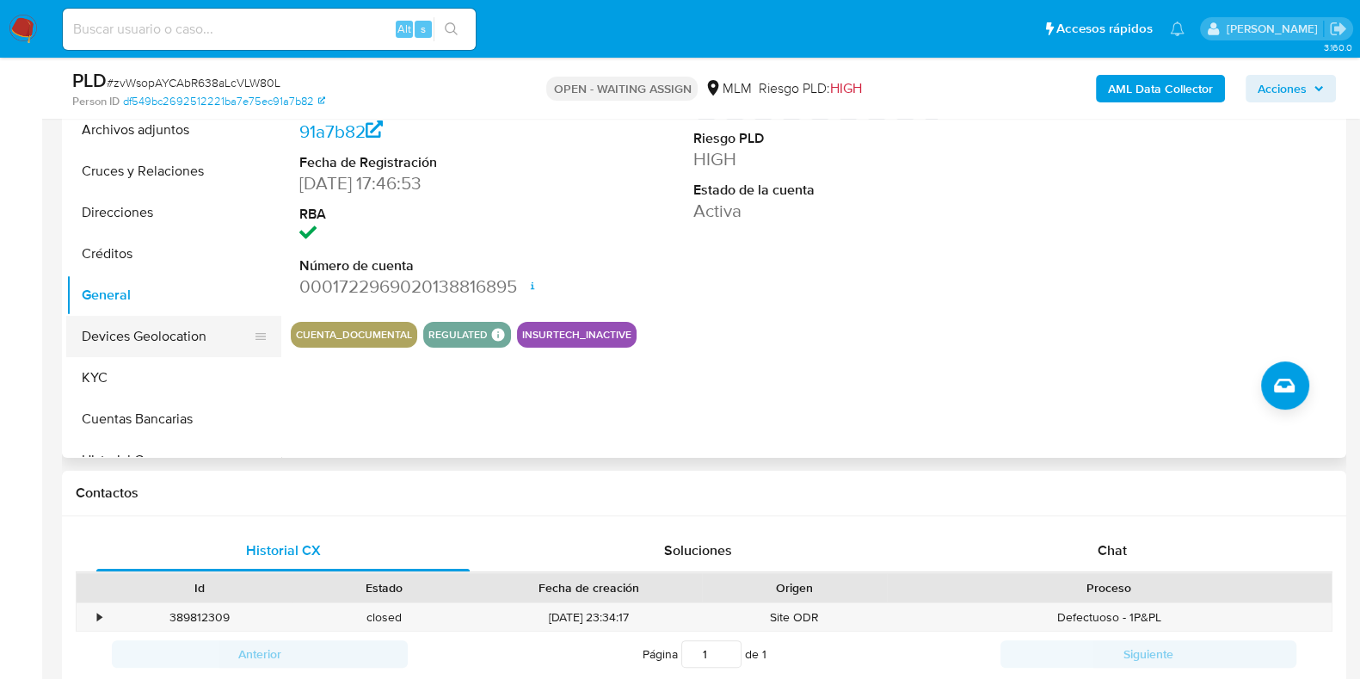
click at [163, 339] on button "Devices Geolocation" at bounding box center [166, 336] width 201 height 41
